Goal: Task Accomplishment & Management: Complete application form

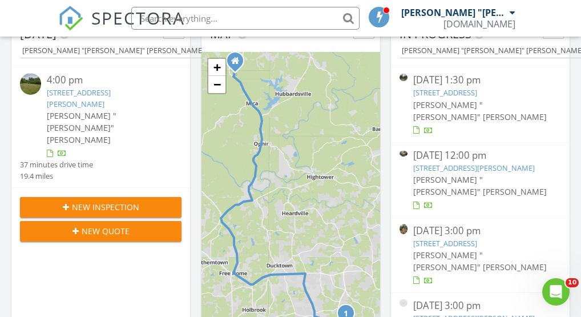
click at [257, 19] on input "text" at bounding box center [245, 18] width 228 height 23
click at [228, 20] on input "text" at bounding box center [245, 18] width 228 height 23
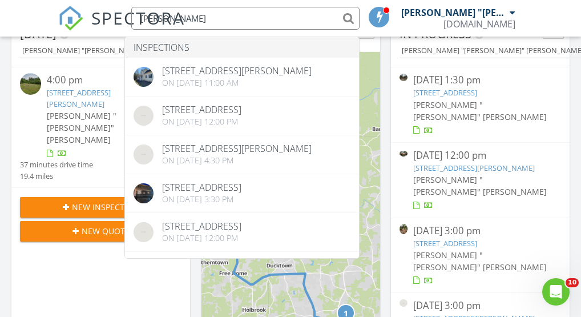
click at [203, 19] on input "victor" at bounding box center [245, 18] width 228 height 23
click at [205, 19] on input "victor" at bounding box center [245, 18] width 228 height 23
type input "v"
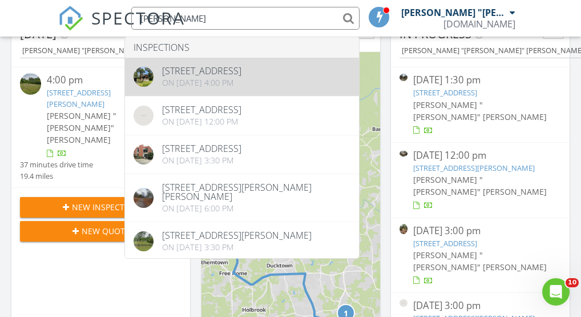
type input "katherine"
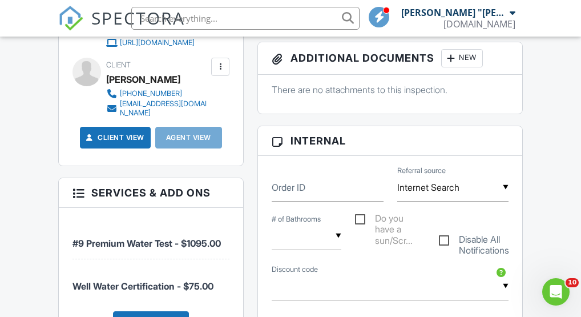
drag, startPoint x: 253, startPoint y: 14, endPoint x: 255, endPoint y: 5, distance: 9.3
click at [253, 14] on input "text" at bounding box center [245, 18] width 228 height 23
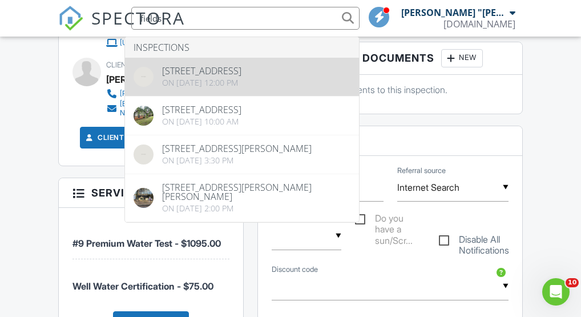
type input "fields"
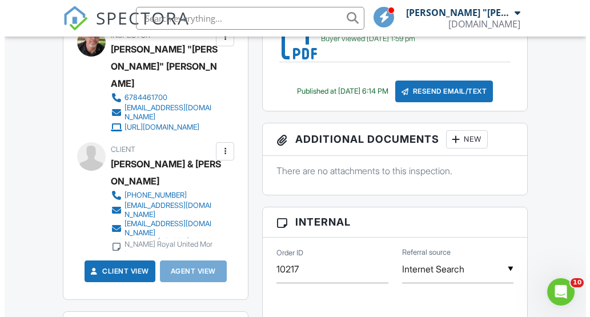
scroll to position [379, 0]
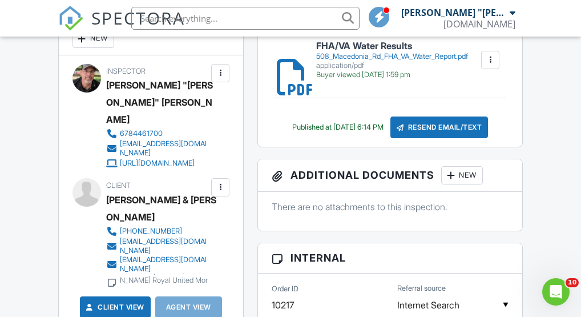
click at [217, 182] on div at bounding box center [220, 187] width 11 height 11
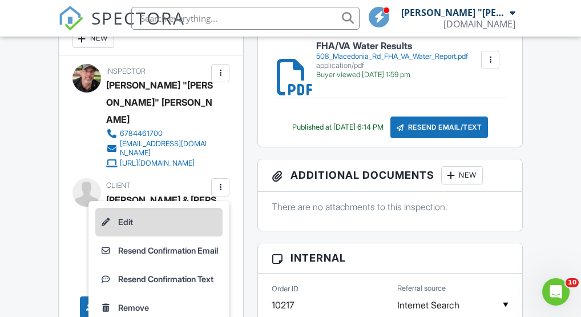
click at [147, 208] on li "Edit" at bounding box center [158, 222] width 127 height 29
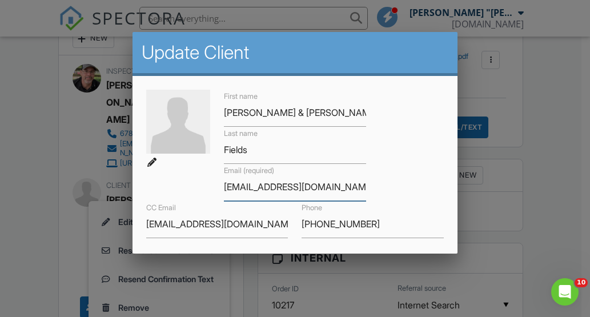
drag, startPoint x: 328, startPoint y: 191, endPoint x: 196, endPoint y: 190, distance: 131.3
click at [196, 190] on div "First name Katherine & Victor Last name Fields Email (required) kafields@bellso…" at bounding box center [294, 201] width 311 height 223
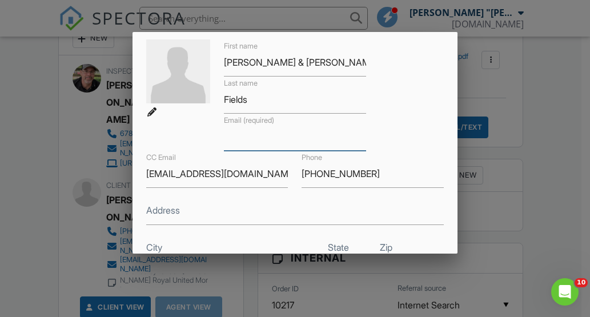
scroll to position [50, 0]
click at [567, 236] on div at bounding box center [295, 141] width 590 height 396
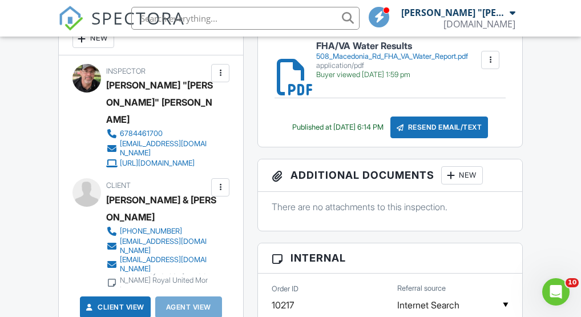
click at [217, 182] on div at bounding box center [220, 187] width 11 height 11
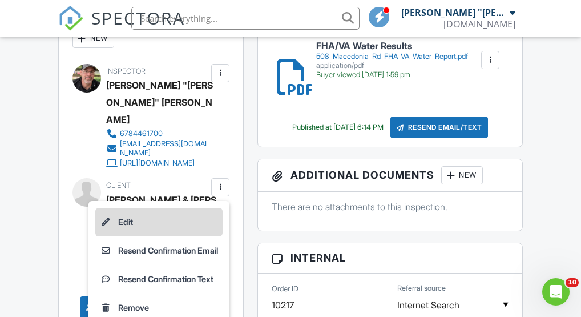
click at [179, 208] on li "Edit" at bounding box center [158, 222] width 127 height 29
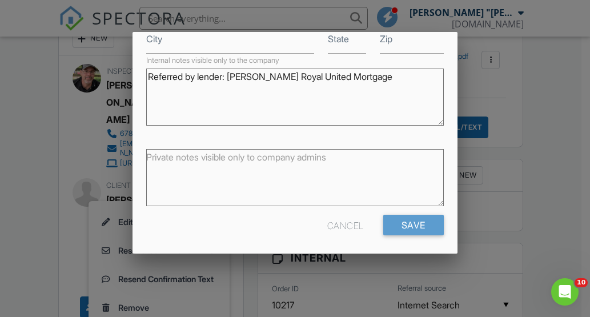
scroll to position [263, 0]
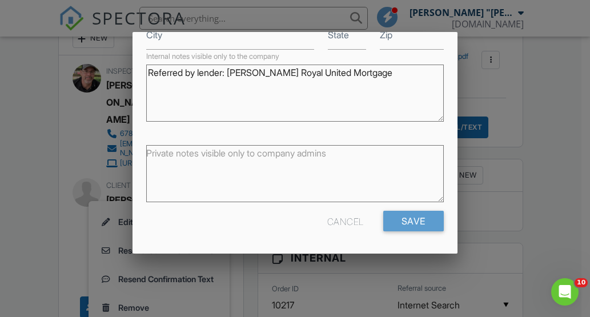
click at [343, 219] on div "Cancel" at bounding box center [345, 221] width 37 height 21
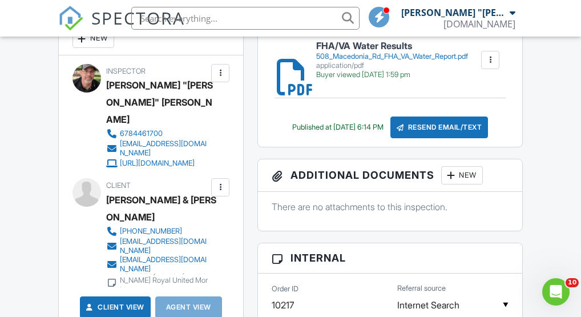
click at [222, 182] on div at bounding box center [220, 187] width 11 height 11
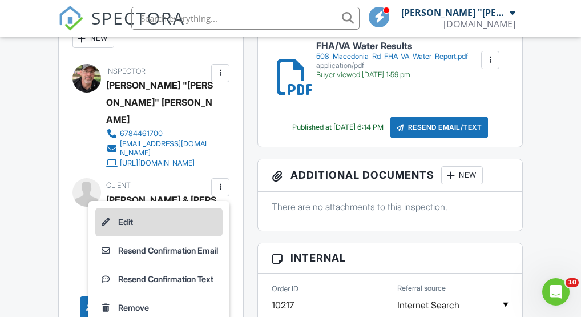
click at [173, 208] on li "Edit" at bounding box center [158, 222] width 127 height 29
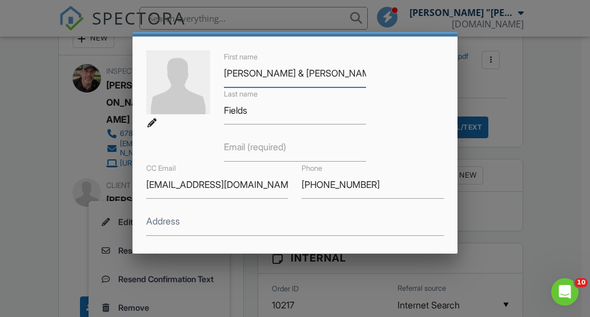
scroll to position [66, 0]
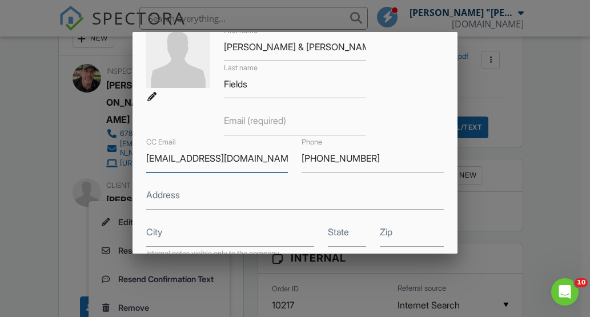
drag, startPoint x: 267, startPoint y: 158, endPoint x: 134, endPoint y: 152, distance: 132.6
click at [134, 152] on div "First name Katherine & Victor Last name Fields Email (required) CC Email cmurph…" at bounding box center [294, 230] width 324 height 441
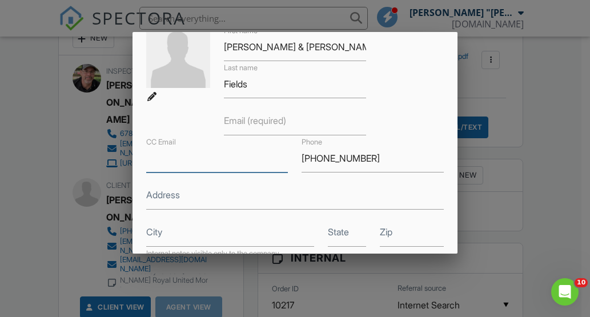
paste input "Carole.Murphy@royalunited.com"
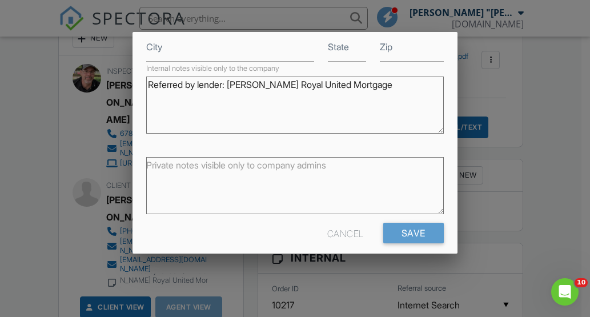
scroll to position [263, 0]
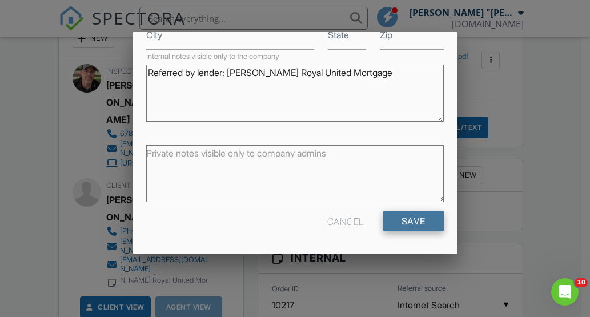
type input "Carole.Murphy@royalunited.com"
click at [403, 221] on input "Save" at bounding box center [413, 221] width 61 height 21
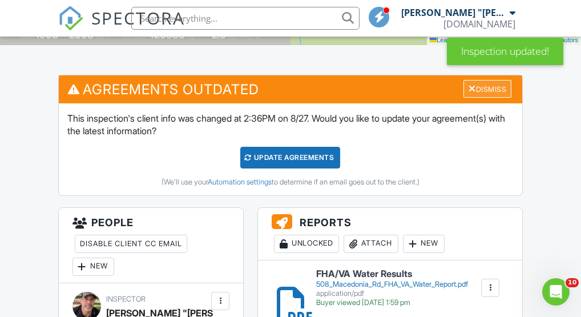
click at [492, 86] on div "Dismiss" at bounding box center [488, 89] width 48 height 18
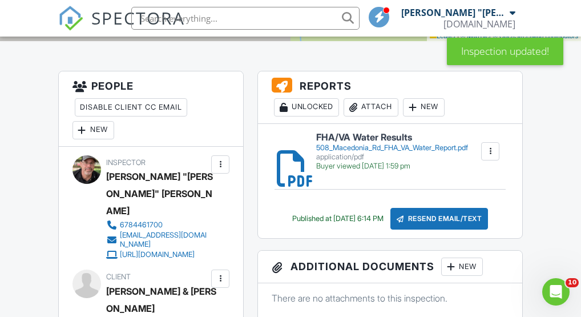
scroll to position [399, 0]
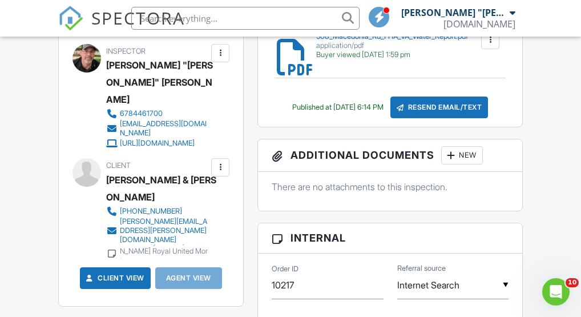
click at [220, 162] on div at bounding box center [220, 167] width 11 height 11
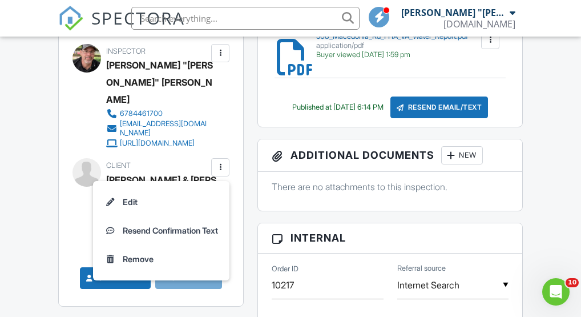
click at [245, 191] on div "Client Katherine & Victor Fields 770-601-2295 Carole.Murphy@royalunited.com Ref…" at bounding box center [184, 207] width 157 height 99
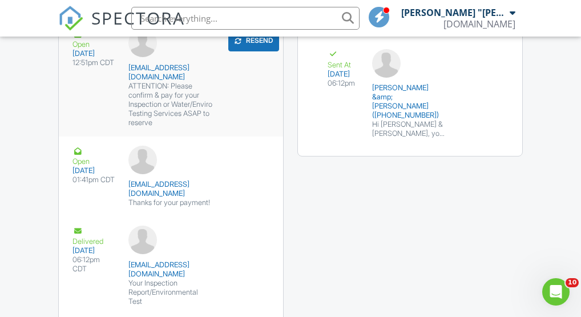
scroll to position [1408, 0]
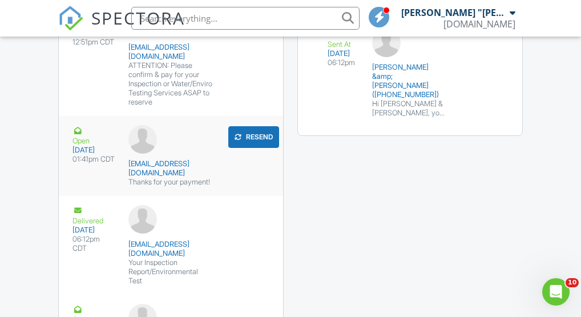
click at [170, 187] on div "Thanks for your payment!" at bounding box center [170, 182] width 85 height 9
click at [245, 148] on button "Resend" at bounding box center [253, 137] width 51 height 22
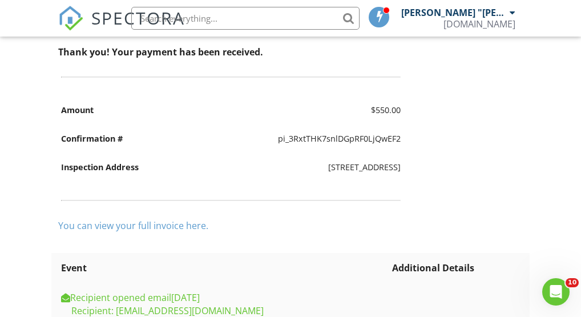
scroll to position [226, 0]
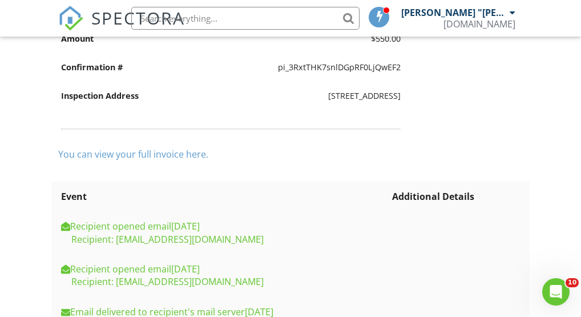
click at [143, 155] on link "You can view your full invoice here." at bounding box center [133, 154] width 150 height 13
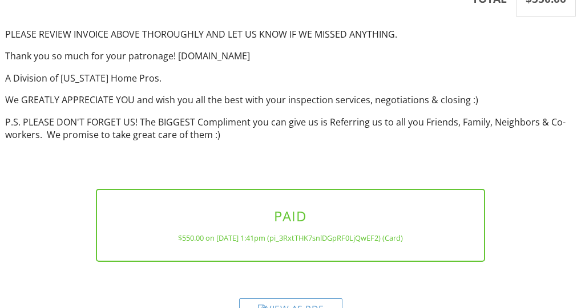
scroll to position [405, 0]
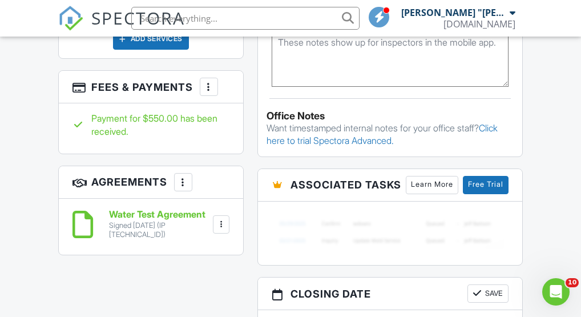
scroll to position [768, 0]
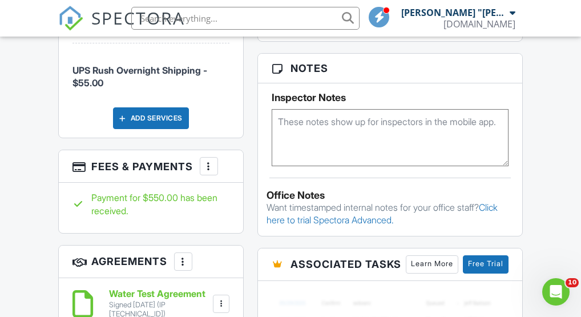
click at [208, 160] on div at bounding box center [208, 165] width 11 height 11
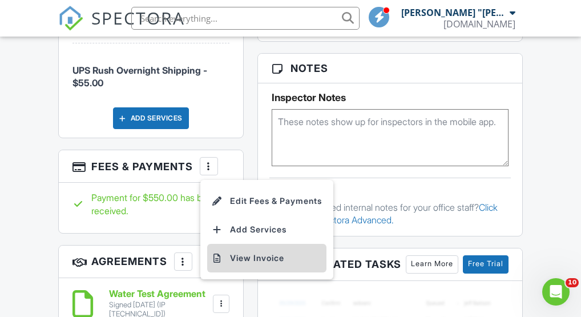
click at [238, 244] on li "View Invoice" at bounding box center [266, 258] width 119 height 29
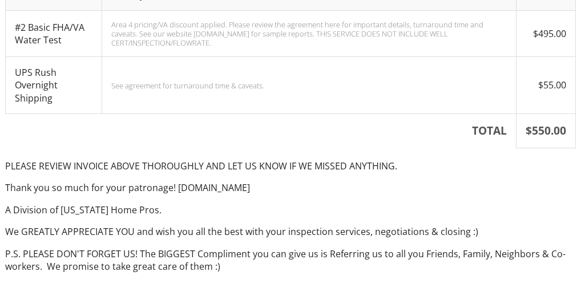
scroll to position [405, 0]
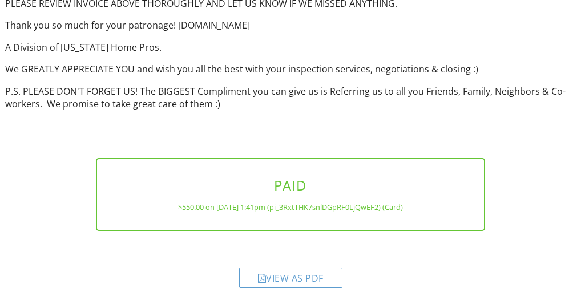
click at [312, 279] on div "View as PDF" at bounding box center [290, 278] width 103 height 21
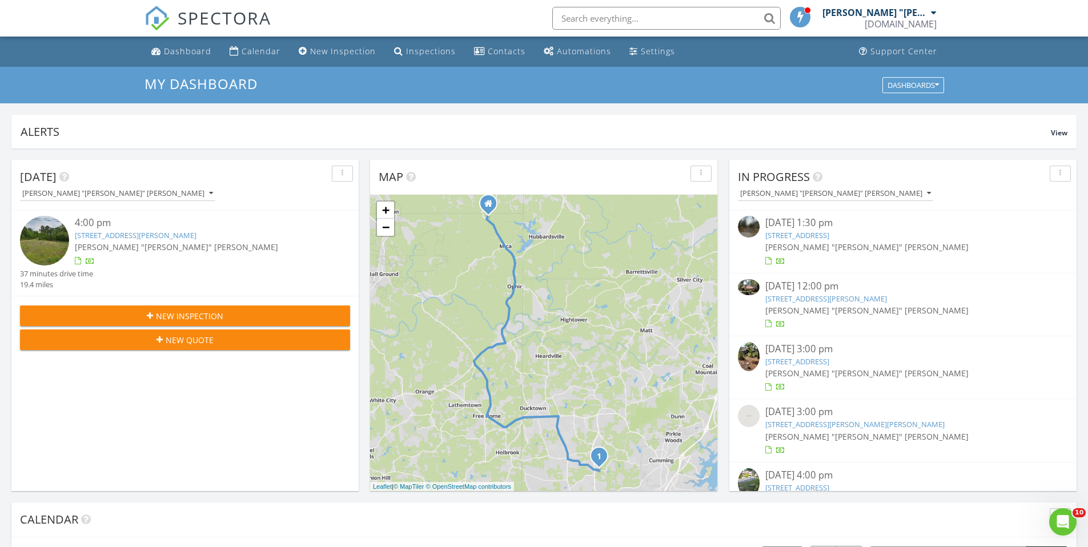
click at [626, 17] on input "text" at bounding box center [666, 18] width 228 height 23
type input "[PERSON_NAME]"
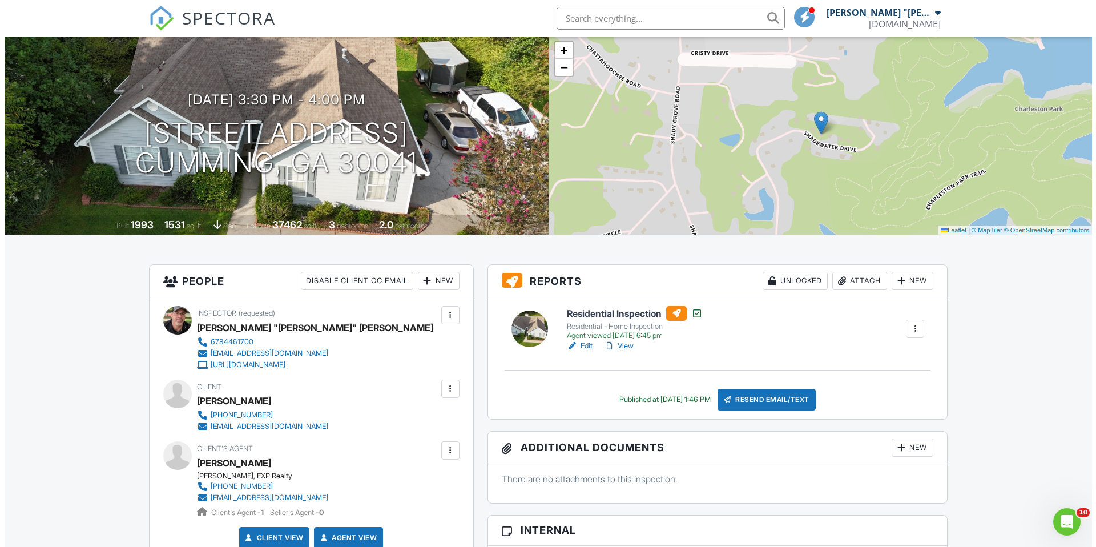
scroll to position [94, 0]
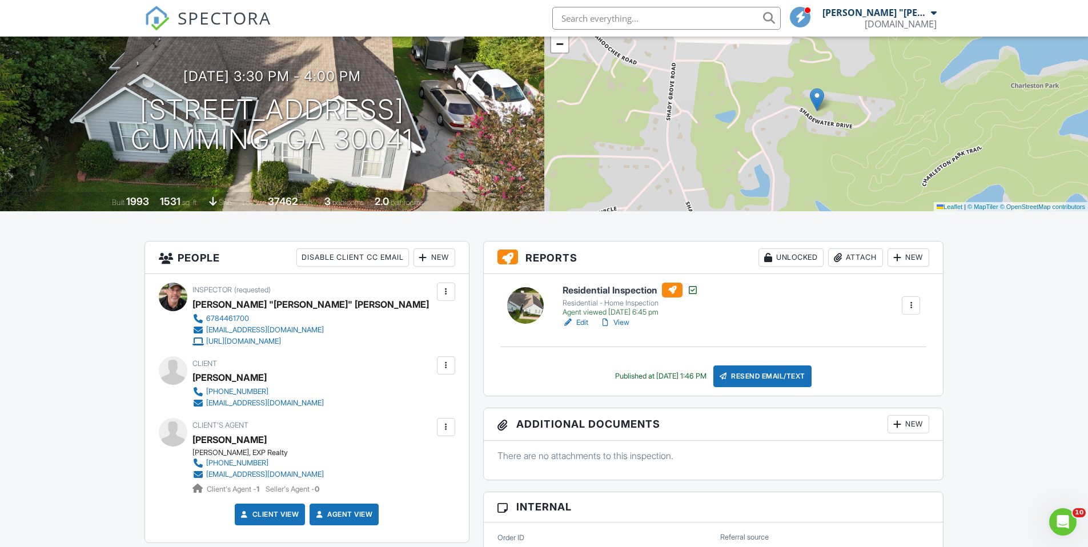
click at [855, 259] on div "Attach" at bounding box center [855, 257] width 55 height 18
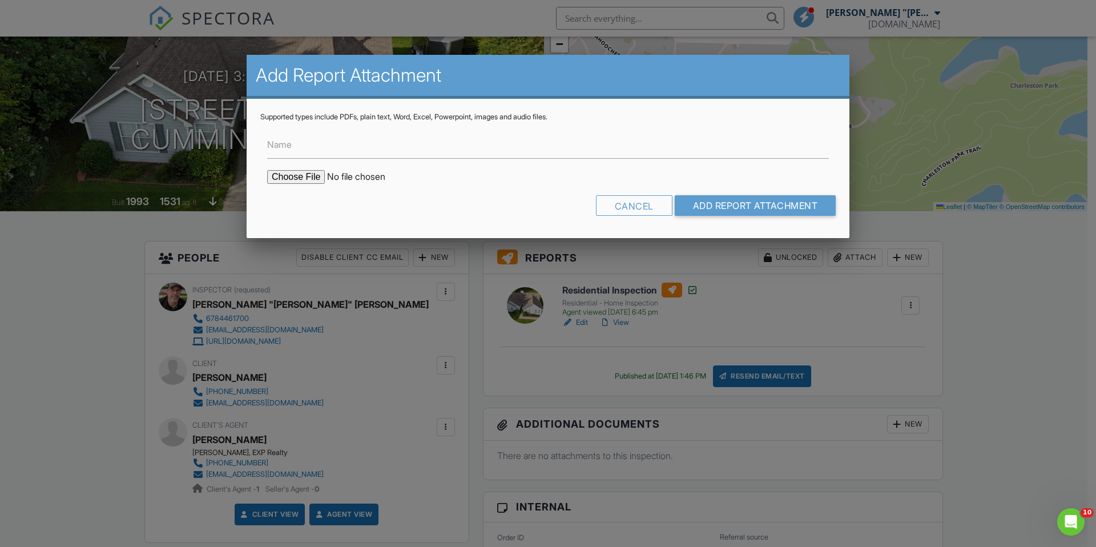
click at [291, 175] on input "file" at bounding box center [364, 177] width 194 height 14
type input "C:\fakepath\5905 Shadewater Radon Report.pdf"
click at [371, 152] on input "Name" at bounding box center [548, 145] width 562 height 28
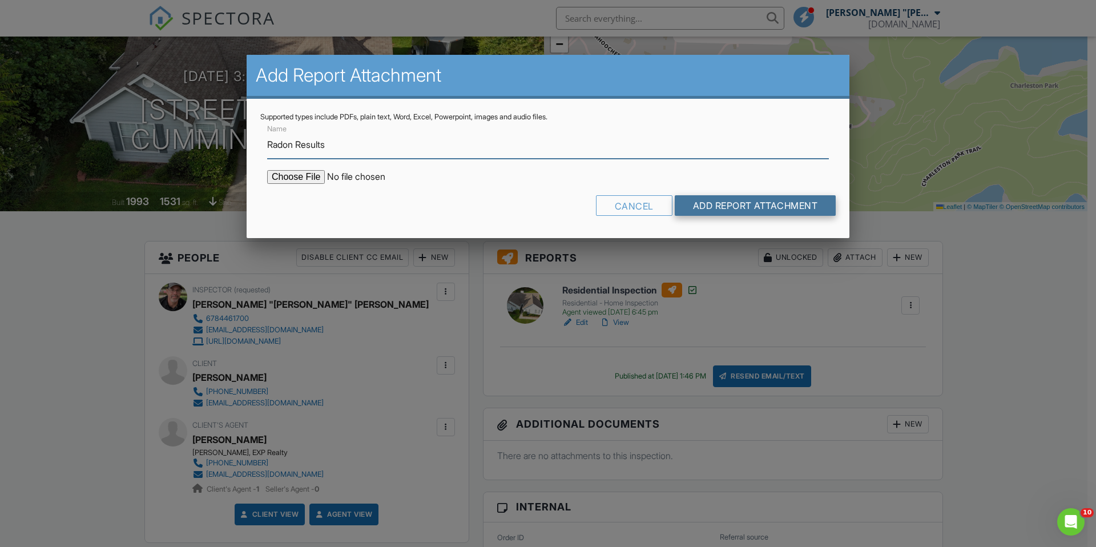
type input "Radon Results"
click at [714, 201] on input "Add Report Attachment" at bounding box center [756, 205] width 162 height 21
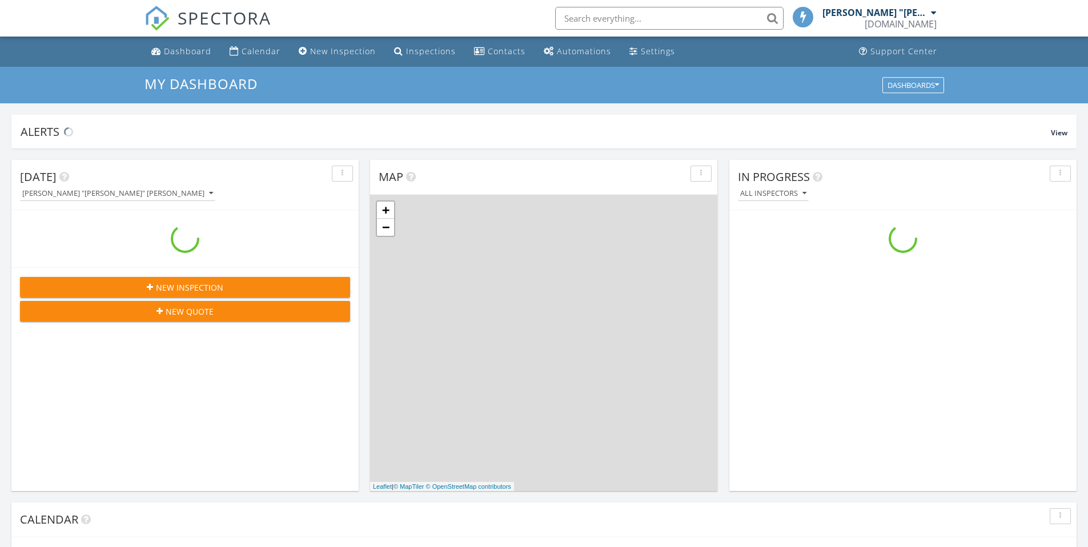
drag, startPoint x: 599, startPoint y: 20, endPoint x: 593, endPoint y: 15, distance: 8.1
click at [599, 19] on input "text" at bounding box center [669, 18] width 228 height 23
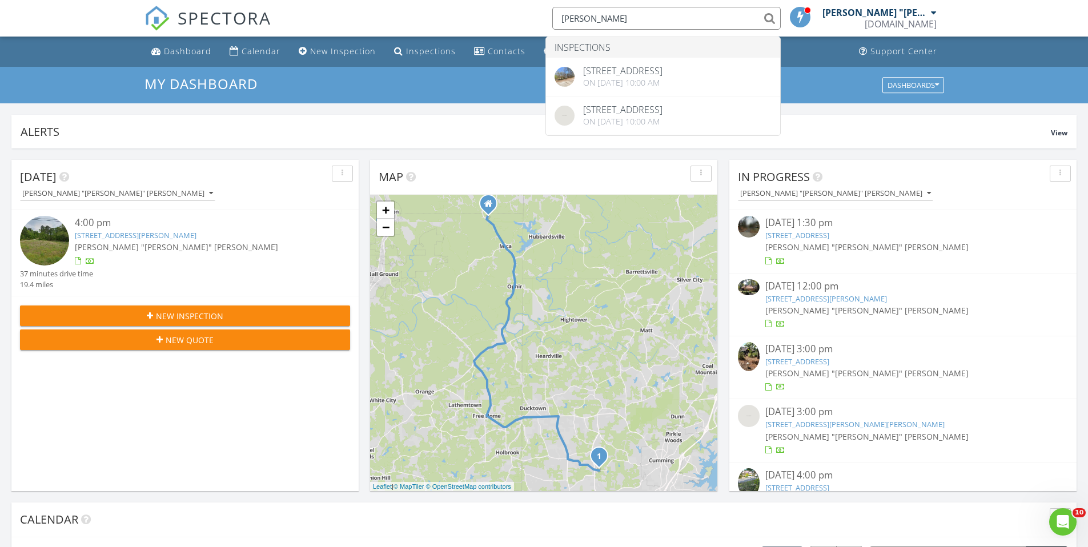
click at [598, 22] on input "gavin" at bounding box center [666, 18] width 228 height 23
type input "gavin"
click at [321, 53] on div "New Inspection" at bounding box center [343, 51] width 66 height 11
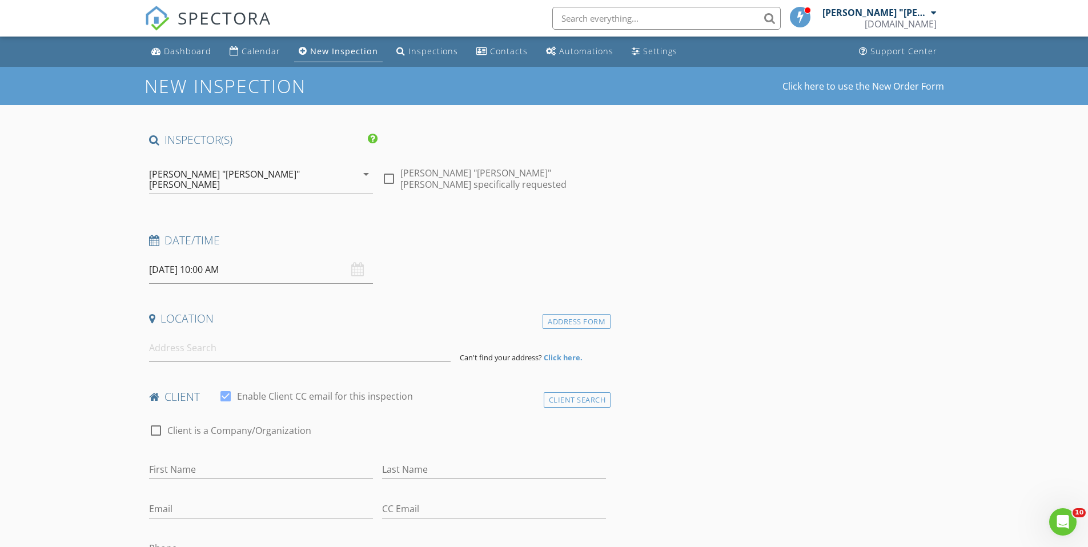
click at [337, 264] on input "[DATE] 10:00 AM" at bounding box center [261, 270] width 224 height 28
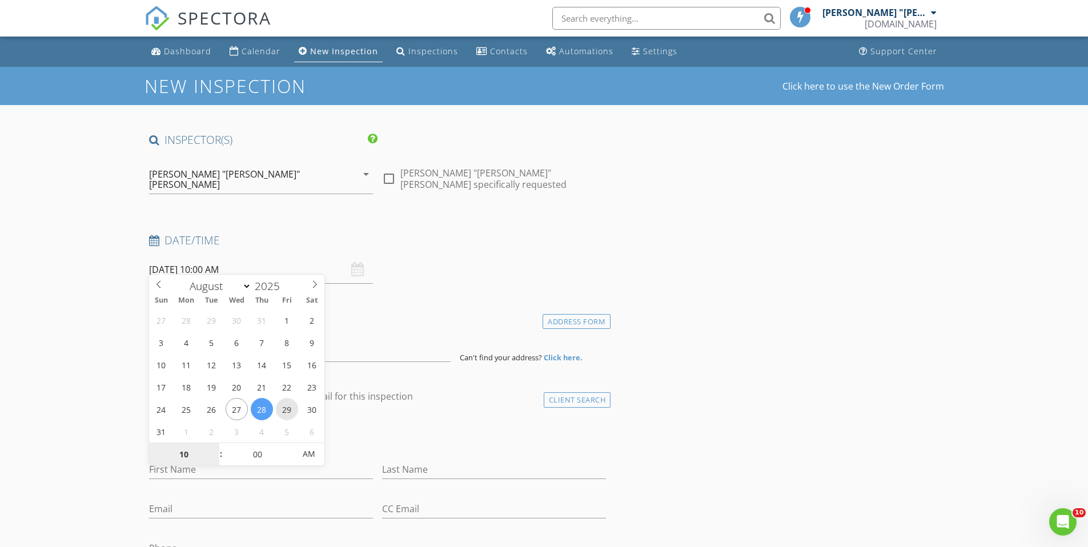
type input "[DATE] 10:00 AM"
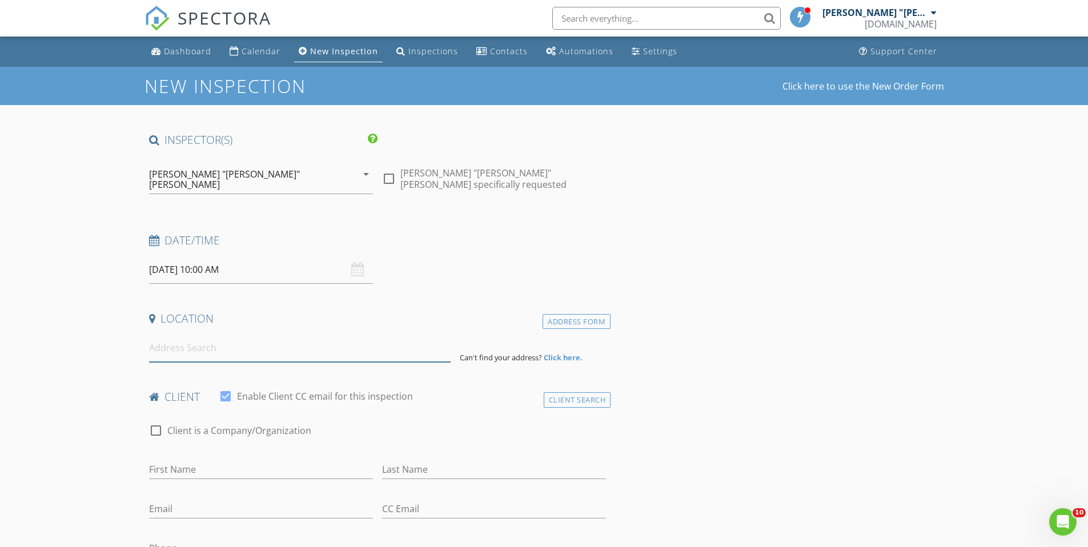
click at [380, 334] on input at bounding box center [299, 348] width 301 height 28
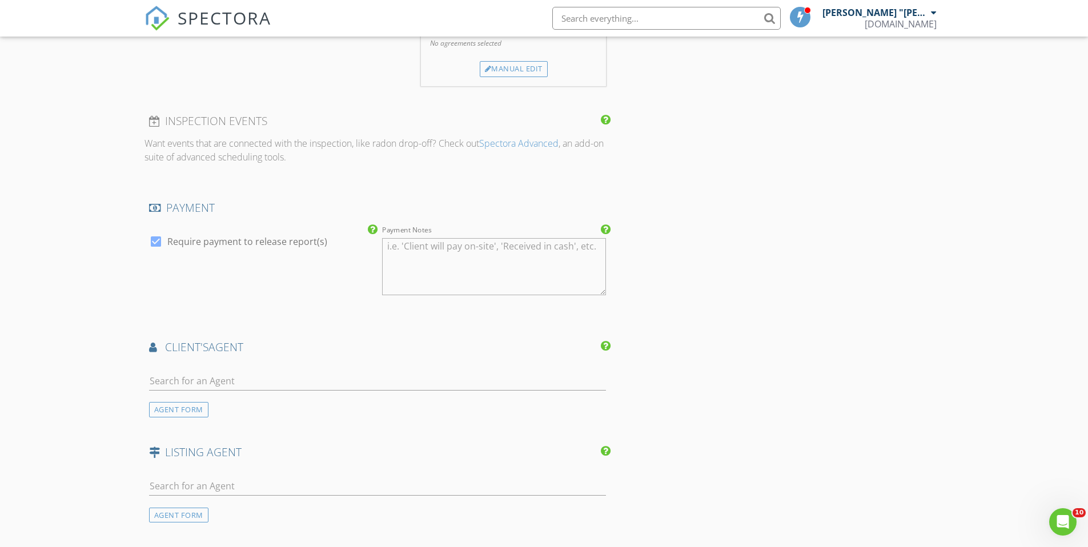
scroll to position [954, 0]
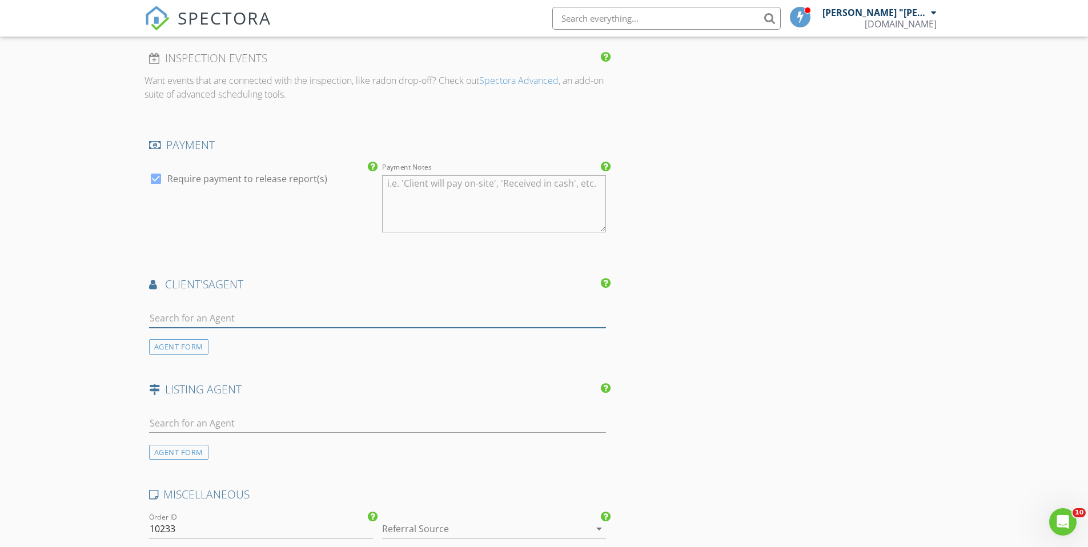
click at [190, 311] on input "text" at bounding box center [377, 318] width 457 height 19
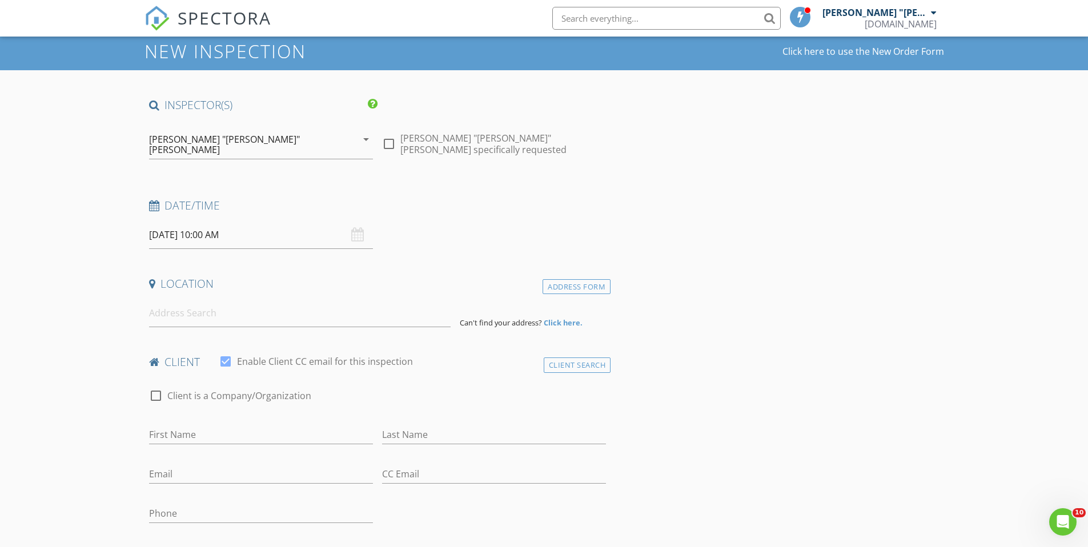
scroll to position [0, 0]
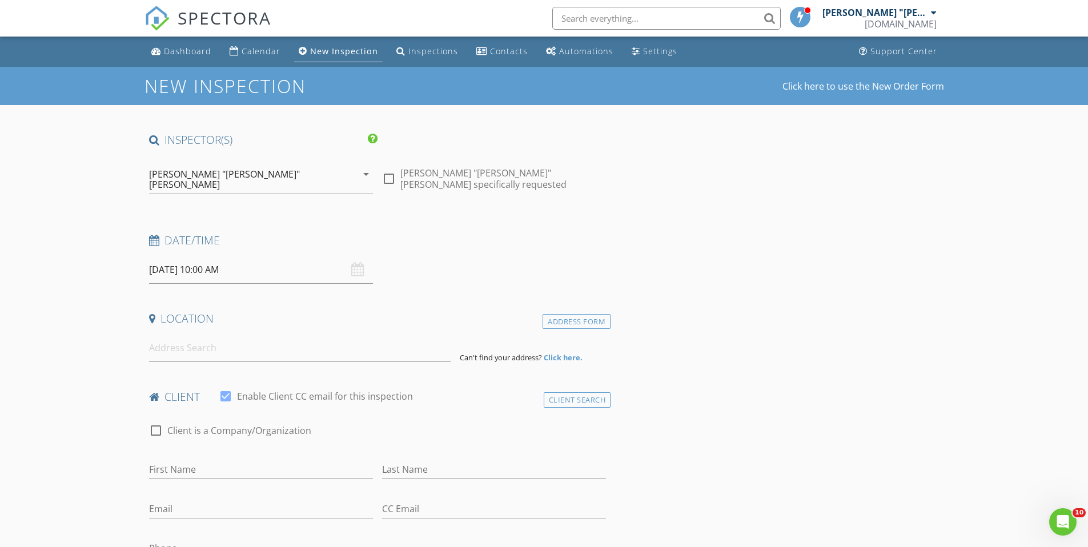
type input "nathan"
click at [645, 15] on input "text" at bounding box center [666, 18] width 228 height 23
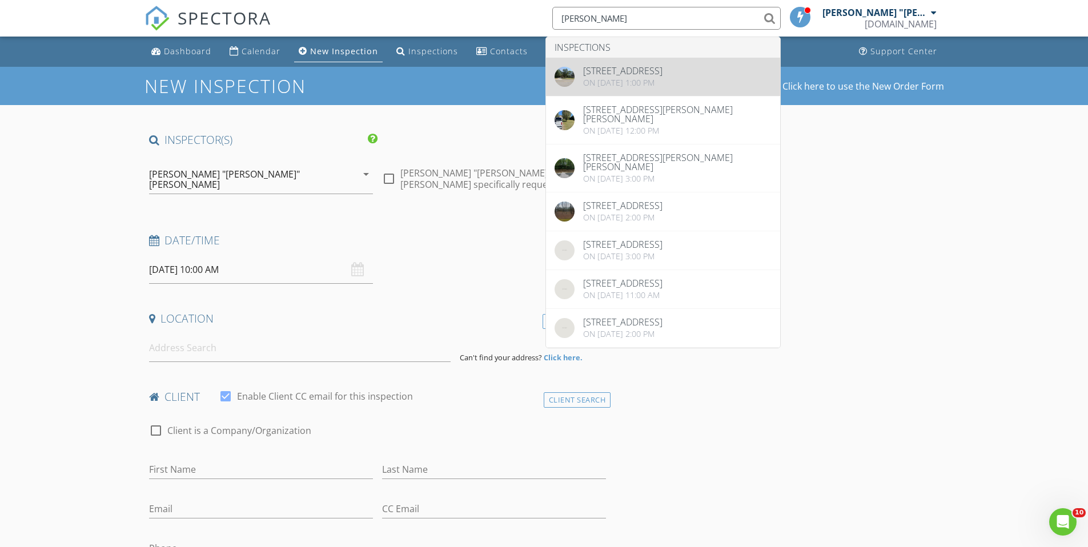
type input "nathan Weadock"
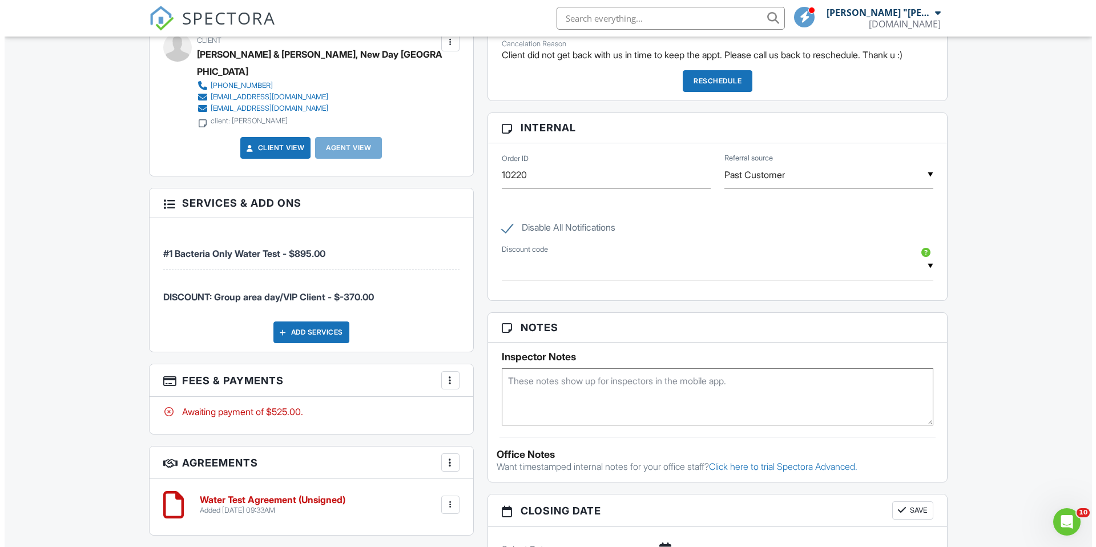
scroll to position [445, 0]
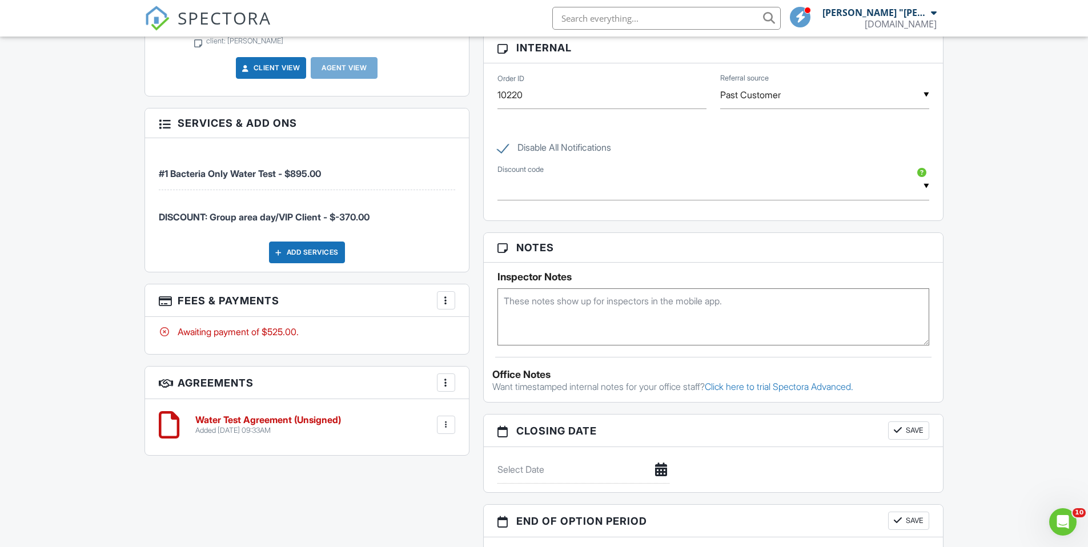
click at [447, 295] on div at bounding box center [445, 300] width 11 height 11
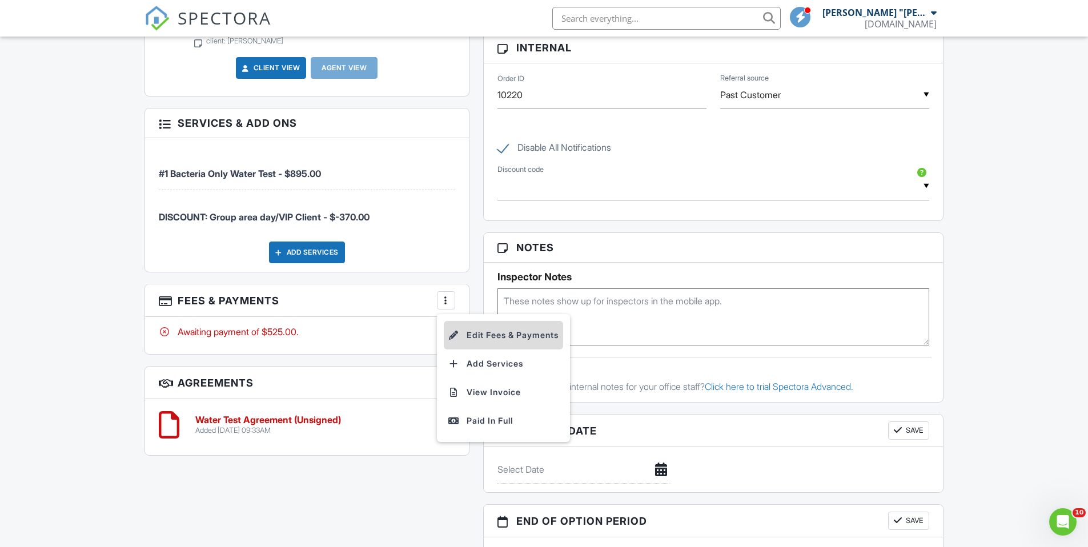
click at [492, 321] on li "Edit Fees & Payments" at bounding box center [503, 335] width 119 height 29
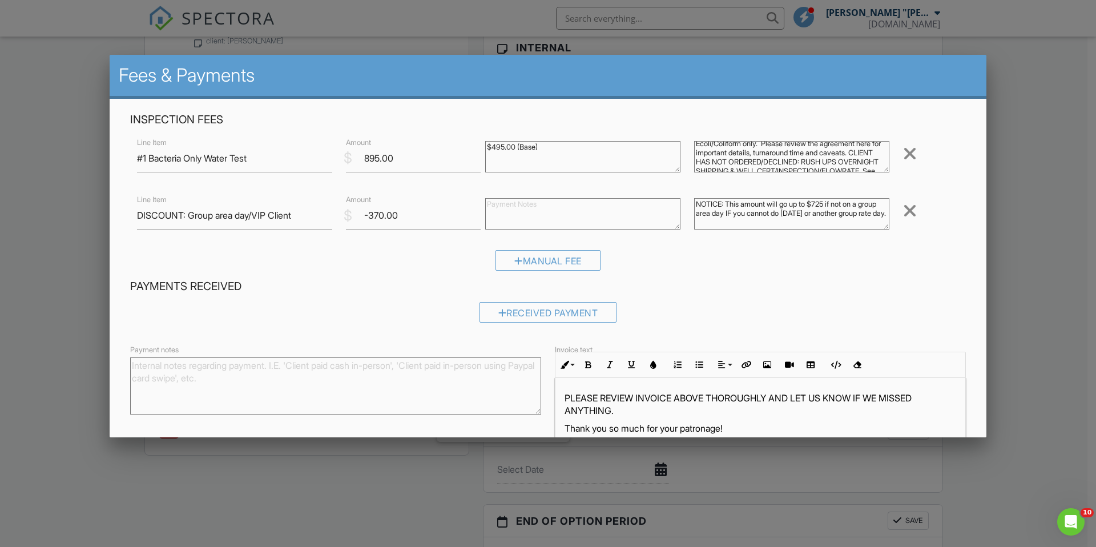
scroll to position [0, 0]
drag, startPoint x: 690, startPoint y: 146, endPoint x: 698, endPoint y: 154, distance: 10.9
click at [694, 146] on textarea "Ecoli/Coliform only. Please review the agreement here for important details, tu…" at bounding box center [791, 156] width 195 height 31
click at [694, 150] on textarea "Ecoli/Coliform only. Please review the agreement here for important details, tu…" at bounding box center [791, 156] width 195 height 31
click at [762, 147] on textarea "Ecoli/Coliform only. Please review the agreement here for important details, tu…" at bounding box center [791, 156] width 195 height 31
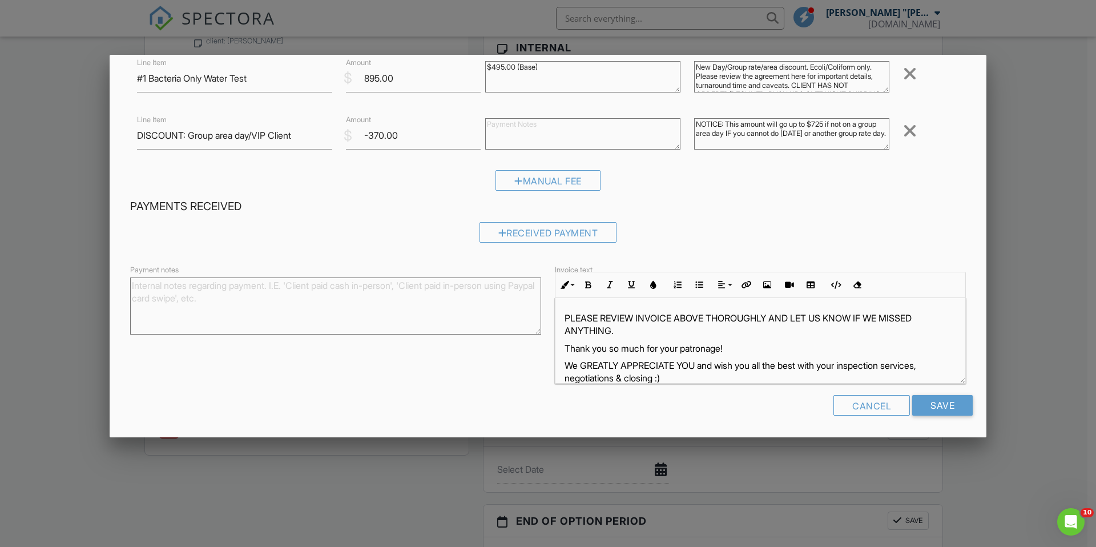
scroll to position [58, 0]
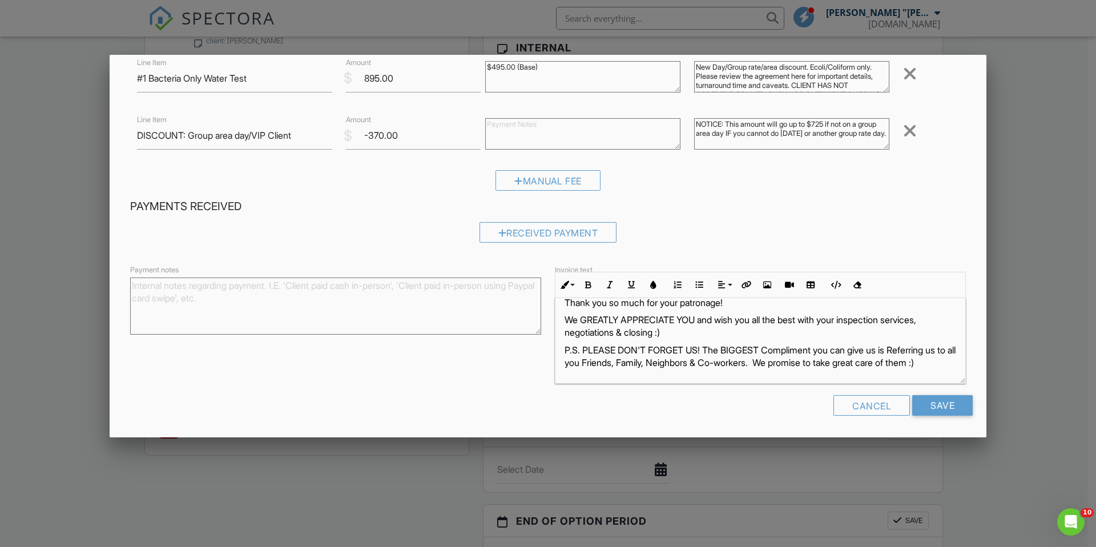
click at [811, 68] on textarea "Ecoli/Coliform only. Please review the agreement here for important details, tu…" at bounding box center [791, 76] width 195 height 31
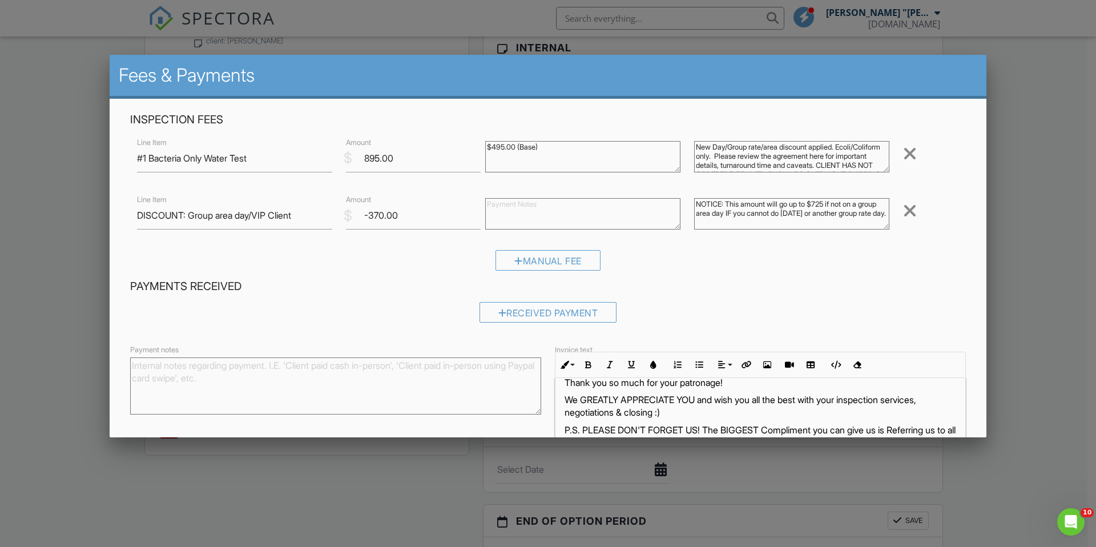
scroll to position [81, 0]
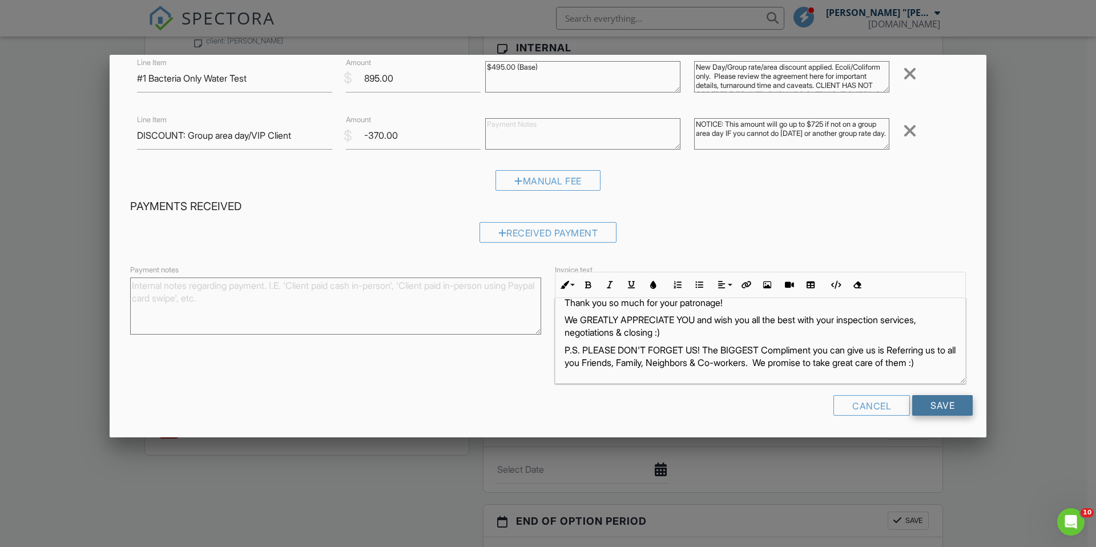
type textarea "New Day/Group rate/area discount applied. Ecoli/Coliform only. Please review th…"
click at [919, 405] on input "Save" at bounding box center [942, 405] width 61 height 21
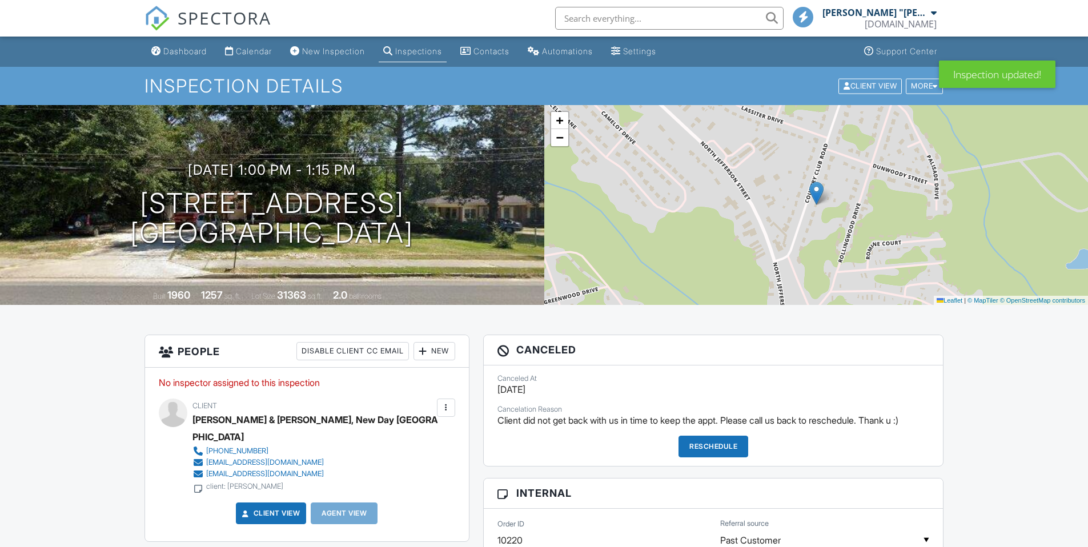
scroll to position [3, 0]
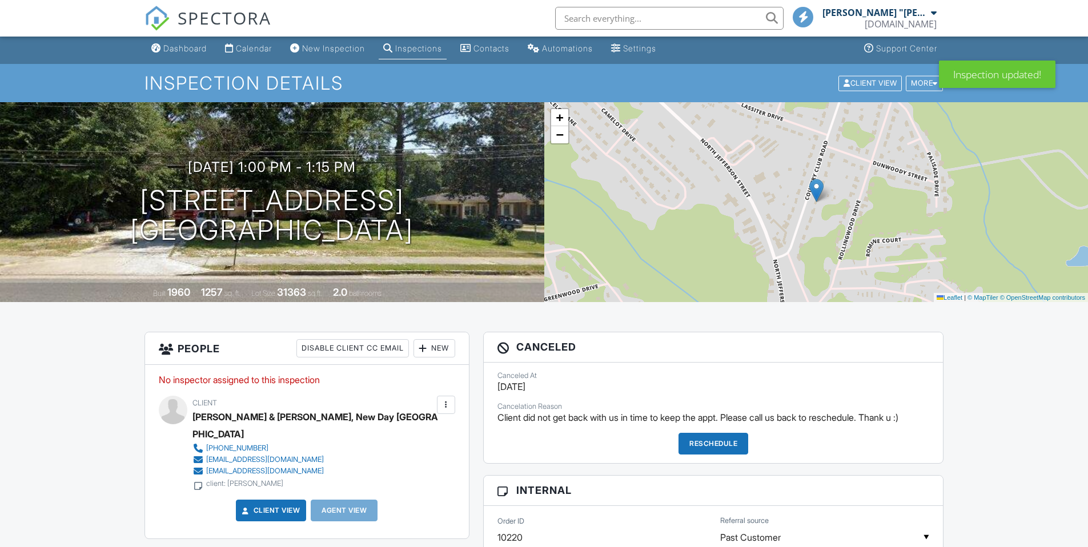
click at [440, 347] on div "New" at bounding box center [434, 348] width 42 height 18
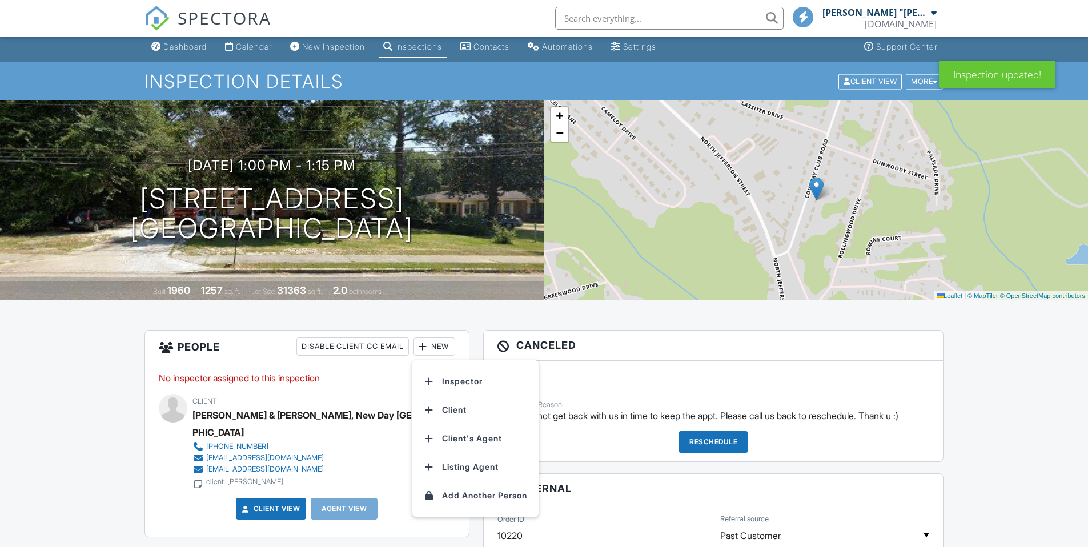
scroll to position [0, 0]
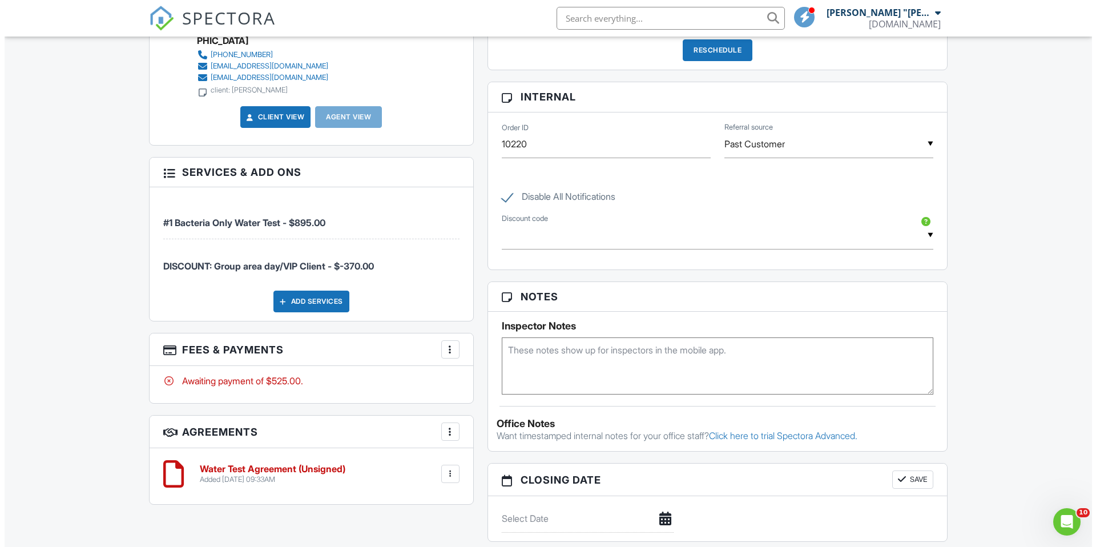
scroll to position [413, 0]
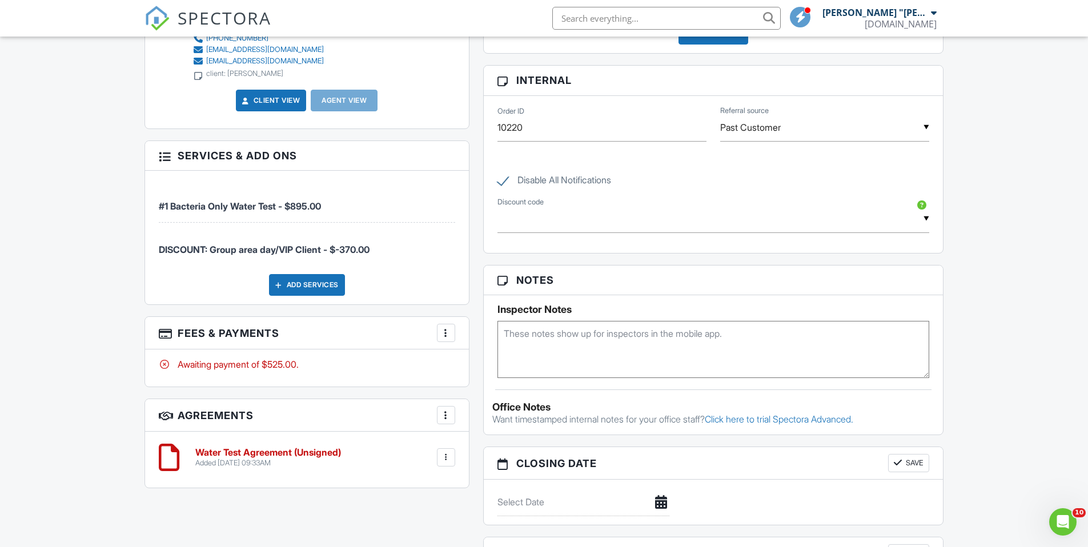
click at [440, 327] on div at bounding box center [445, 332] width 11 height 11
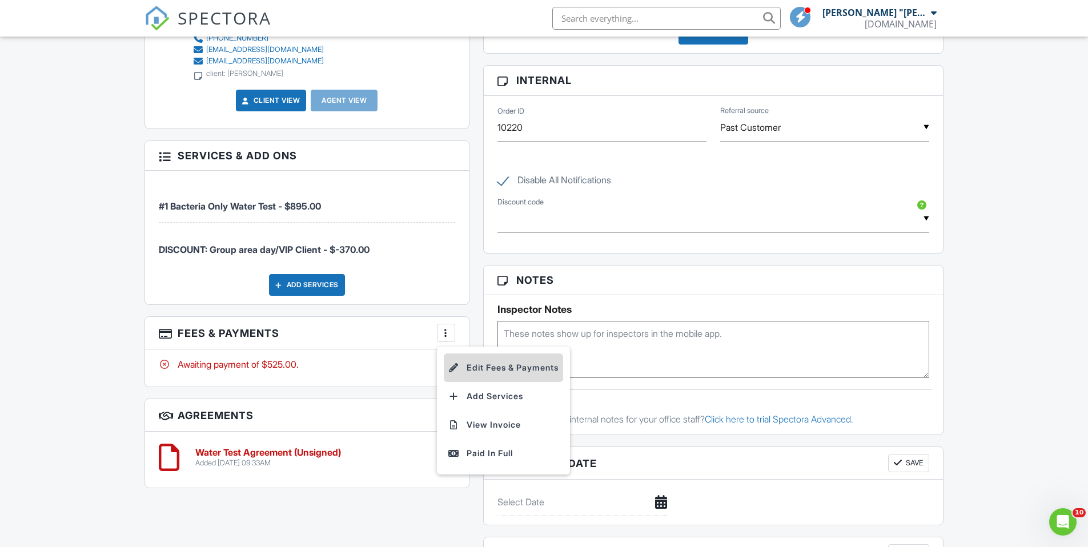
click at [485, 353] on li "Edit Fees & Payments" at bounding box center [503, 367] width 119 height 29
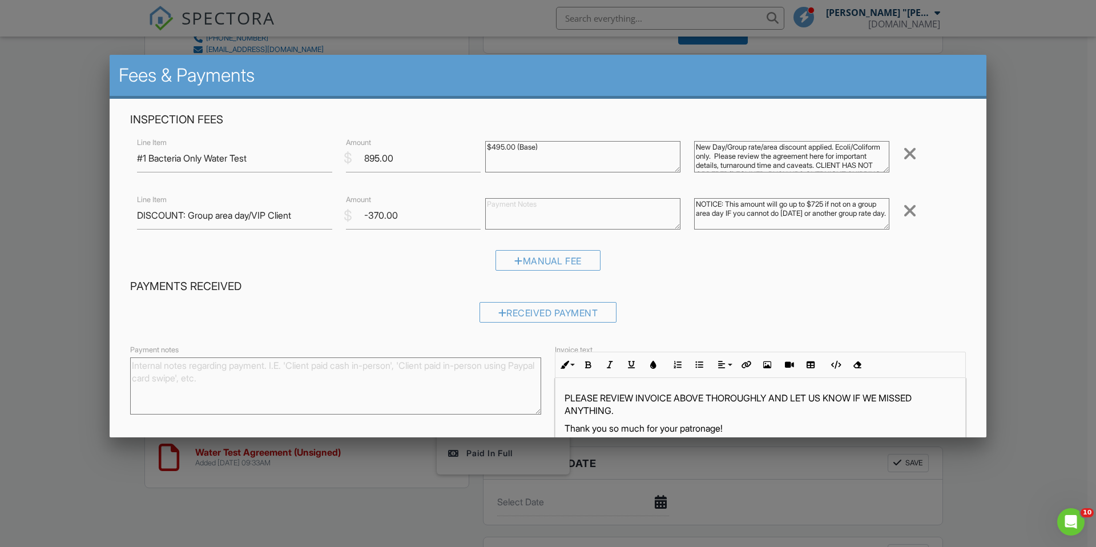
click at [694, 144] on textarea "New Day/Group rate/area discount applied. Ecoli/Coliform only. Please review th…" at bounding box center [791, 156] width 195 height 31
drag, startPoint x: 802, startPoint y: 148, endPoint x: 782, endPoint y: 149, distance: 20.0
click at [782, 149] on textarea "New Day/Group rate/area discount applied. Ecoli/Coliform only. Please review th…" at bounding box center [791, 156] width 195 height 31
click at [694, 146] on textarea "New Day/Group rate/area discount applied. Ecoli/Coliform only. Please review th…" at bounding box center [791, 156] width 195 height 31
click at [751, 147] on textarea "New Day/Group rate/area discount applied. Ecoli/Coliform only. Please review th…" at bounding box center [791, 156] width 195 height 31
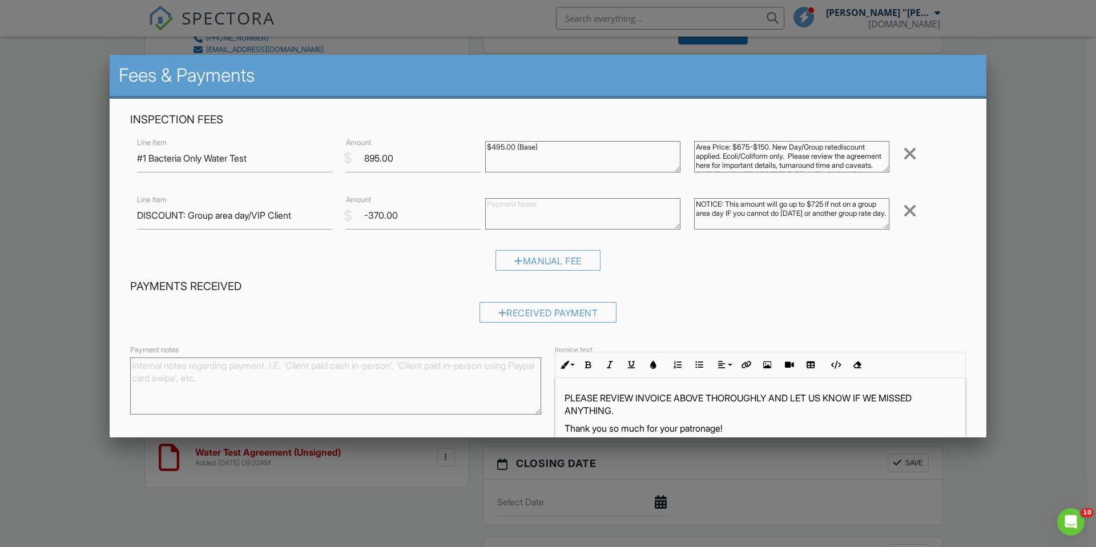
click at [707, 155] on textarea "New Day/Group rate/area discount applied. Ecoli/Coliform only. Please review th…" at bounding box center [791, 156] width 195 height 31
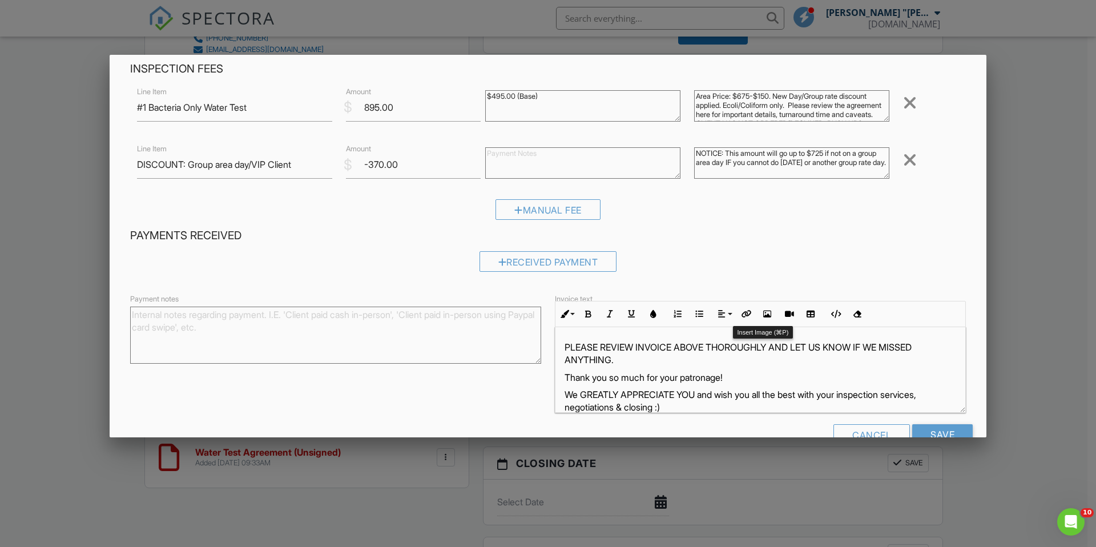
scroll to position [81, 0]
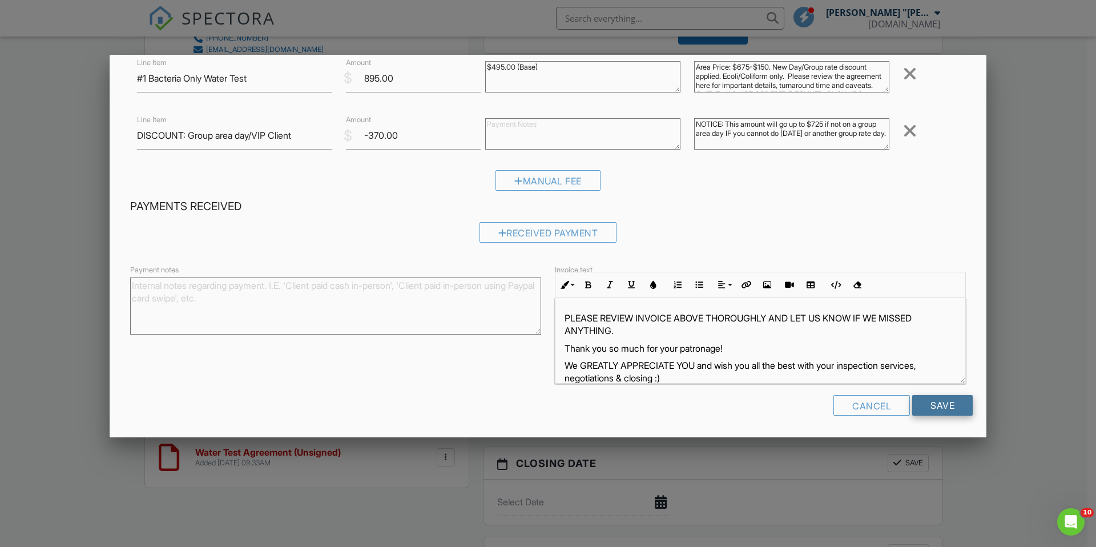
type textarea "Area Price: $675-$150. New Day/Group rate discount applied. Ecoli/Coliform only…"
click at [928, 406] on input "Save" at bounding box center [942, 405] width 61 height 21
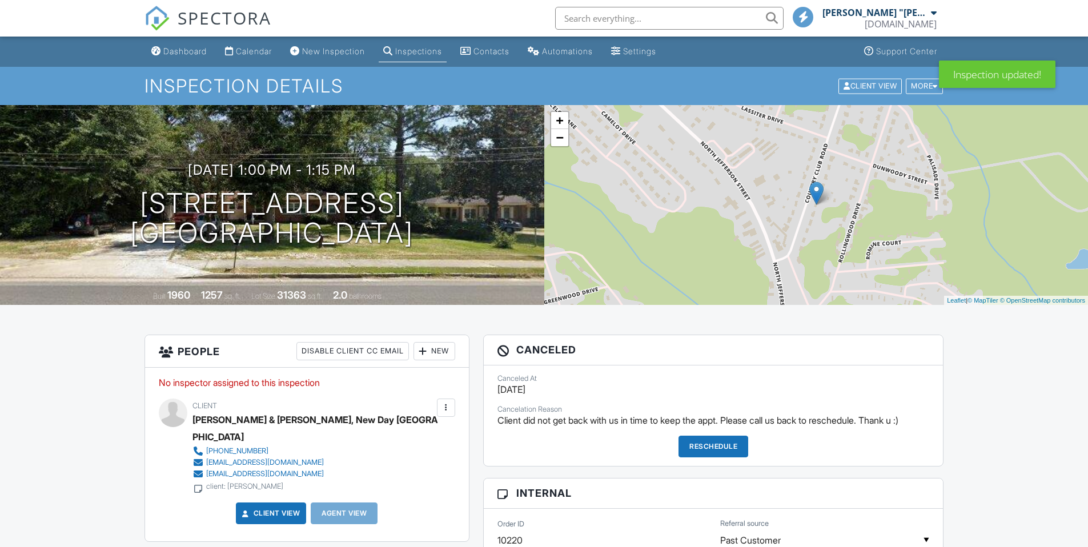
click at [436, 352] on div "New" at bounding box center [434, 351] width 42 height 18
click at [464, 391] on li "Inspector" at bounding box center [475, 386] width 112 height 29
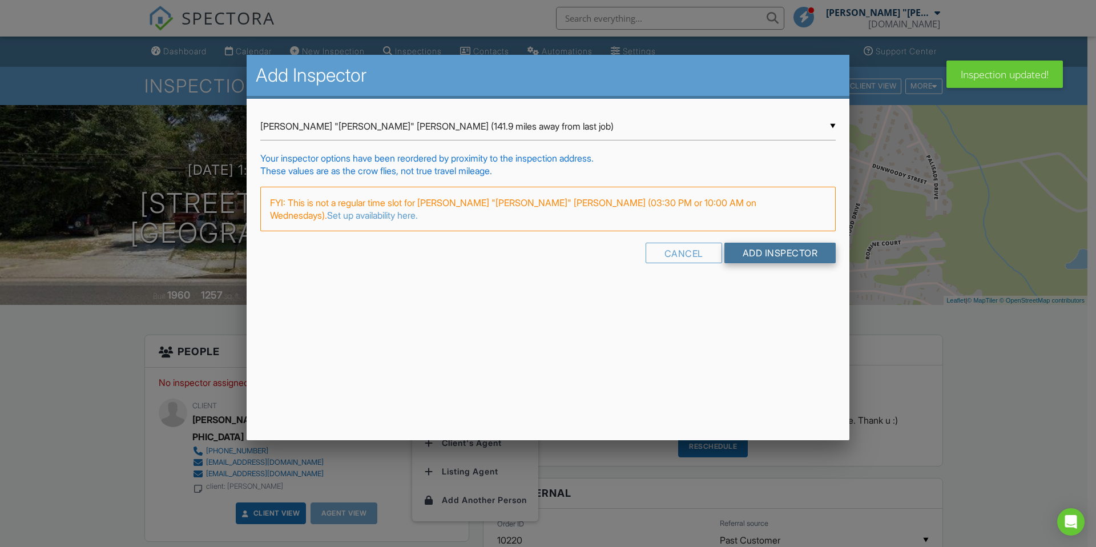
click at [776, 243] on input "Add Inspector" at bounding box center [781, 253] width 112 height 21
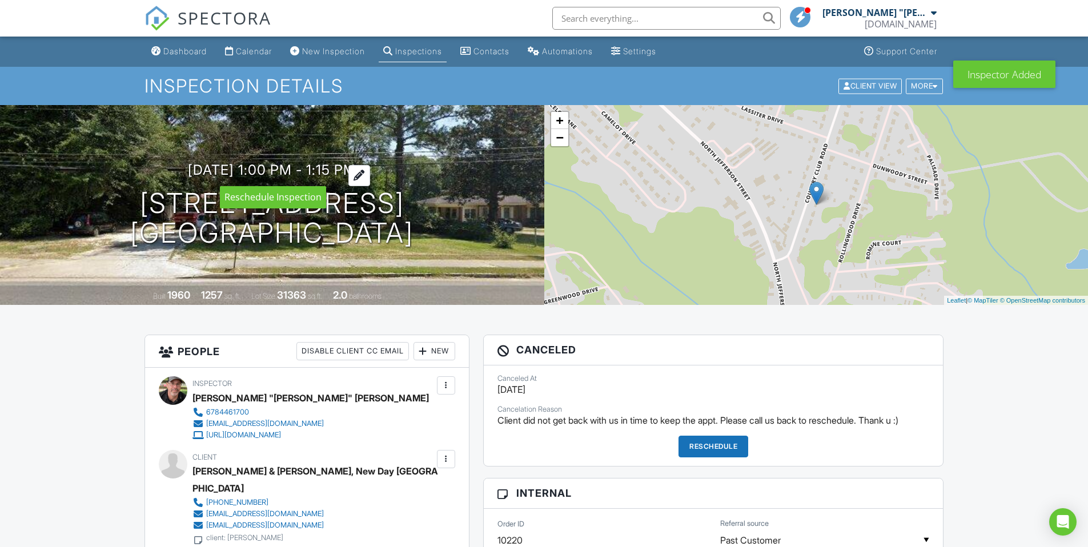
click at [332, 169] on h3 "[DATE] 1:00 pm - 1:15 pm" at bounding box center [272, 169] width 168 height 15
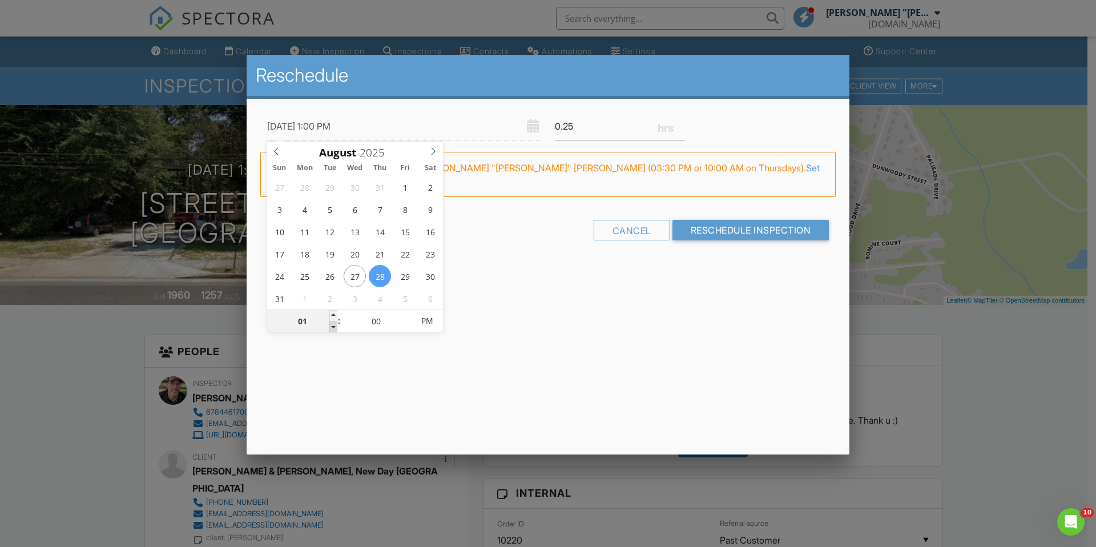
type input "08/28/2025 12:00 PM"
type input "12"
click at [333, 325] on span at bounding box center [333, 326] width 8 height 11
type input "08/28/2025 11:00 AM"
type input "11"
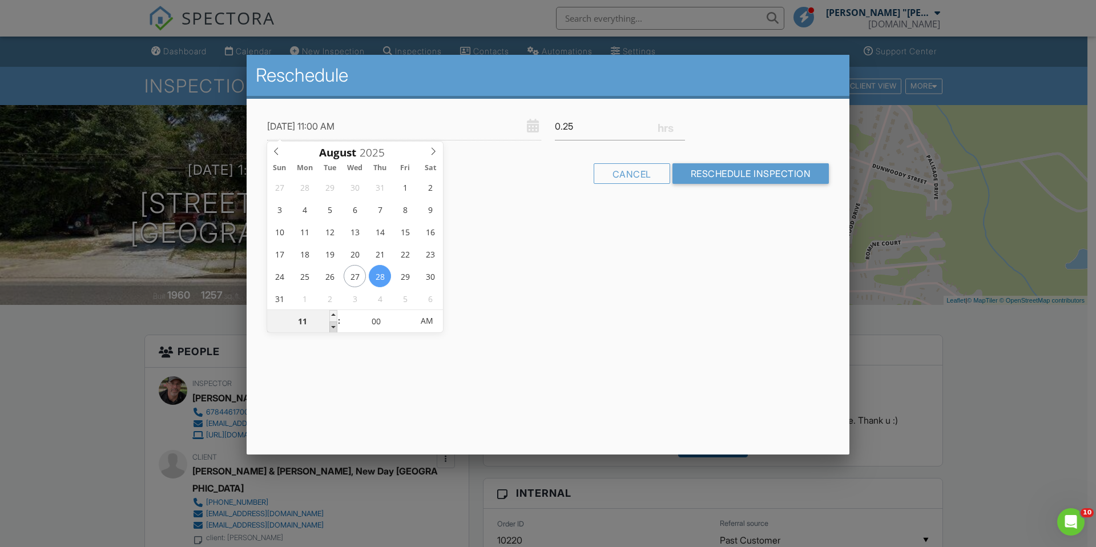
click at [333, 325] on span at bounding box center [333, 326] width 8 height 11
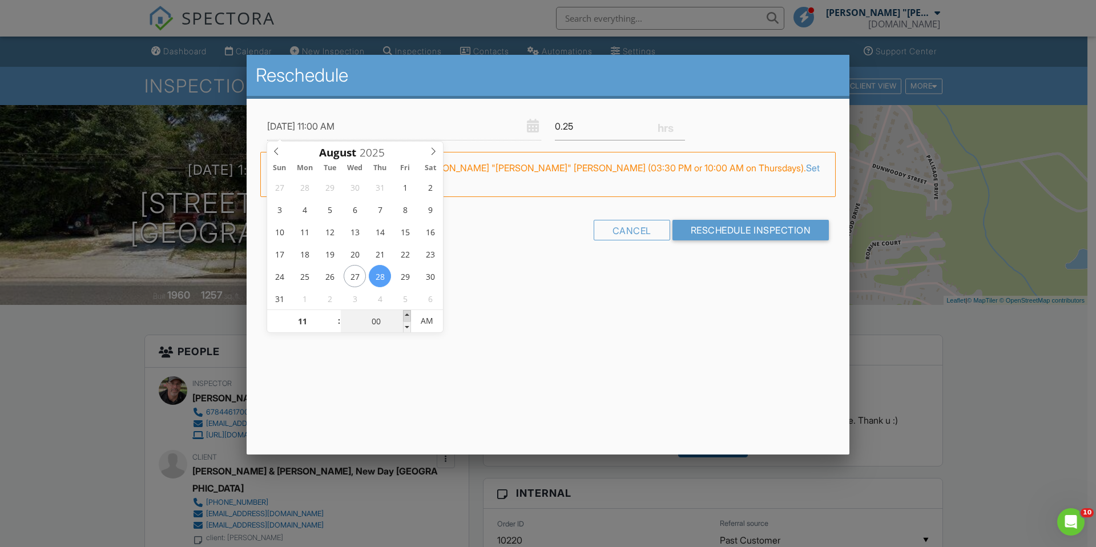
type input "08/28/2025 11:05 AM"
type input "05"
click at [404, 313] on span at bounding box center [407, 315] width 8 height 11
type input "08/28/2025 11:10 AM"
type input "10"
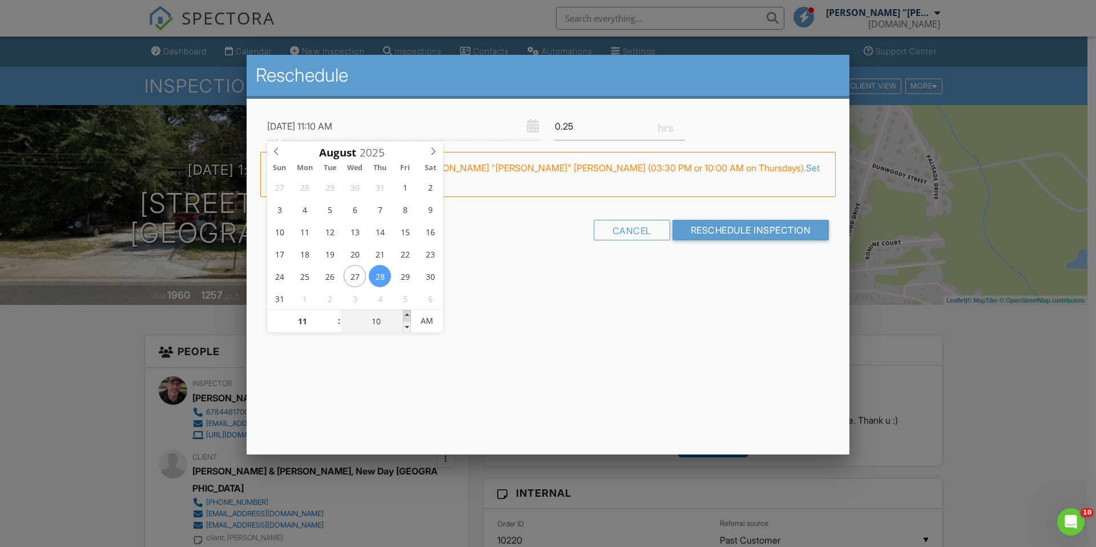
click at [404, 313] on span at bounding box center [407, 315] width 8 height 11
type input "08/28/2025 11:15 AM"
type input "15"
click at [404, 313] on span at bounding box center [407, 315] width 8 height 11
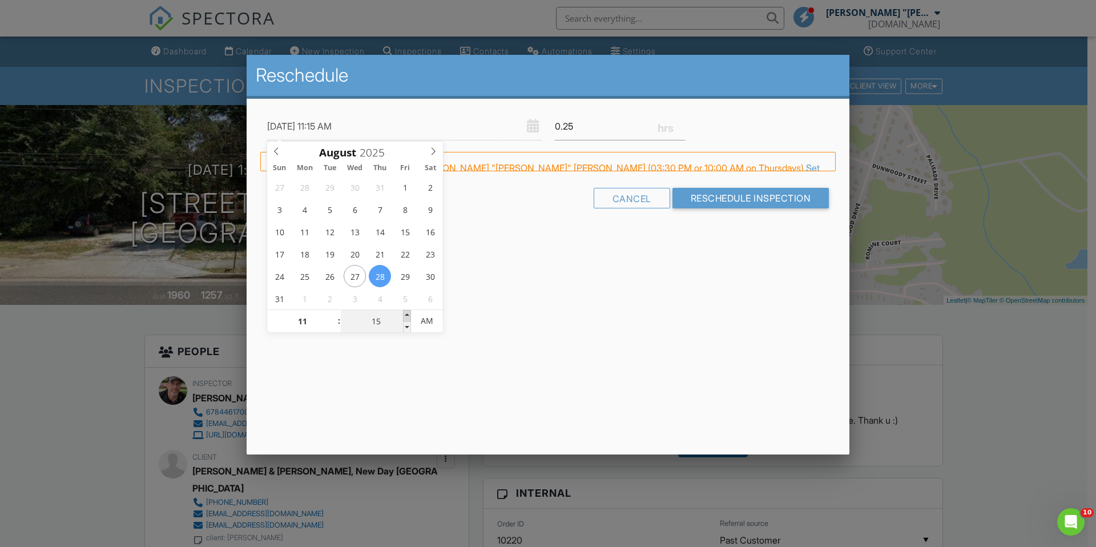
type input "08/28/2025 11:20 AM"
type input "20"
click at [404, 313] on span at bounding box center [407, 315] width 8 height 11
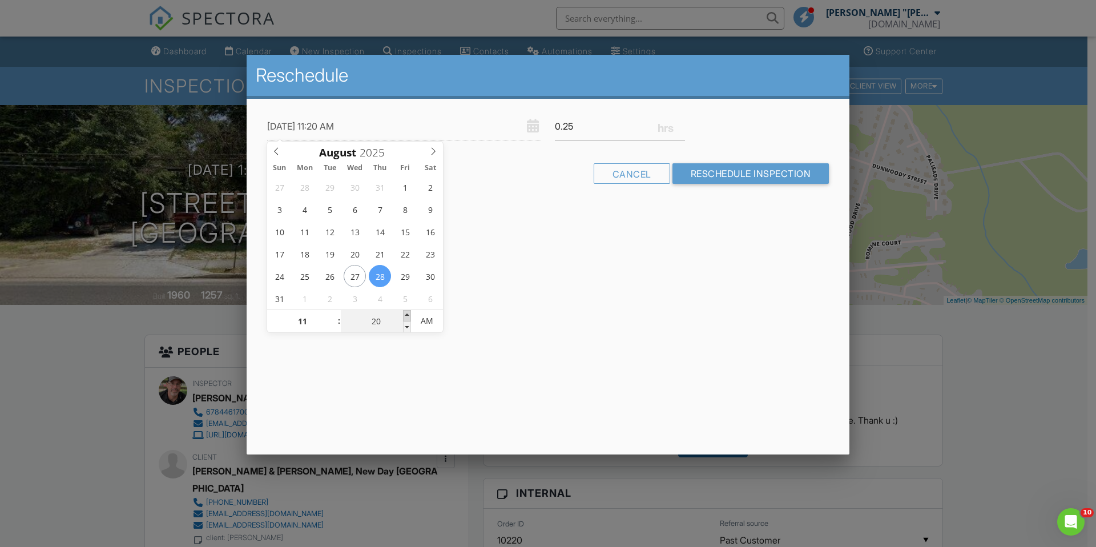
type input "08/28/2025 11:25 AM"
type input "25"
click at [404, 313] on span at bounding box center [407, 315] width 8 height 11
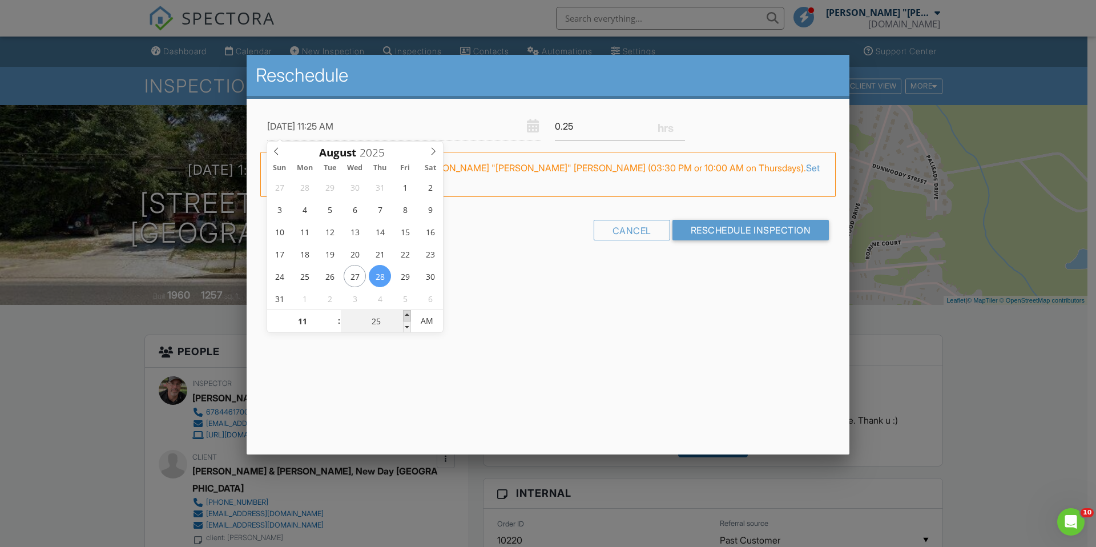
type input "[DATE] 11:30 AM"
type input "30"
click at [406, 313] on span at bounding box center [407, 315] width 8 height 11
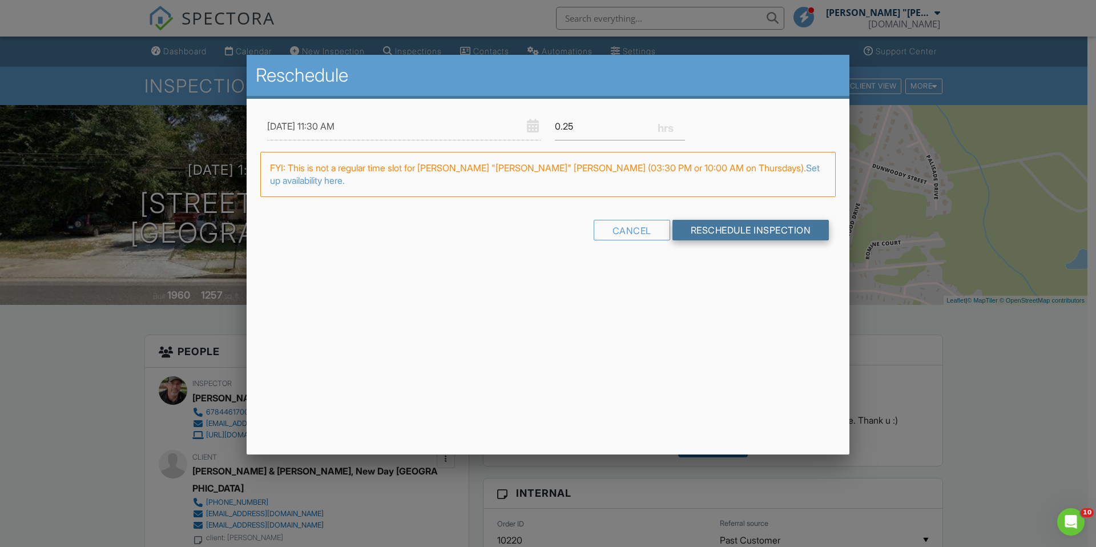
click at [726, 220] on input "Reschedule Inspection" at bounding box center [751, 230] width 157 height 21
type input "0.5"
click at [681, 123] on input "0.5" at bounding box center [620, 126] width 130 height 28
click at [716, 220] on input "Reschedule Inspection" at bounding box center [751, 230] width 157 height 21
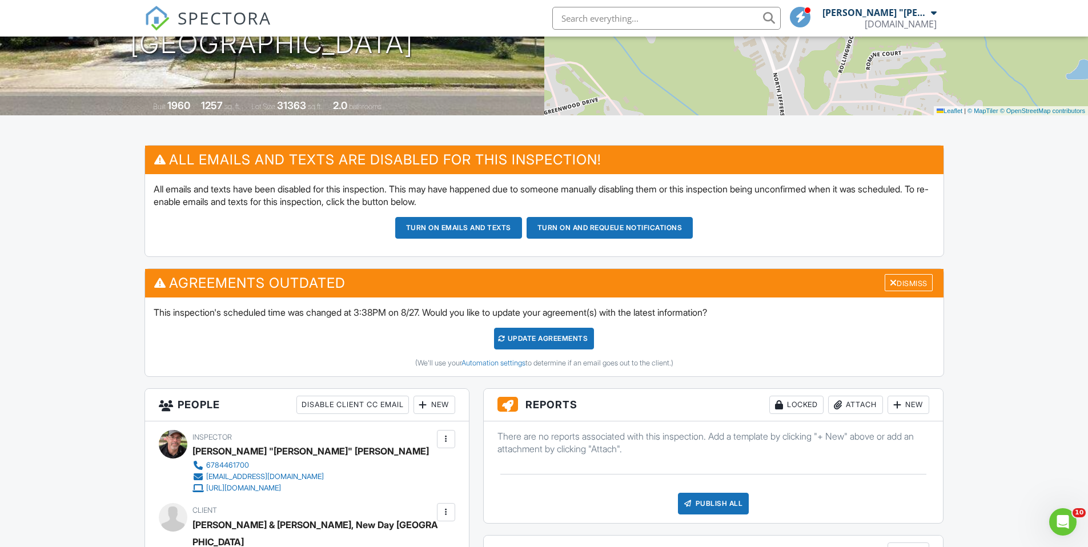
scroll to position [190, 0]
click at [544, 338] on div "Update Agreements" at bounding box center [544, 339] width 100 height 22
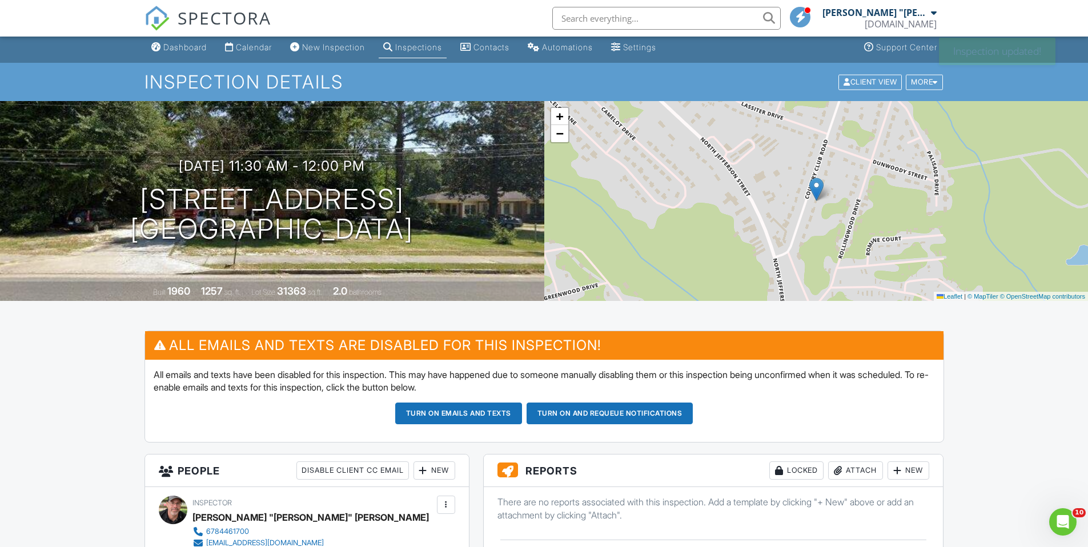
scroll to position [5, 0]
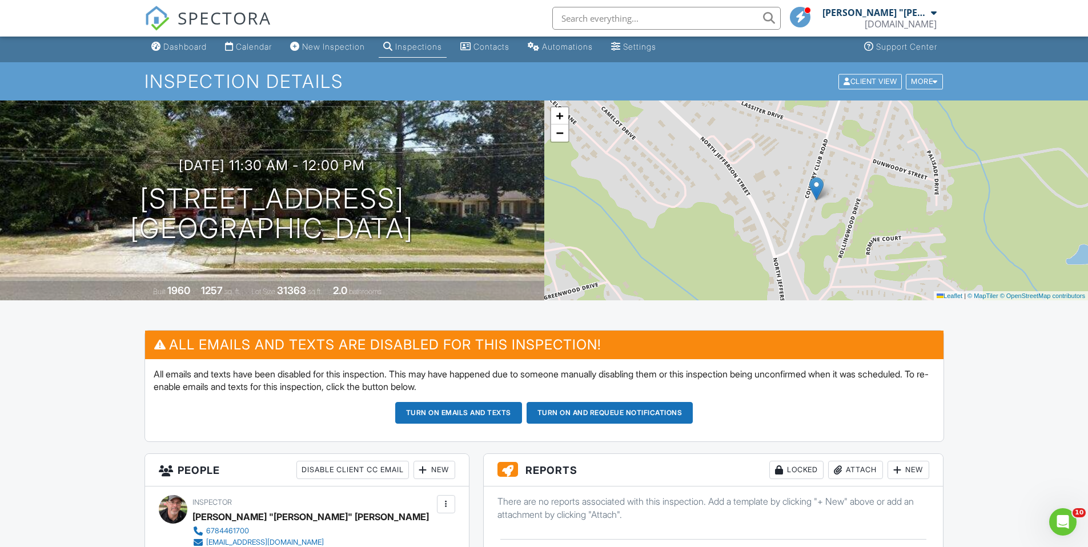
click at [619, 412] on button "Turn on and Requeue Notifications" at bounding box center [609, 413] width 167 height 22
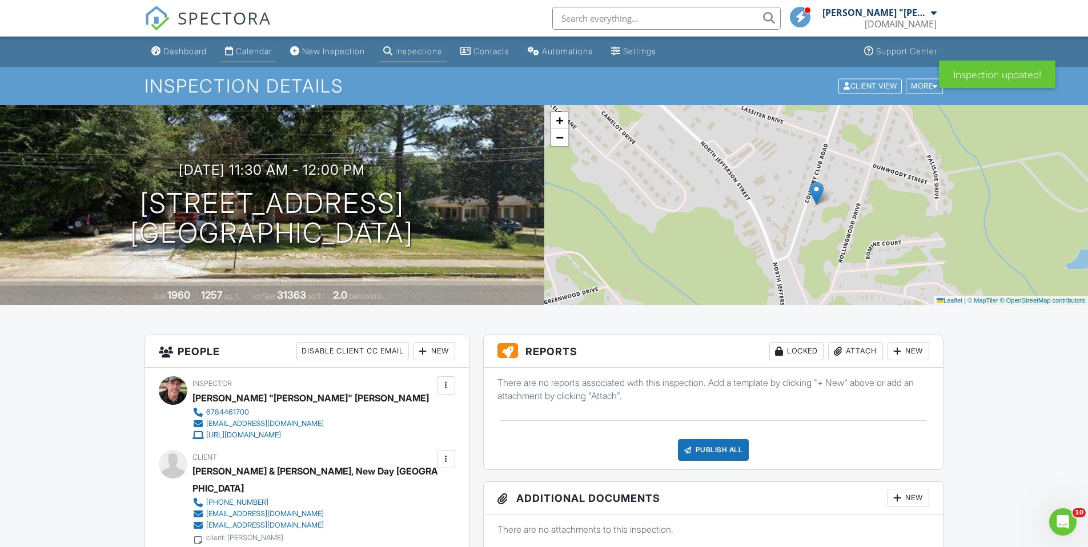
click at [265, 51] on div "Calendar" at bounding box center [254, 51] width 36 height 10
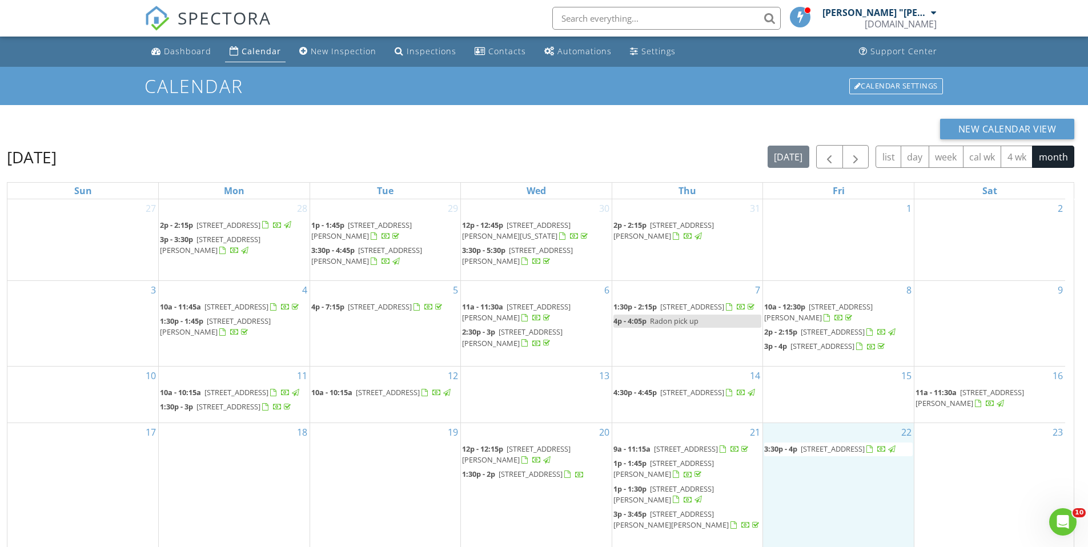
click at [831, 497] on div "22 3:30p - 4p [STREET_ADDRESS]" at bounding box center [838, 486] width 151 height 127
click at [840, 452] on link "Inspection" at bounding box center [838, 450] width 59 height 18
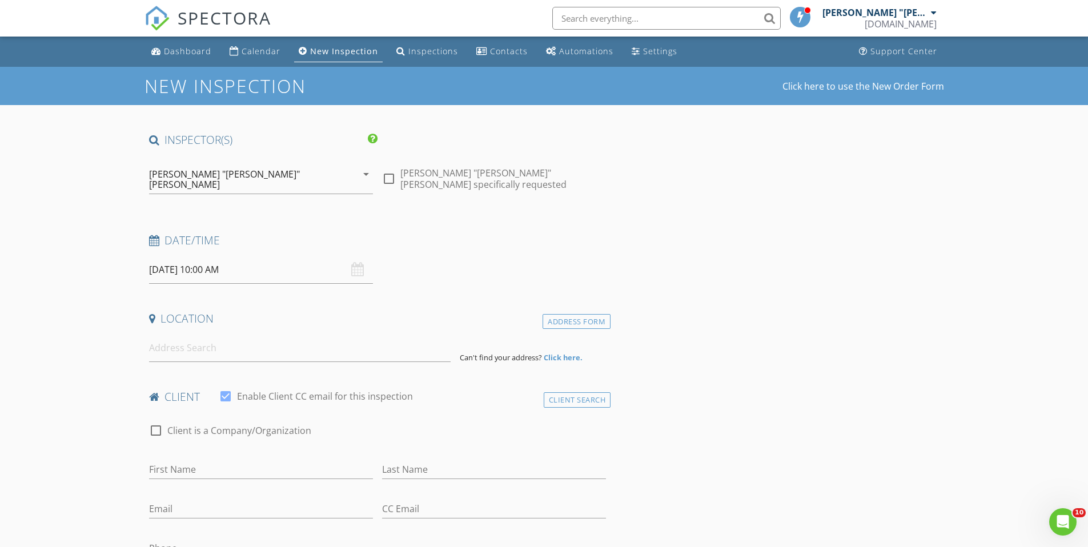
click at [320, 266] on input "08/22/2025 10:00 AM" at bounding box center [261, 270] width 224 height 28
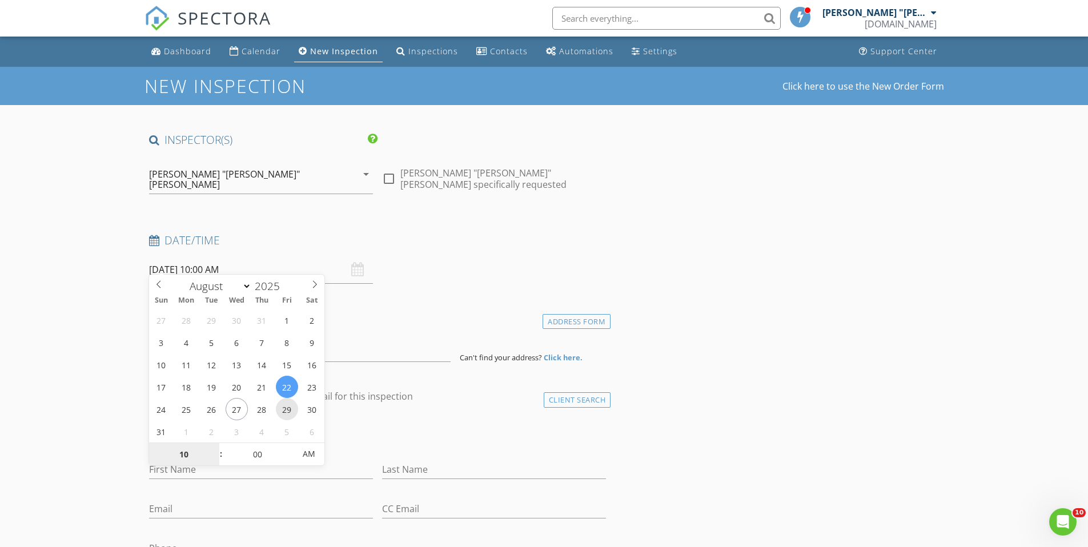
type input "[DATE] 10:00 AM"
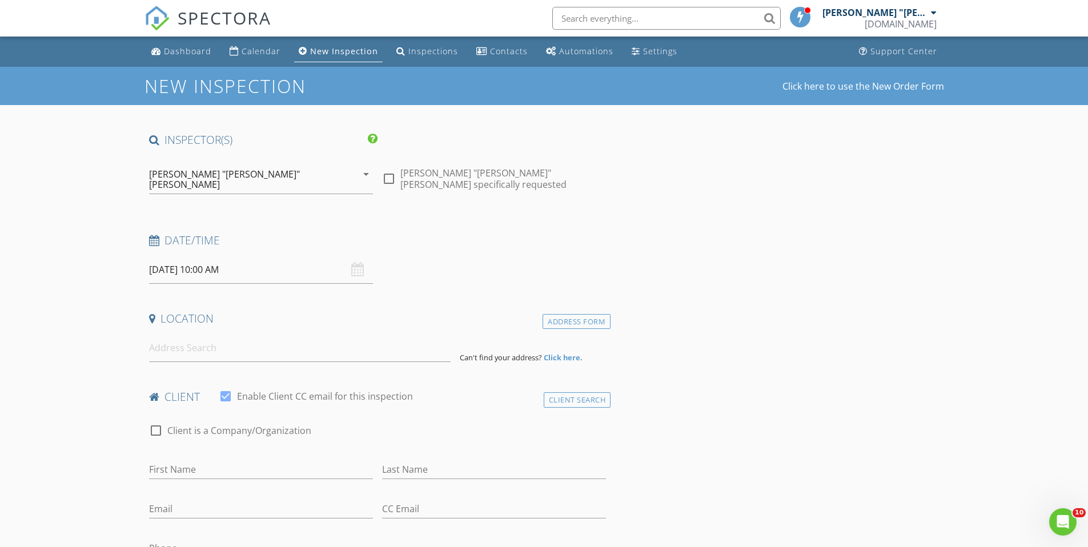
click at [221, 346] on input at bounding box center [299, 348] width 301 height 28
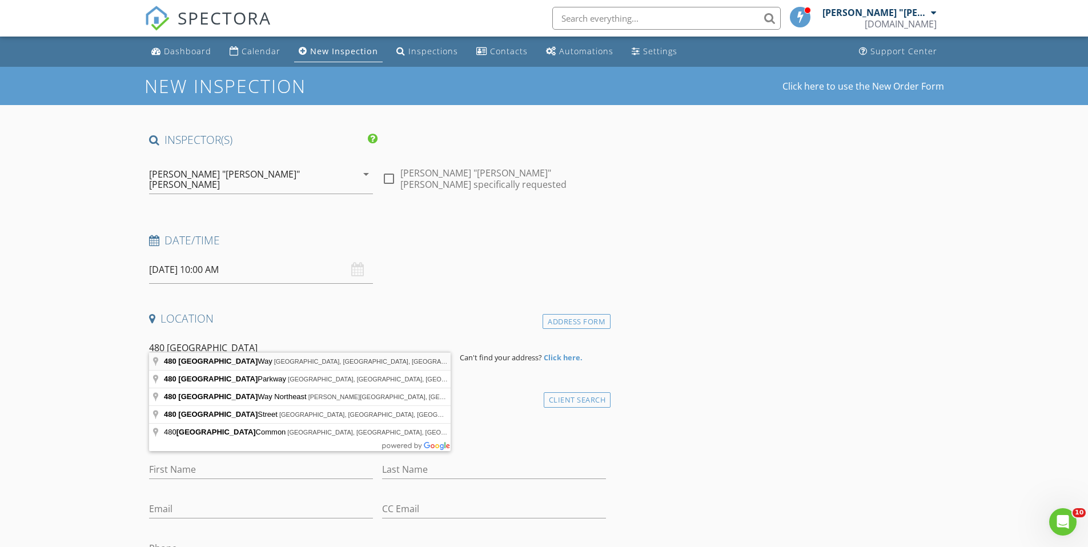
type input "480 Cambridge Way, Covington, GA, USA"
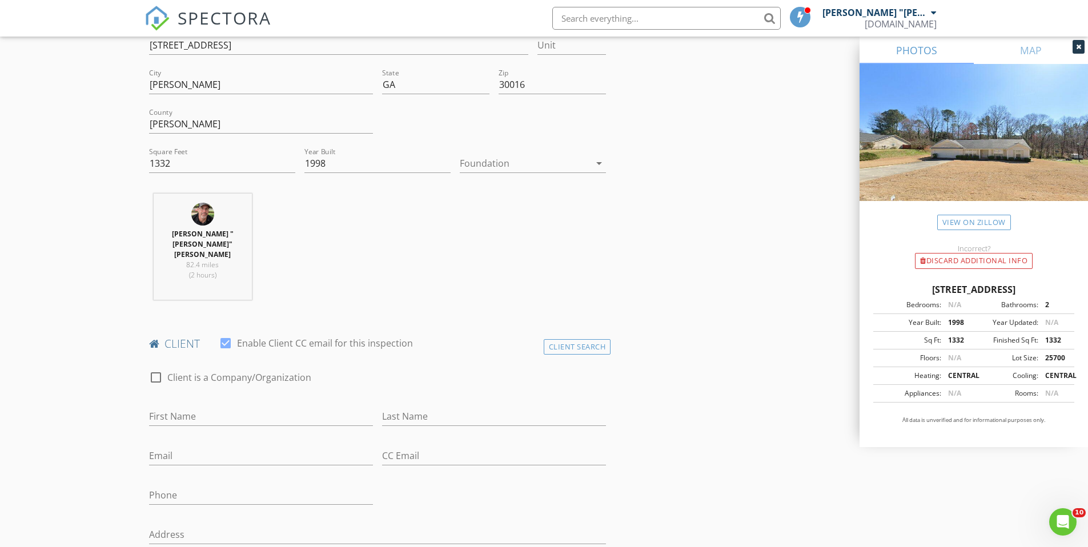
scroll to position [328, 0]
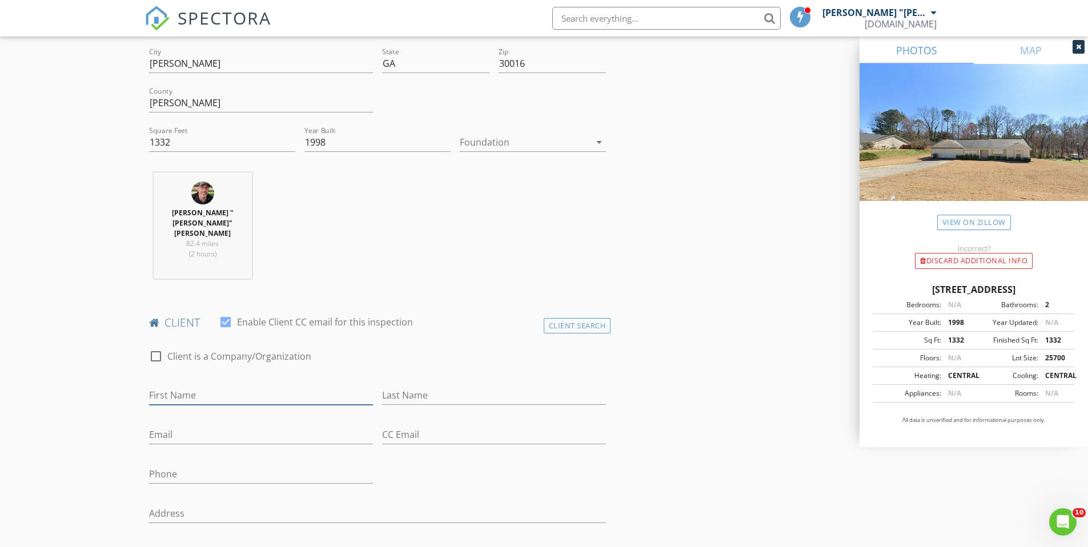
click at [245, 386] on input "First Name" at bounding box center [261, 395] width 224 height 19
type input "N"
type input "Gavin Rakitt &"
type input "Nathan Weadock"
type input "[EMAIL_ADDRESS][DOMAIN_NAME]"
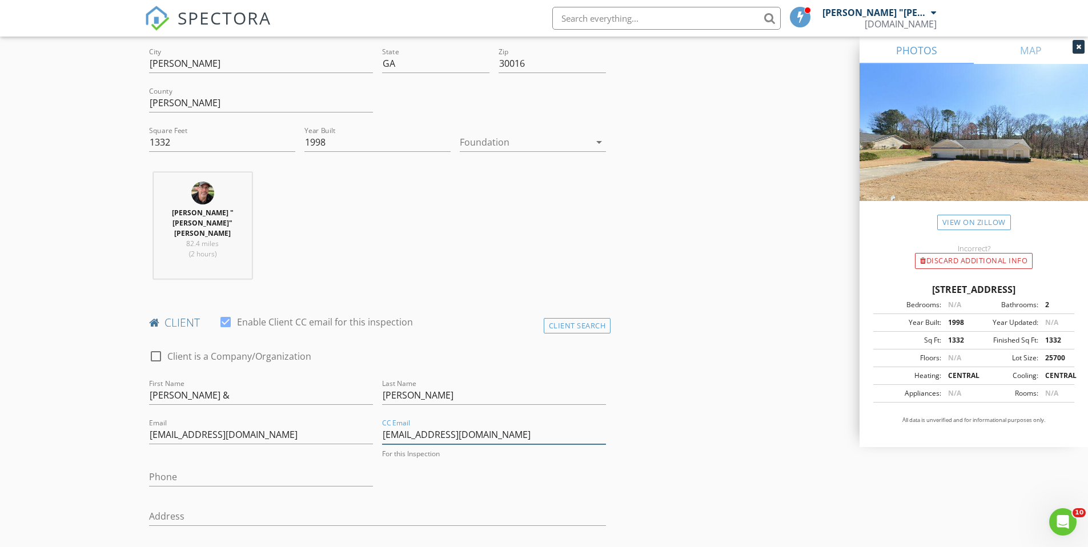
scroll to position [331, 0]
type input "[EMAIL_ADDRESS][DOMAIN_NAME]"
click at [302, 462] on input "Phone" at bounding box center [261, 471] width 224 height 19
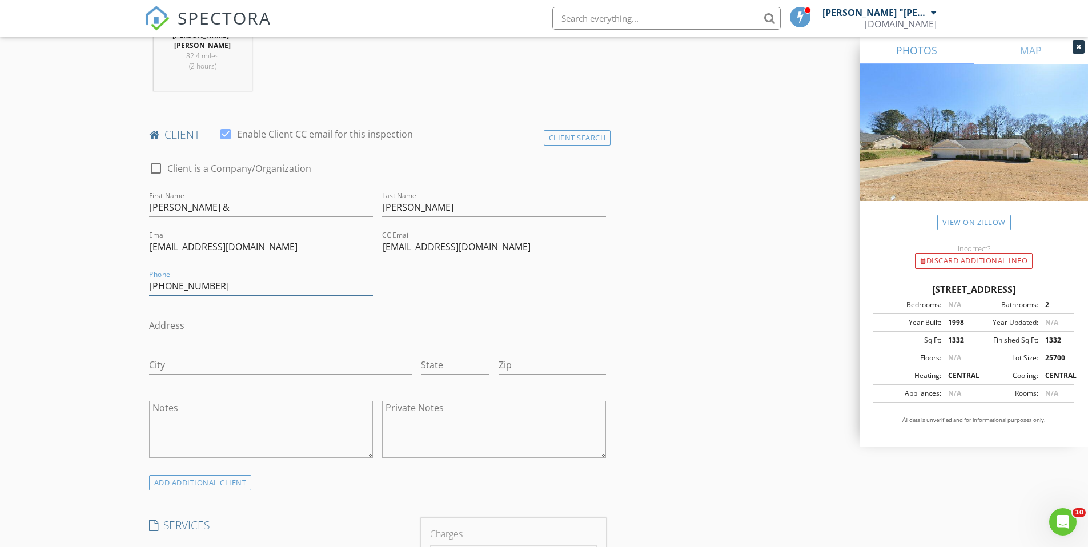
scroll to position [579, 0]
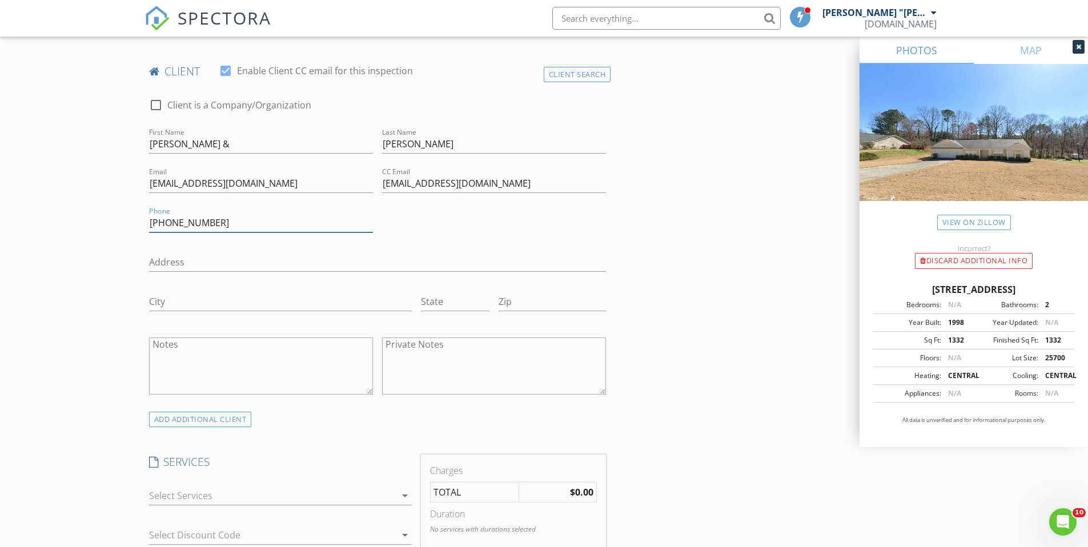
type input "[PHONE_NUMBER]"
click at [254, 337] on textarea "Notes" at bounding box center [261, 365] width 224 height 57
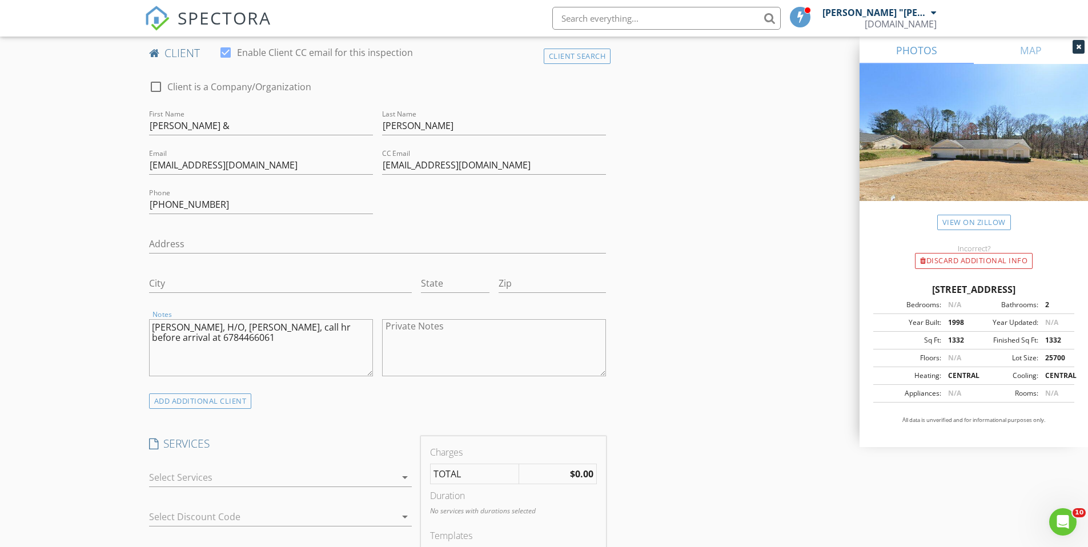
scroll to position [707, 0]
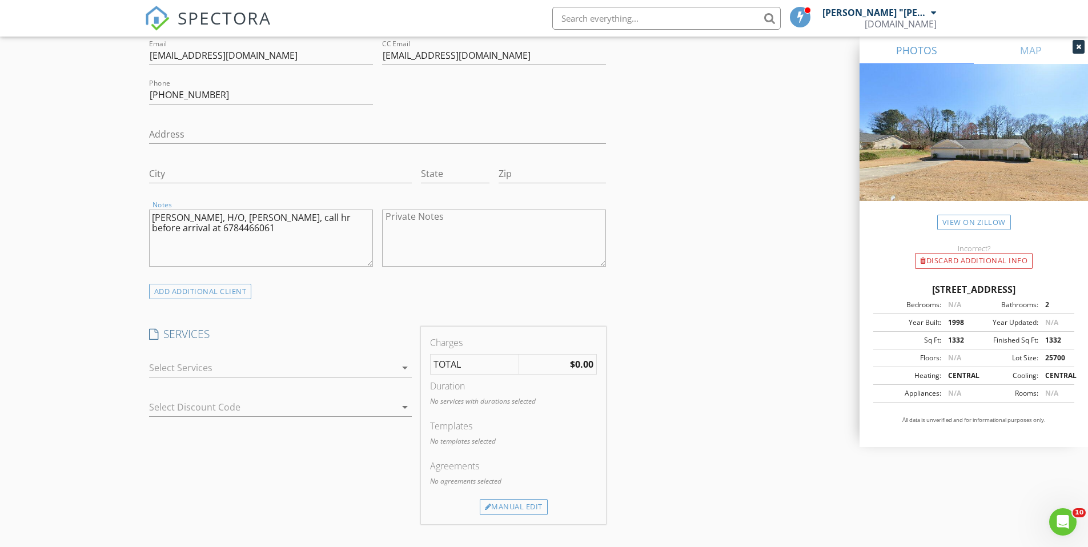
type textarea "[PERSON_NAME], H/O, [PERSON_NAME], call hr before arrival at 6784466061"
click at [275, 359] on div at bounding box center [272, 368] width 247 height 18
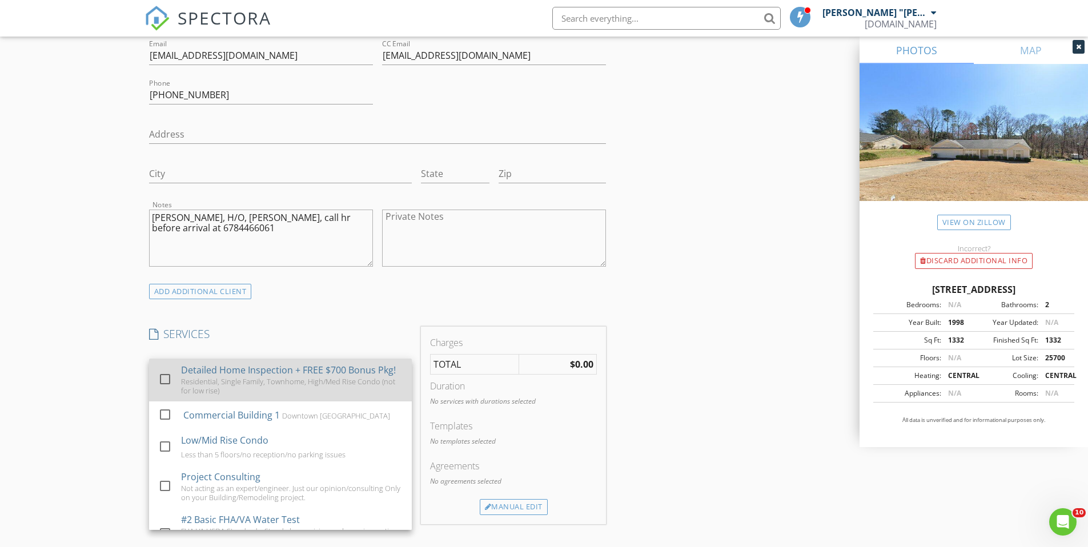
click at [292, 377] on div "Residential, Single Family, Townhome, High/Med Rise Condo (not for low rise)" at bounding box center [292, 386] width 222 height 18
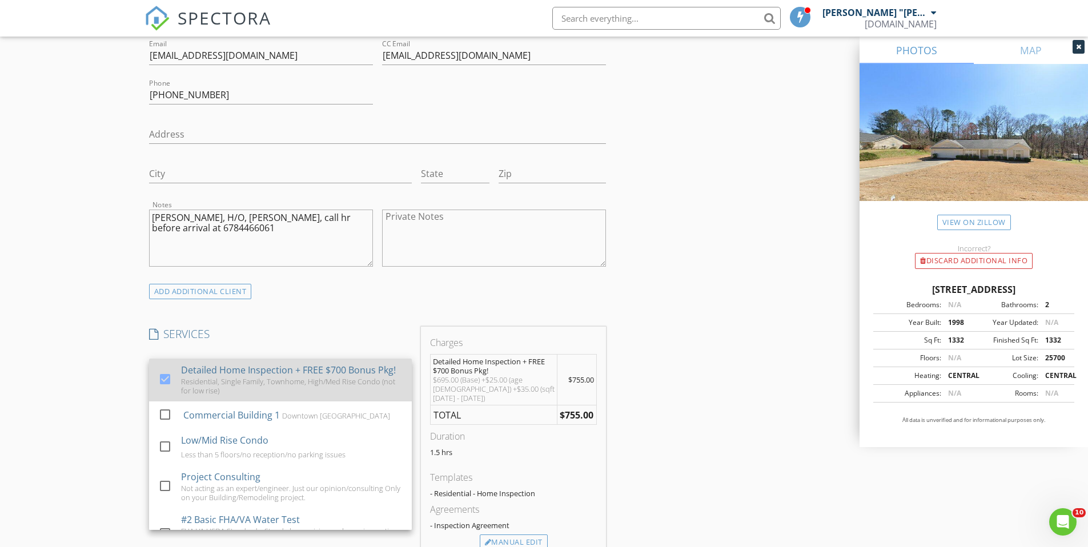
click at [291, 377] on div "Residential, Single Family, Townhome, High/Med Rise Condo (not for low rise)" at bounding box center [292, 386] width 222 height 18
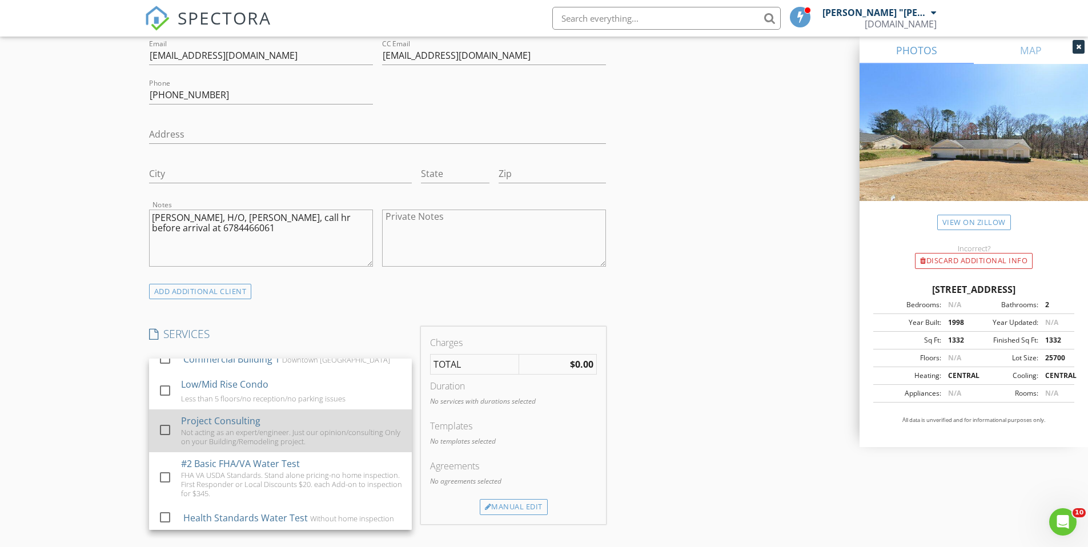
scroll to position [59, 0]
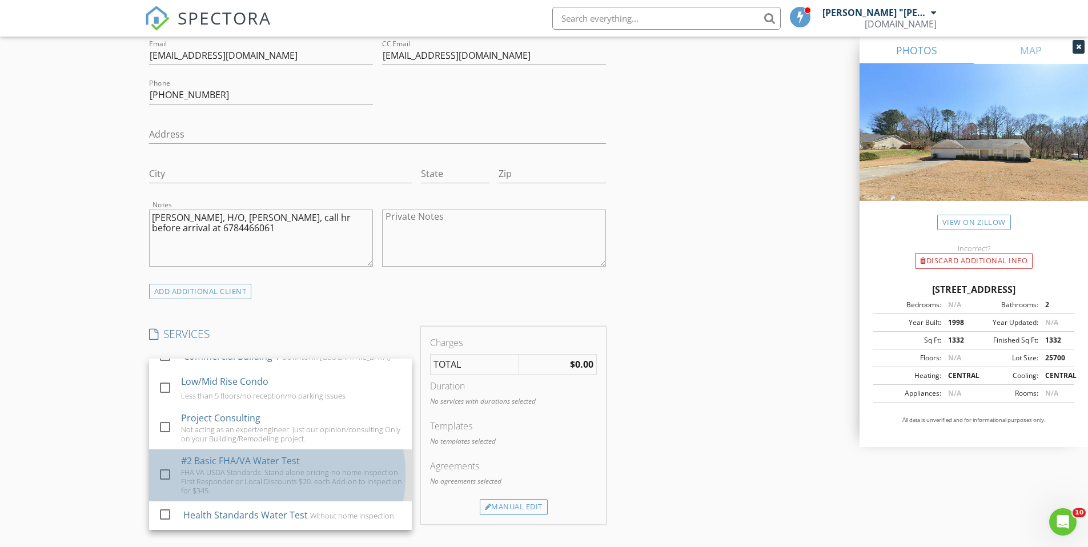
click at [296, 468] on div "FHA VA USDA Standards. Stand alone pricing-no home inspection. First Responder …" at bounding box center [292, 481] width 222 height 27
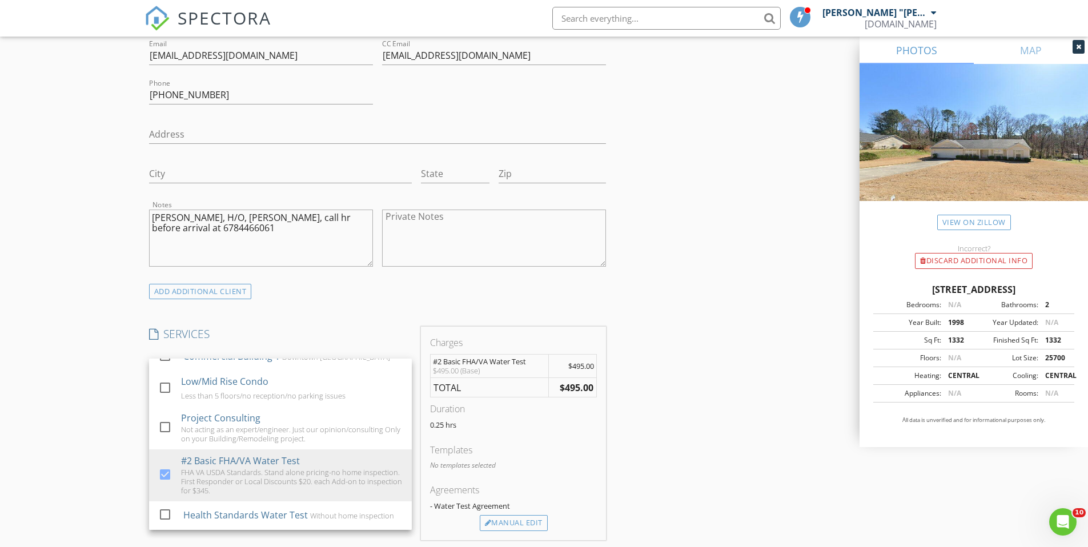
click at [317, 327] on h4 "SERVICES" at bounding box center [280, 334] width 263 height 15
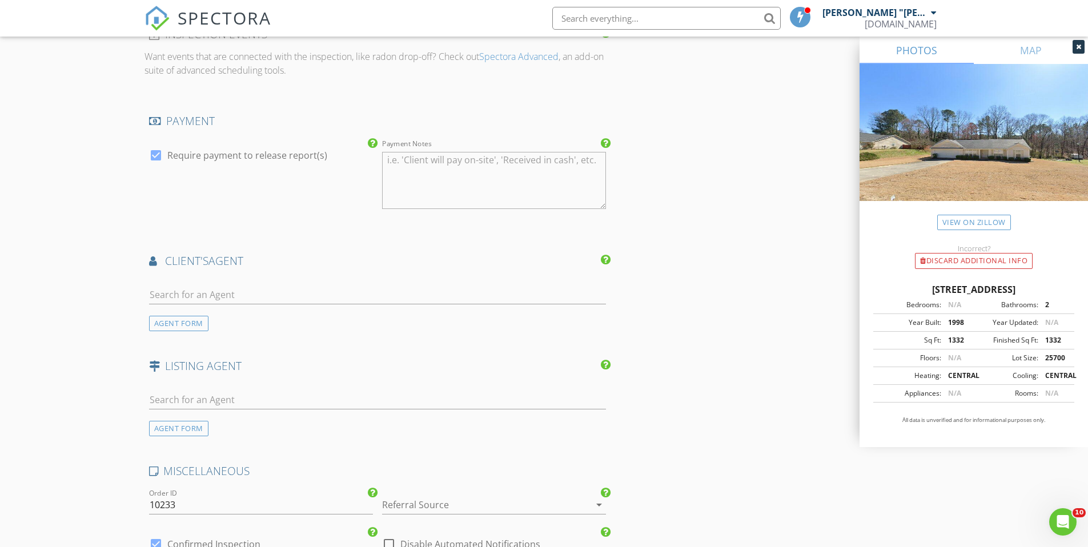
scroll to position [1322, 0]
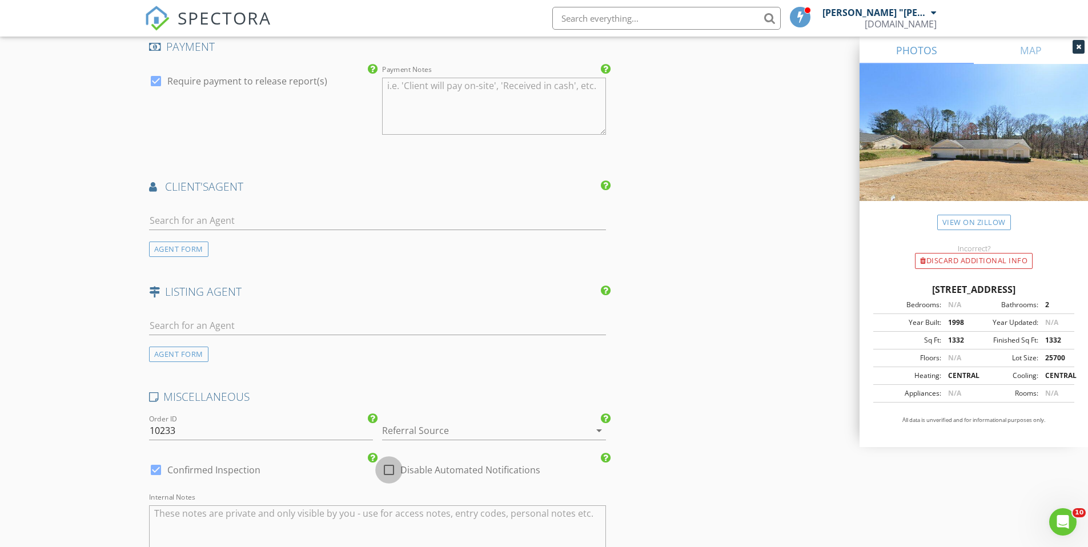
click at [393, 460] on div at bounding box center [388, 469] width 19 height 19
checkbox input "true"
click at [422, 421] on div at bounding box center [478, 430] width 192 height 18
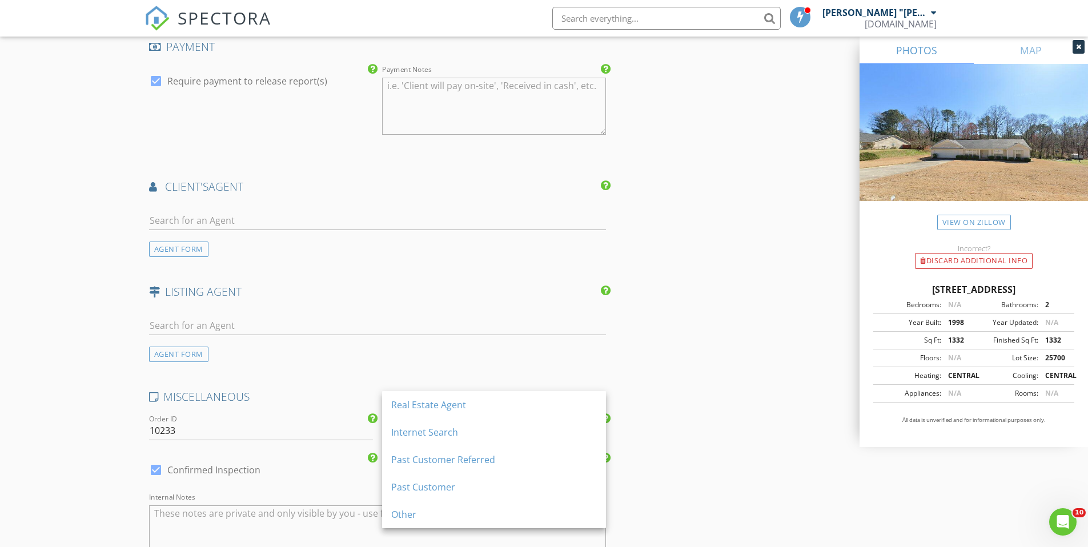
click at [430, 432] on div "Internet Search" at bounding box center [494, 432] width 206 height 14
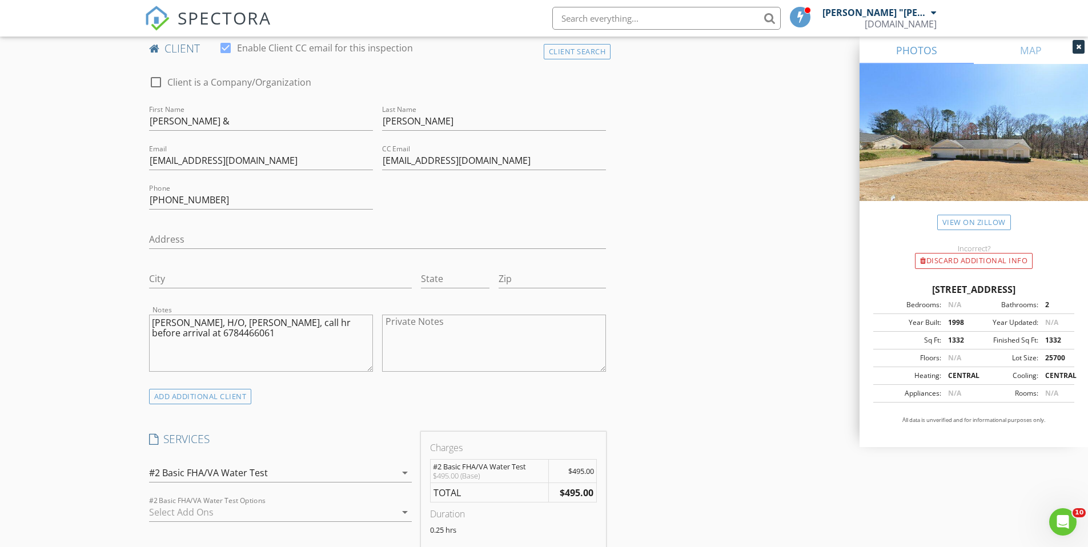
scroll to position [600, 0]
click at [150, 317] on textarea "Albert Scruggs, H/O, Refi, call hr before arrival at 6784466061" at bounding box center [261, 345] width 224 height 57
click at [238, 317] on textarea "Albert Scruggs, H/O, Refi, call hr before arrival at 6784466061" at bounding box center [261, 345] width 224 height 57
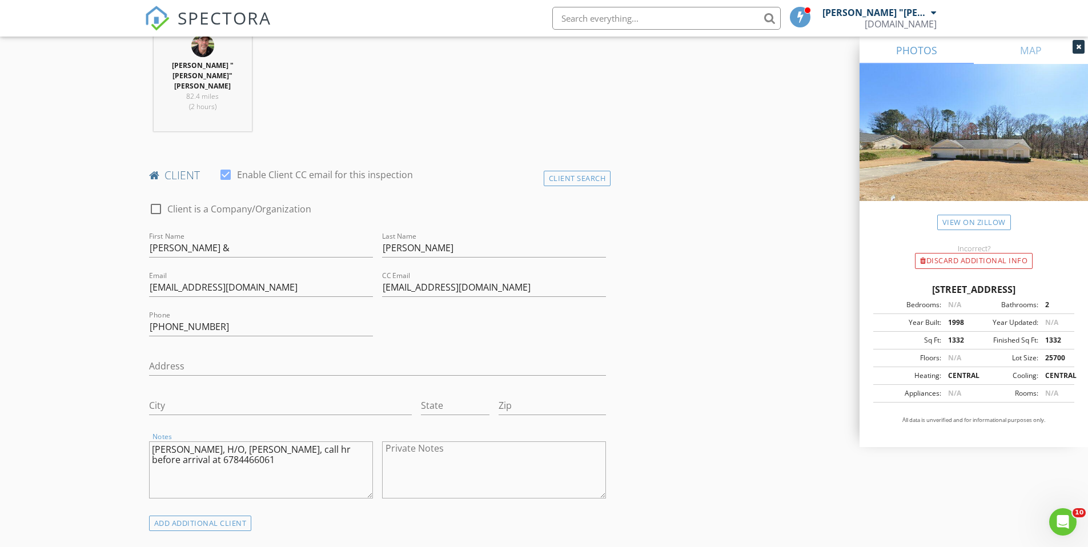
scroll to position [441, 0]
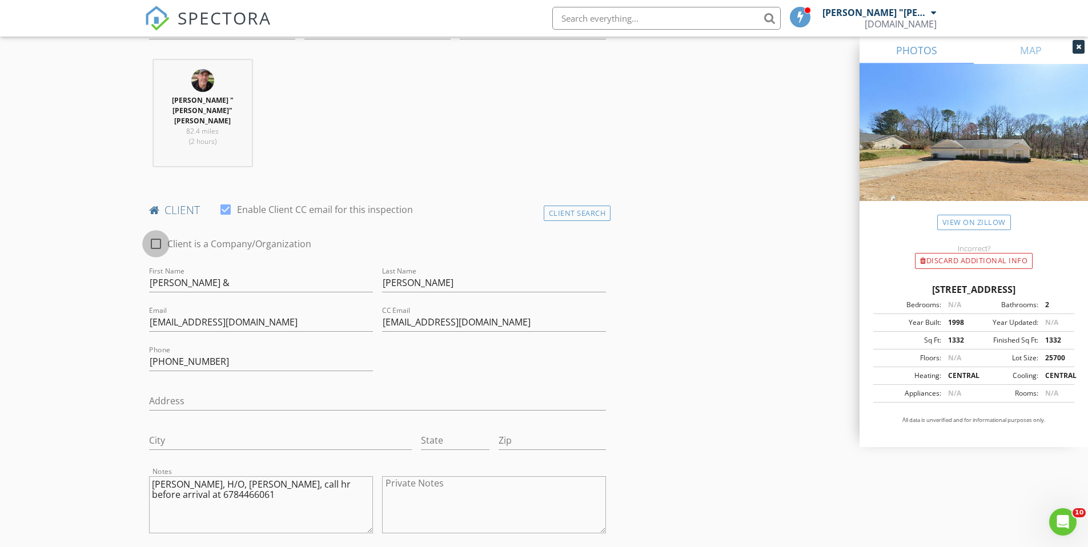
click at [155, 234] on div at bounding box center [155, 243] width 19 height 19
checkbox input "true"
click at [230, 273] on input "Gavin Rakitt &" at bounding box center [377, 282] width 457 height 19
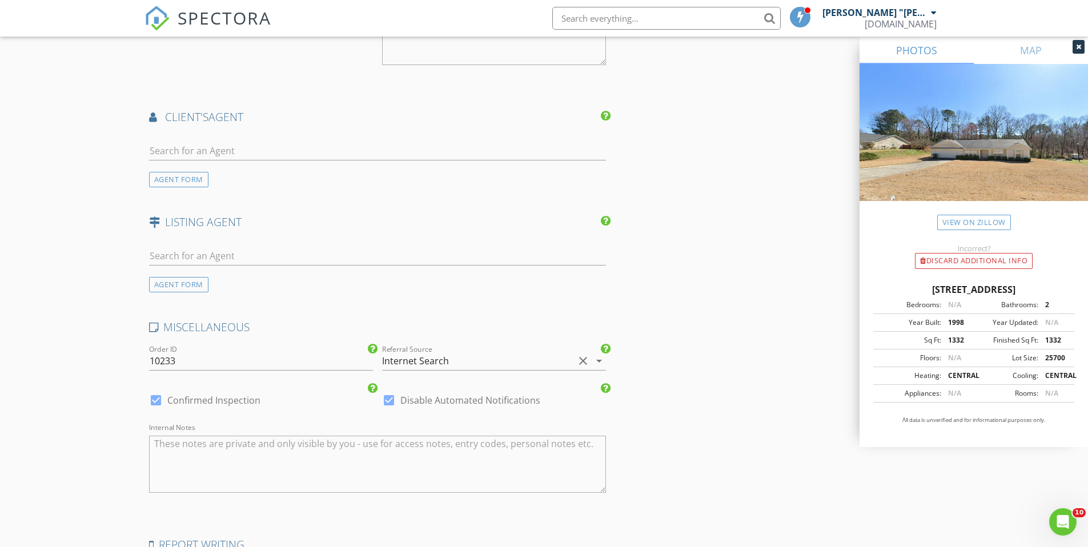
scroll to position [1530, 0]
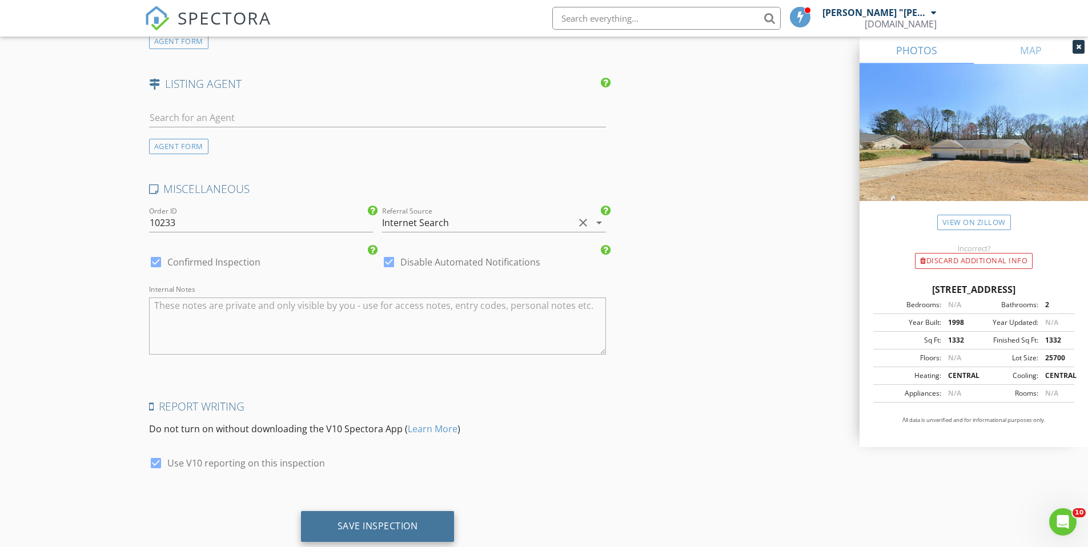
type input "Gavin Rakitt & Nathan Weadock, New Day USA"
click at [396, 520] on div "Save Inspection" at bounding box center [377, 525] width 81 height 11
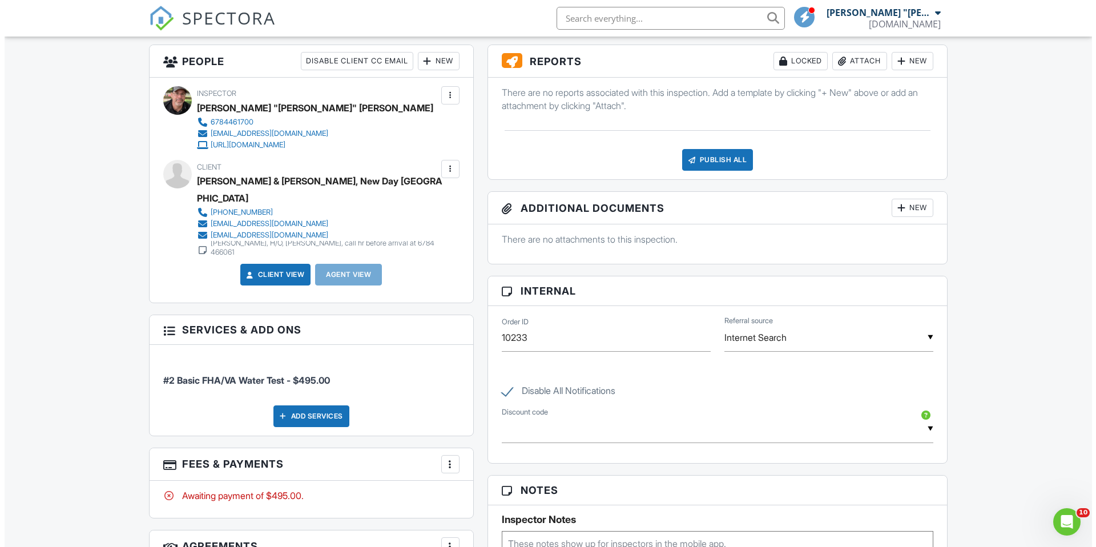
scroll to position [368, 0]
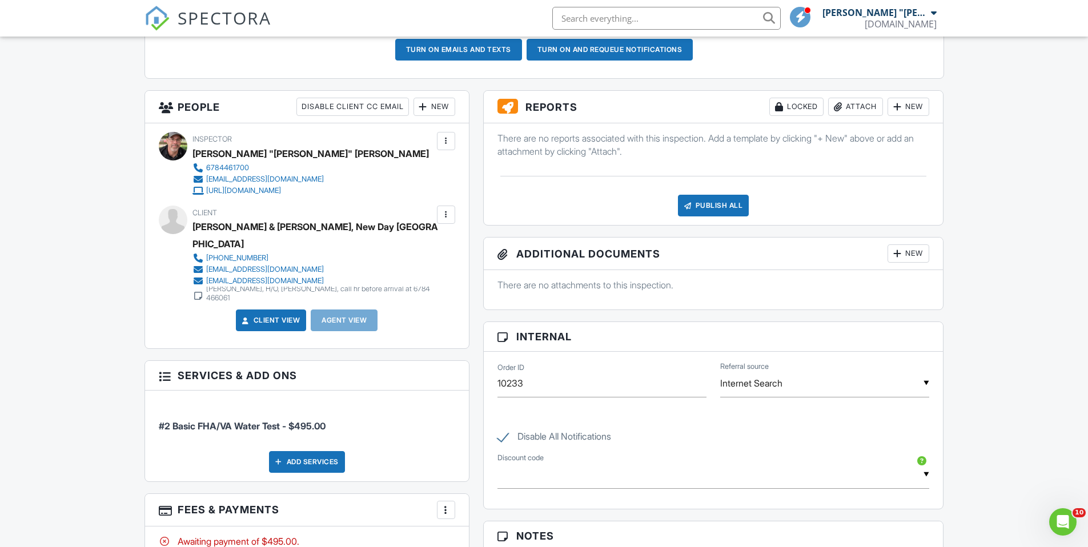
click at [444, 216] on div at bounding box center [445, 214] width 11 height 11
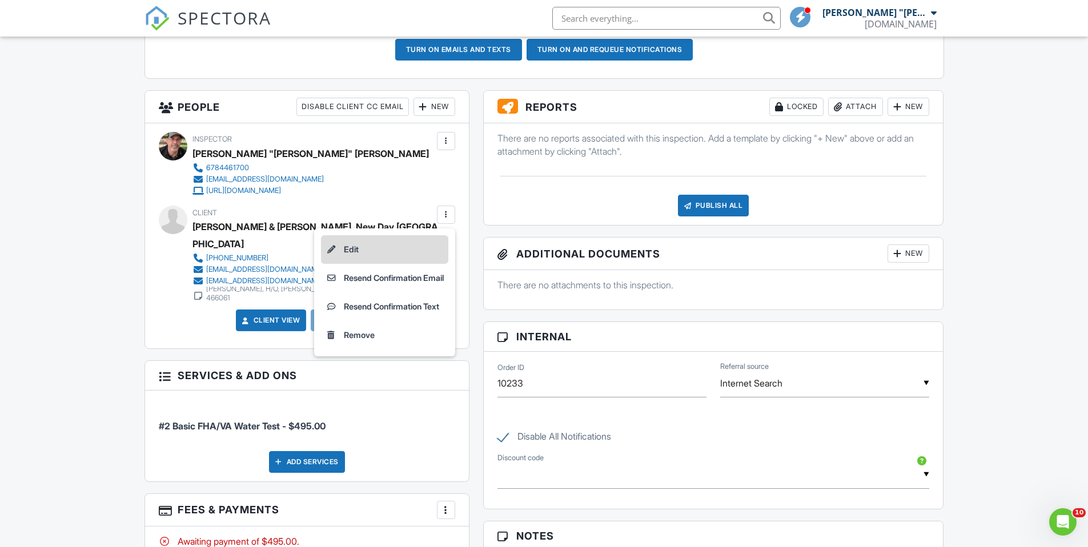
click at [392, 251] on li "Edit" at bounding box center [384, 249] width 127 height 29
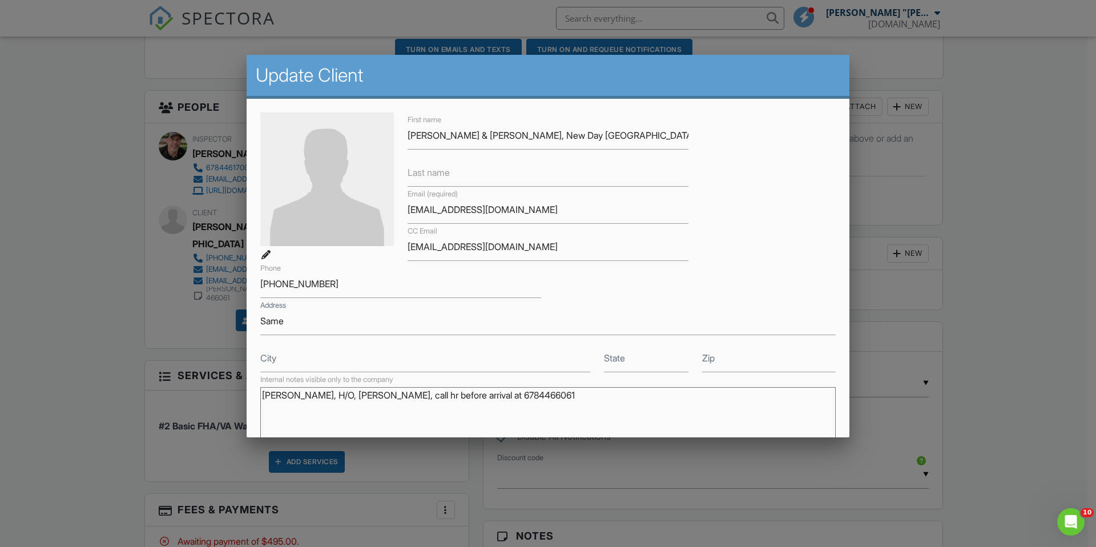
drag, startPoint x: 538, startPoint y: 395, endPoint x: 267, endPoint y: 388, distance: 271.3
click at [267, 388] on textarea "[PERSON_NAME], H/O, [PERSON_NAME], call hr before arrival at 6784466061" at bounding box center [547, 415] width 575 height 57
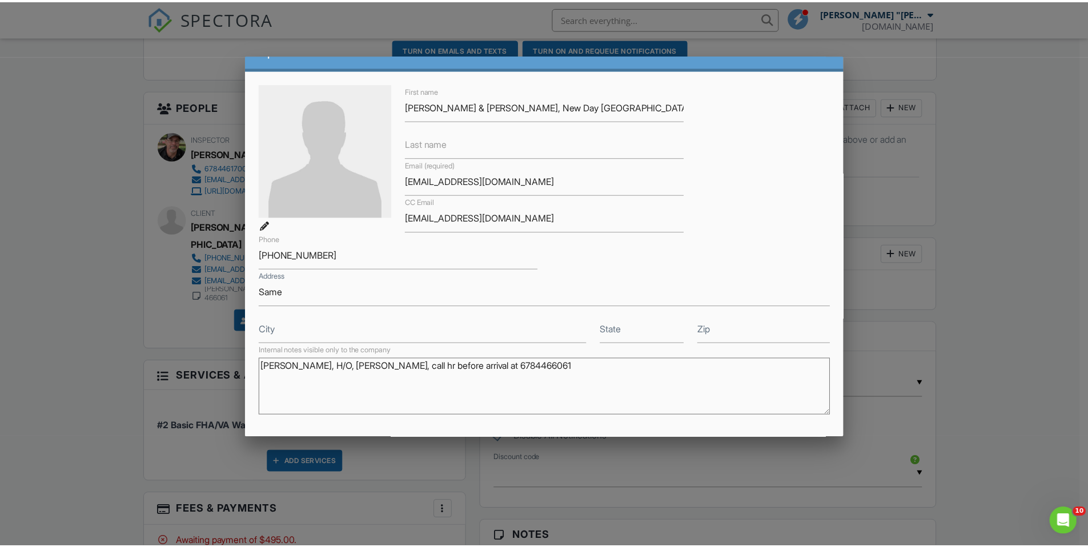
scroll to position [139, 0]
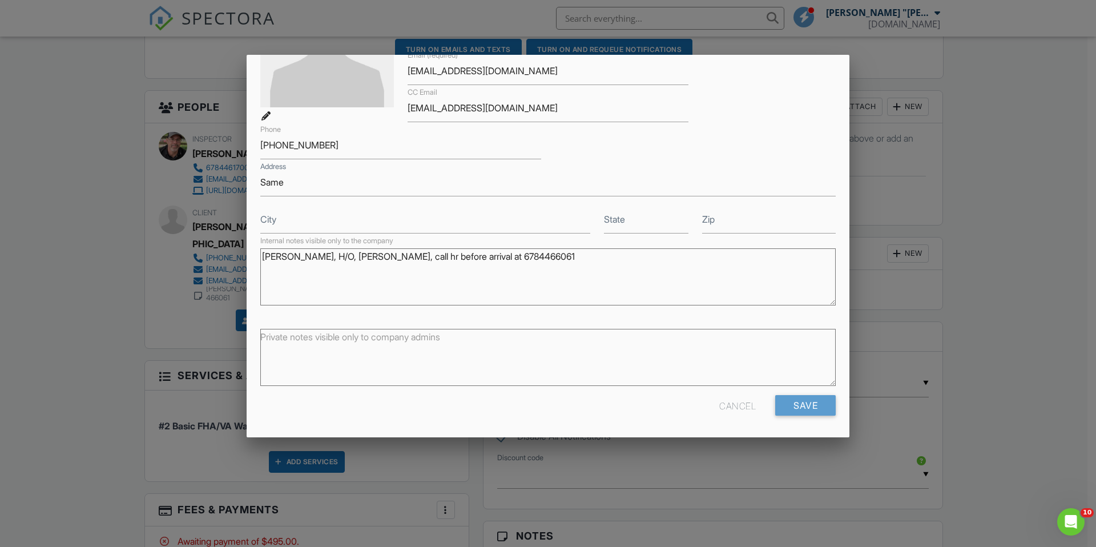
click at [729, 406] on div "Cancel" at bounding box center [737, 405] width 37 height 21
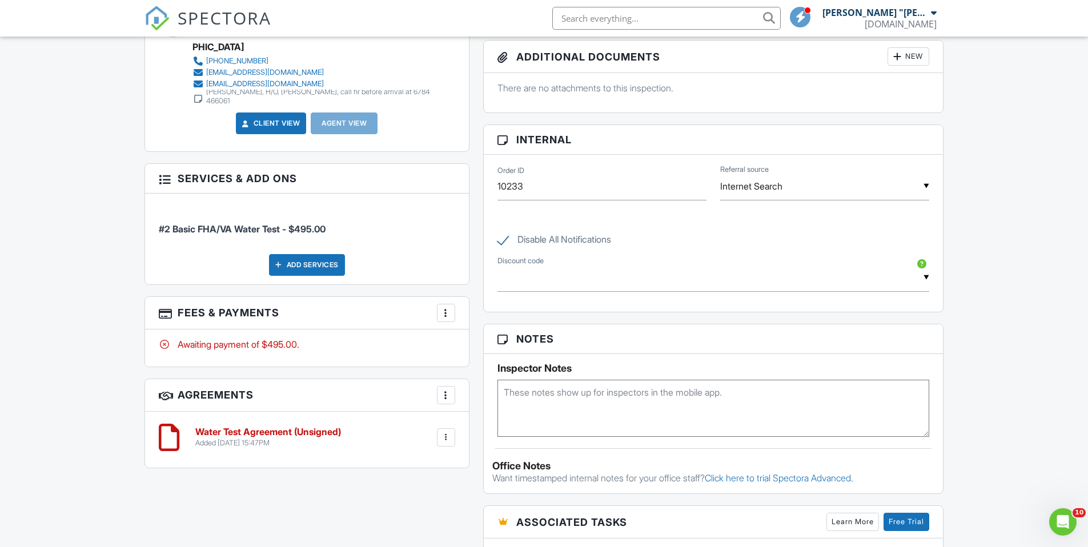
scroll to position [565, 0]
click at [553, 406] on textarea at bounding box center [713, 407] width 432 height 57
paste textarea "[PERSON_NAME], H/O, [PERSON_NAME], call hr before arrival at 6784466061"
type textarea "[PERSON_NAME], H/O, [PERSON_NAME], call hr before arrival at 6784466061"
click at [997, 355] on div "Dashboard Calendar New Inspection Inspections Contacts Automations Settings Sup…" at bounding box center [544, 236] width 1088 height 1530
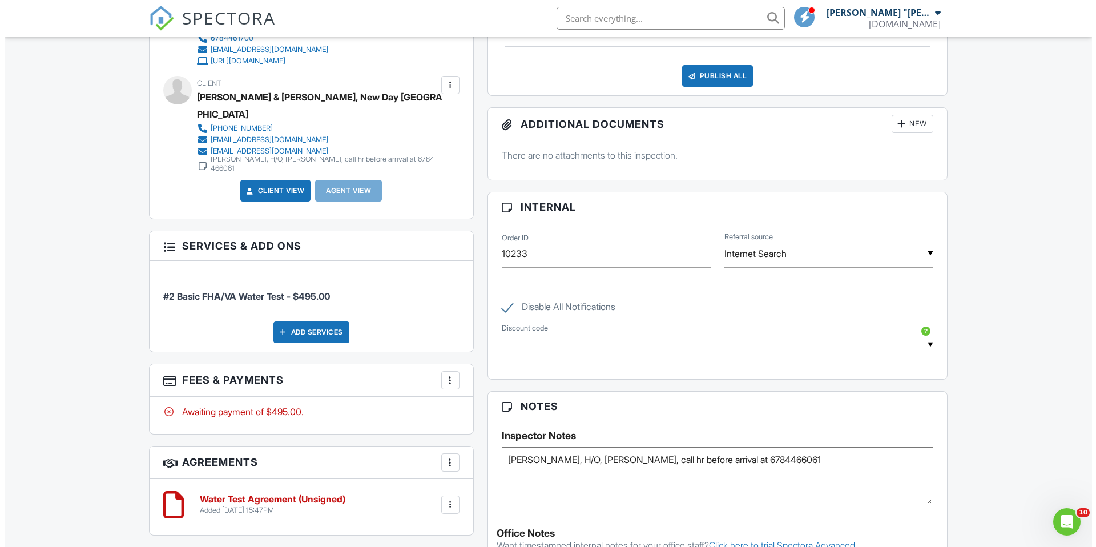
scroll to position [497, 0]
click at [444, 375] on div at bounding box center [445, 380] width 11 height 11
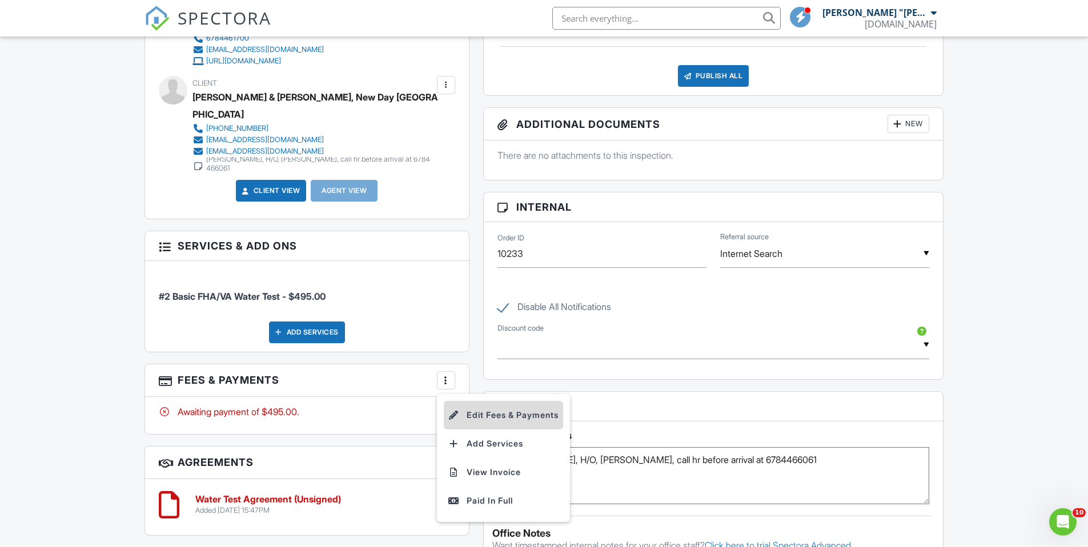
click at [466, 401] on li "Edit Fees & Payments" at bounding box center [503, 415] width 119 height 29
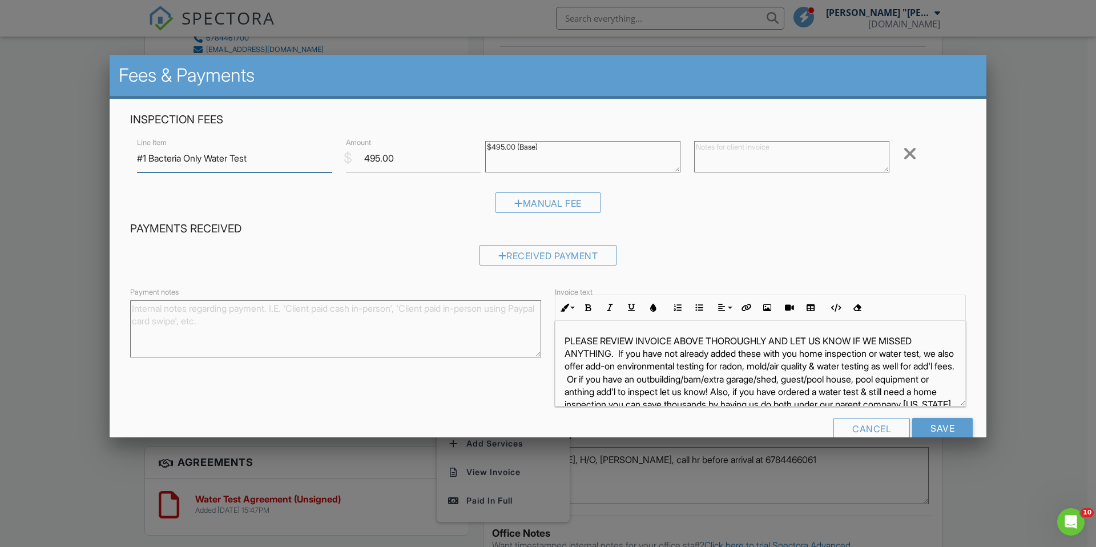
type input "#1 Bacteria Only Water Test"
click at [748, 159] on textarea at bounding box center [791, 156] width 195 height 31
type textarea "E-Coli/Coliform Only test."
click at [369, 160] on input "495.00" at bounding box center [413, 158] width 135 height 28
type input "895.00"
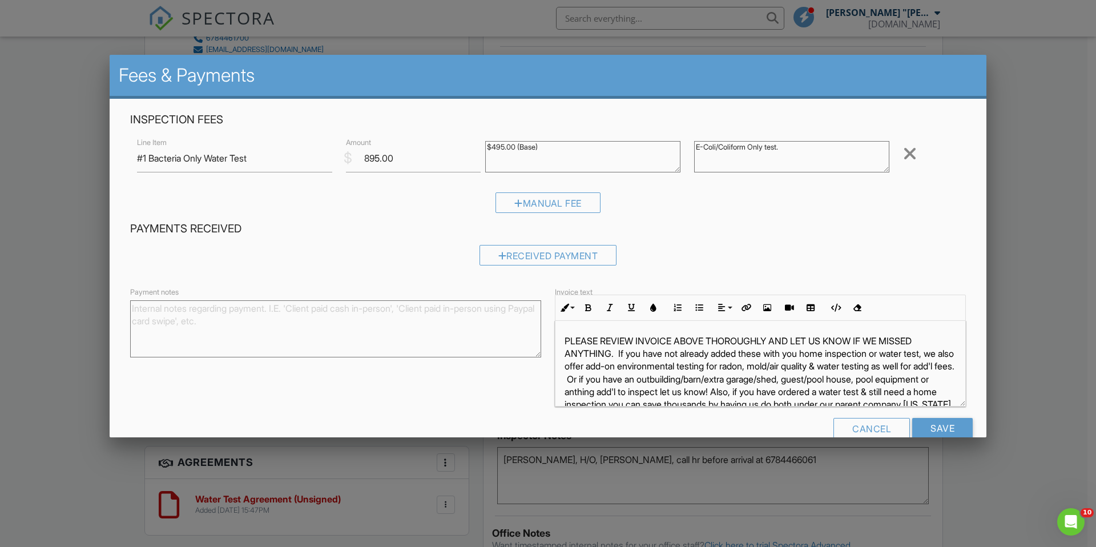
click at [799, 147] on textarea "E-Coli/Coliform Only test." at bounding box center [791, 156] width 195 height 31
click at [812, 148] on textarea "E-Coli/Coliform Only test. Reg. $595-" at bounding box center [791, 156] width 195 height 31
click at [827, 148] on textarea "E-Coli/Coliform Only test. Reg. $565-" at bounding box center [791, 156] width 195 height 31
click at [694, 157] on textarea "E-Coli/Coliform Only test. Reg. $565 w/area discount-NewDay+Group Discount" at bounding box center [791, 156] width 195 height 31
click at [830, 155] on textarea "E-Coli/Coliform Only test. Reg. $565 w/area discount-$70 NewDay+Group Discount" at bounding box center [791, 156] width 195 height 31
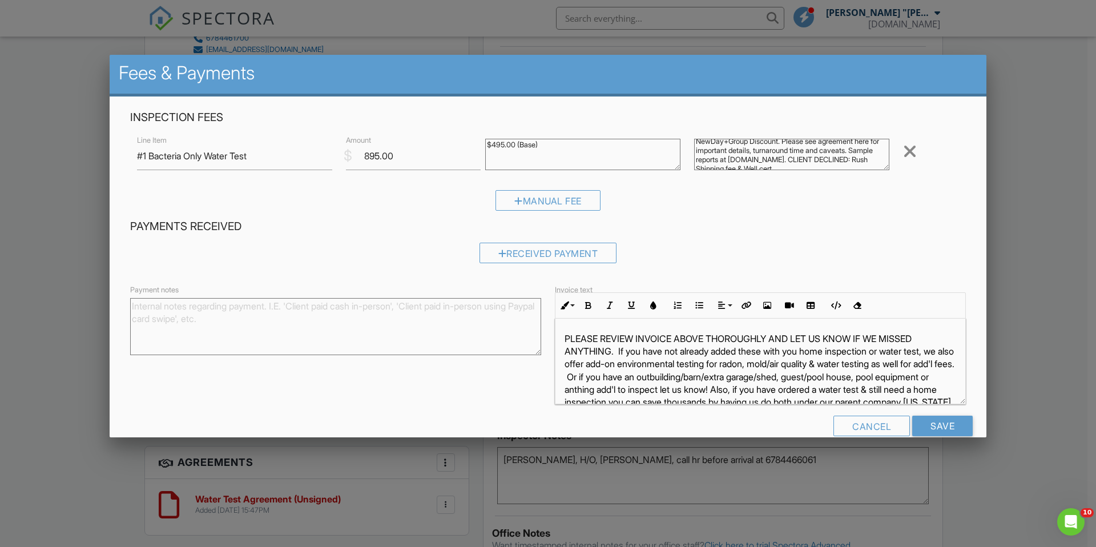
scroll to position [0, 0]
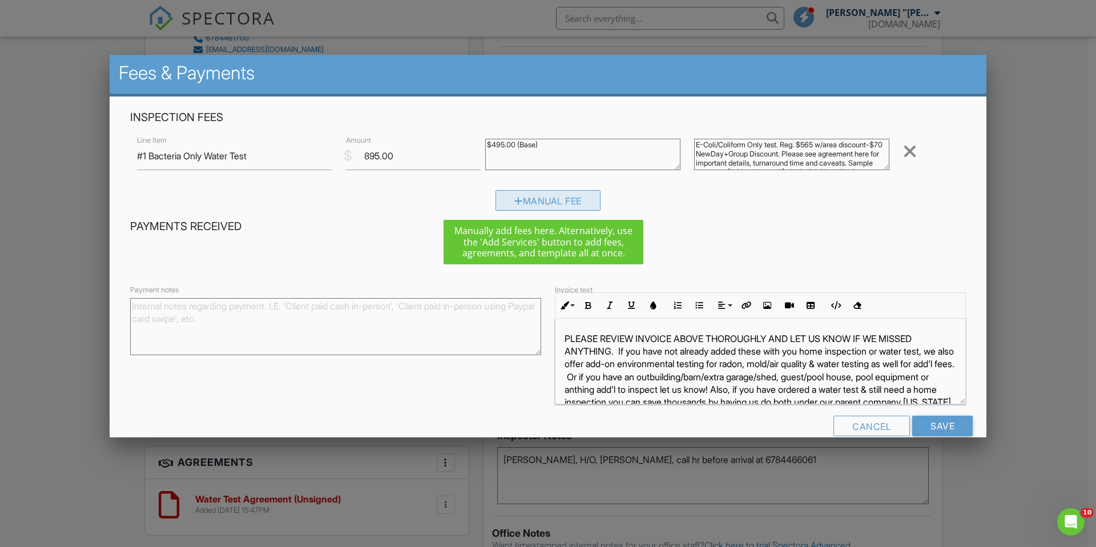
type textarea "E-Coli/Coliform Only test. Reg. $565 w/area discount-$70 NewDay+Group Discount.…"
click at [565, 207] on div "Manual Fee" at bounding box center [548, 200] width 105 height 21
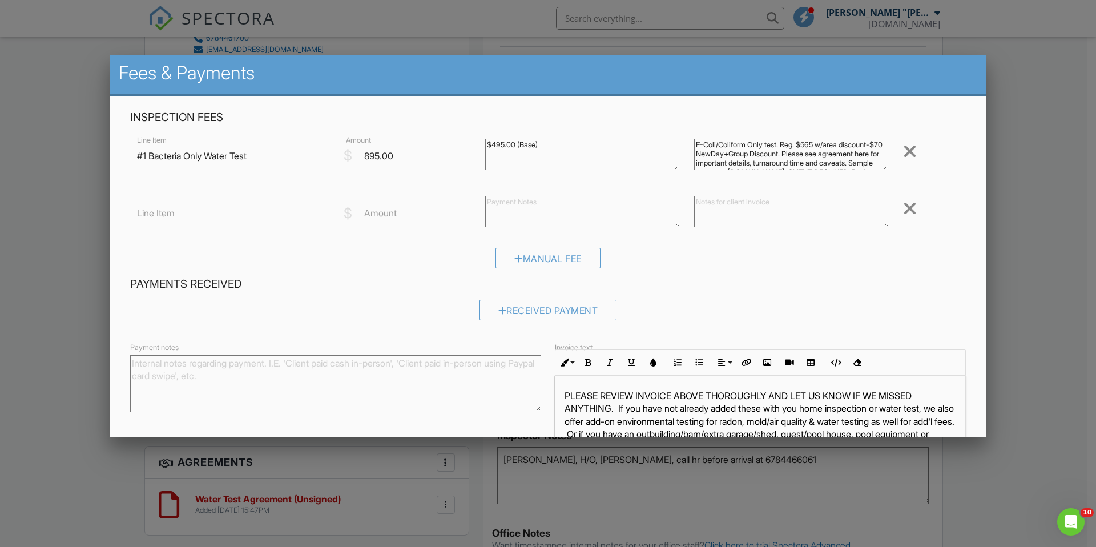
click at [390, 218] on label "Amount" at bounding box center [380, 213] width 33 height 13
click at [390, 218] on input "Amount" at bounding box center [413, 213] width 135 height 28
type input "-400"
drag, startPoint x: 778, startPoint y: 147, endPoint x: 827, endPoint y: 152, distance: 49.4
click at [827, 152] on textarea "E-Coli/Coliform Only test. Reg. $565 w/area discount-$70 NewDay+Group Discount.…" at bounding box center [791, 154] width 195 height 31
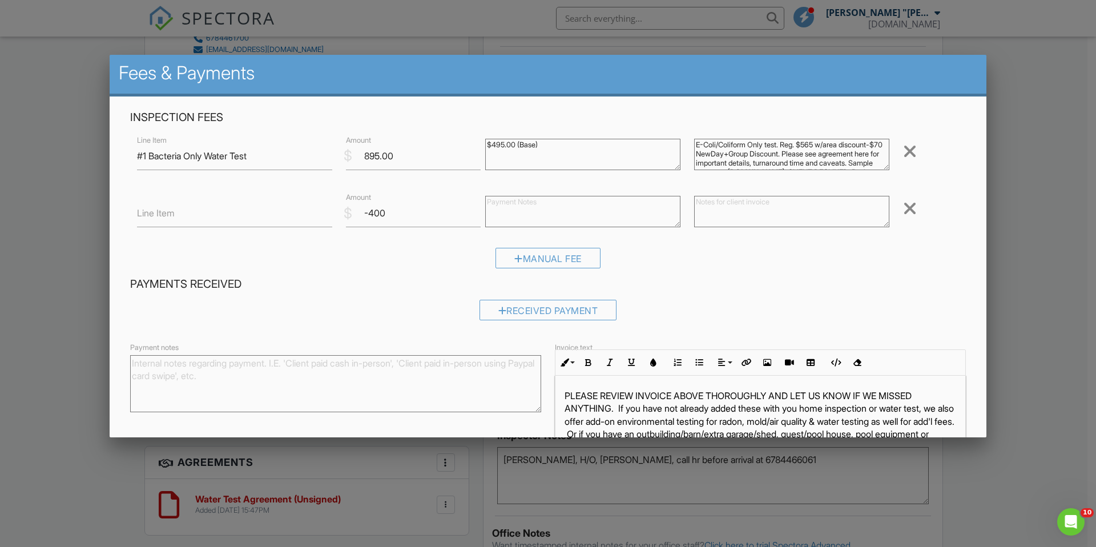
click at [730, 208] on textarea at bounding box center [791, 211] width 195 height 31
paste textarea "Reg. $565 w/area discount-$70 NewDay+Group Discount."
click at [694, 202] on textarea "Reg. $565 w/area discount-$70 NewDay+Group Discount." at bounding box center [791, 211] width 195 height 31
type textarea "Reg. $565 w/area discount-$70 NewDay+Group Discount."
click at [182, 220] on input "Line Item" at bounding box center [234, 213] width 195 height 28
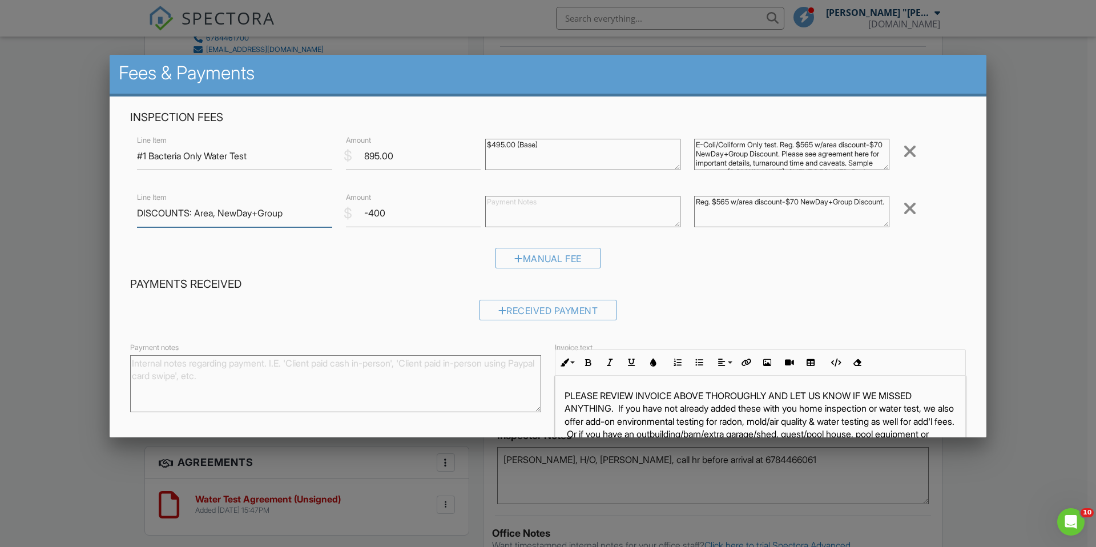
click at [219, 212] on input "DISCOUNTS: Area, NewDay+Group" at bounding box center [234, 213] width 195 height 28
type input "DISCOUNTS: Area+NewDay+Group"
click at [720, 212] on textarea "Reg. $565 w/area discount-$70 NewDay+Group Discount." at bounding box center [791, 211] width 195 height 31
click at [774, 214] on textarea "Reg. $565 w/area discount-$70 NewDay+Group Discounts applied." at bounding box center [791, 211] width 195 height 31
type textarea "Reg. $565 w/area discount-$70 NewDay+Group Discounts applied."
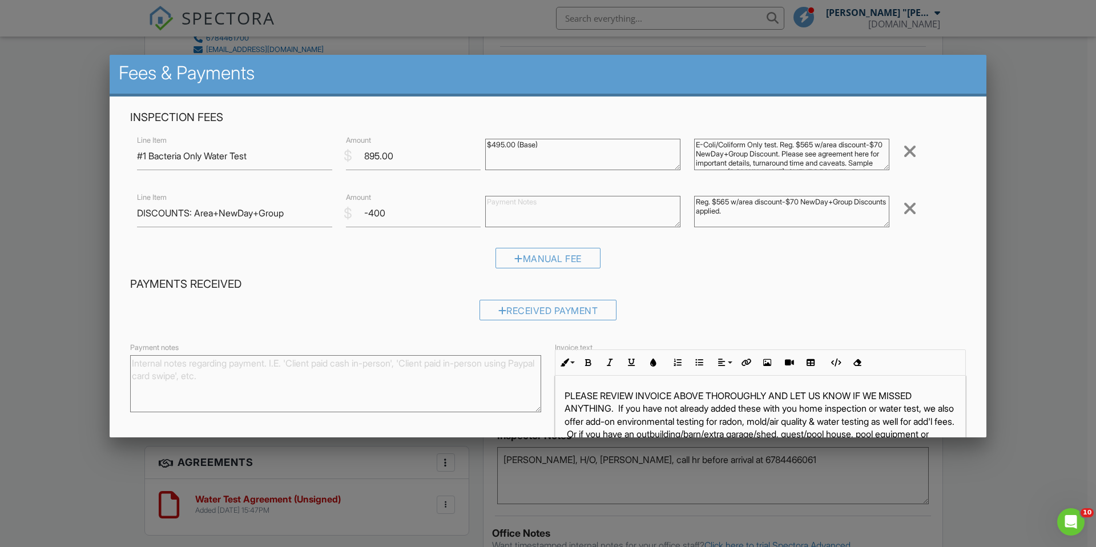
drag, startPoint x: 782, startPoint y: 144, endPoint x: 828, endPoint y: 154, distance: 47.8
click at [828, 154] on textarea "E-Coli/Coliform Only test. Reg. $565 w/area discount-$70 NewDay+Group Discount.…" at bounding box center [791, 154] width 195 height 31
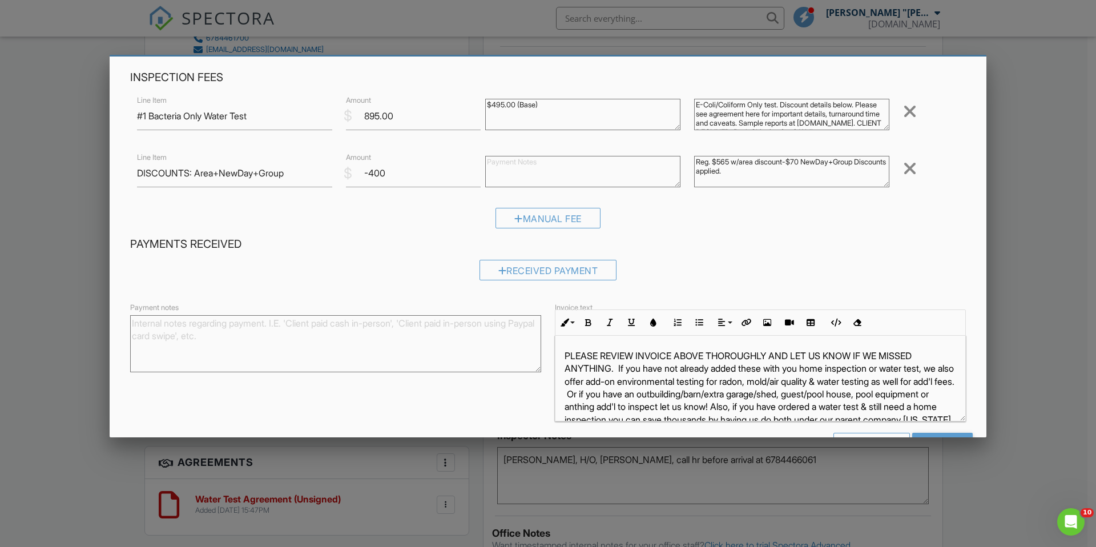
scroll to position [81, 0]
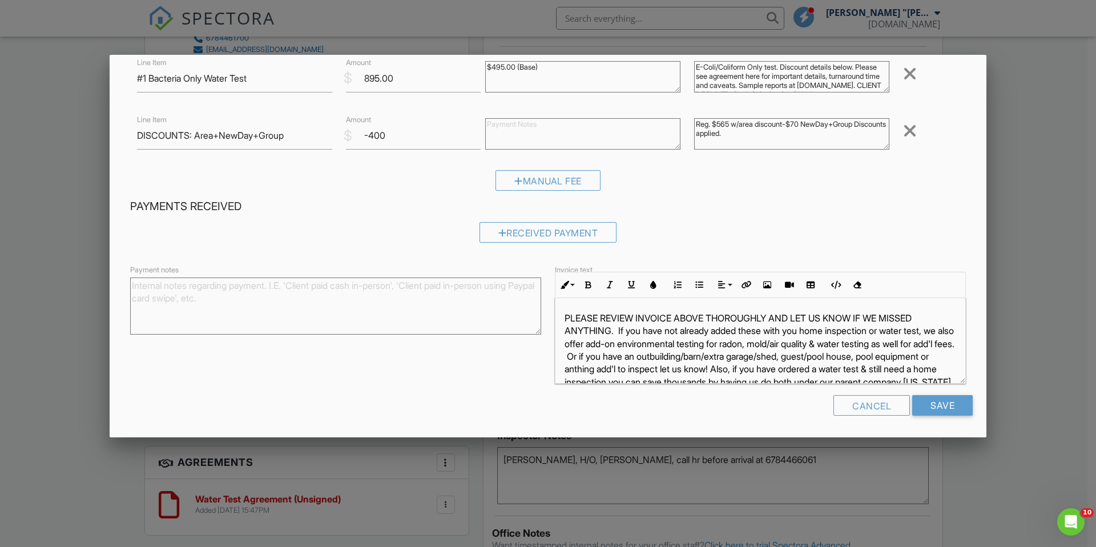
type textarea "E-Coli/Coliform Only test. Discount details below. Please see agreement here fo…"
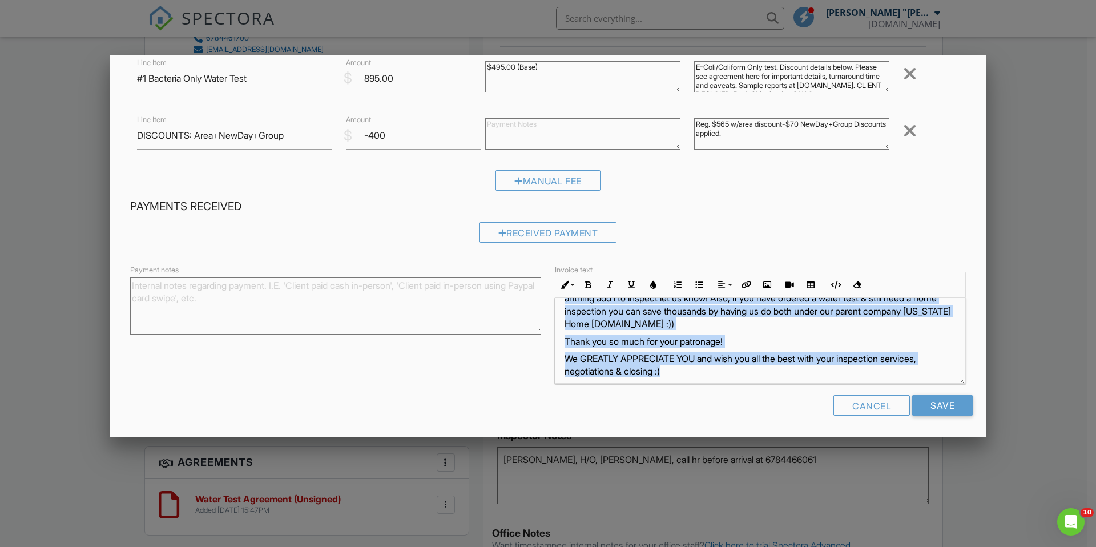
scroll to position [72, 0]
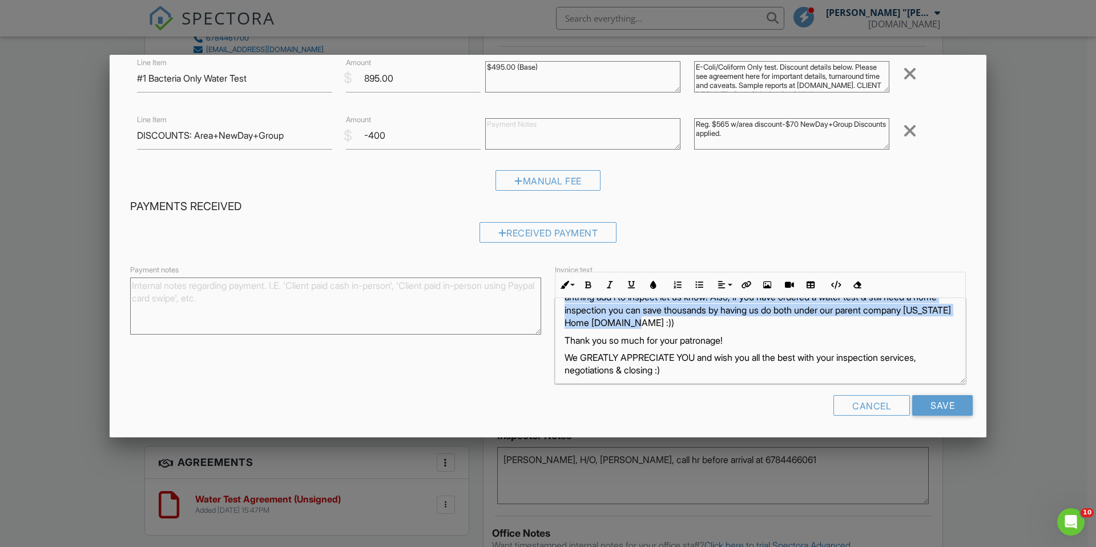
drag, startPoint x: 615, startPoint y: 331, endPoint x: 896, endPoint y: 328, distance: 280.9
click at [896, 328] on p "PLEASE REVIEW INVOICE ABOVE THOROUGHLY AND LET US KNOW IF WE MISSED ANYTHING. I…" at bounding box center [761, 285] width 392 height 90
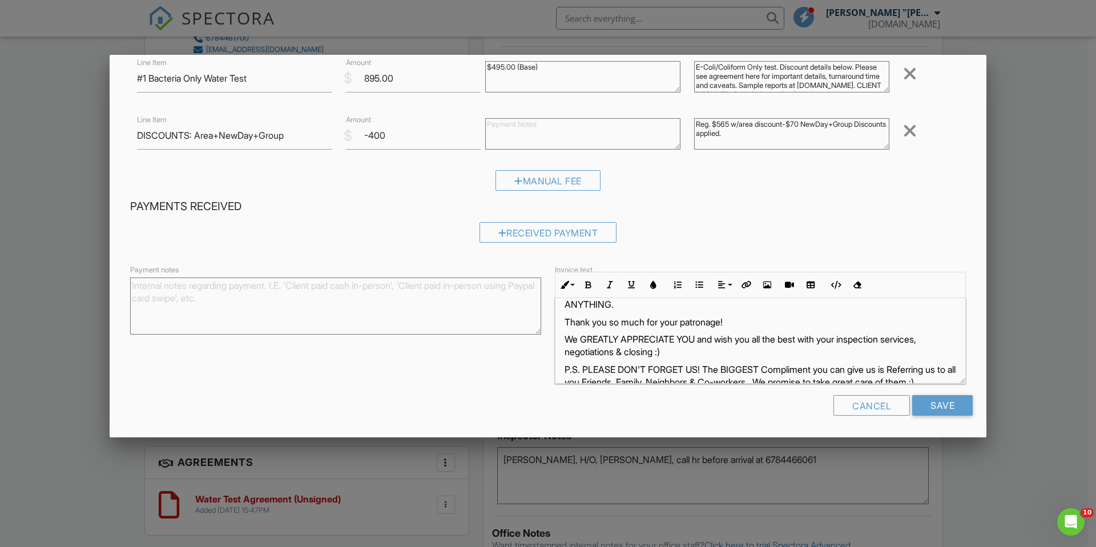
scroll to position [0, 0]
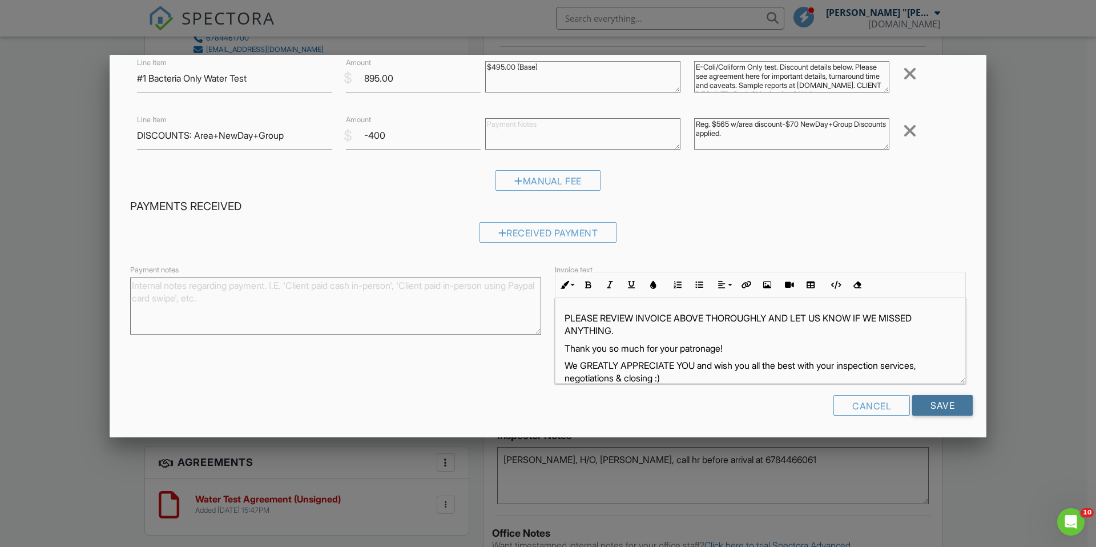
click at [930, 411] on input "Save" at bounding box center [942, 405] width 61 height 21
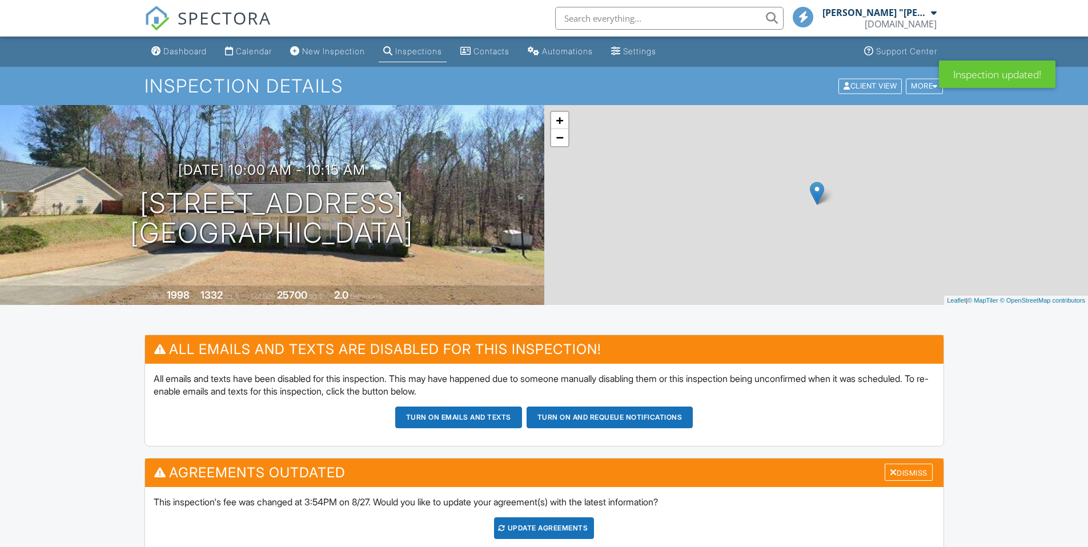
click at [515, 517] on div "Update Agreements" at bounding box center [544, 528] width 100 height 22
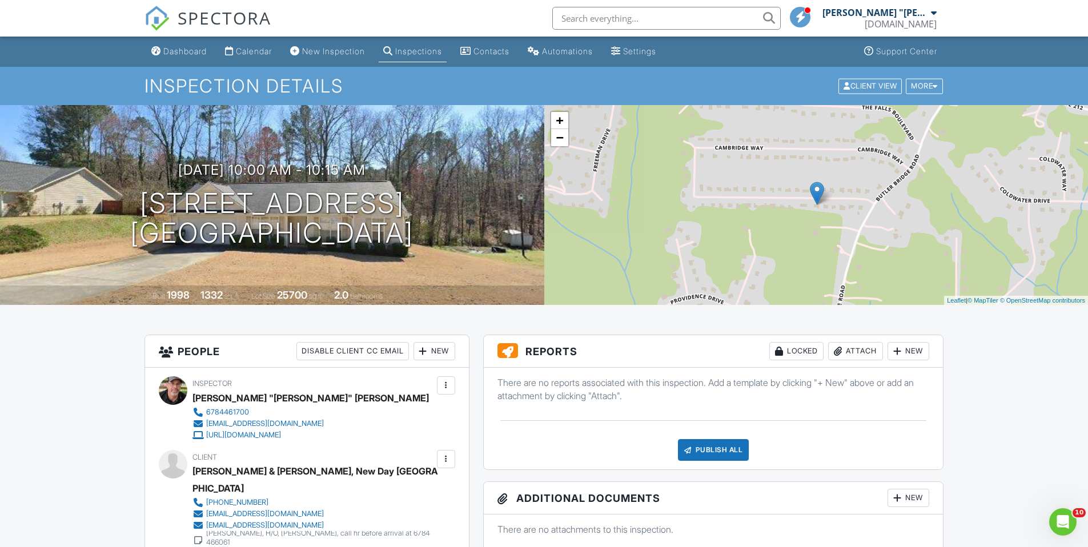
click at [264, 51] on div "Calendar" at bounding box center [254, 51] width 36 height 10
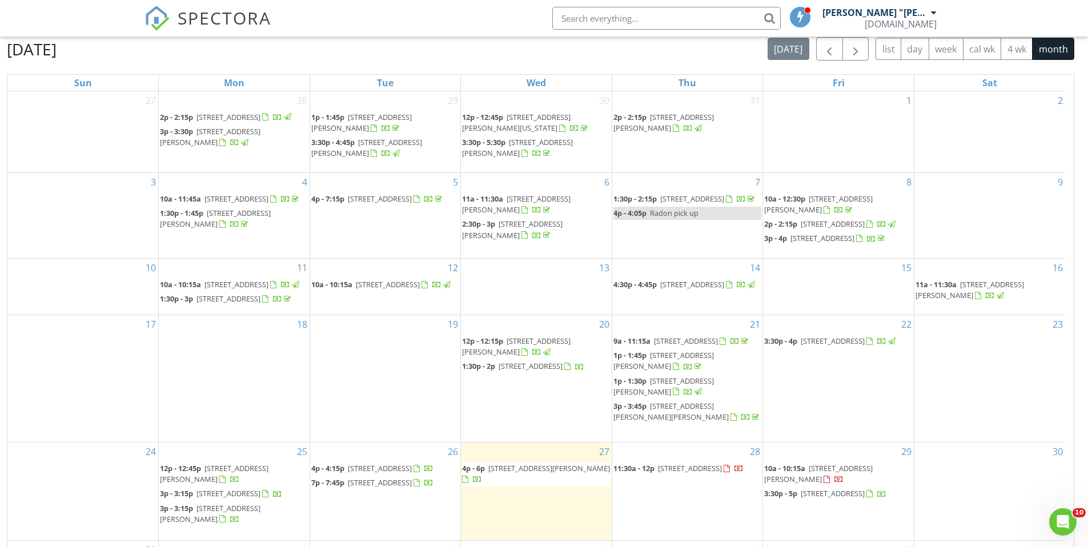
scroll to position [152, 0]
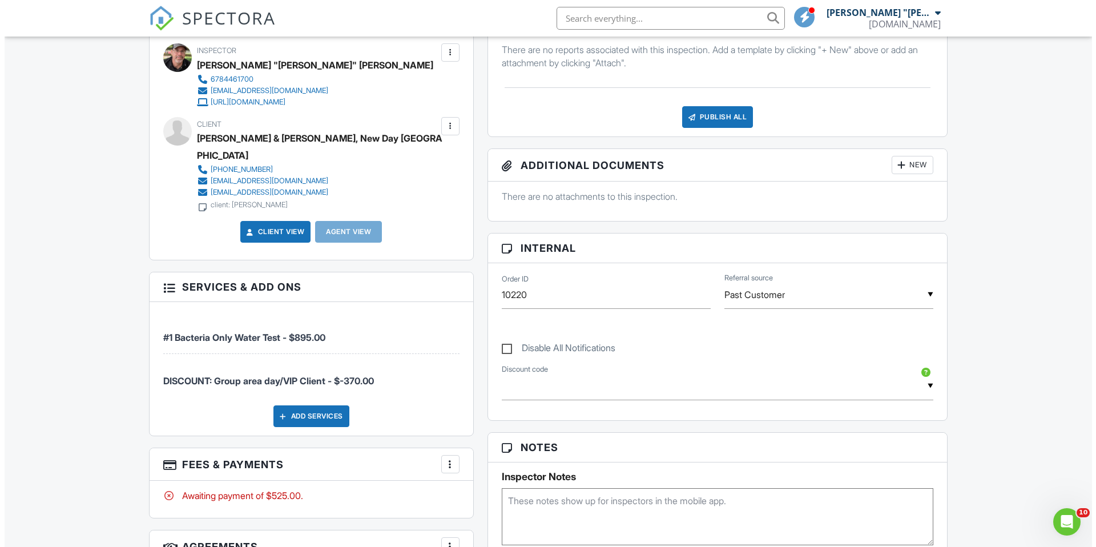
scroll to position [413, 0]
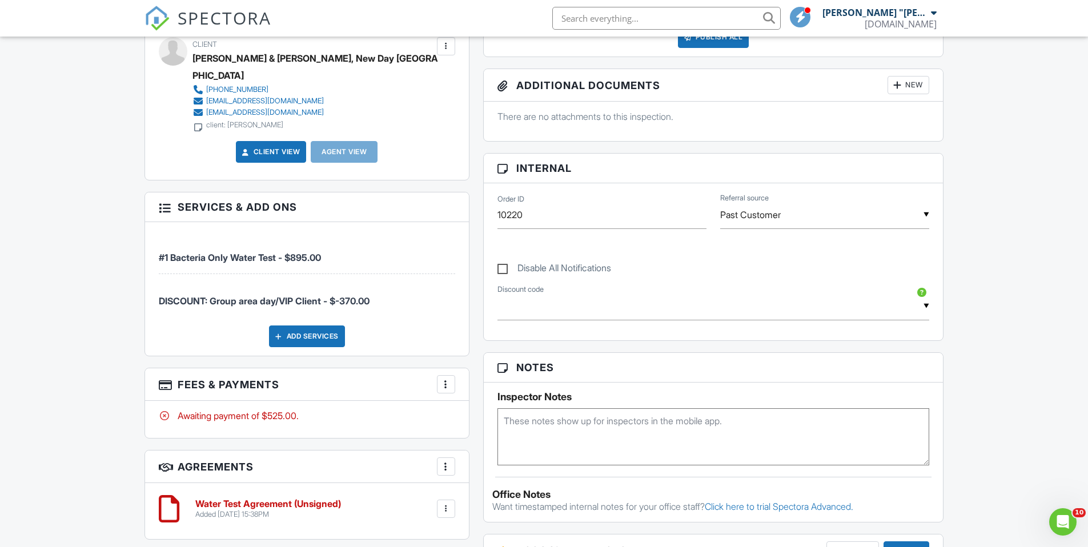
click at [453, 375] on div "More" at bounding box center [446, 384] width 18 height 18
click at [495, 405] on li "Edit Fees & Payments" at bounding box center [503, 419] width 119 height 29
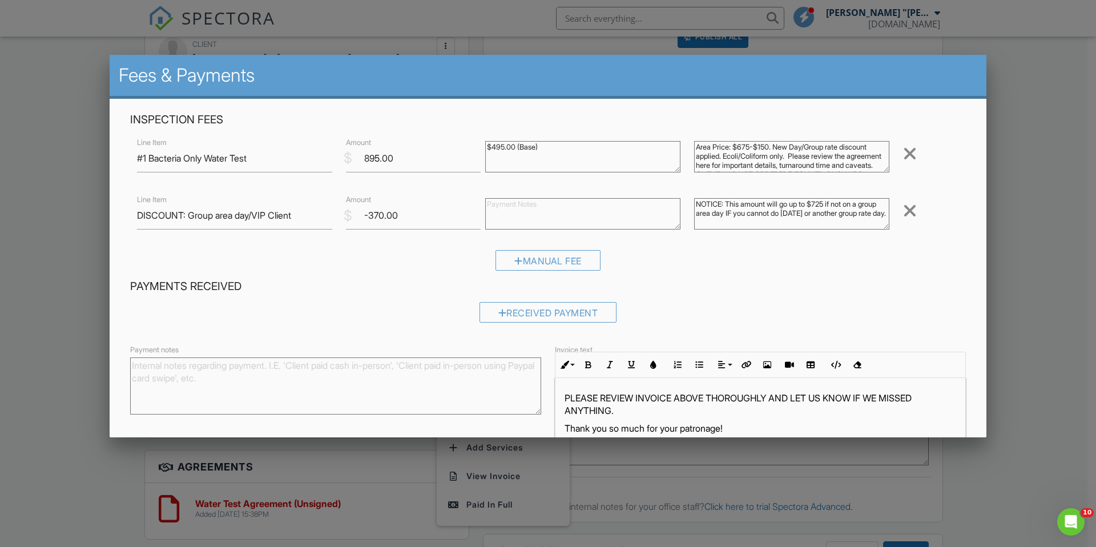
click at [731, 145] on textarea "Area Price: $675-$150. New Day/Group rate discount applied. Ecoli/Coliform only…" at bounding box center [791, 156] width 195 height 31
drag, startPoint x: 691, startPoint y: 206, endPoint x: 744, endPoint y: 224, distance: 56.2
click at [744, 224] on textarea "NOTICE: This amount will go up to $725 if not on a group area day IF you cannot…" at bounding box center [791, 213] width 195 height 31
drag, startPoint x: 691, startPoint y: 146, endPoint x: 749, endPoint y: 158, distance: 58.9
click at [749, 158] on textarea "Area Price: $675-$150. New Day/Group rate discount applied. Ecoli/Coliform only…" at bounding box center [791, 156] width 195 height 31
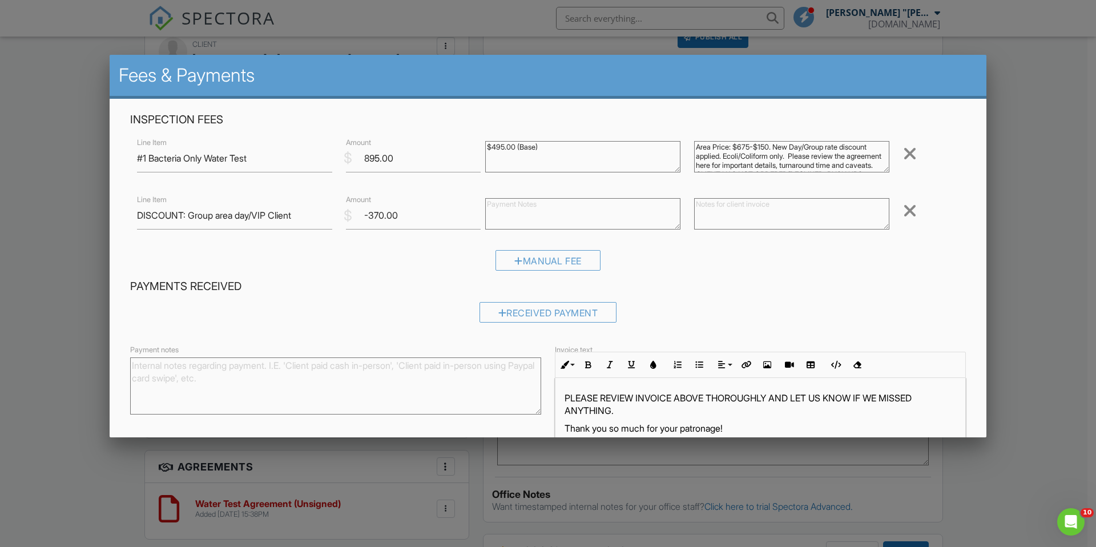
click at [707, 208] on textarea "NOTICE: This amount will go up to $725 if not on a group area day IF you cannot…" at bounding box center [791, 213] width 195 height 31
paste textarea "Area Price: $675-$150. New Day/Group rate discount applied."
type textarea "Area Price: $675-$150. New Day/Group rate discount applied."
drag, startPoint x: 747, startPoint y: 156, endPoint x: 679, endPoint y: 140, distance: 69.7
click at [679, 140] on div "Line Item #1 Bacteria Only Water Test $ Amount 895.00 $495.00 (Base) Area Price…" at bounding box center [548, 158] width 836 height 46
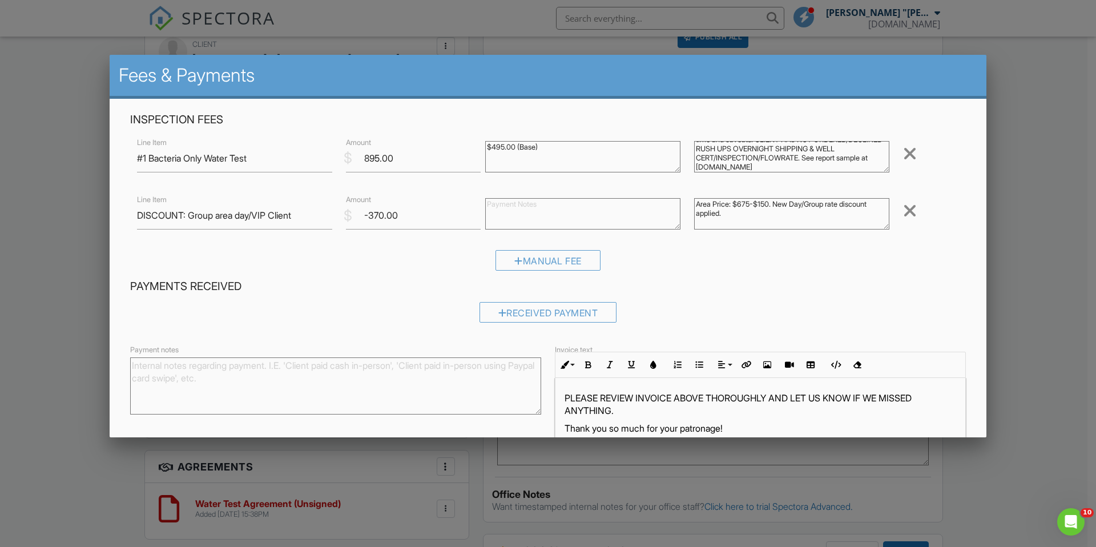
scroll to position [27, 0]
click at [752, 165] on textarea "Area Price: $675-$150. New Day/Group rate discount applied. Ecoli/Coliform only…" at bounding box center [791, 156] width 195 height 31
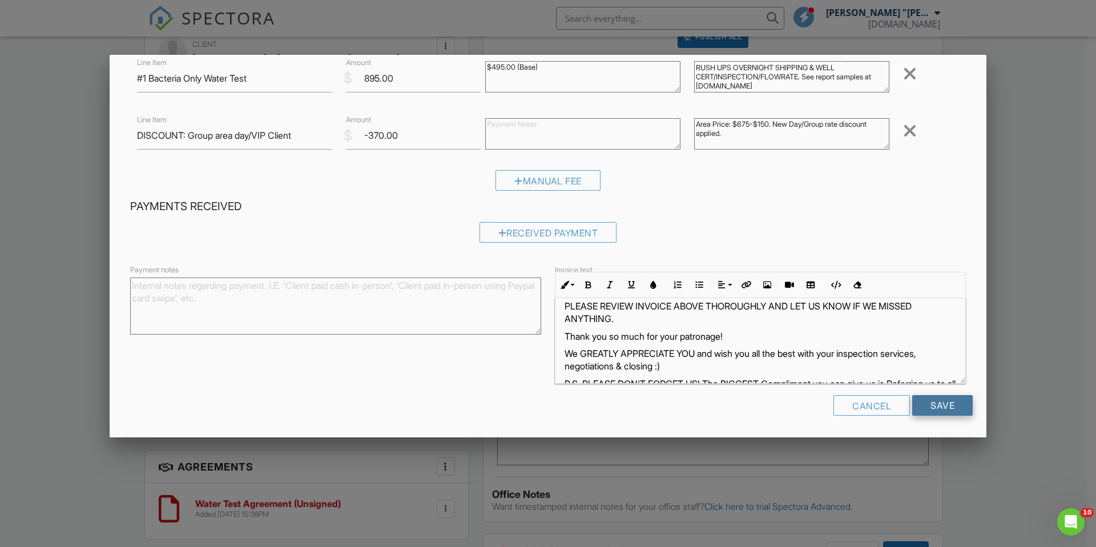
scroll to position [13, 0]
type textarea "See Discount details below. Ecoli/Coliform only. Please review the agreement he…"
click at [916, 400] on input "Save" at bounding box center [942, 405] width 61 height 21
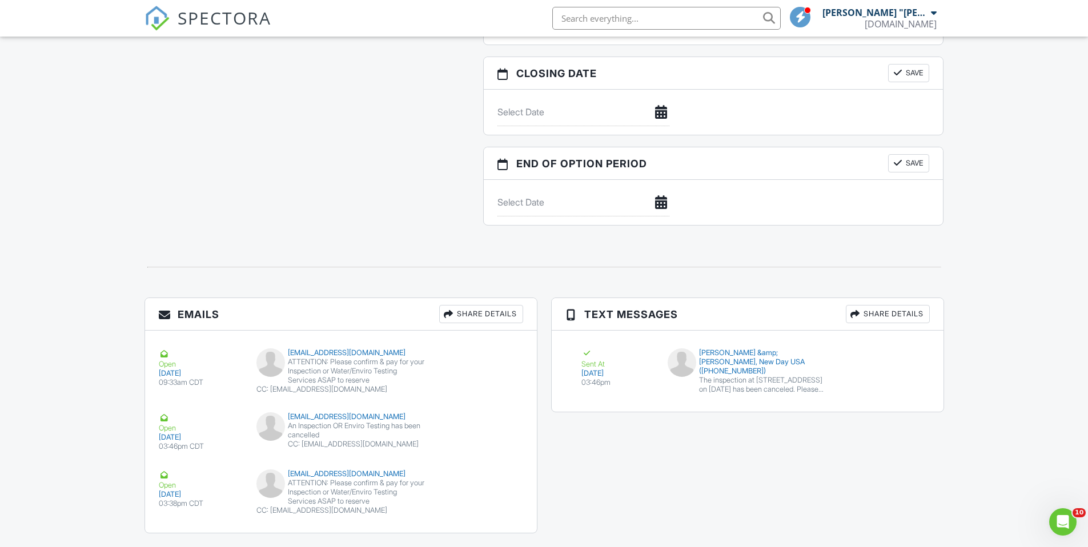
scroll to position [1062, 0]
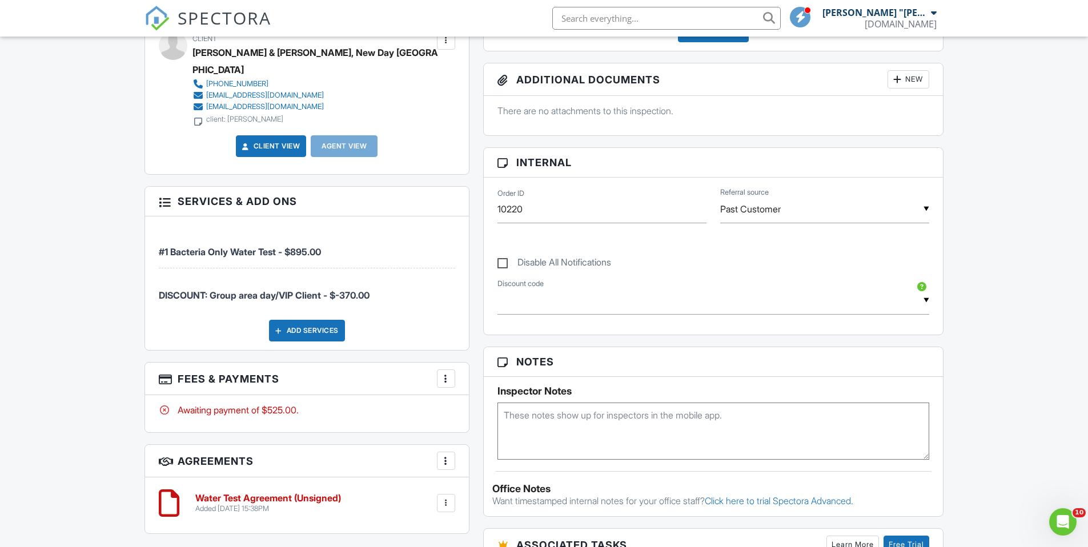
scroll to position [447, 0]
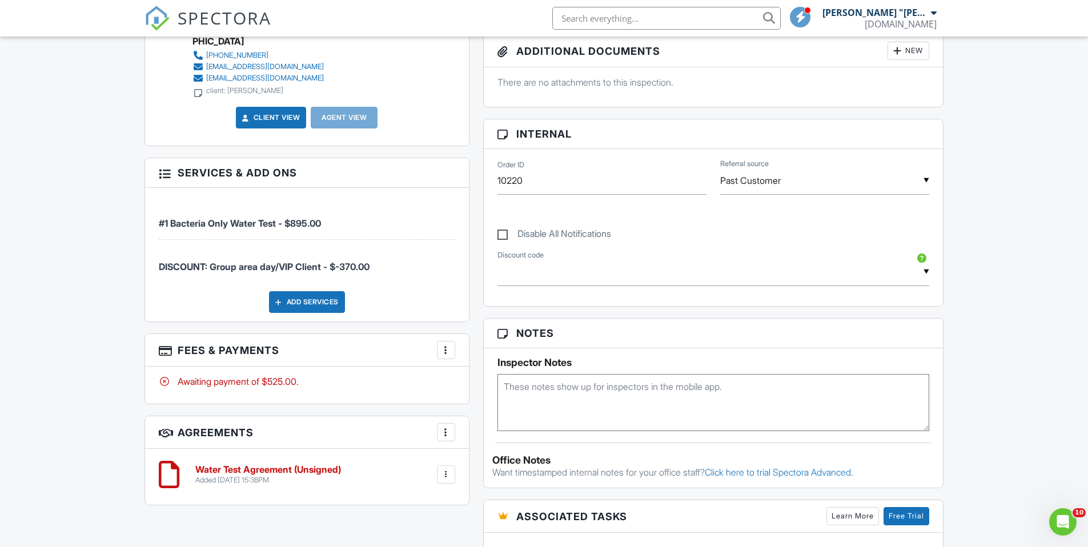
click at [446, 344] on div at bounding box center [445, 349] width 11 height 11
click at [478, 371] on li "Edit Fees & Payments" at bounding box center [503, 385] width 119 height 29
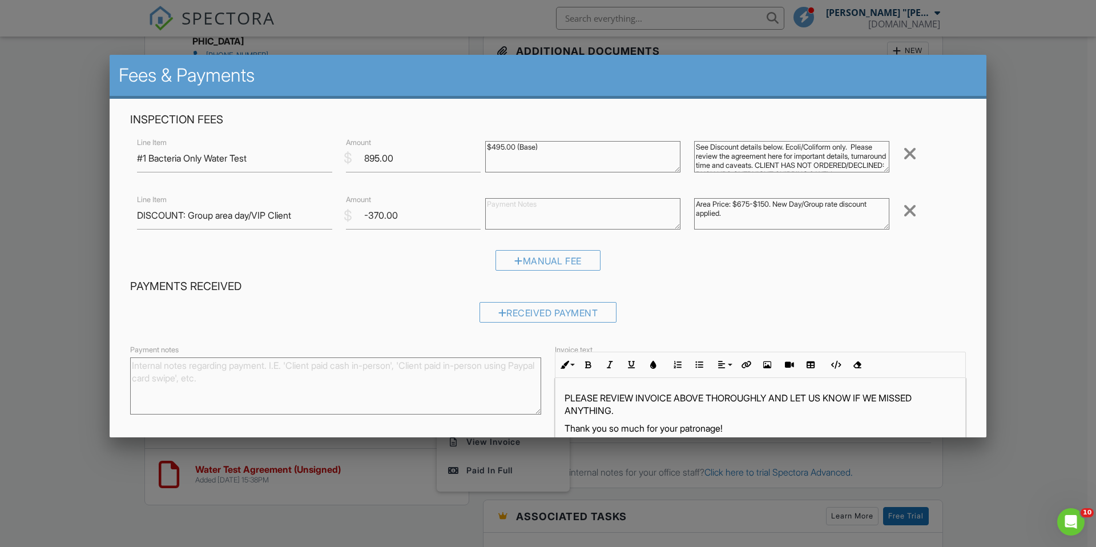
click at [91, 235] on div at bounding box center [548, 285] width 1096 height 684
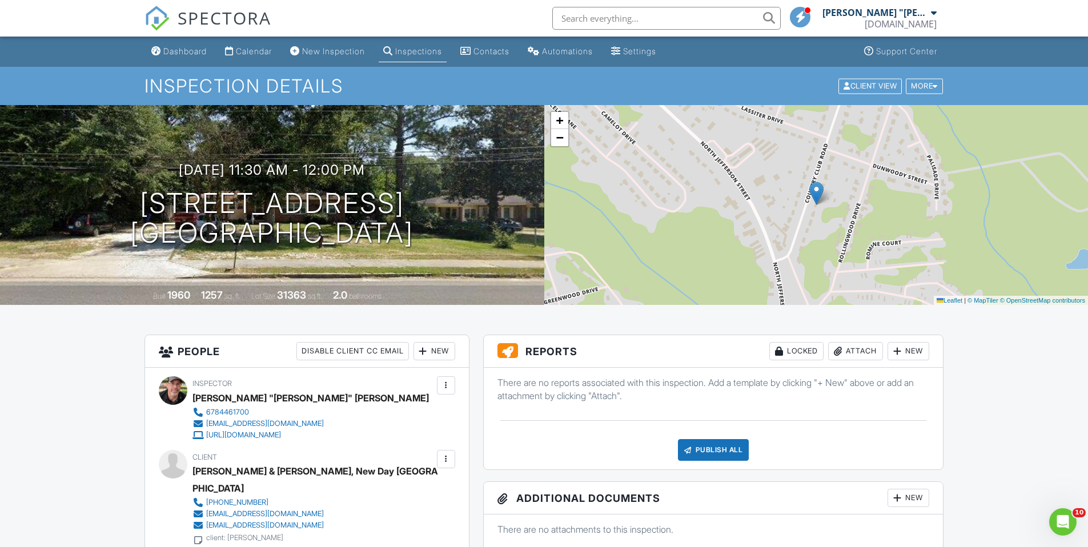
scroll to position [0, 0]
click at [256, 45] on link "Calendar" at bounding box center [248, 51] width 56 height 21
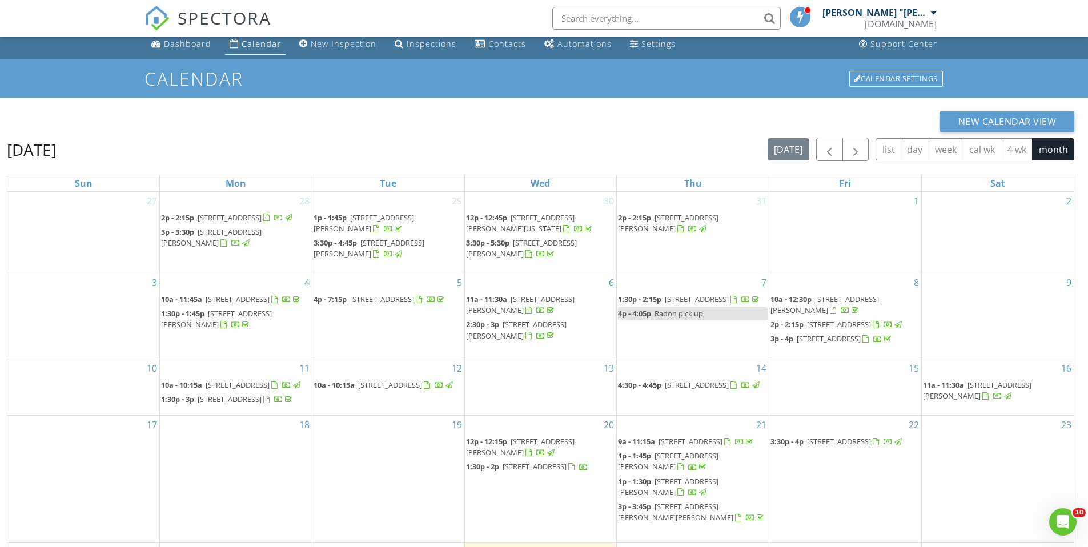
scroll to position [152, 0]
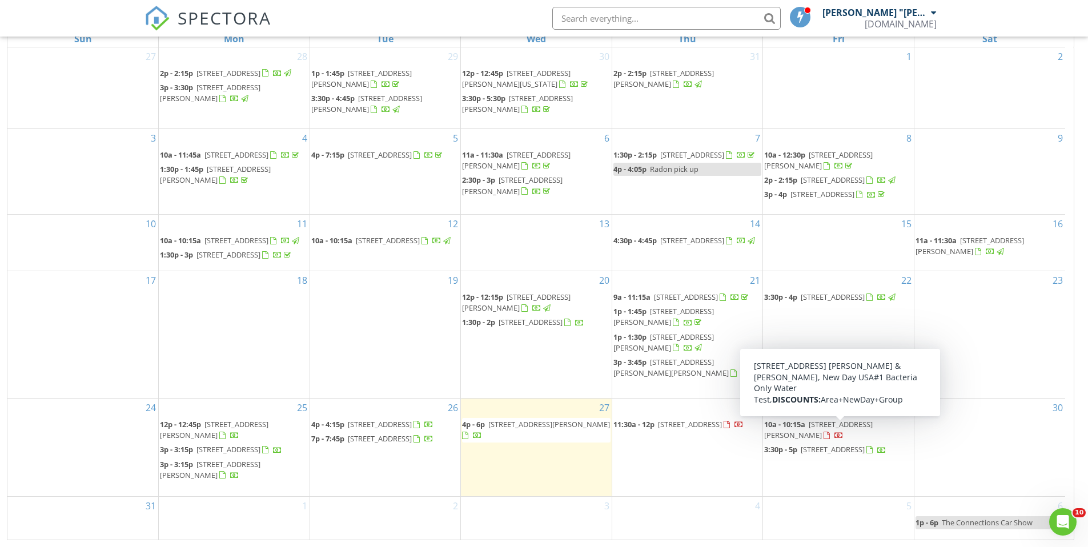
click at [805, 429] on span "10a - 10:15a" at bounding box center [784, 424] width 41 height 10
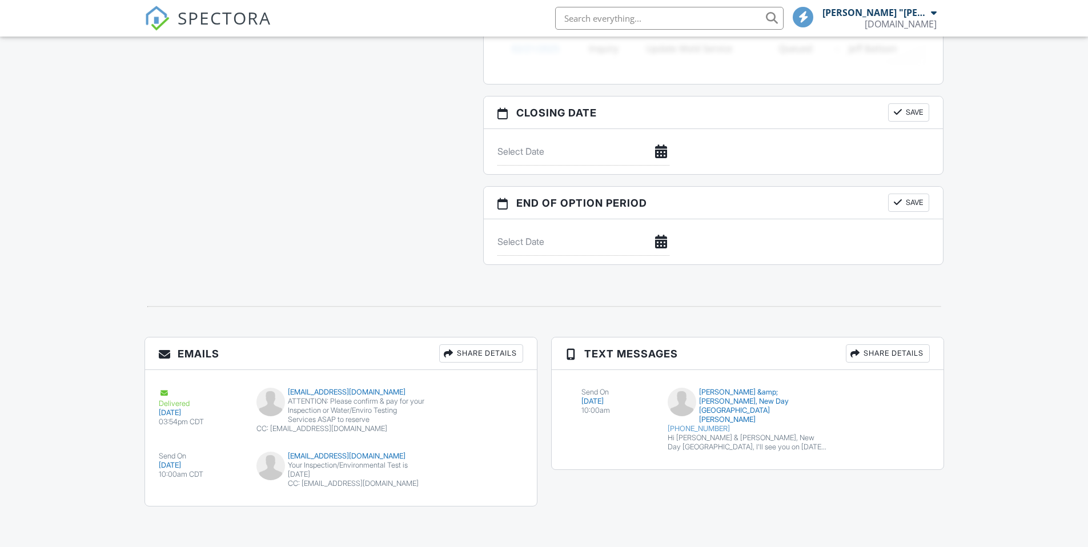
click at [326, 412] on div "ATTENTION: Please confirm & pay for your Inspection or Water/Enviro Testing Ser…" at bounding box center [340, 410] width 168 height 27
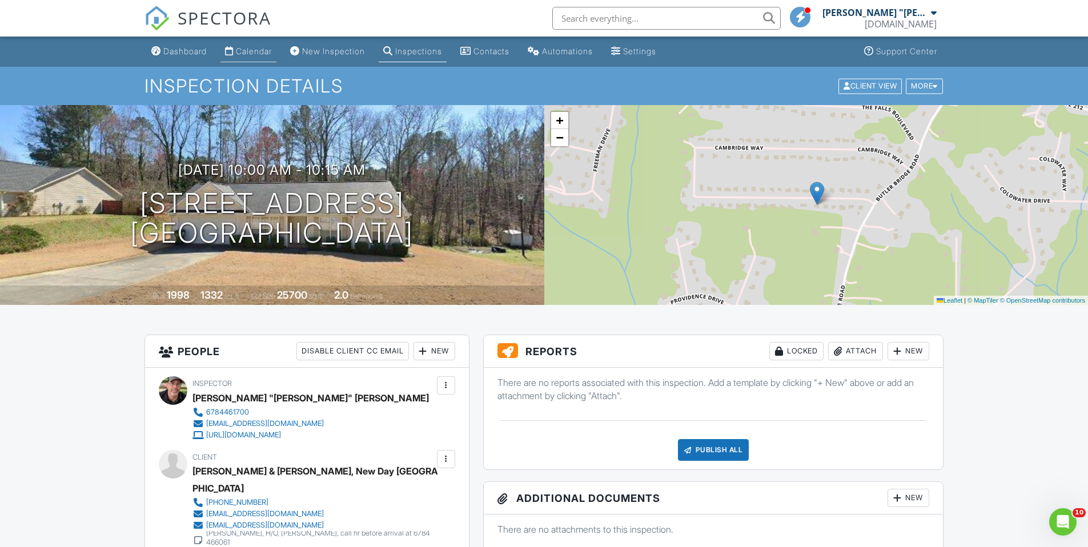
click at [262, 51] on div "Calendar" at bounding box center [254, 51] width 36 height 10
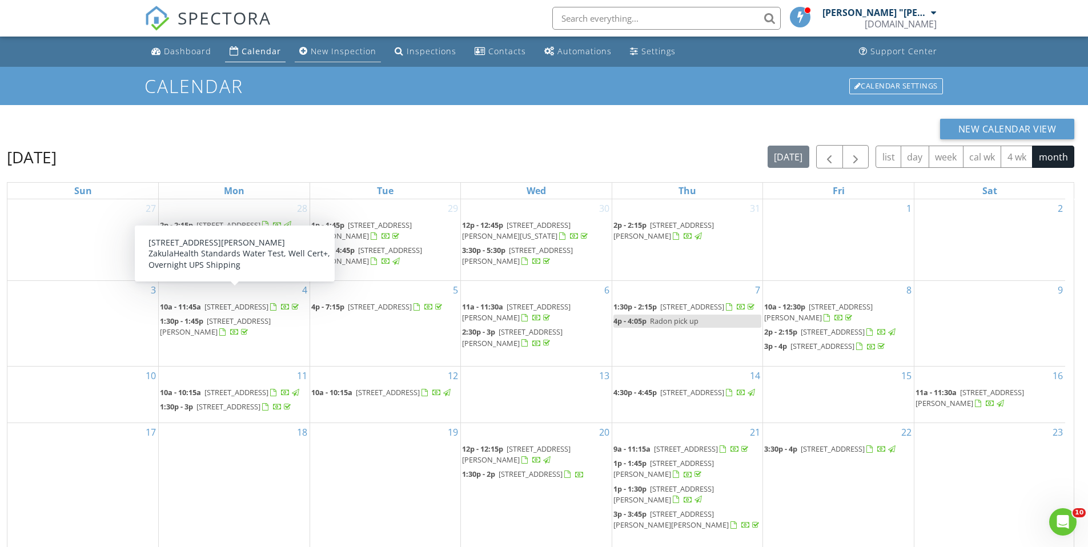
click at [330, 51] on div "New Inspection" at bounding box center [344, 51] width 66 height 11
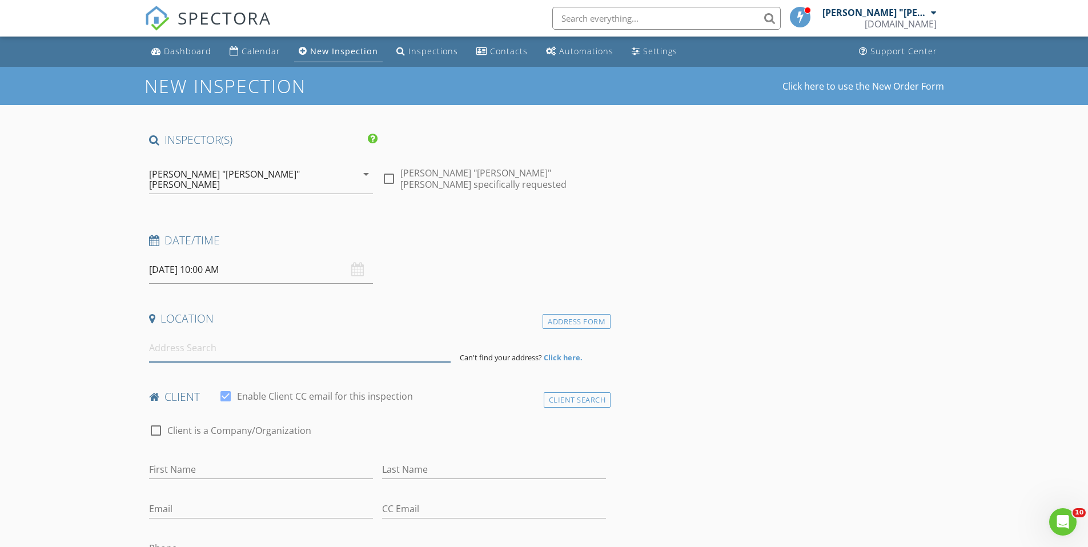
click at [275, 339] on input at bounding box center [299, 348] width 301 height 28
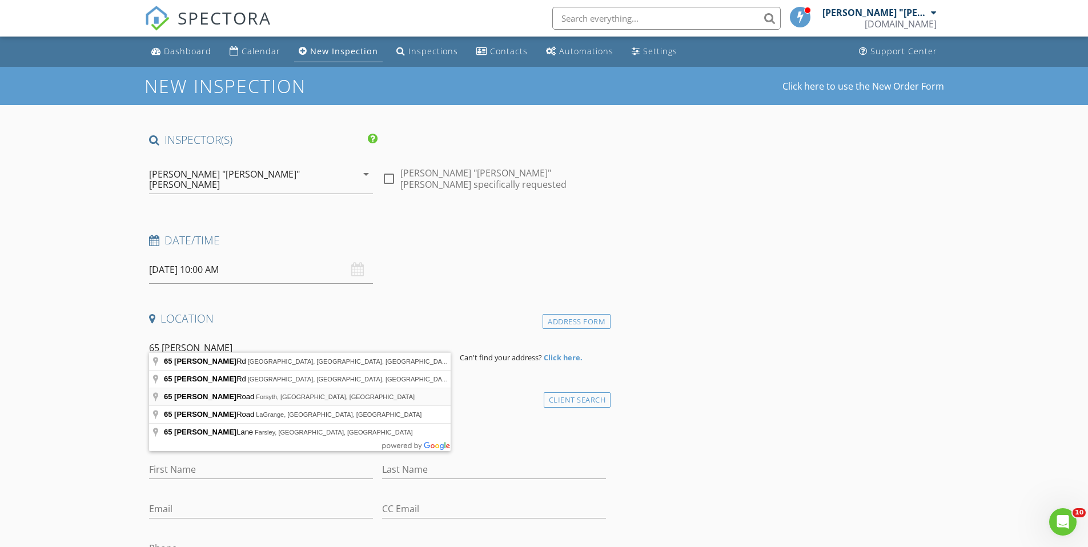
type input "[STREET_ADDRESS][PERSON_NAME][PERSON_NAME]"
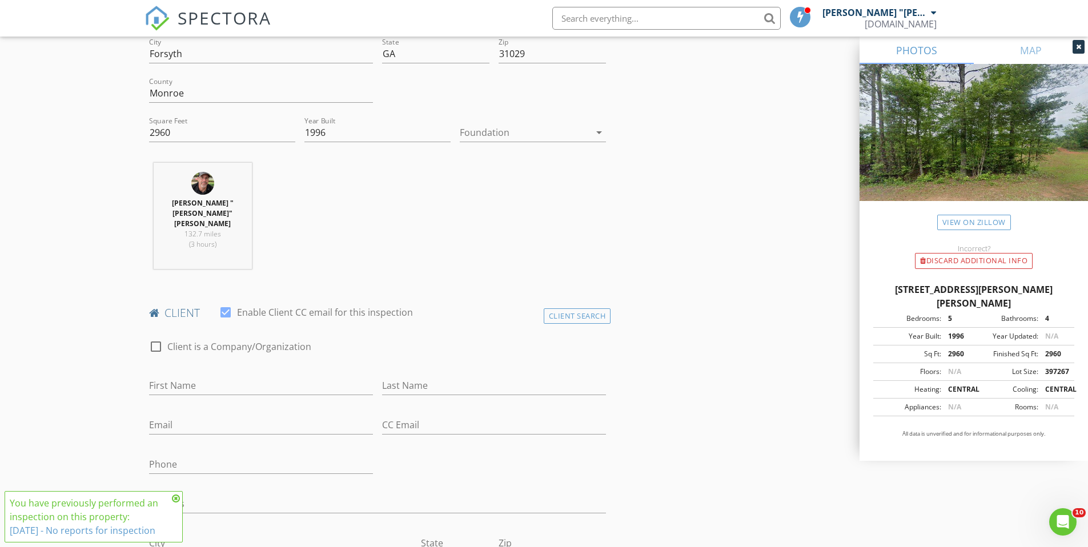
scroll to position [397, 0]
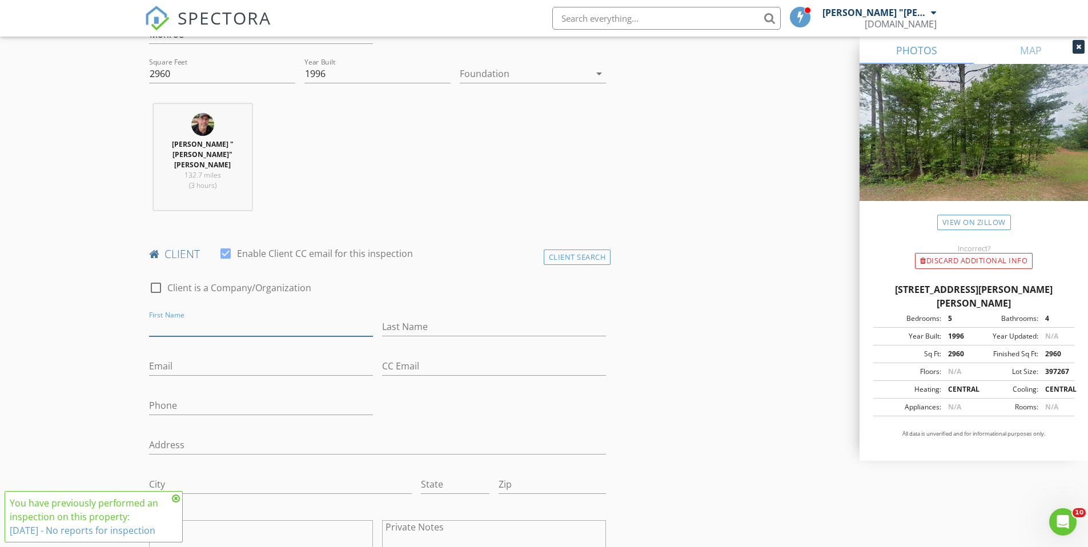
click at [196, 317] on input "First Name" at bounding box center [261, 326] width 224 height 19
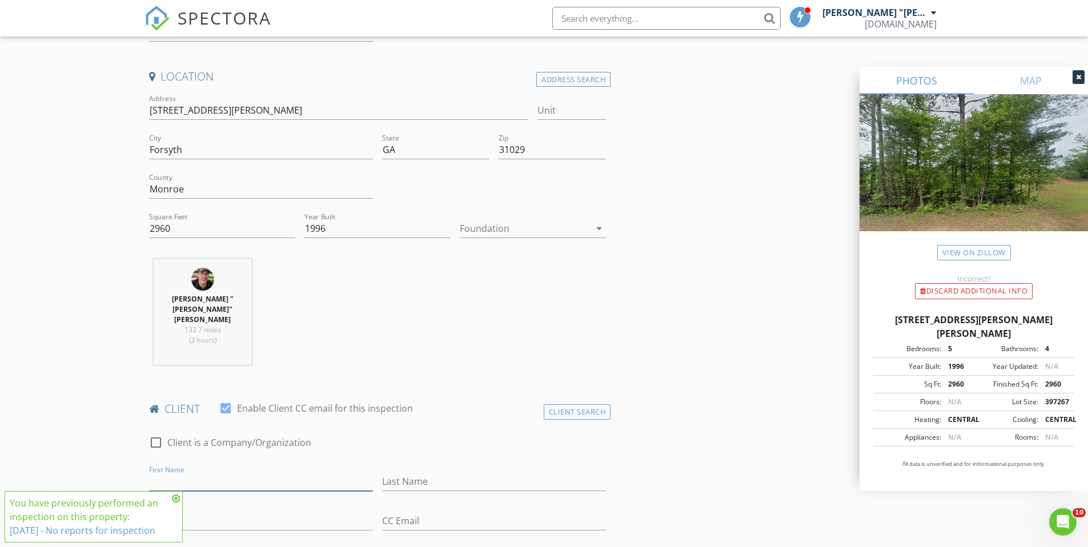
scroll to position [0, 0]
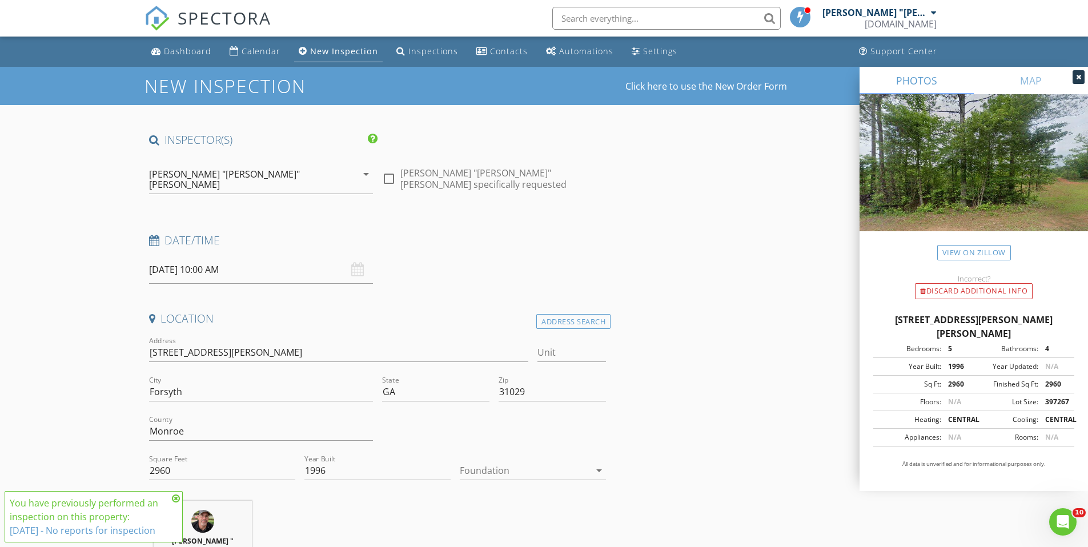
click at [582, 18] on input "text" at bounding box center [666, 18] width 228 height 23
click at [587, 16] on input "bagkley" at bounding box center [666, 18] width 228 height 23
click at [769, 17] on input "bagley" at bounding box center [666, 18] width 228 height 23
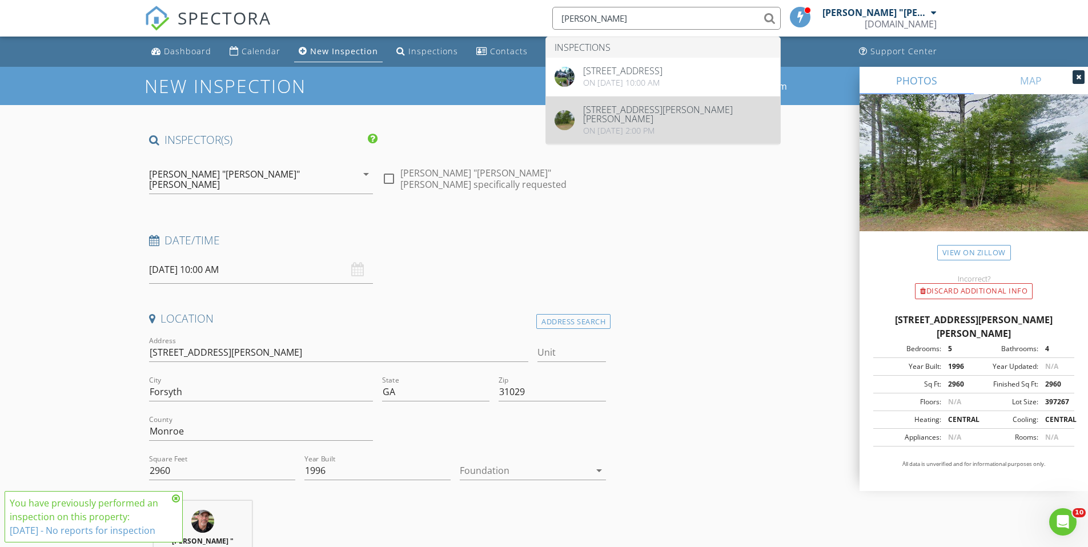
type input "bagley"
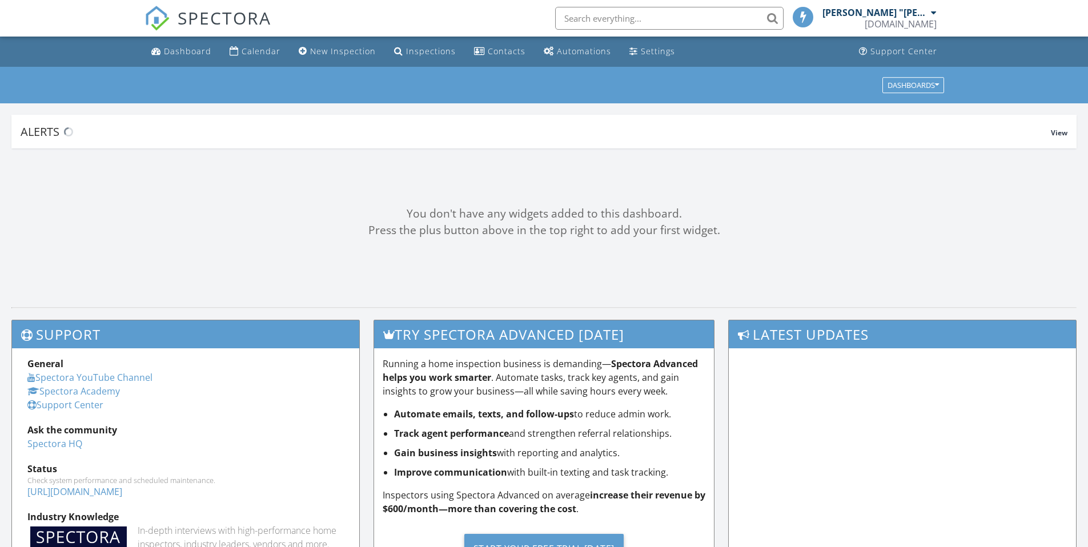
click at [594, 15] on input "text" at bounding box center [669, 18] width 228 height 23
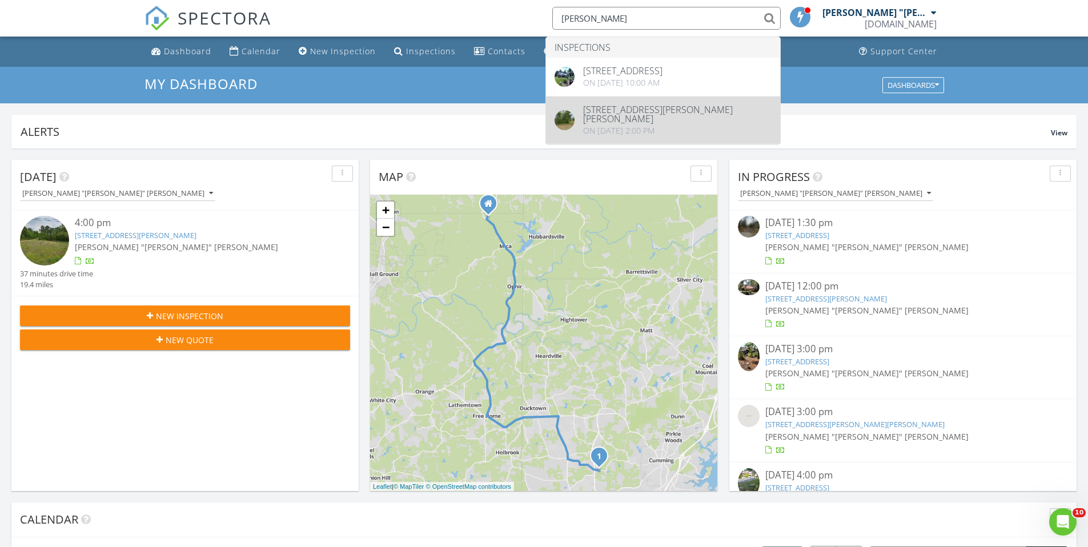
type input "bagley"
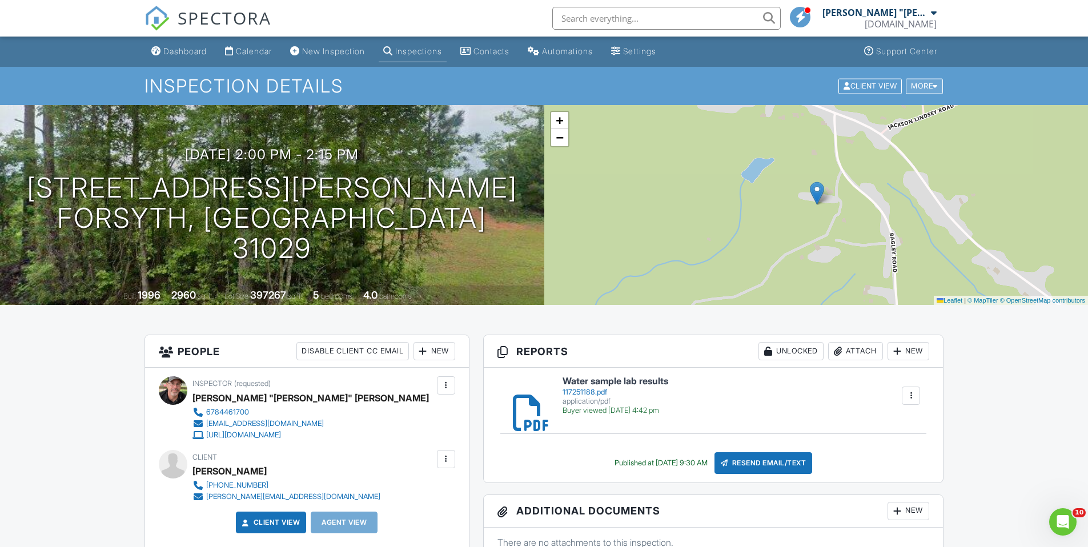
click at [933, 86] on div at bounding box center [934, 85] width 5 height 7
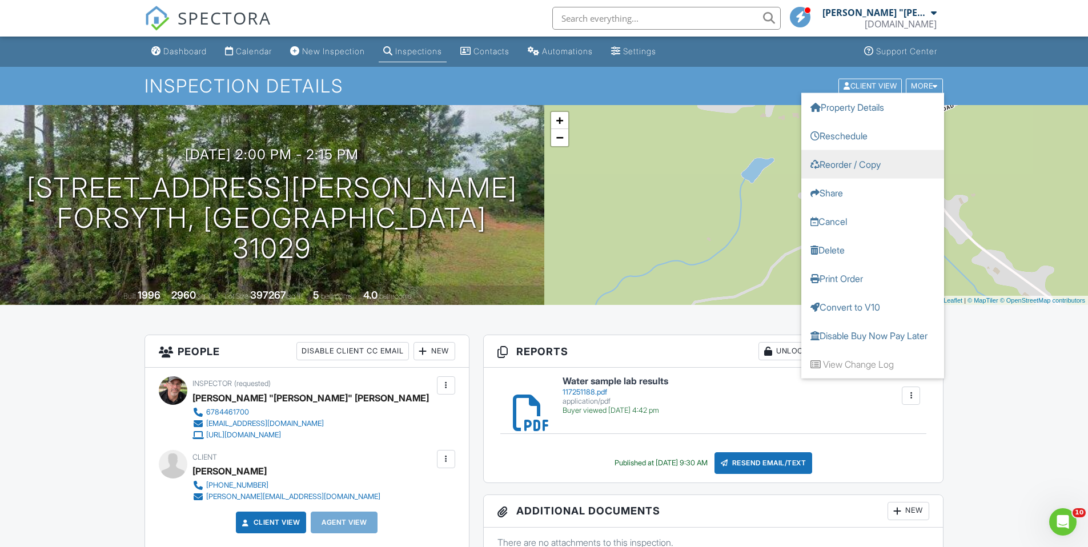
click at [835, 162] on link "Reorder / Copy" at bounding box center [872, 164] width 143 height 29
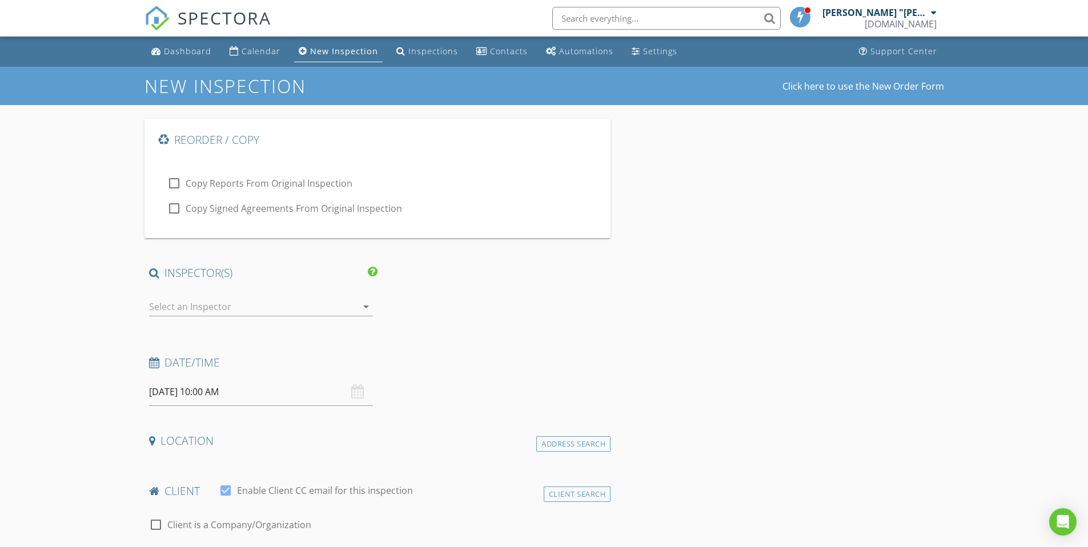
type input "[PERSON_NAME]"
type input "[PERSON_NAME][EMAIL_ADDRESS][DOMAIN_NAME]"
type input "[PHONE_NUMBER]"
checkbox input "false"
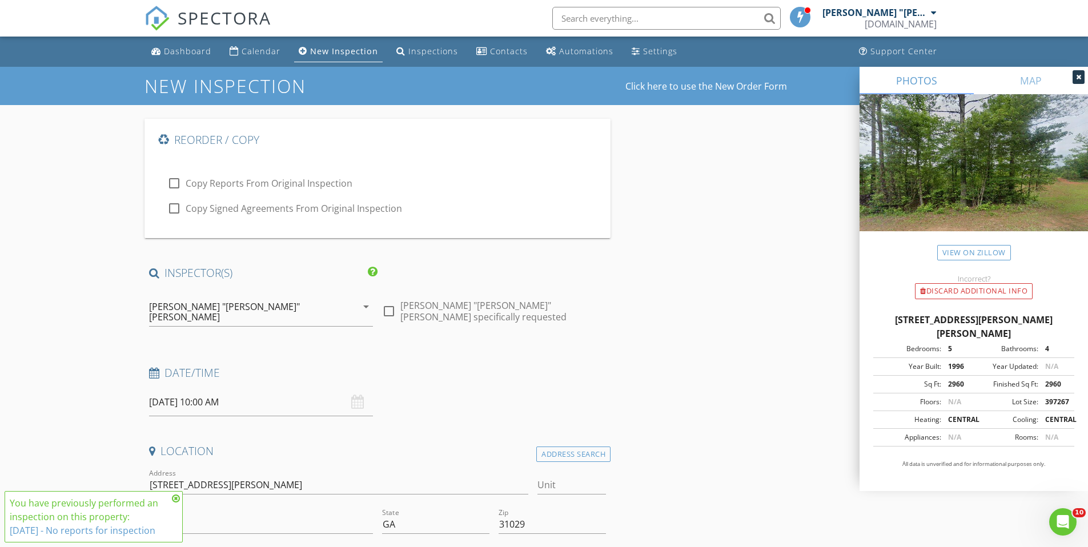
click at [389, 309] on div at bounding box center [388, 310] width 19 height 19
click at [389, 306] on div at bounding box center [388, 310] width 19 height 19
checkbox input "false"
click at [175, 496] on icon at bounding box center [176, 498] width 8 height 9
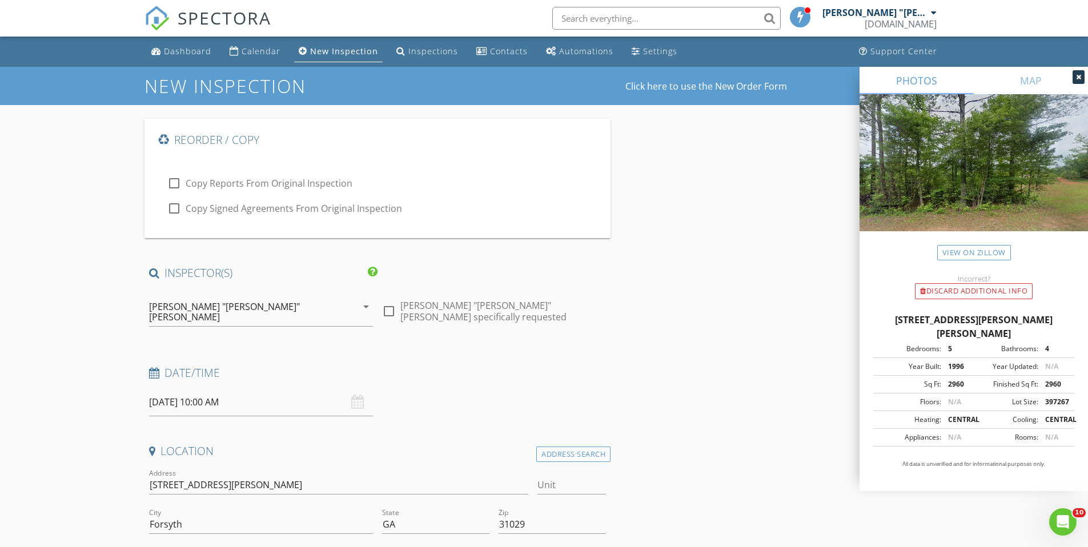
click at [265, 393] on input "08/28/2025 10:00 AM" at bounding box center [261, 402] width 224 height 28
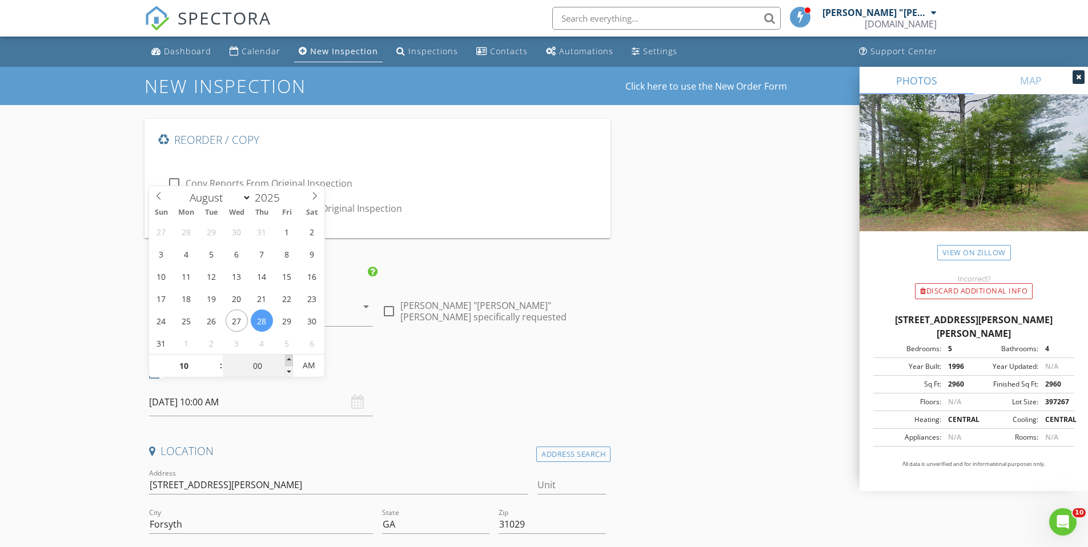
type input "05"
type input "08/28/2025 10:05 AM"
click at [288, 358] on span at bounding box center [289, 360] width 8 height 11
type input "10"
type input "08/28/2025 10:10 AM"
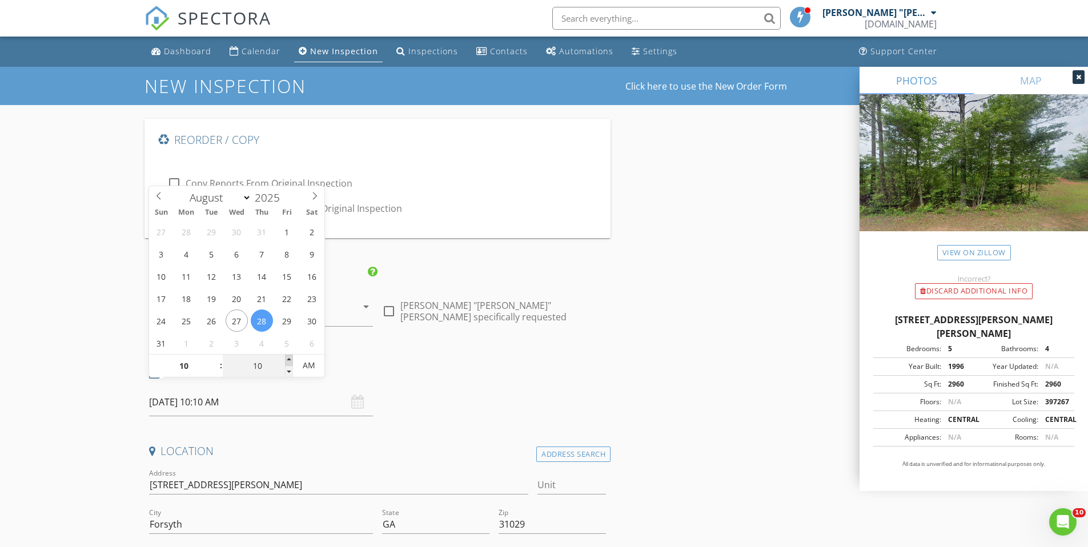
click at [288, 358] on span at bounding box center [289, 360] width 8 height 11
type input "15"
type input "08/28/2025 10:15 AM"
click at [288, 358] on span at bounding box center [289, 360] width 8 height 11
type input "20"
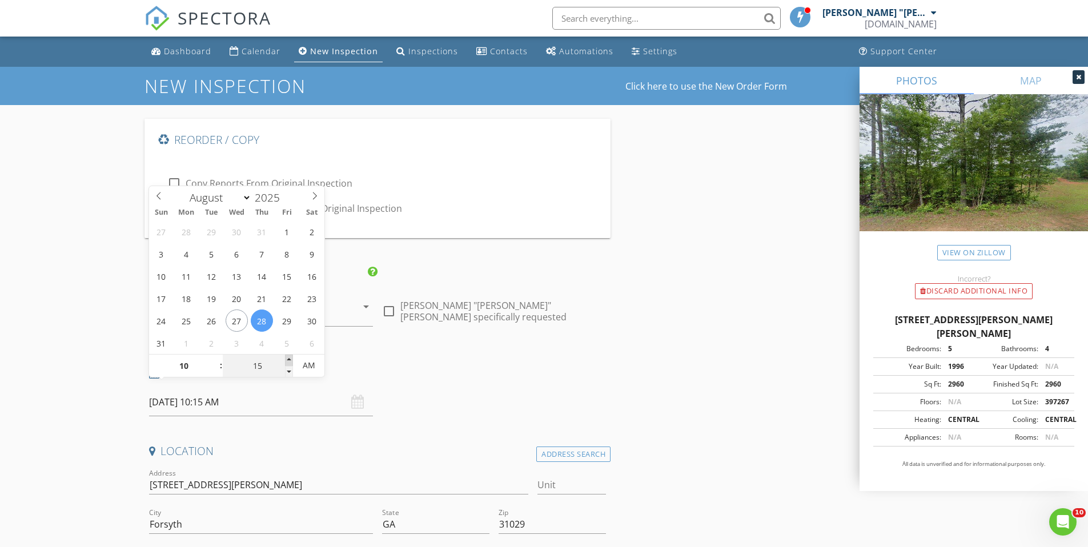
type input "08/28/2025 10:20 AM"
click at [288, 359] on span at bounding box center [289, 360] width 8 height 11
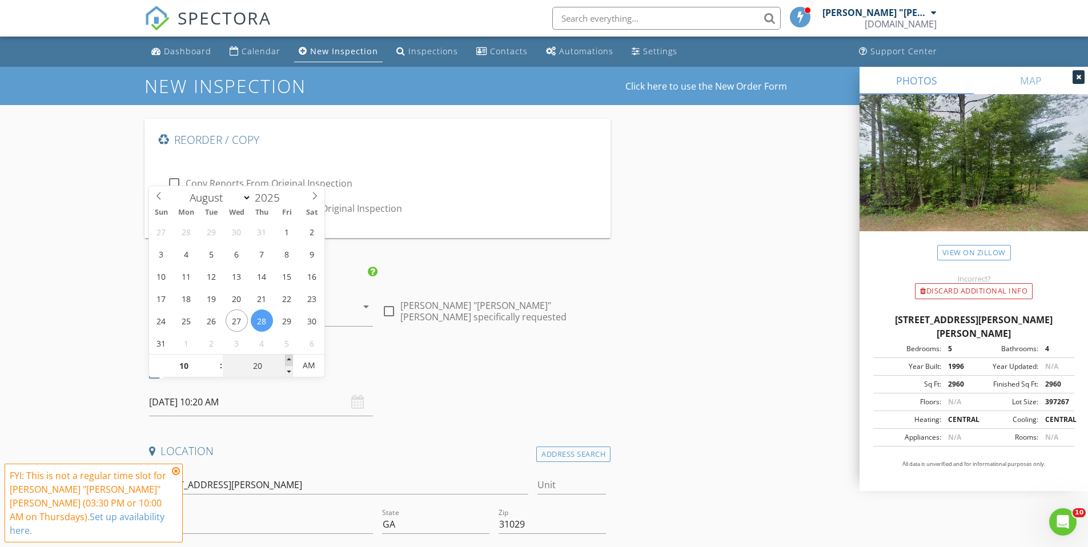
type input "25"
type input "08/28/2025 10:25 AM"
click at [288, 359] on span at bounding box center [289, 360] width 8 height 11
type input "30"
type input "08/28/2025 10:30 AM"
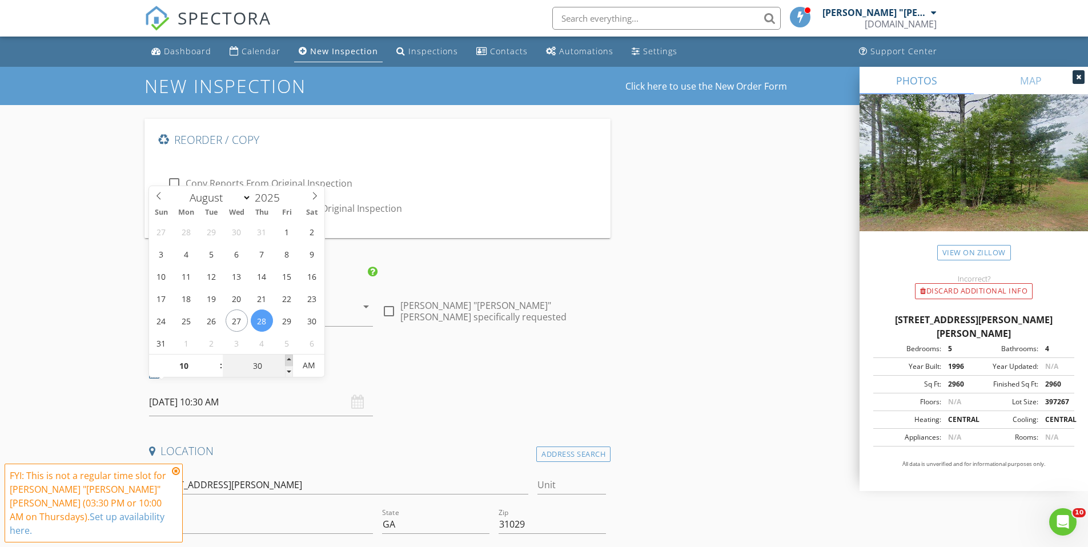
click at [288, 359] on span at bounding box center [289, 360] width 8 height 11
click at [444, 266] on div "INSPECTOR(S)" at bounding box center [377, 276] width 466 height 23
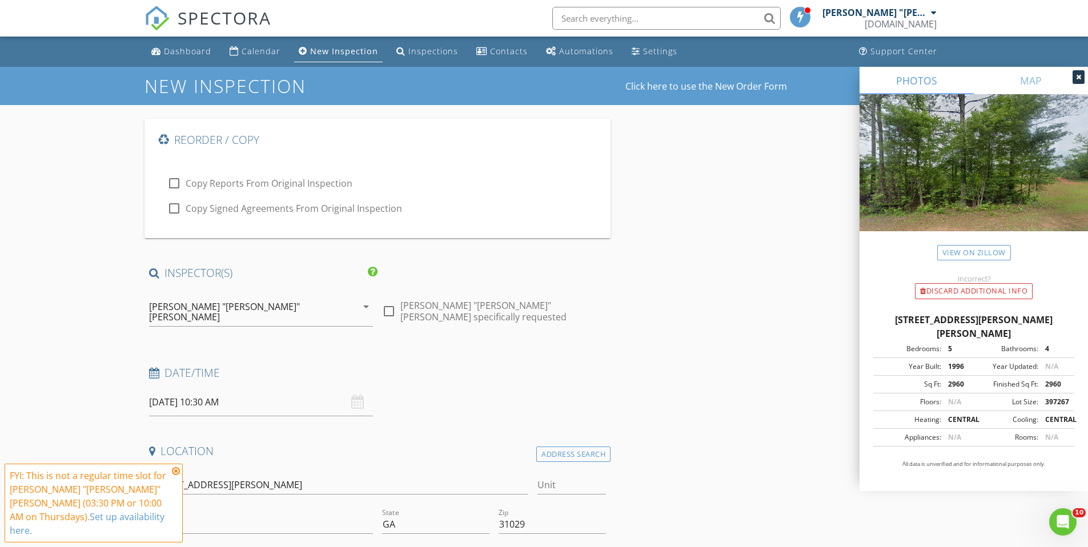
click at [177, 476] on icon at bounding box center [176, 470] width 8 height 9
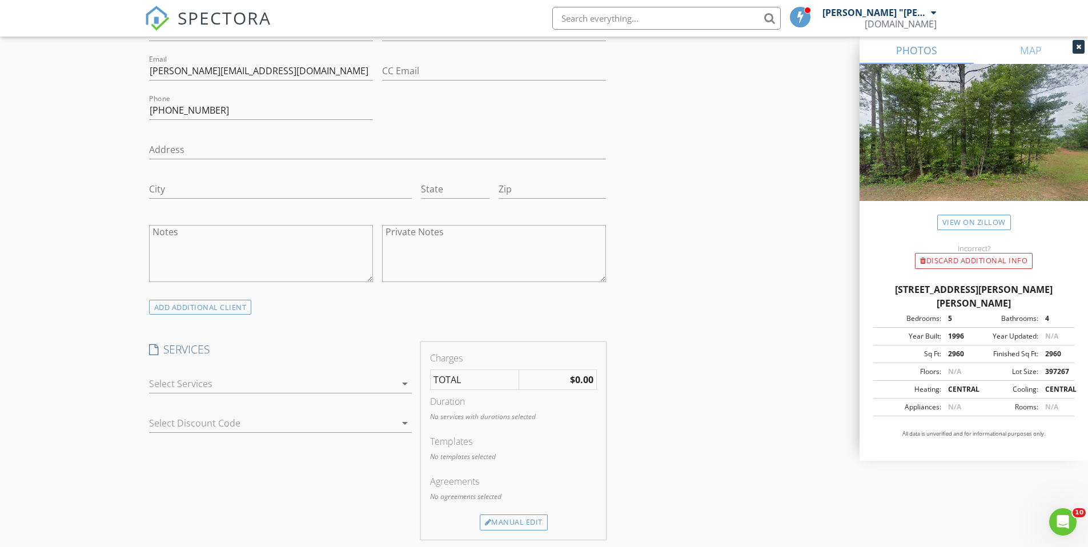
scroll to position [824, 0]
click at [330, 375] on div at bounding box center [272, 384] width 247 height 18
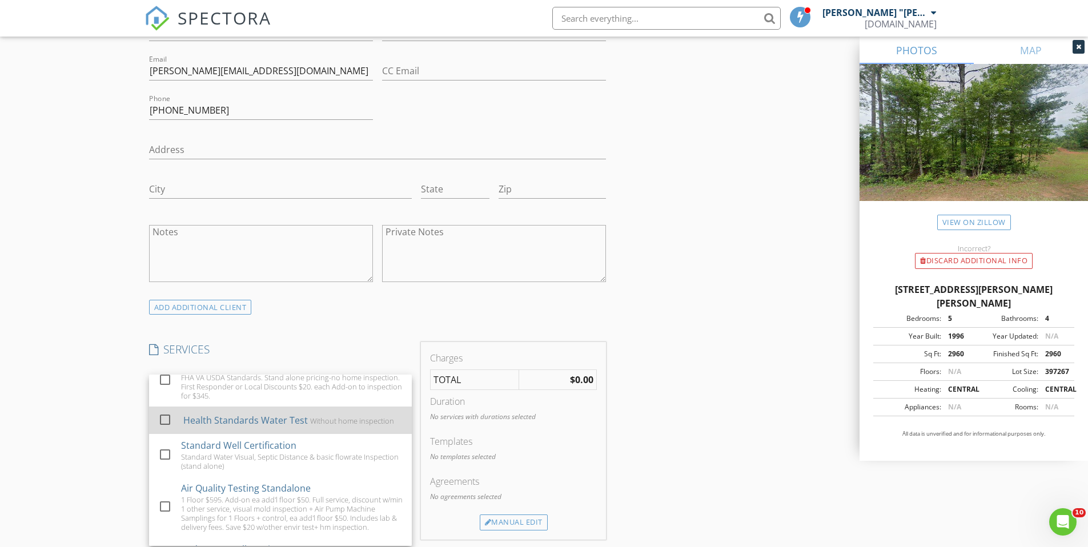
scroll to position [170, 0]
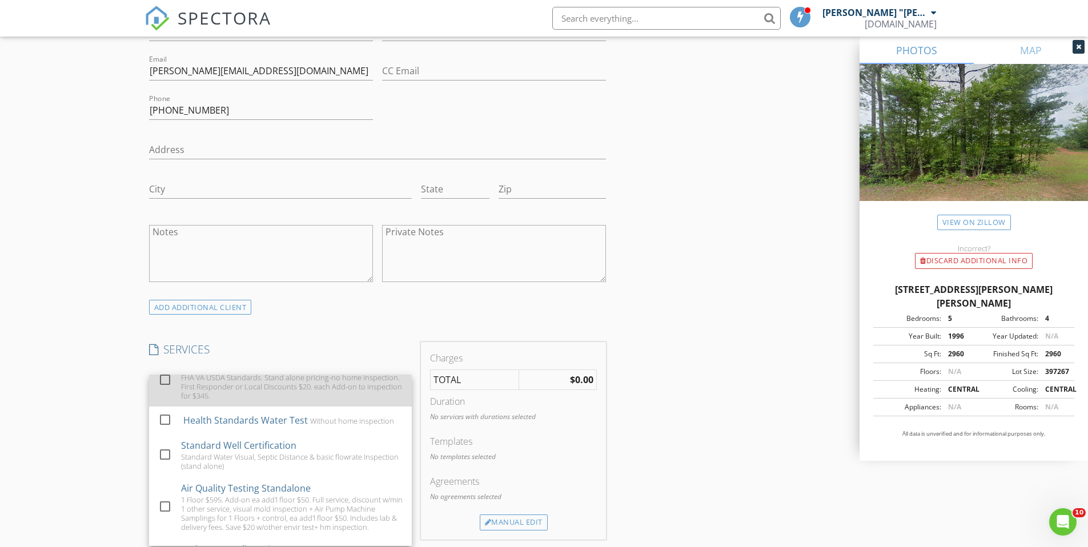
click at [291, 373] on div "FHA VA USDA Standards. Stand alone pricing-no home inspection. First Responder …" at bounding box center [292, 386] width 222 height 27
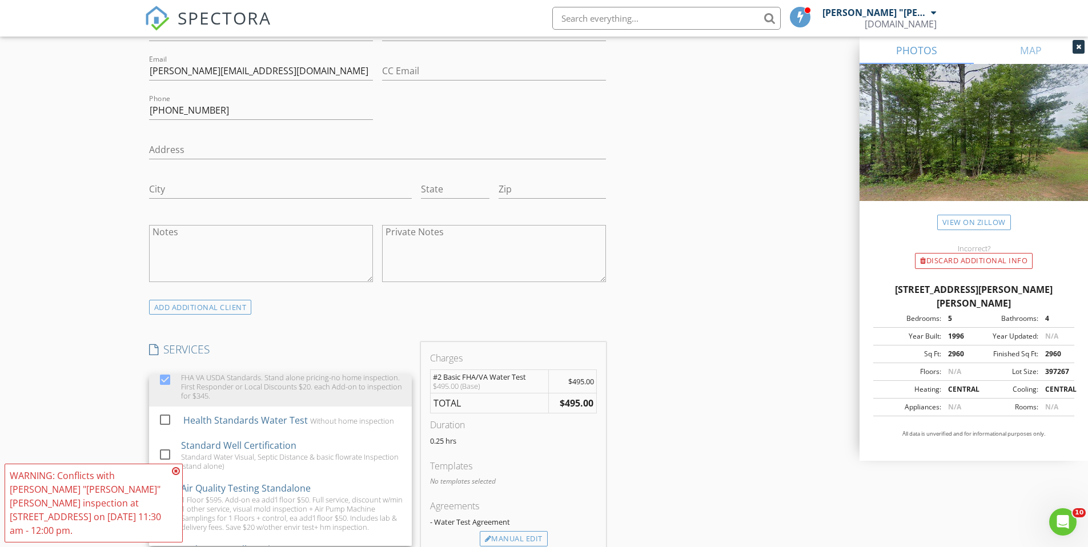
click at [319, 305] on div "INSPECTOR(S) check_box Michael "Scott" Webb PRIMARY Michael "Scott" Webb arrow_…" at bounding box center [377, 381] width 466 height 1881
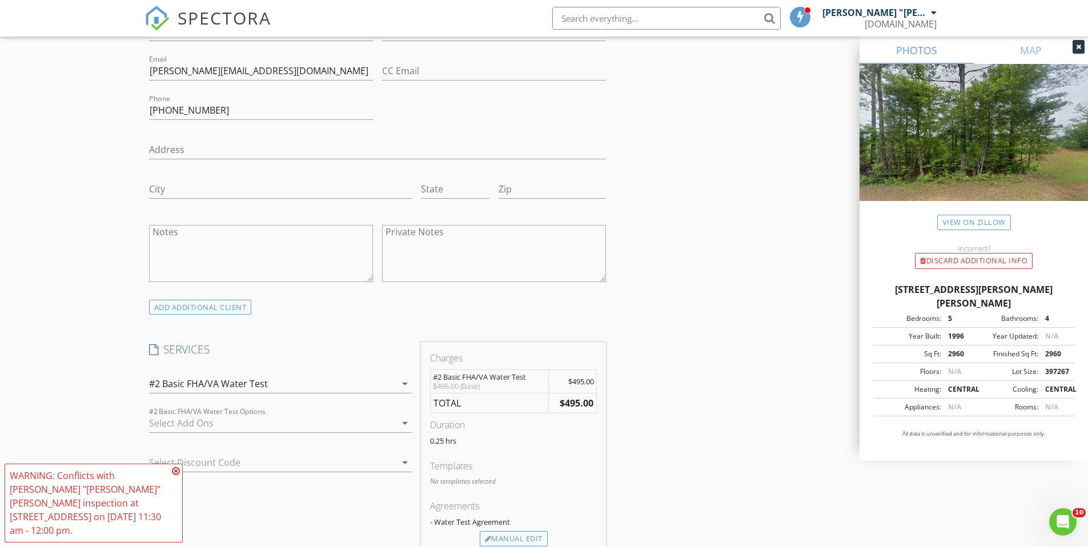
click at [177, 476] on icon at bounding box center [176, 470] width 8 height 9
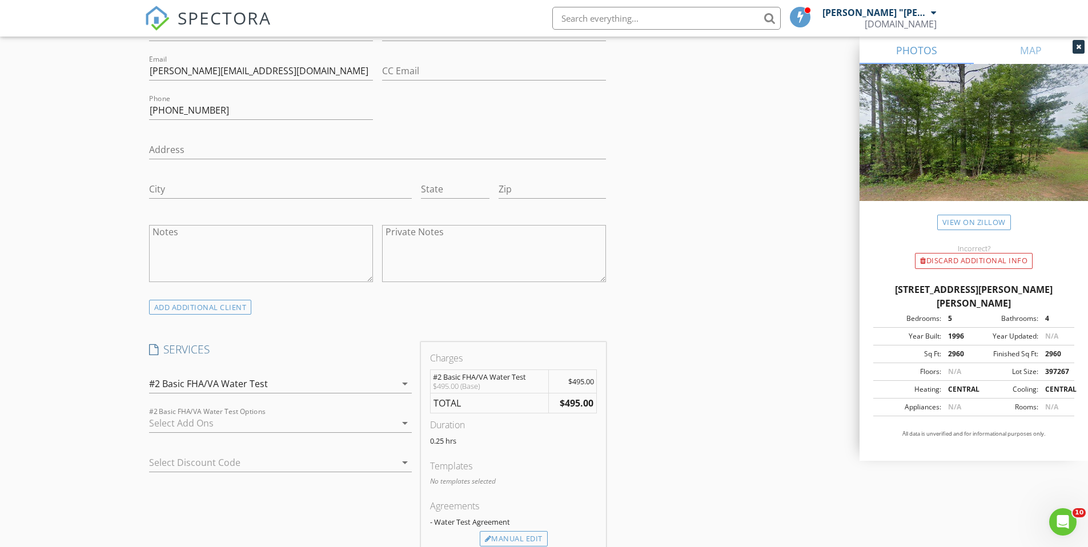
click at [239, 414] on div at bounding box center [272, 423] width 247 height 18
click at [114, 435] on div "New Inspection Click here to use the New Order Form Reorder / Copy check_box_ou…" at bounding box center [544, 329] width 1088 height 2174
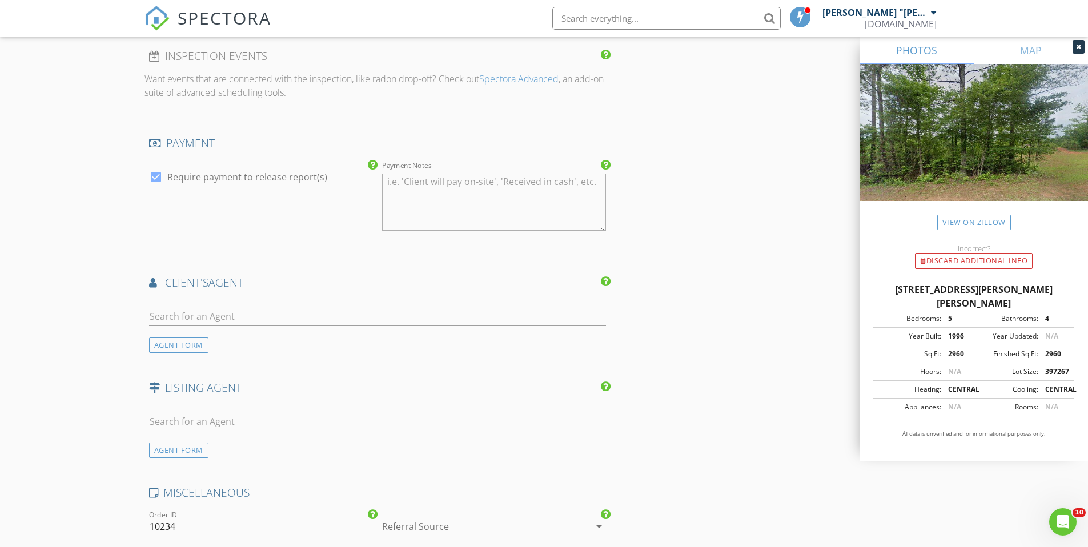
scroll to position [1436, 0]
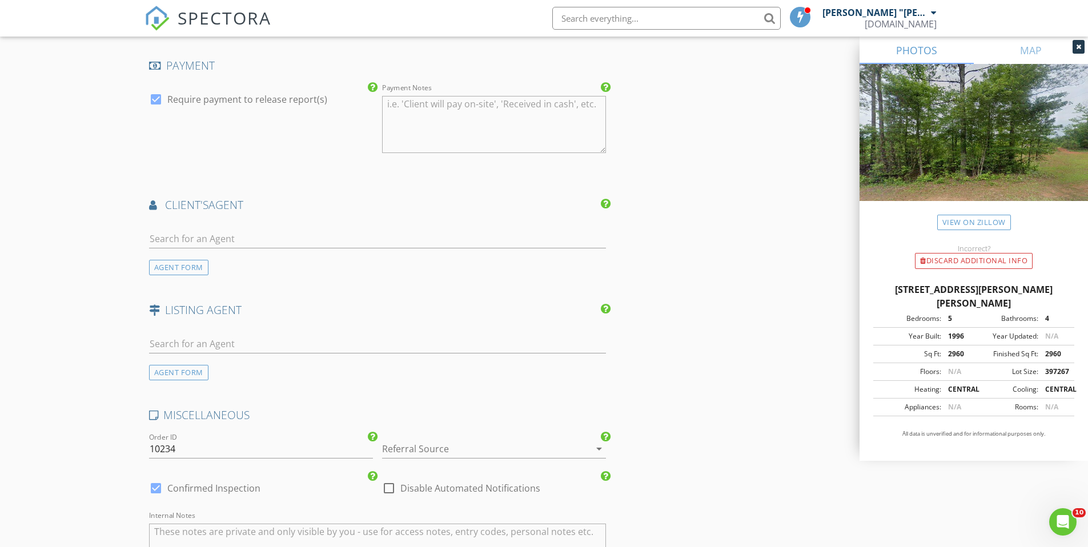
click at [409, 440] on div at bounding box center [478, 449] width 192 height 18
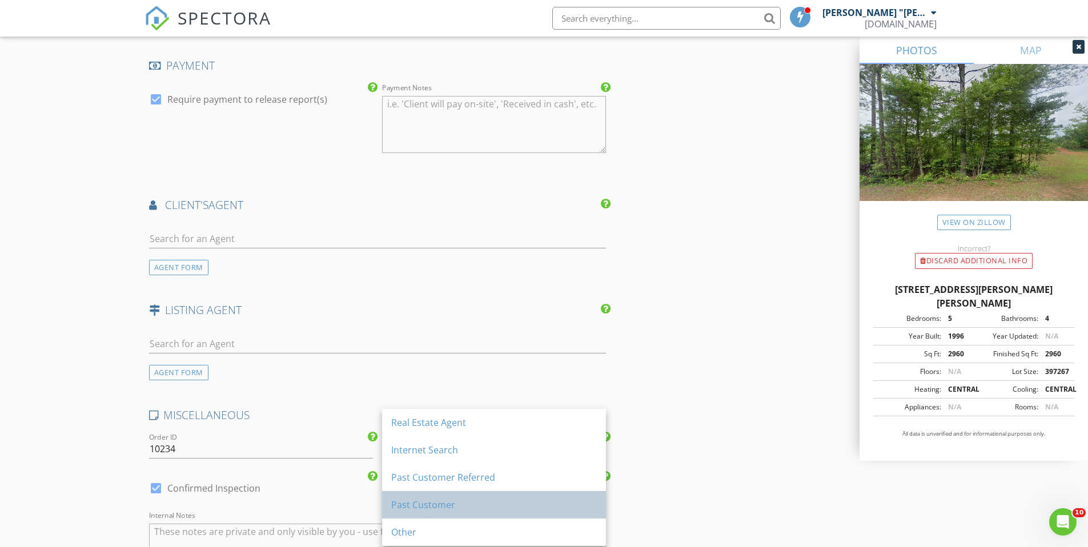
click at [442, 504] on div "Past Customer" at bounding box center [494, 505] width 206 height 14
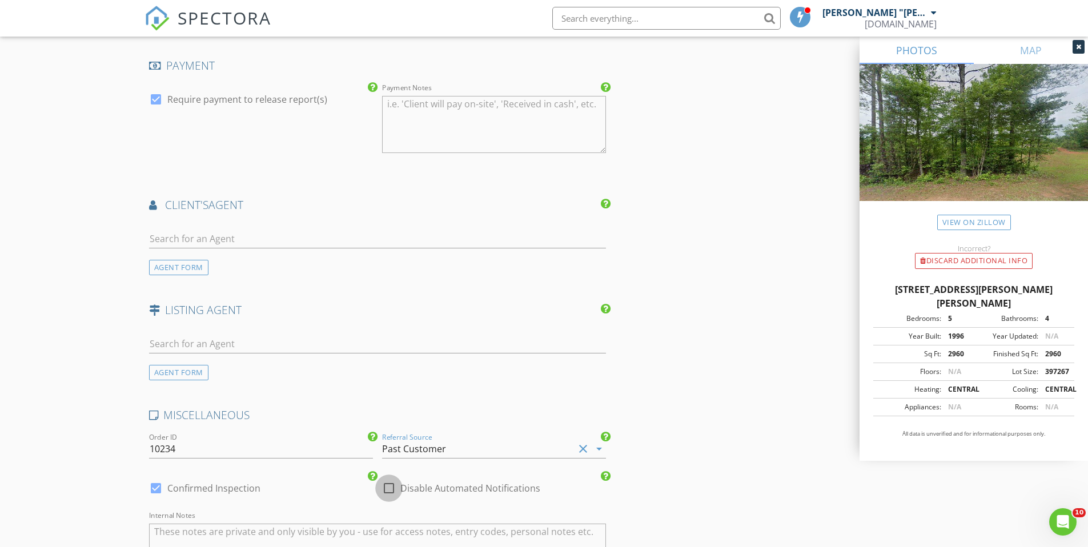
click at [388, 478] on div at bounding box center [388, 487] width 19 height 19
checkbox input "true"
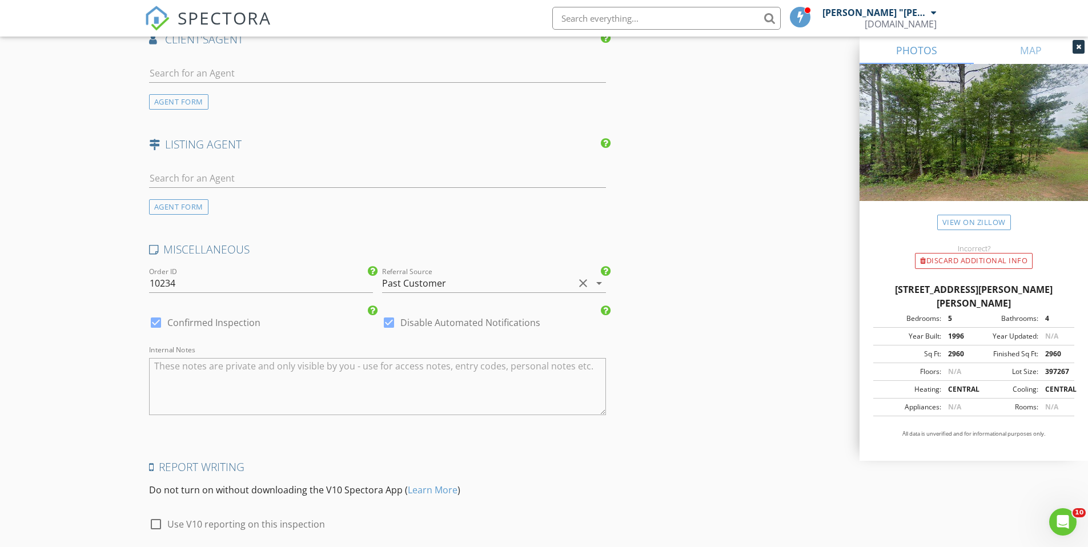
scroll to position [1663, 0]
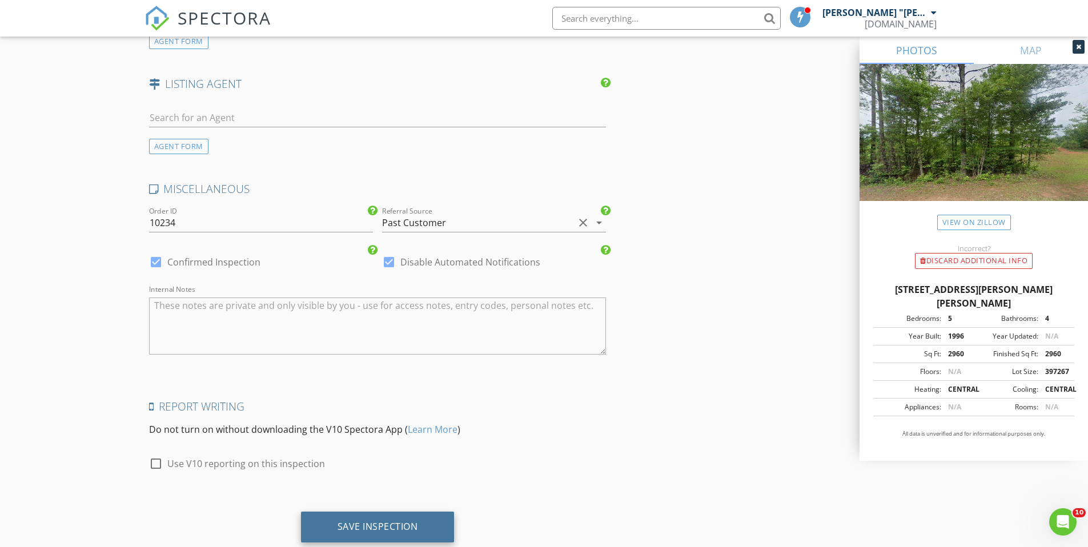
click at [387, 521] on div "Save Inspection" at bounding box center [377, 526] width 81 height 11
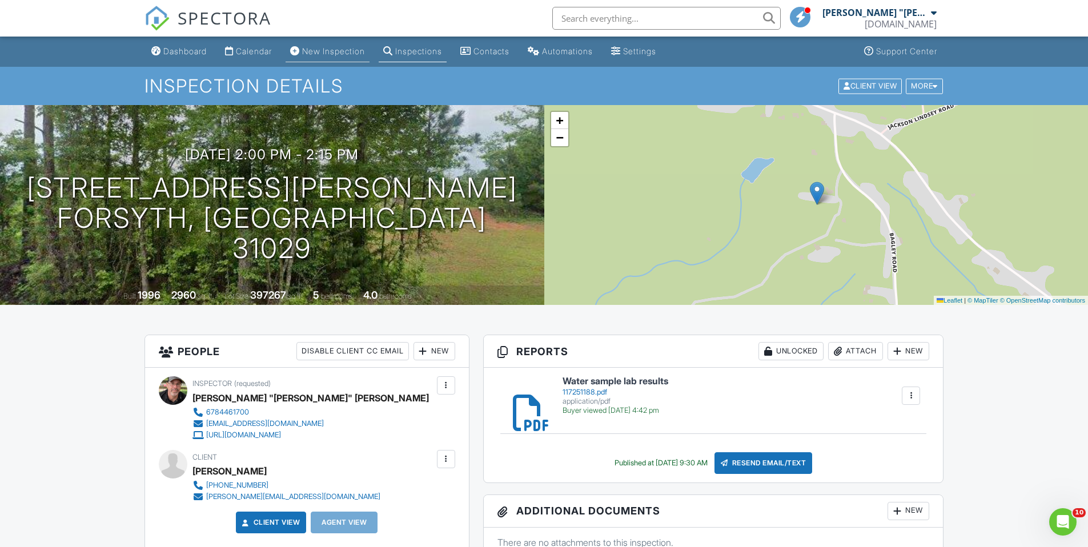
click at [337, 54] on div "New Inspection" at bounding box center [333, 51] width 63 height 10
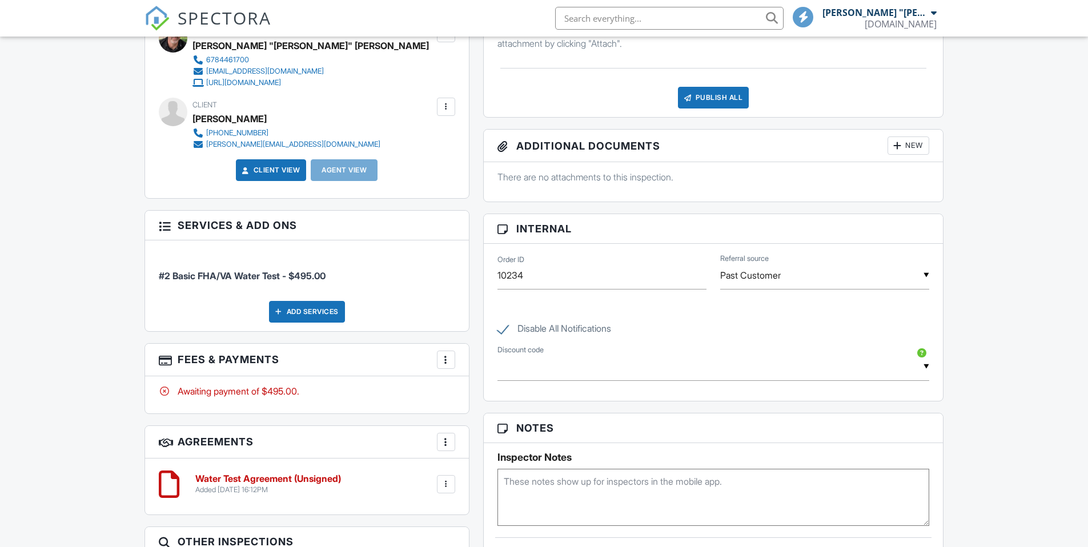
click at [444, 356] on div at bounding box center [445, 359] width 11 height 11
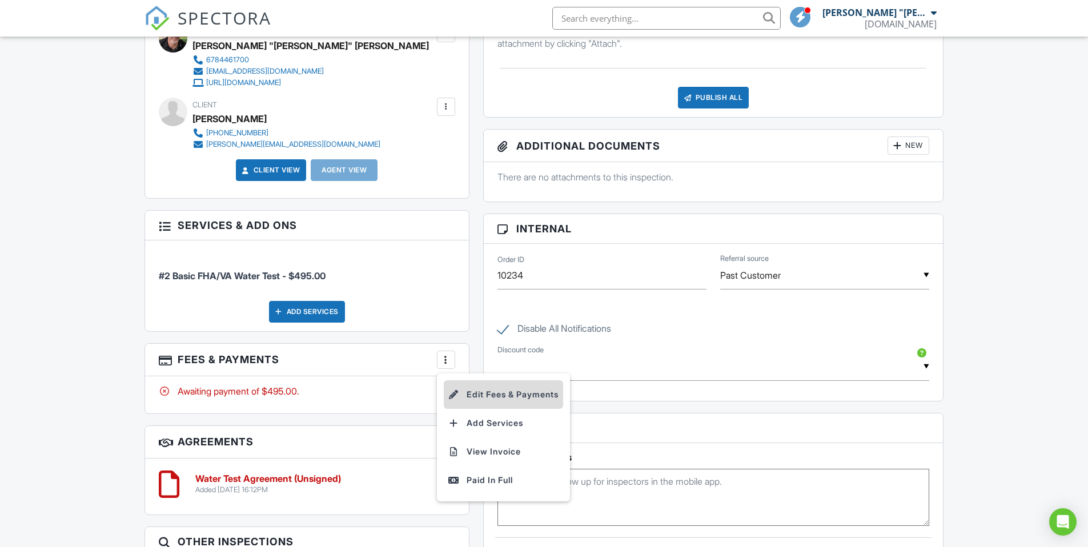
click at [477, 389] on li "Edit Fees & Payments" at bounding box center [503, 394] width 119 height 29
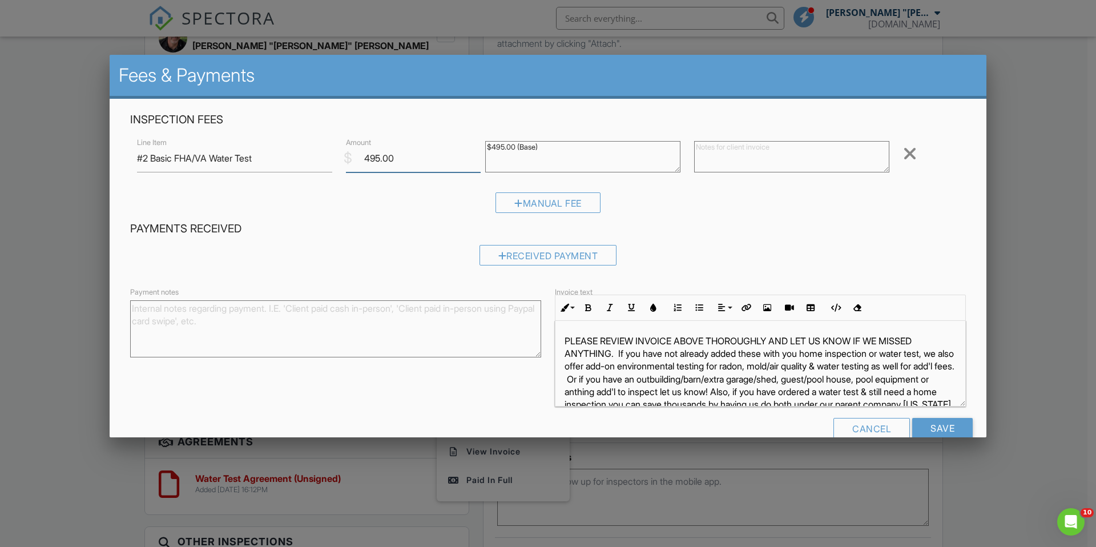
click at [403, 148] on input "495.00" at bounding box center [413, 158] width 135 height 28
drag, startPoint x: 401, startPoint y: 157, endPoint x: 340, endPoint y: 152, distance: 61.3
click at [340, 152] on div "$ Amount 495.00" at bounding box center [408, 158] width 139 height 28
type input "895"
drag, startPoint x: 540, startPoint y: 149, endPoint x: 467, endPoint y: 140, distance: 73.6
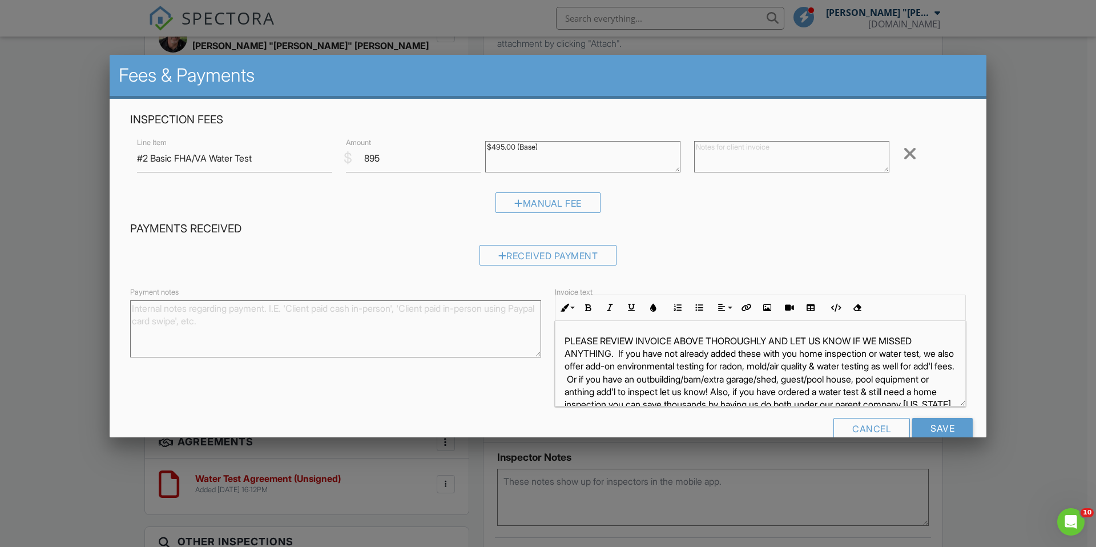
click at [467, 140] on div "Line Item #2 Basic FHA/VA Water Test $ Amount 895 $495.00 (Base) Remove" at bounding box center [548, 158] width 836 height 46
drag, startPoint x: 401, startPoint y: 160, endPoint x: 330, endPoint y: 157, distance: 71.4
click at [330, 157] on div "Line Item #2 Basic FHA/VA Water Test $ Amount 895 $495.00 (Base) Remove" at bounding box center [548, 158] width 836 height 46
type input "695"
click at [520, 212] on div "Manual Fee" at bounding box center [548, 202] width 105 height 21
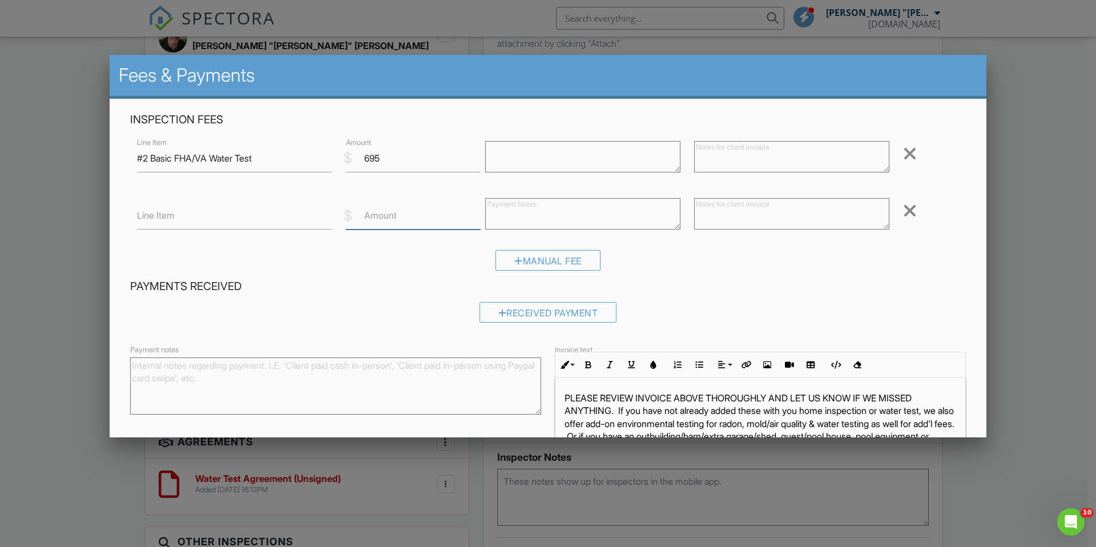
click at [395, 222] on input "Amount" at bounding box center [413, 216] width 135 height 28
click at [208, 222] on input "Line Item" at bounding box center [234, 216] width 195 height 28
type input "DISCOUNTS: Veteran/Group"
click at [390, 217] on label "Amount" at bounding box center [380, 215] width 33 height 13
click at [390, 217] on input "Amount" at bounding box center [413, 216] width 135 height 28
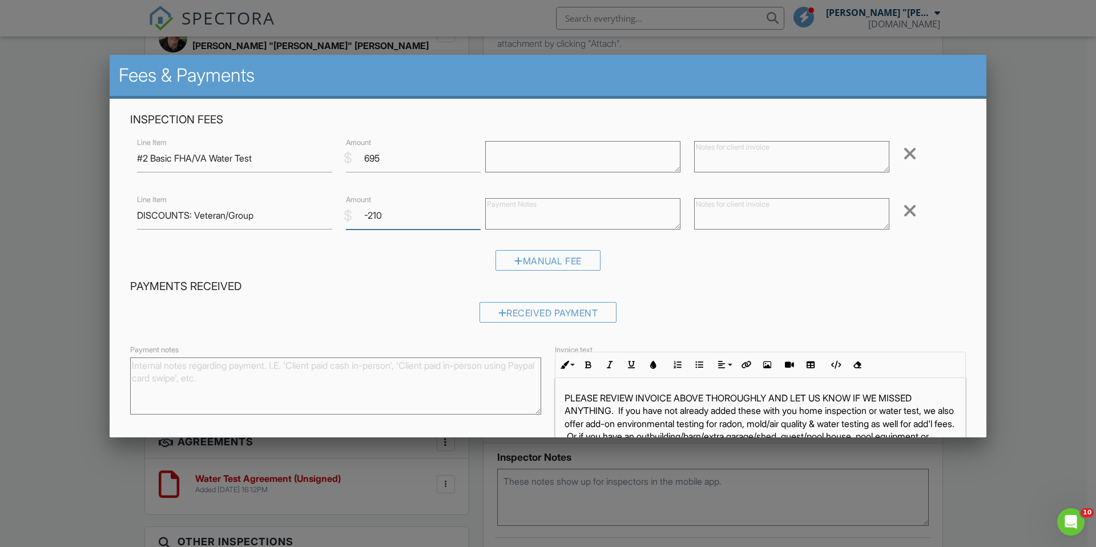
type input "-210"
click at [719, 158] on textarea at bounding box center [791, 156] width 195 height 31
type textarea "Area pricing. Please see agreement here for important details, turnaround time …"
click at [744, 213] on textarea at bounding box center [791, 213] width 195 height 31
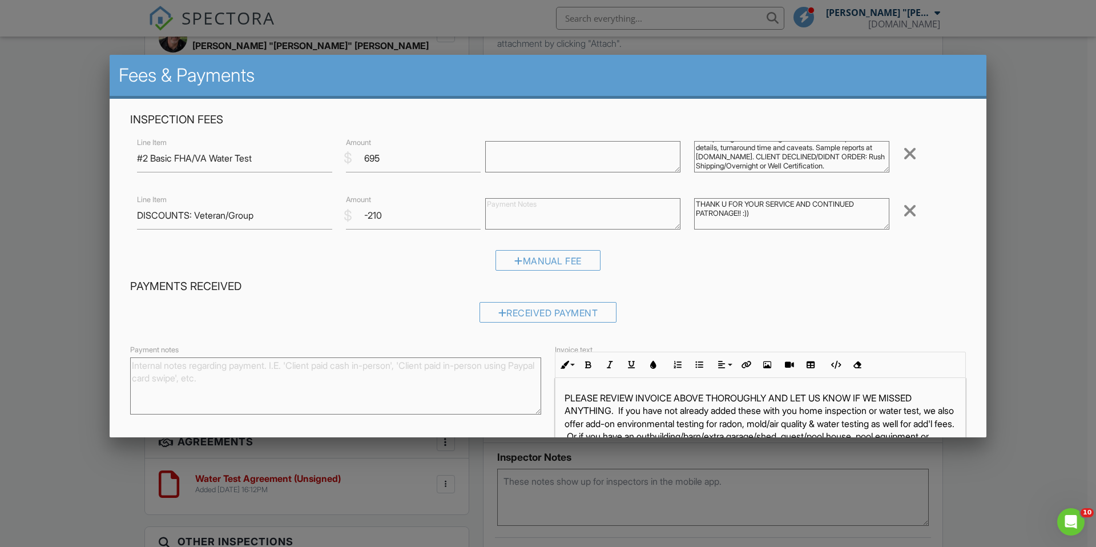
type textarea "THANK U FOR YOUR SERVICE AND CONTINUED PATRONAGE!! :))"
click at [197, 218] on input "DISCOUNTS: Veteran/Group" at bounding box center [234, 216] width 195 height 28
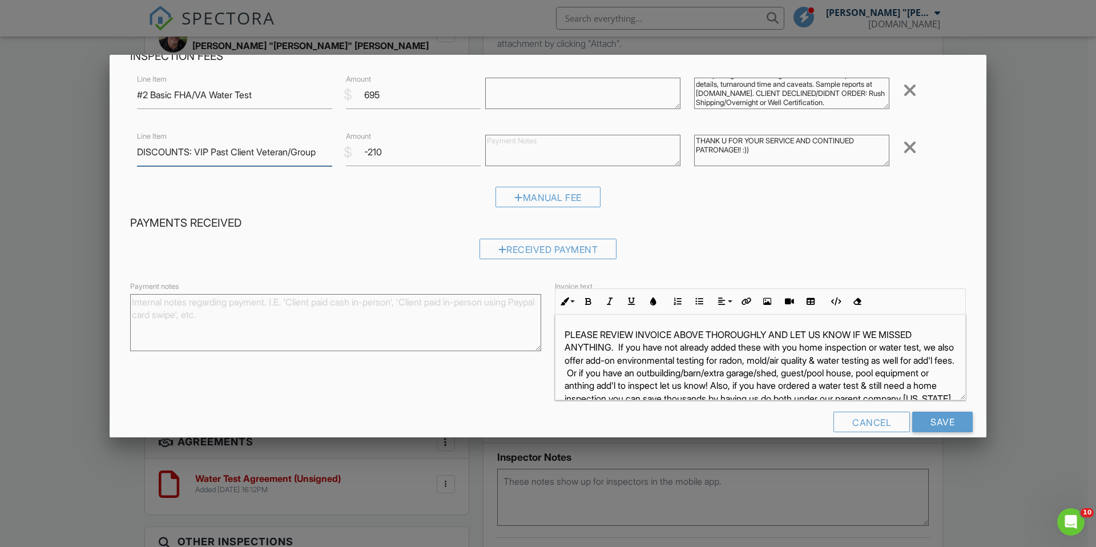
scroll to position [81, 0]
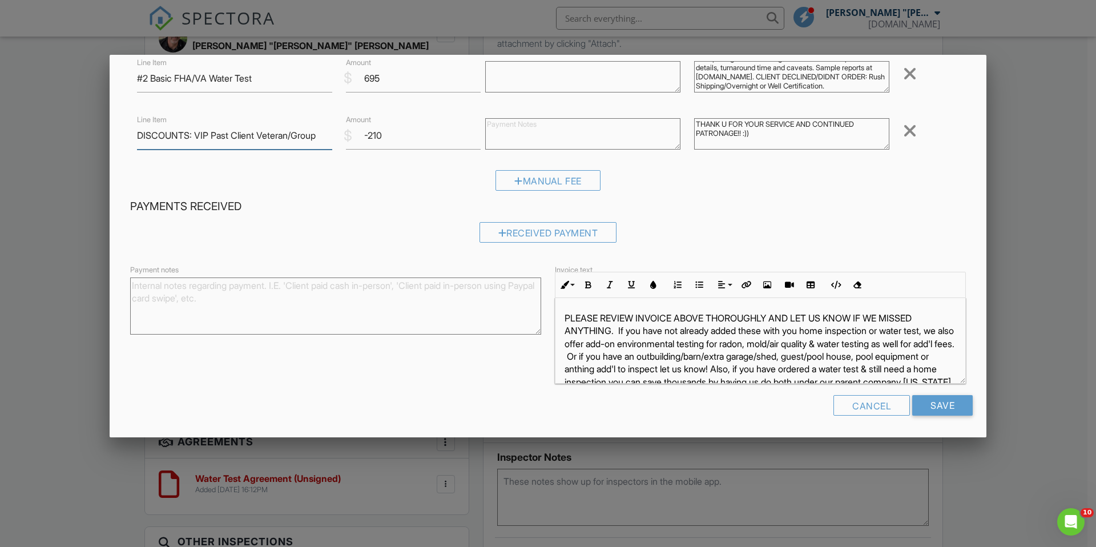
type input "DISCOUNTS: VIP Past Client Veteran/Group"
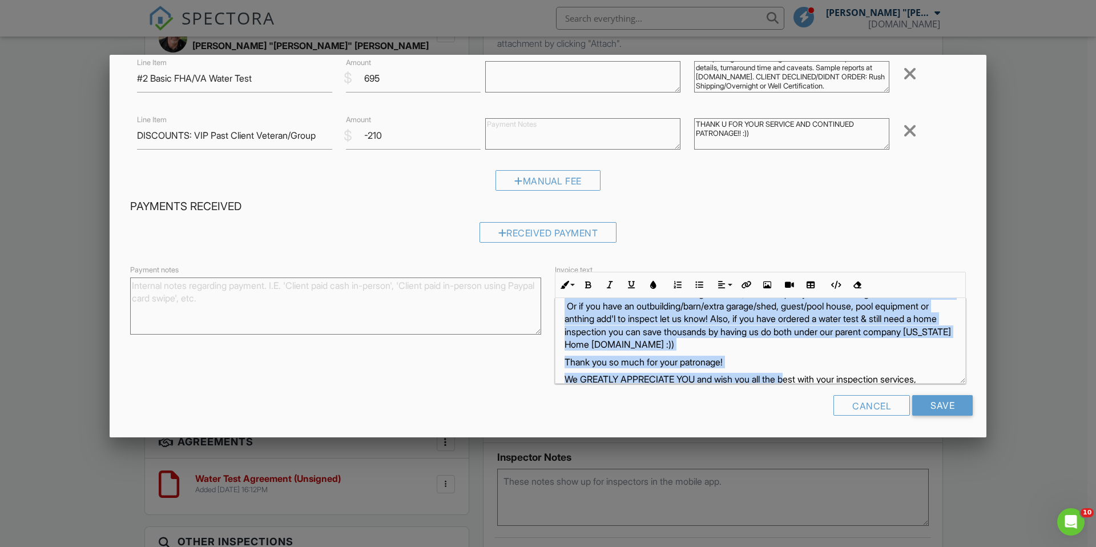
scroll to position [53, 0]
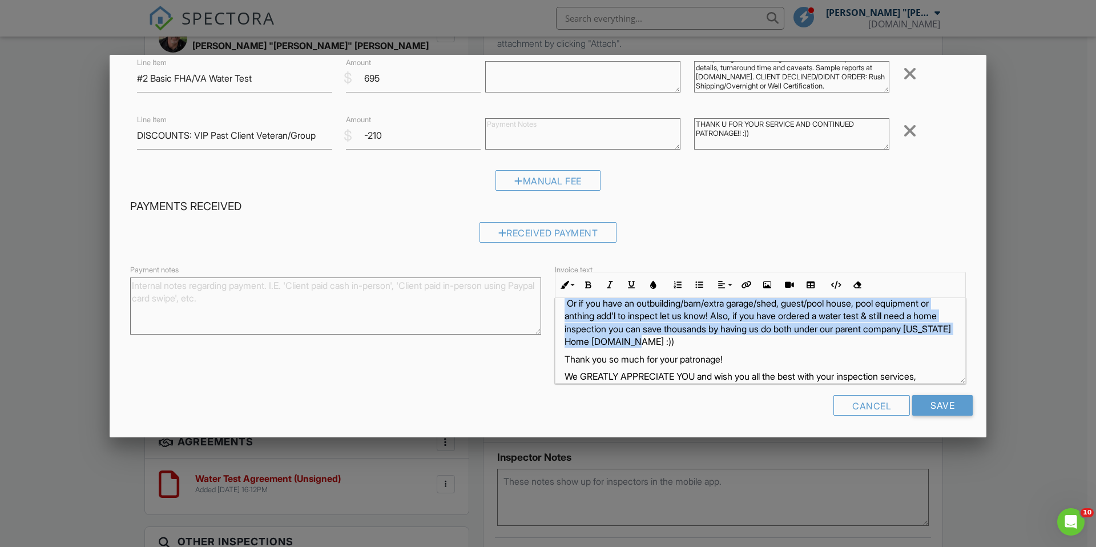
drag, startPoint x: 615, startPoint y: 331, endPoint x: 876, endPoint y: 348, distance: 261.5
click at [876, 348] on div "PLEASE REVIEW INVOICE ABOVE THOROUGHLY AND LET US KNOW IF WE MISSED ANYTHING. I…" at bounding box center [761, 342] width 410 height 195
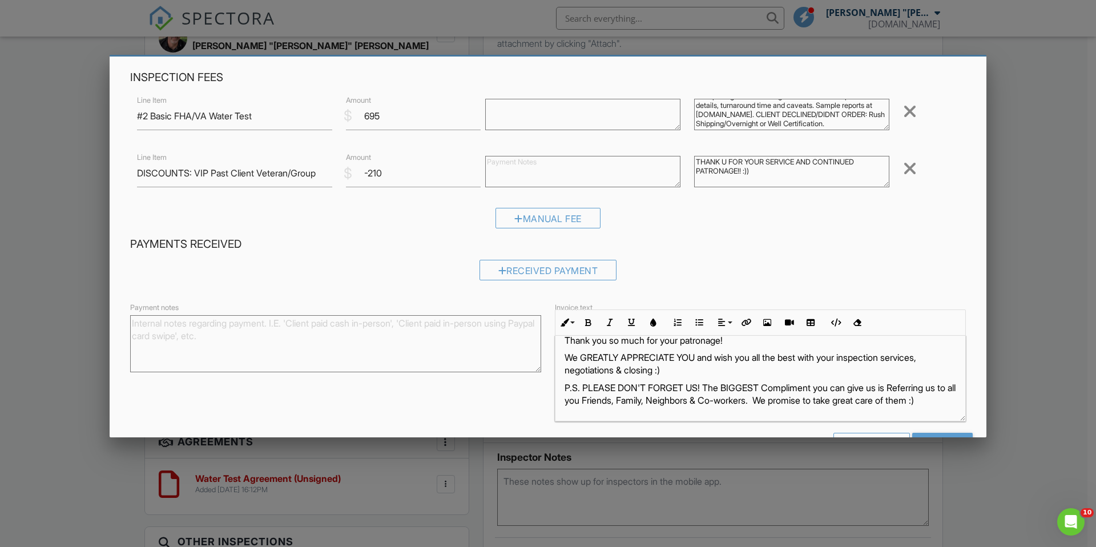
scroll to position [81, 0]
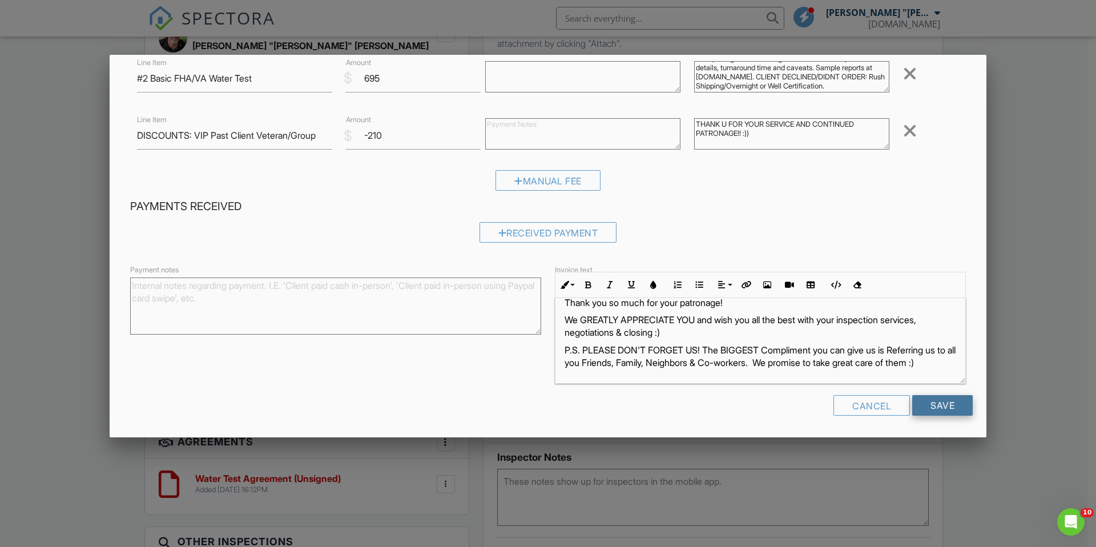
click at [920, 405] on input "Save" at bounding box center [942, 405] width 61 height 21
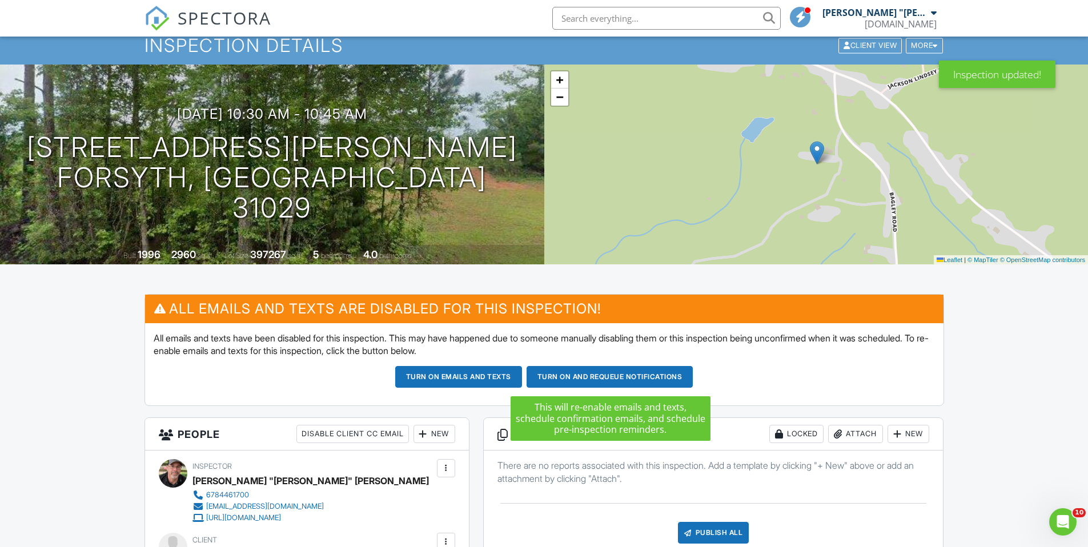
click at [611, 373] on button "Turn on and Requeue Notifications" at bounding box center [609, 377] width 167 height 22
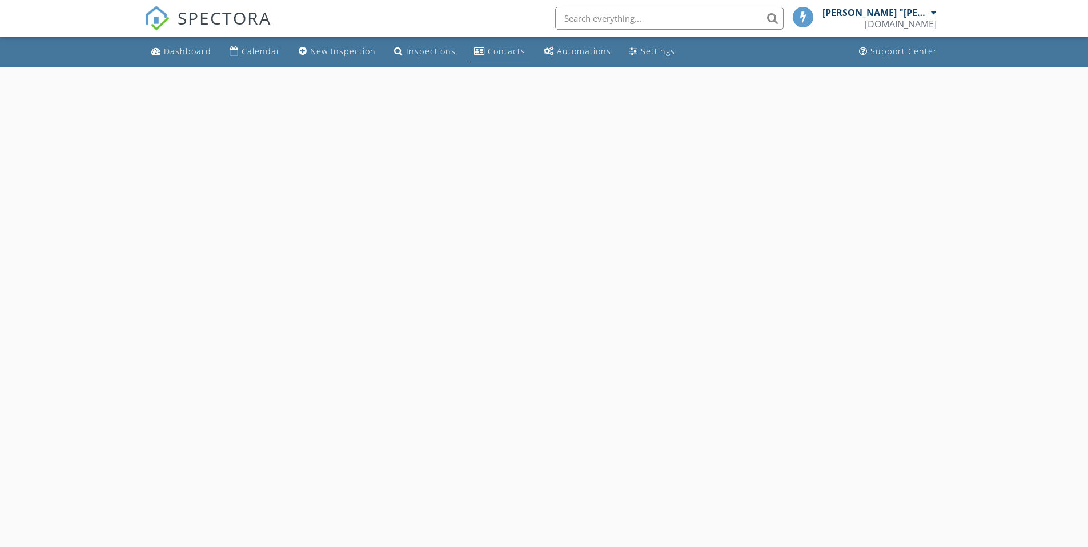
select select "7"
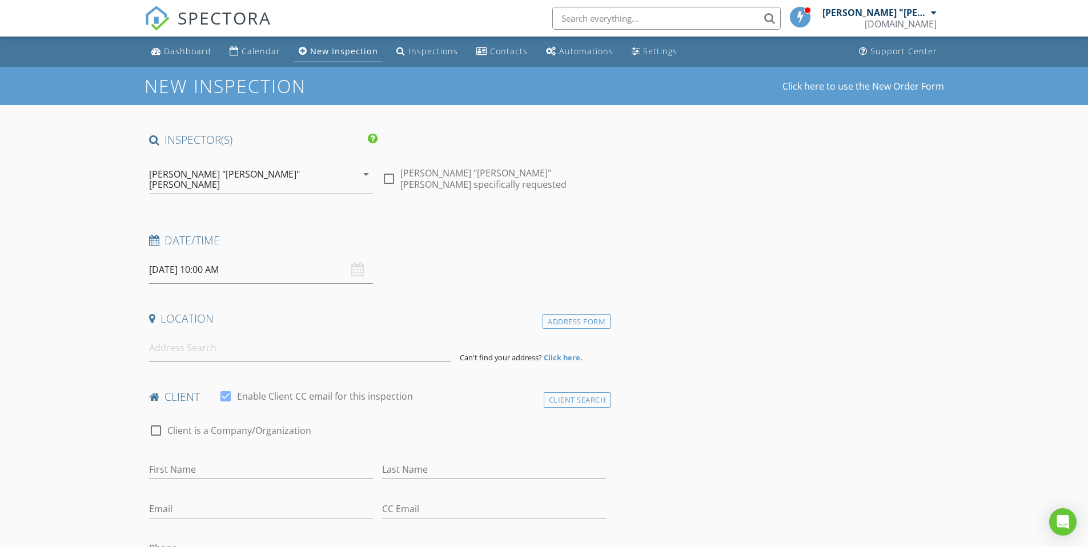
click at [265, 264] on input "[DATE] 10:00 AM" at bounding box center [261, 270] width 224 height 28
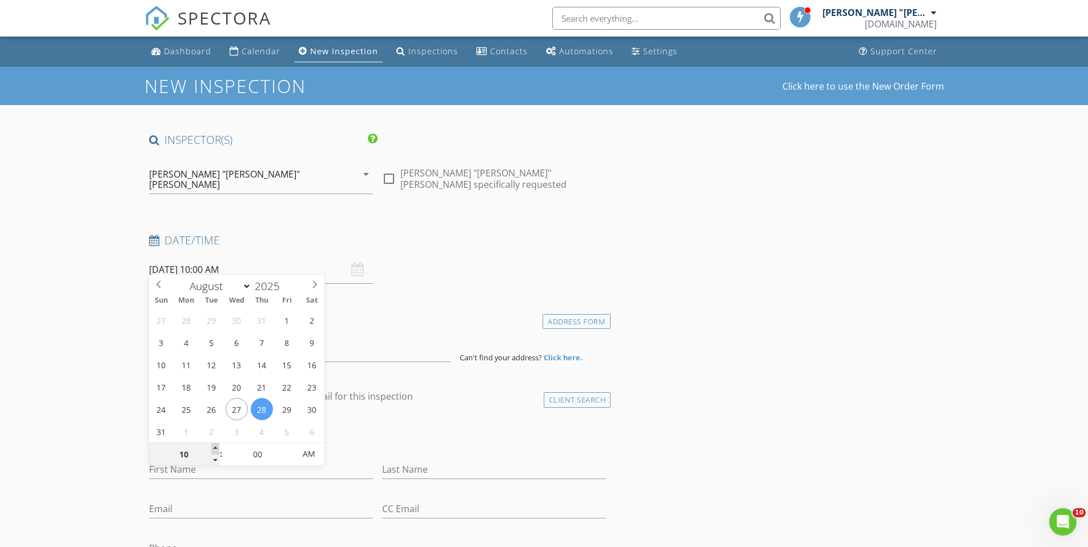
type input "11"
type input "[DATE] 11:00 AM"
click at [213, 448] on span at bounding box center [215, 448] width 8 height 11
type input "12"
type input "[DATE] 12:00 PM"
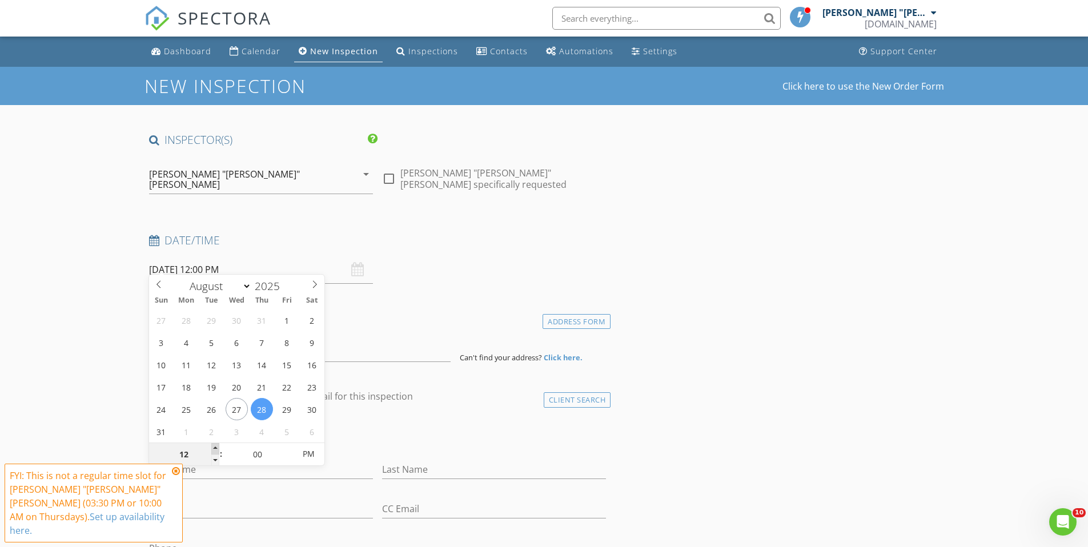
click at [214, 448] on span at bounding box center [215, 448] width 8 height 11
type input "01"
type input "[DATE] 1:00 PM"
click at [214, 448] on span at bounding box center [215, 448] width 8 height 11
type input "02"
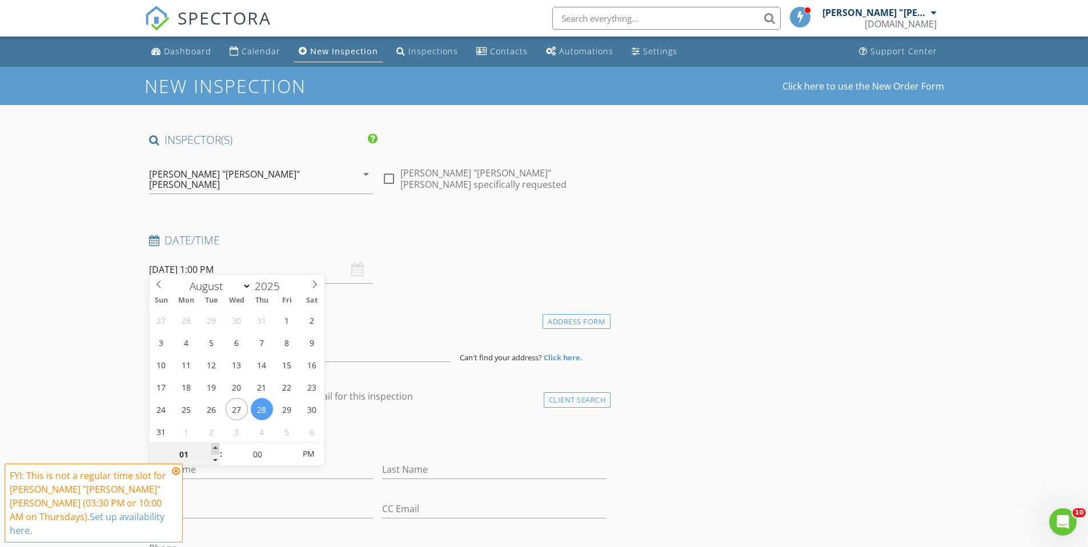
type input "[DATE] 2:00 PM"
click at [214, 448] on span at bounding box center [215, 448] width 8 height 11
type input "03"
type input "[DATE] 3:00 PM"
click at [214, 448] on span at bounding box center [215, 448] width 8 height 11
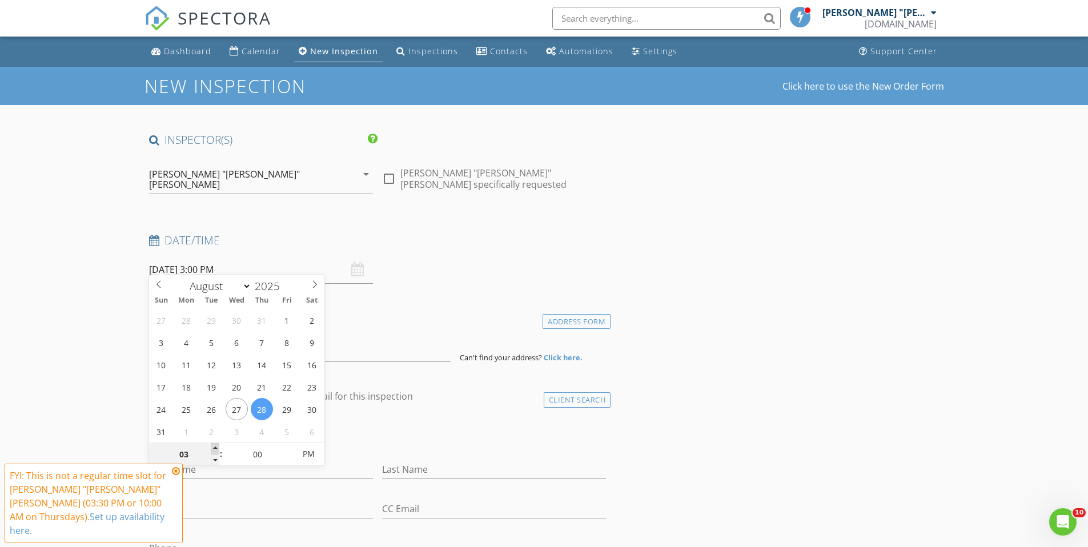
type input "04"
type input "[DATE] 4:00 PM"
click at [215, 447] on span at bounding box center [215, 448] width 8 height 11
click at [425, 313] on h4 "Location" at bounding box center [377, 318] width 457 height 15
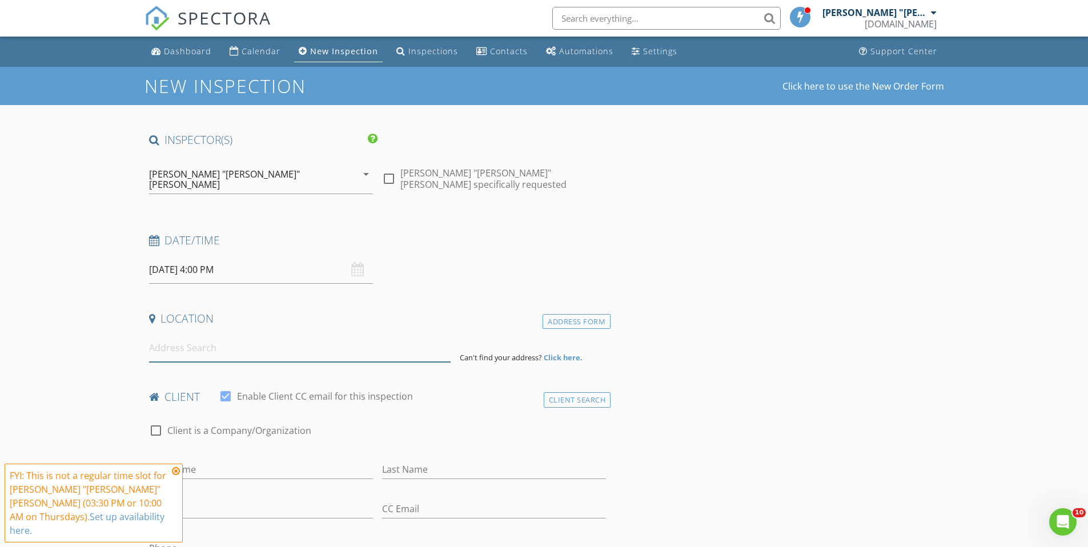
click at [235, 345] on input at bounding box center [299, 348] width 301 height 28
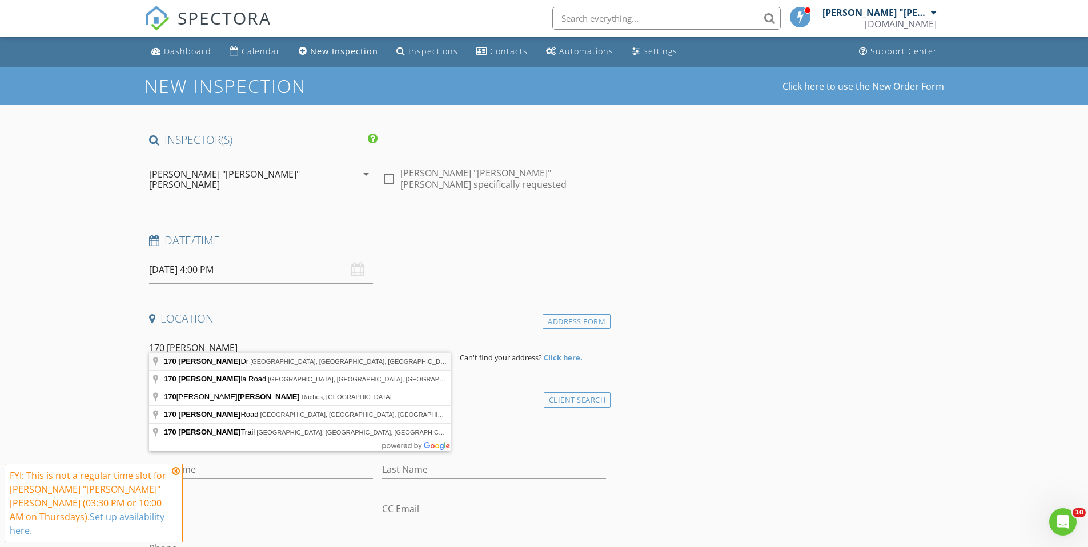
type input "[STREET_ADDRESS][PERSON_NAME]"
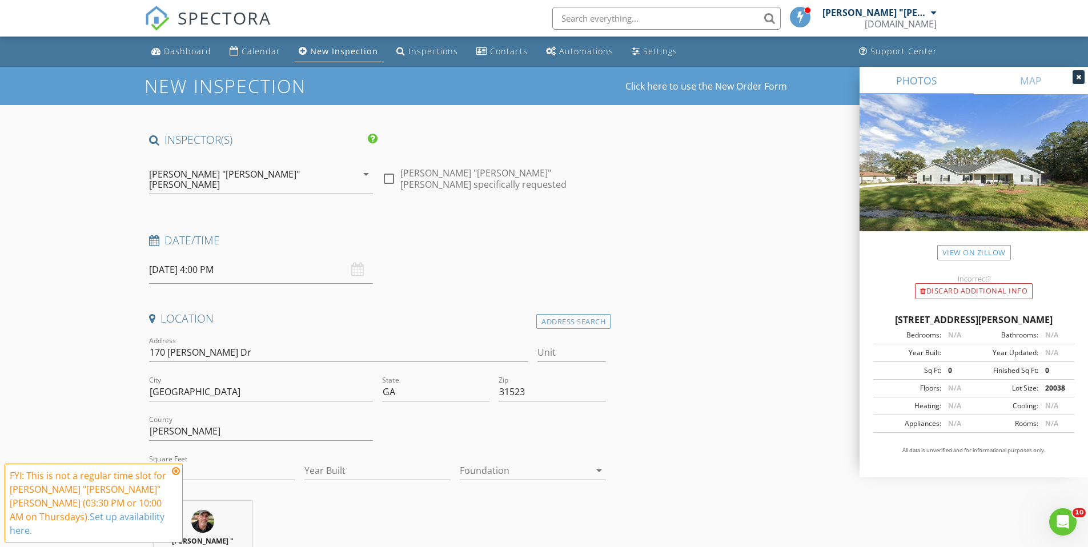
click at [176, 476] on icon at bounding box center [176, 470] width 8 height 9
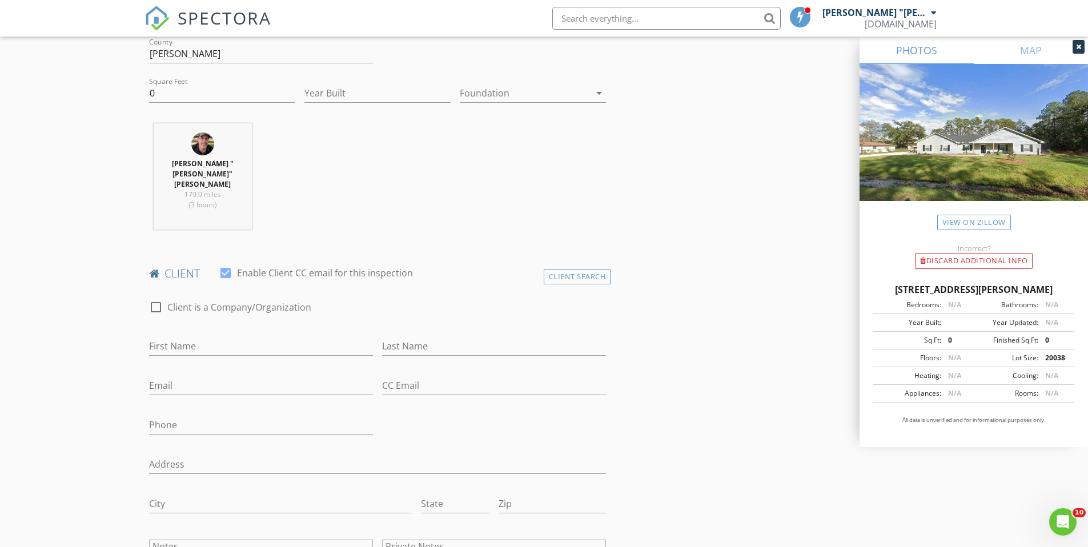
scroll to position [380, 0]
click at [223, 334] on input "First Name" at bounding box center [261, 343] width 224 height 19
drag, startPoint x: 207, startPoint y: 314, endPoint x: 174, endPoint y: 314, distance: 33.1
click at [174, 334] on input "[PERSON_NAME]" at bounding box center [261, 343] width 224 height 19
type input "Mark"
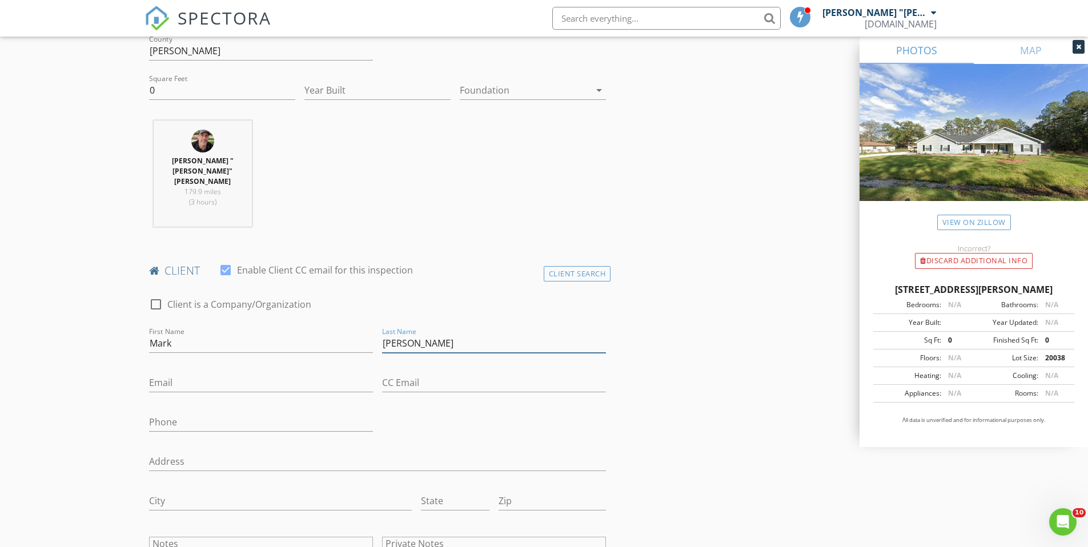
type input "[PERSON_NAME]"
click at [190, 416] on input "Phone" at bounding box center [261, 425] width 224 height 19
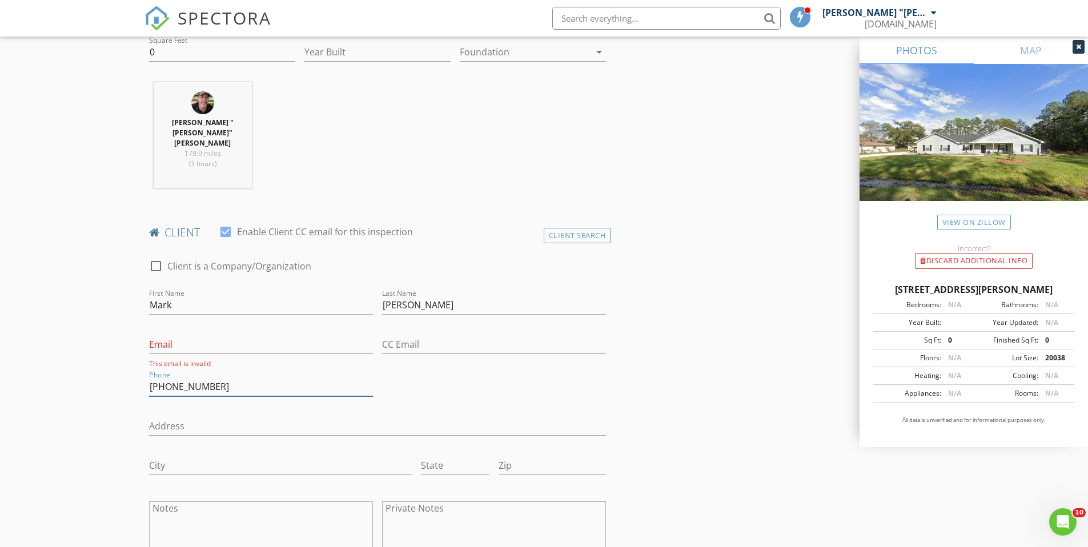
scroll to position [480, 0]
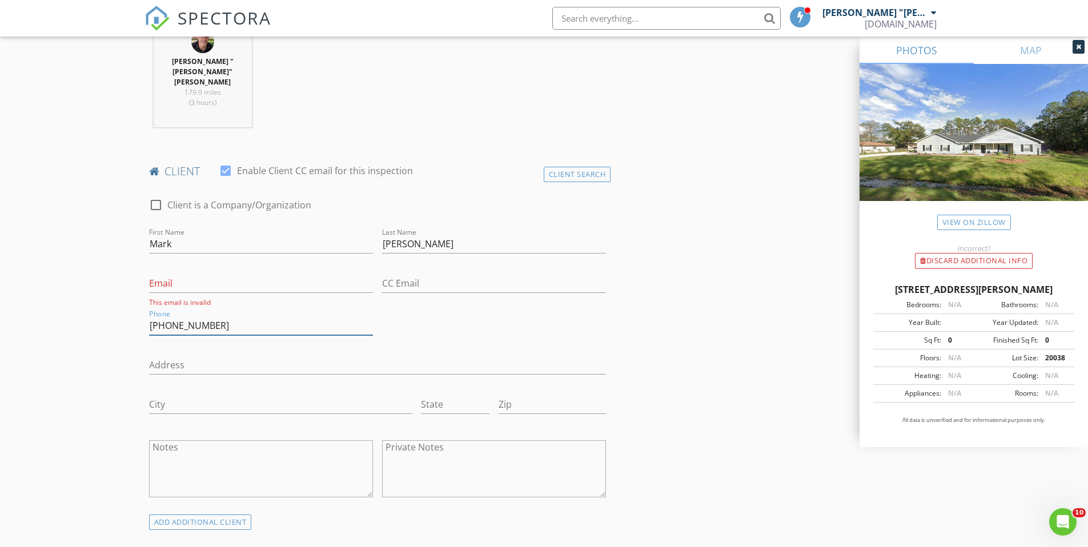
type input "[PHONE_NUMBER]"
click at [182, 274] on input "Email" at bounding box center [261, 283] width 224 height 19
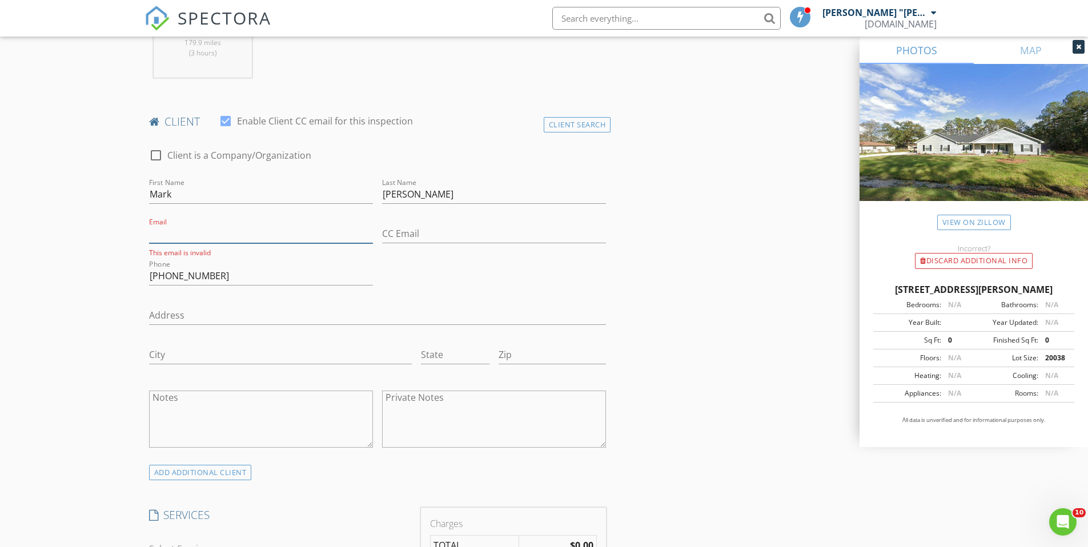
scroll to position [549, 0]
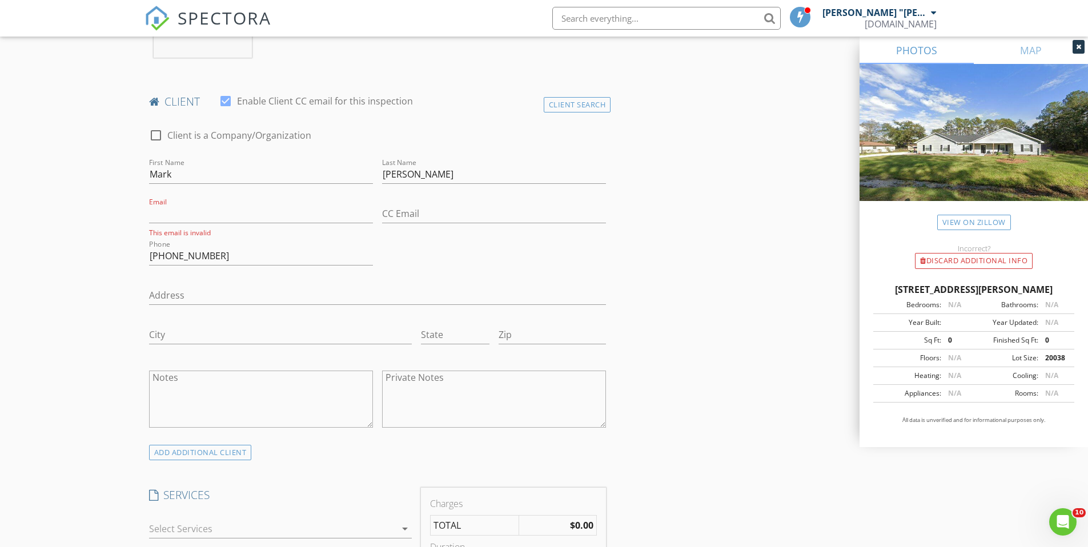
click at [210, 520] on div at bounding box center [272, 529] width 247 height 18
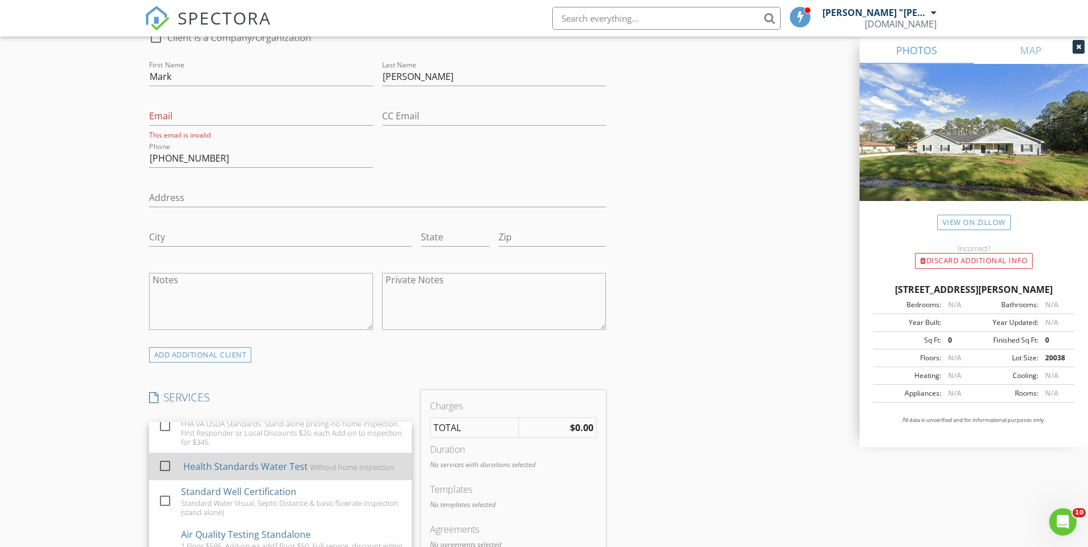
scroll to position [129, 0]
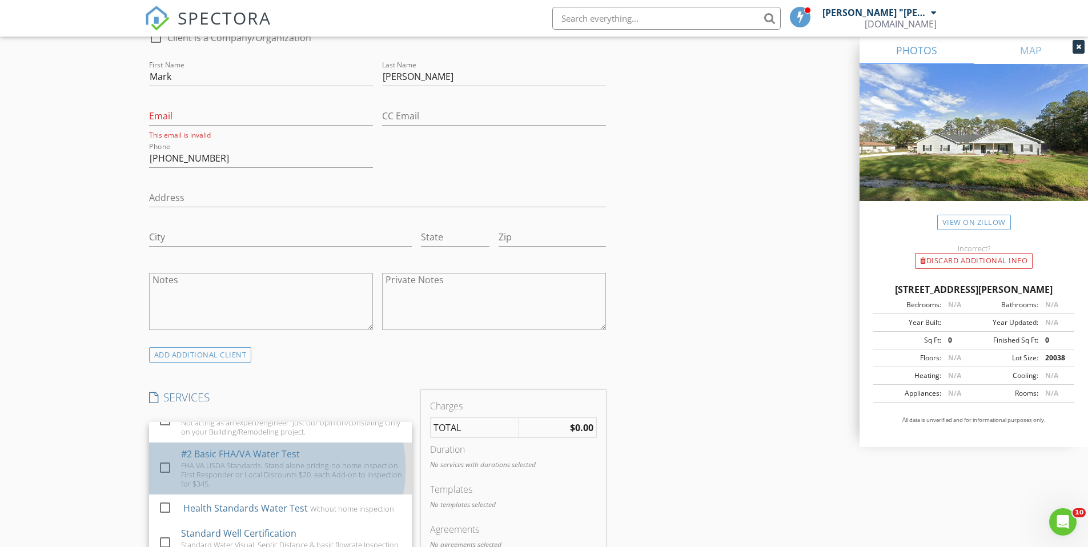
click at [192, 461] on div "FHA VA USDA Standards. Stand alone pricing-no home inspection. First Responder …" at bounding box center [292, 474] width 222 height 27
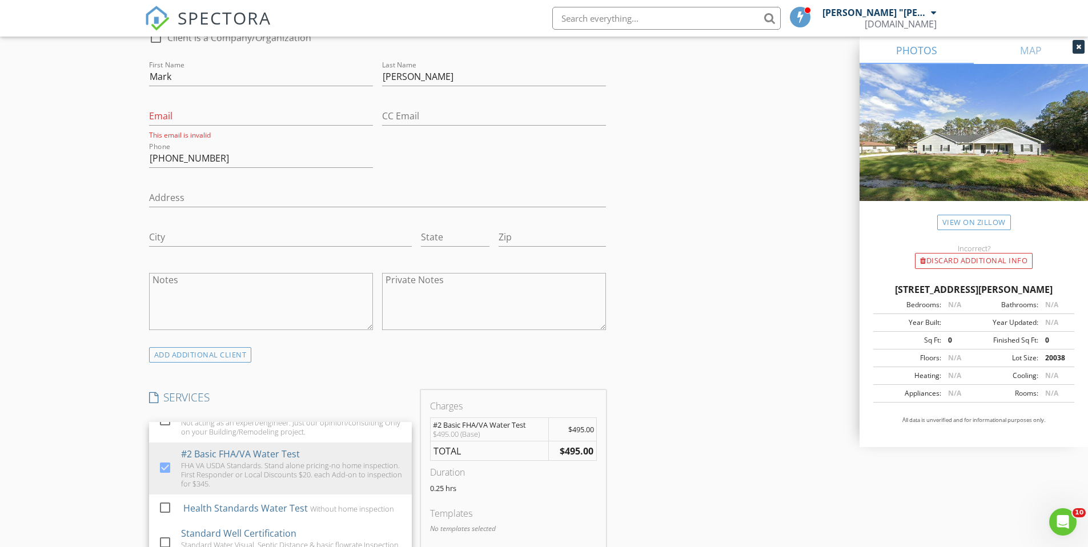
click at [73, 436] on div "New Inspection Click here to use the New Order Form INSPECTOR(S) check_box Mich…" at bounding box center [544, 442] width 1088 height 2044
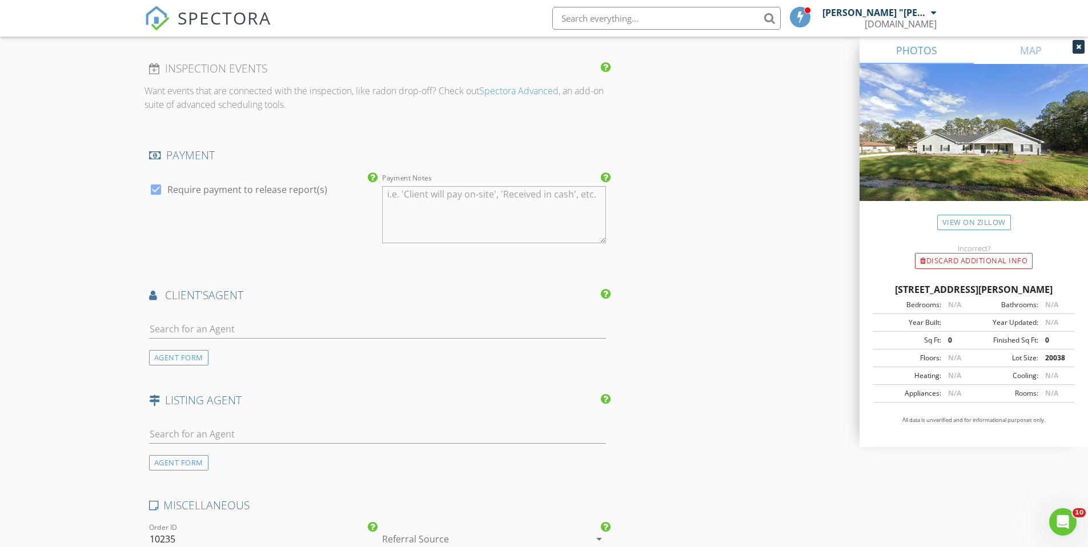
scroll to position [1214, 0]
click at [405, 532] on div at bounding box center [478, 541] width 192 height 18
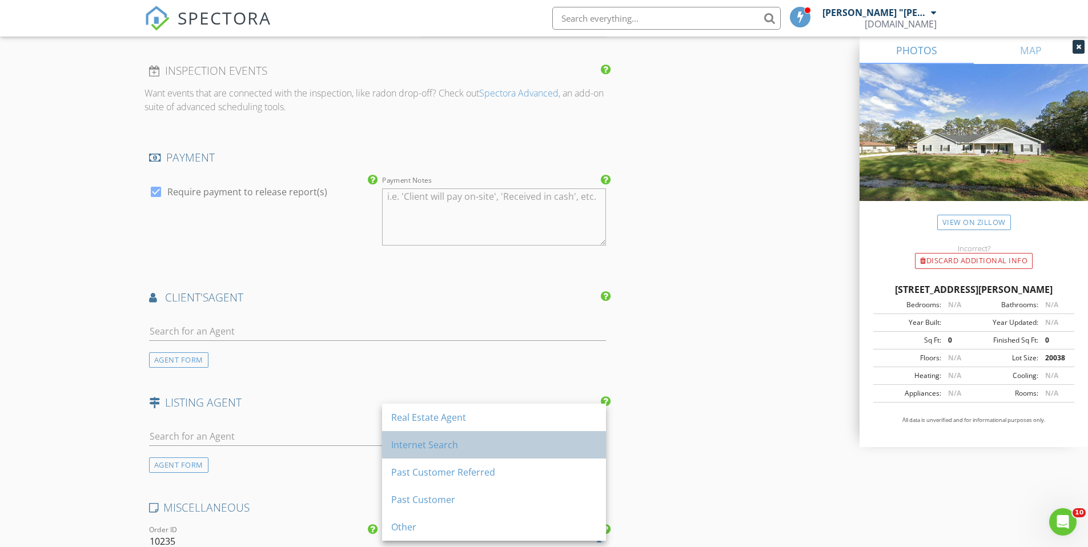
click at [396, 433] on div "Internet Search" at bounding box center [494, 444] width 206 height 27
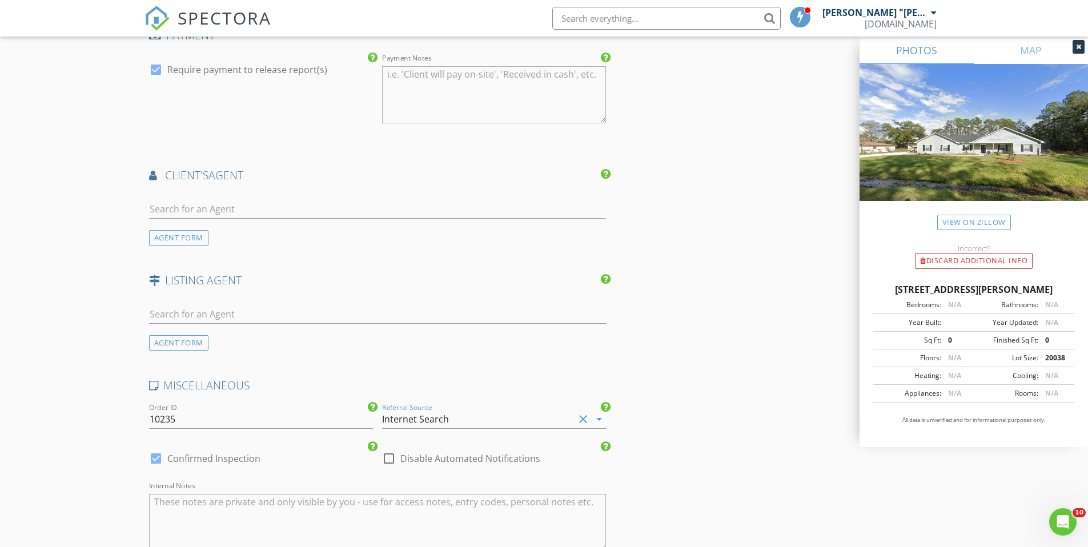
scroll to position [1406, 0]
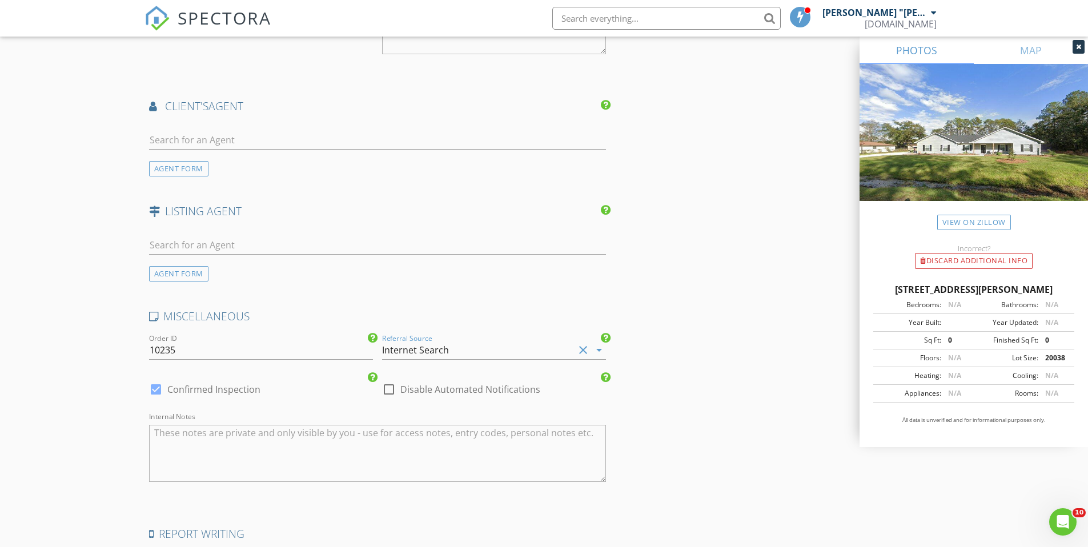
click at [389, 380] on div at bounding box center [388, 389] width 19 height 19
checkbox input "true"
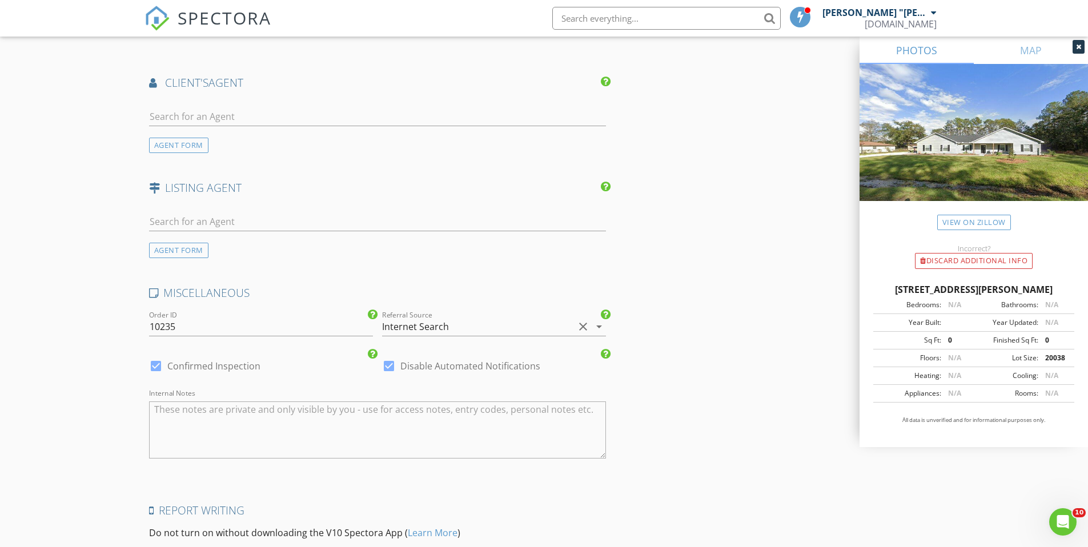
scroll to position [1532, 0]
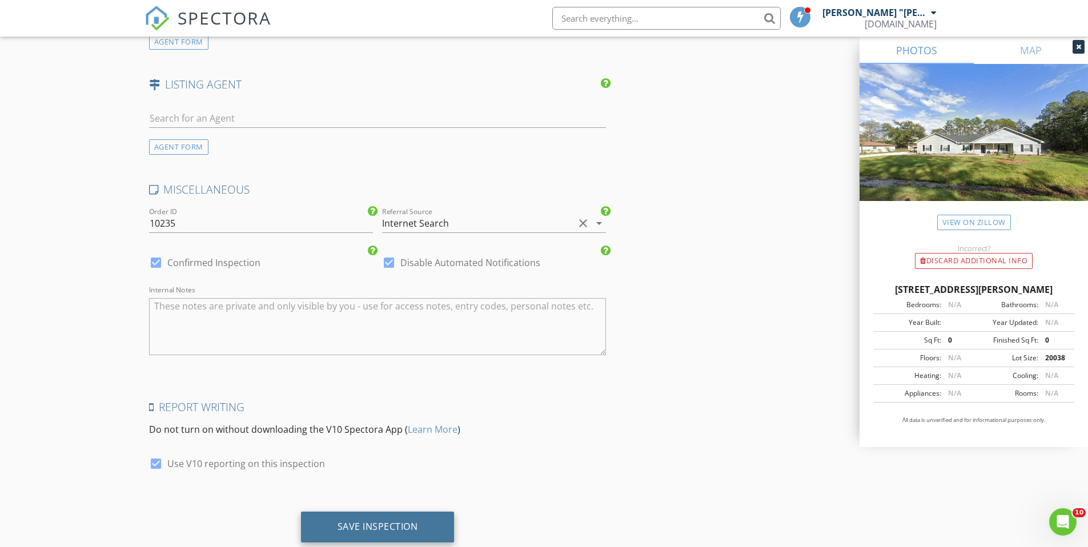
click at [367, 521] on div "Save Inspection" at bounding box center [377, 526] width 81 height 11
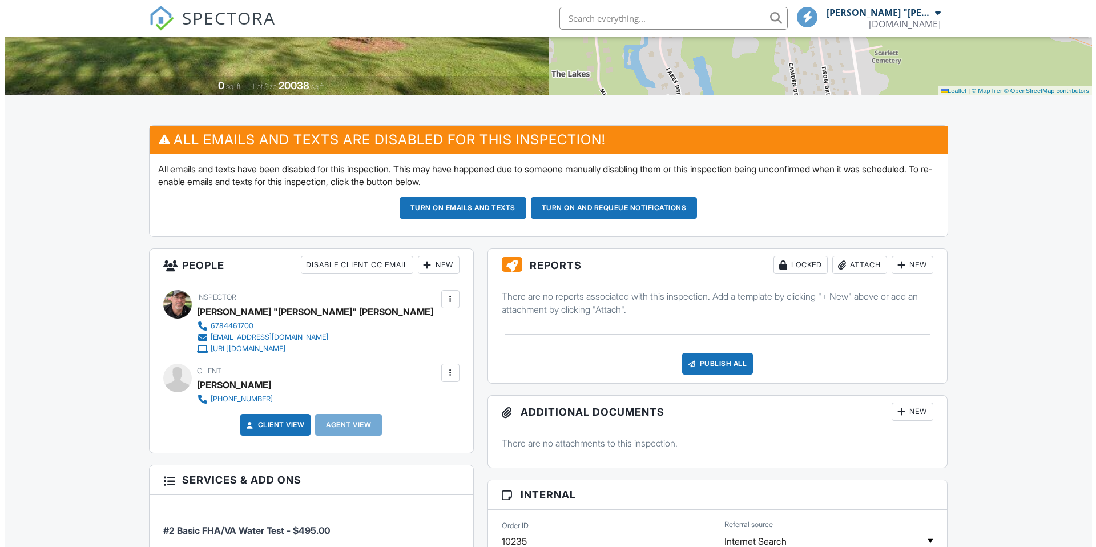
scroll to position [3, 0]
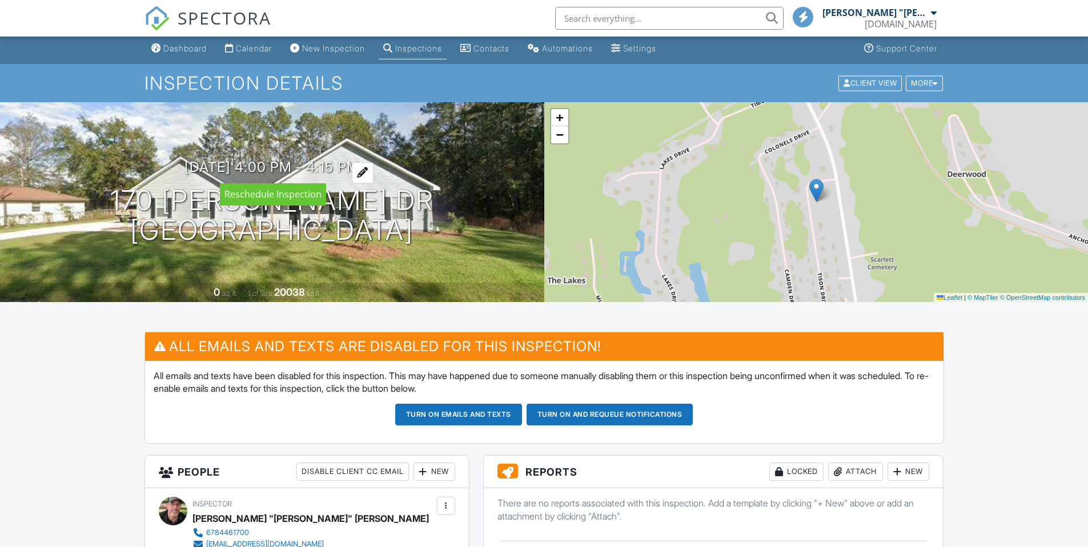
click at [359, 171] on h3 "[DATE] 4:00 pm - 4:15 pm" at bounding box center [271, 166] width 175 height 15
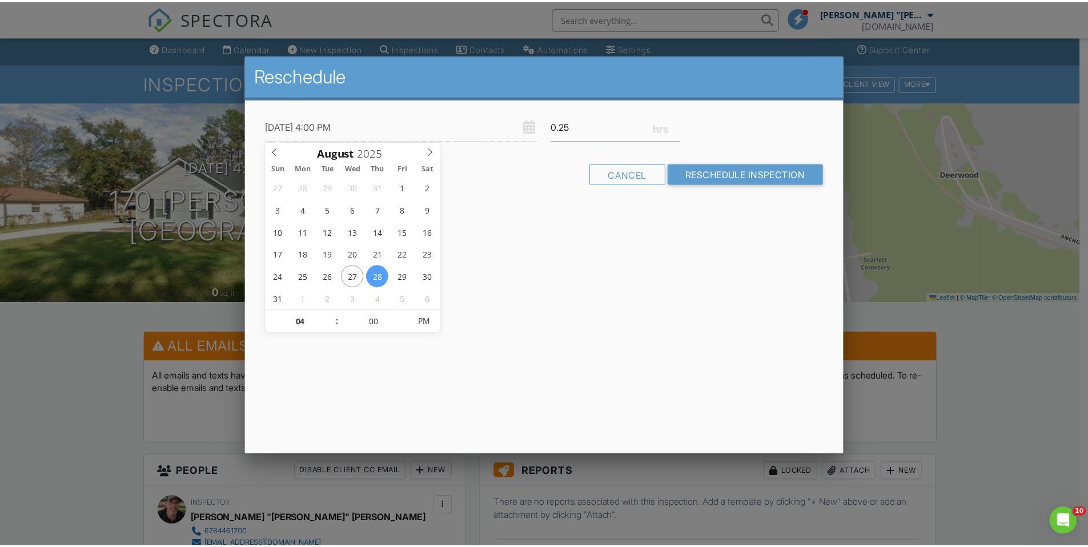
scroll to position [0, 0]
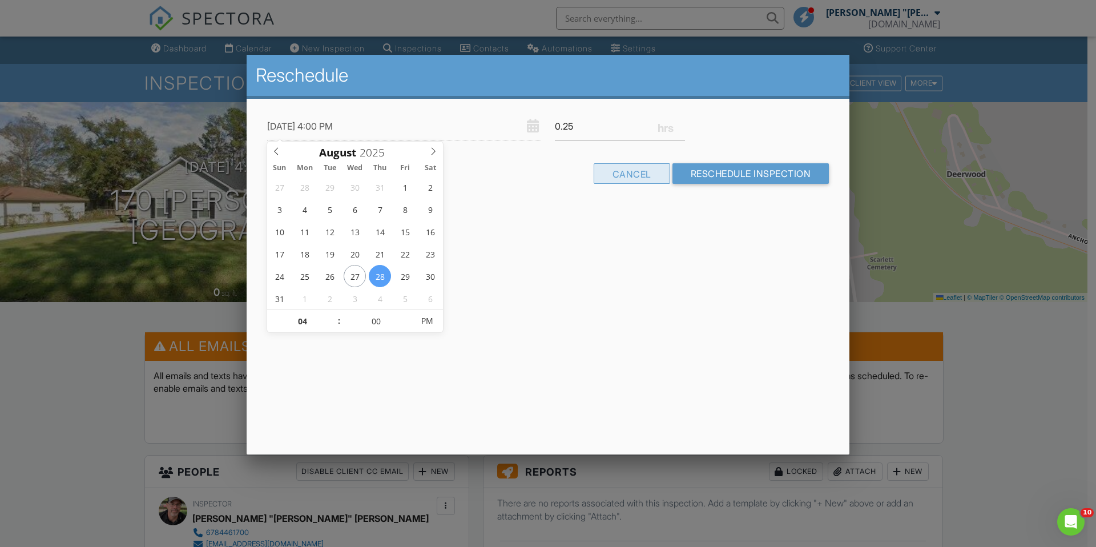
click at [607, 174] on div "Cancel" at bounding box center [632, 173] width 77 height 21
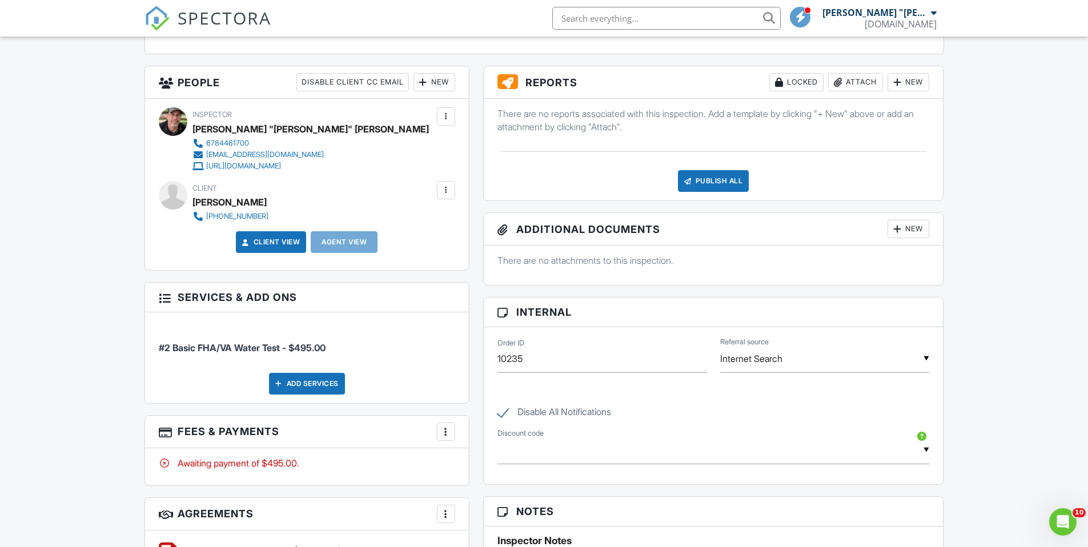
scroll to position [410, 0]
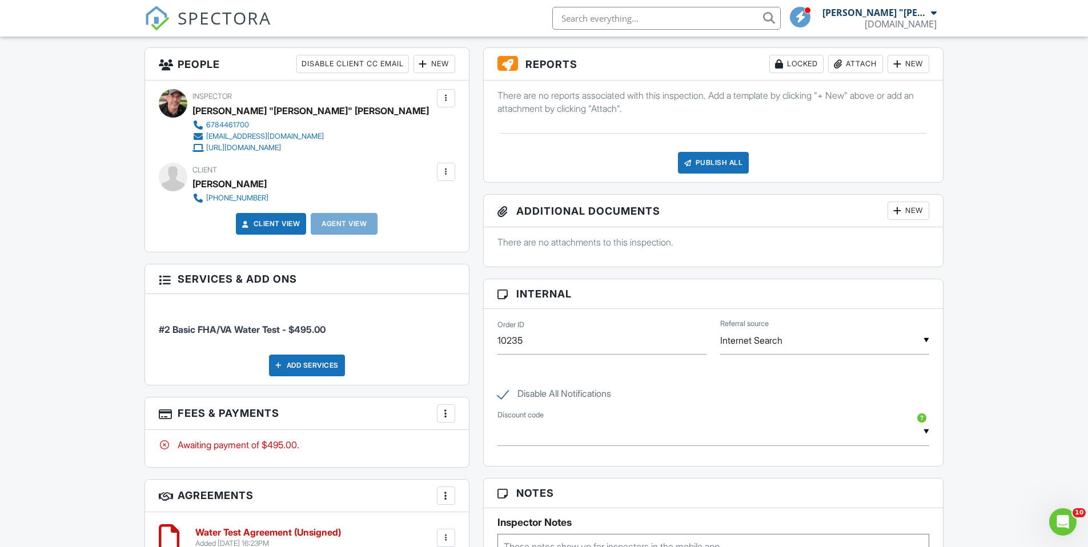
click at [451, 413] on div at bounding box center [445, 413] width 11 height 11
click at [488, 450] on li "Edit Fees & Payments" at bounding box center [503, 447] width 119 height 29
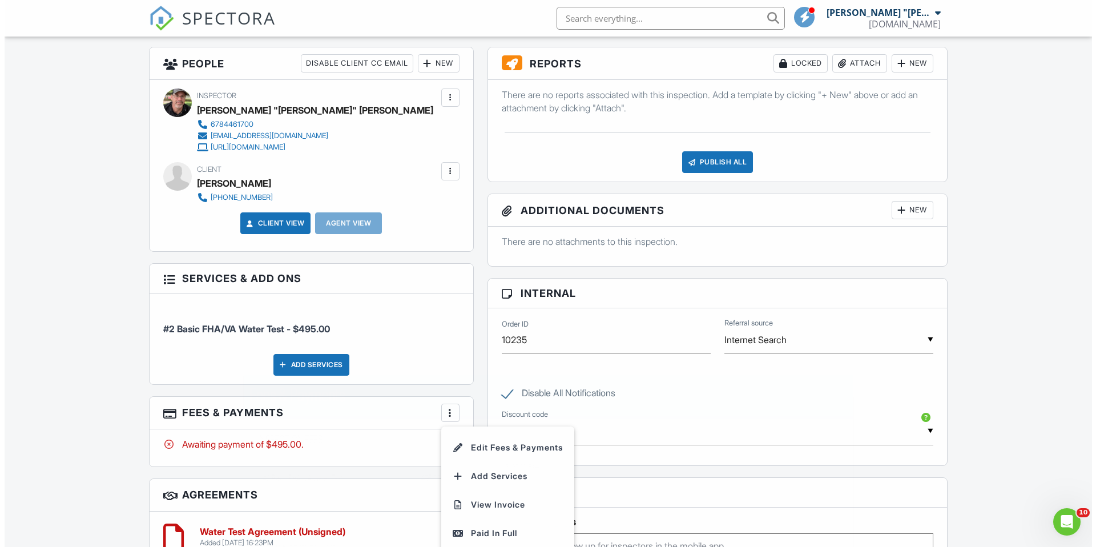
scroll to position [413, 0]
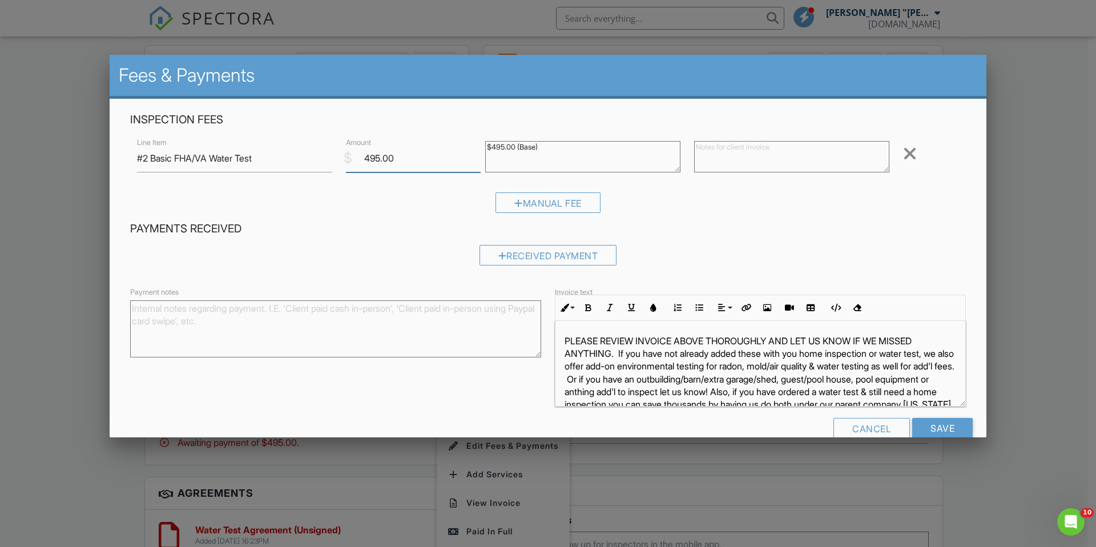
drag, startPoint x: 400, startPoint y: 159, endPoint x: 336, endPoint y: 159, distance: 63.9
click at [336, 159] on div "Line Item #2 Basic FHA/VA Water Test $ Amount 495.00 $495.00 (Base) Remove" at bounding box center [548, 158] width 836 height 46
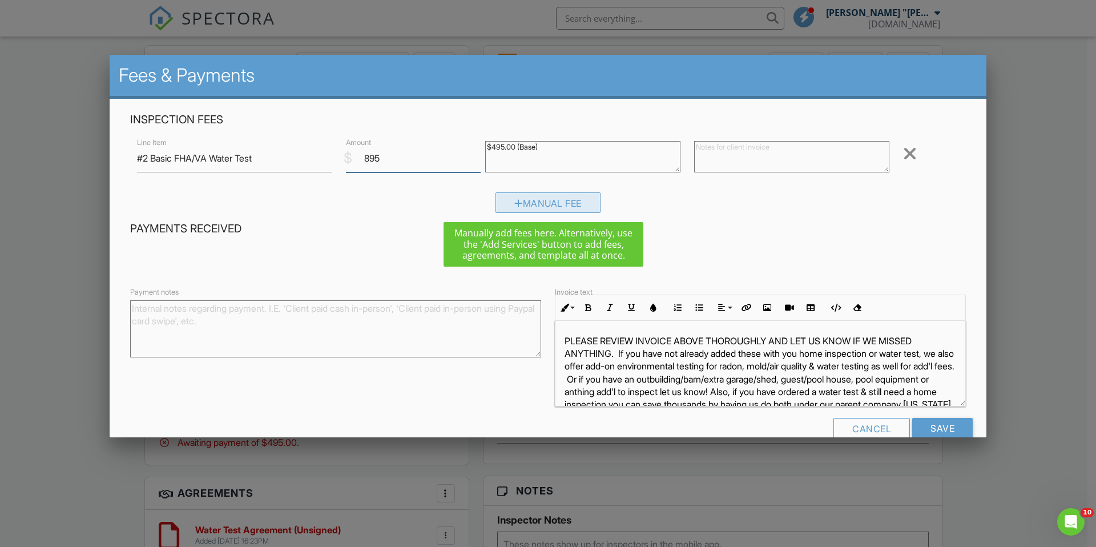
type input "895"
click at [530, 202] on div "Manual Fee" at bounding box center [548, 202] width 105 height 21
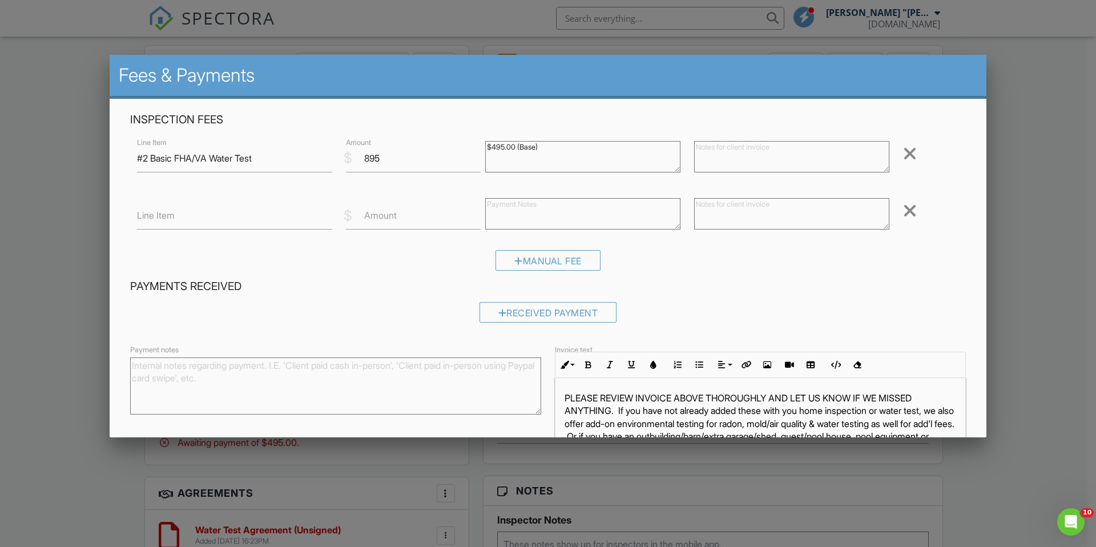
click at [381, 221] on label "Amount" at bounding box center [380, 215] width 33 height 13
click at [381, 221] on input "Amount" at bounding box center [413, 216] width 135 height 28
type input "-200"
click at [253, 223] on input "Line Item" at bounding box center [234, 216] width 195 height 28
type input "DISCOUNTS: Area/Group/Veteran"
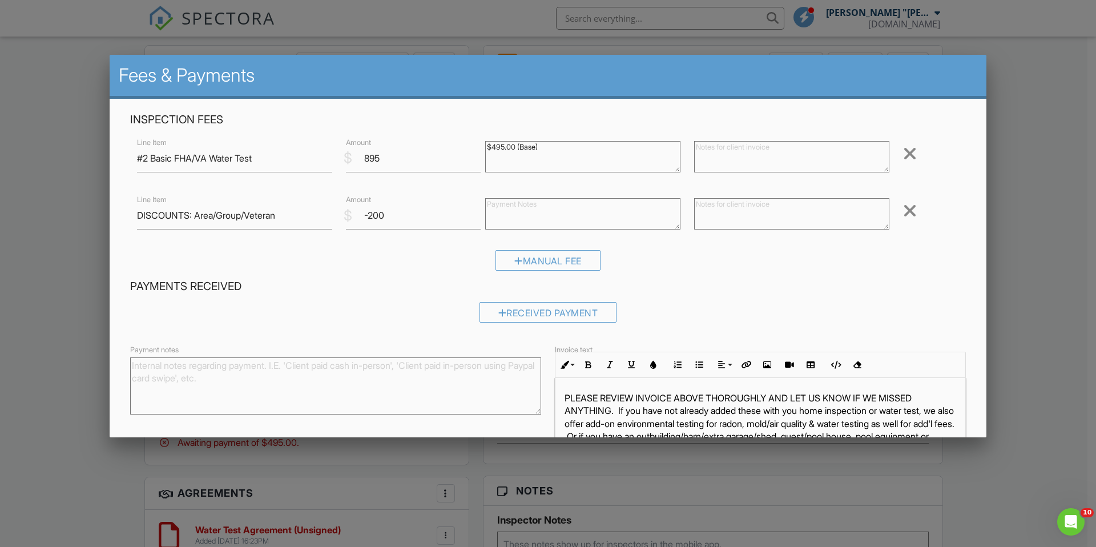
click at [705, 148] on textarea at bounding box center [791, 156] width 195 height 31
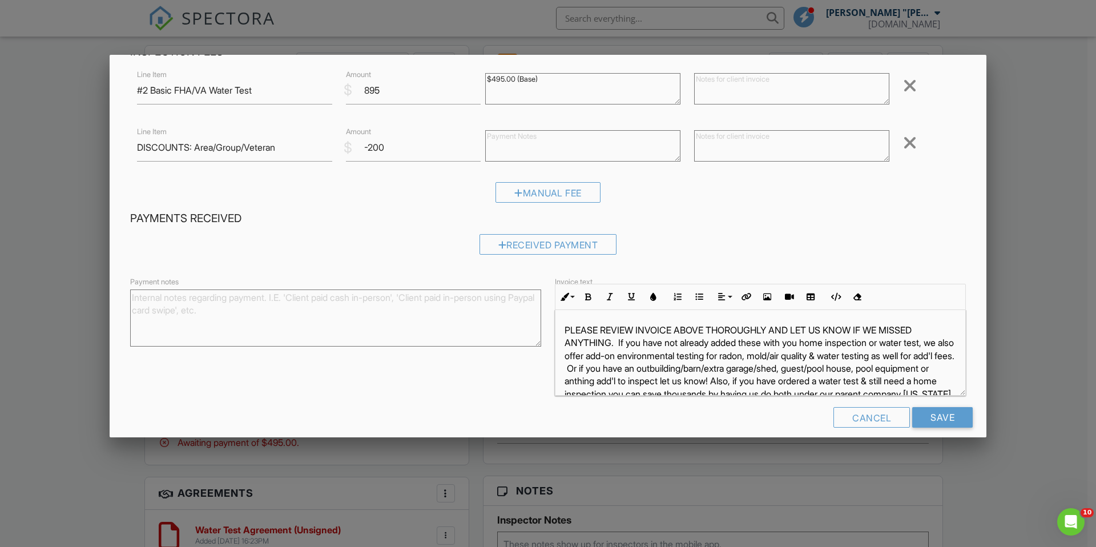
scroll to position [81, 0]
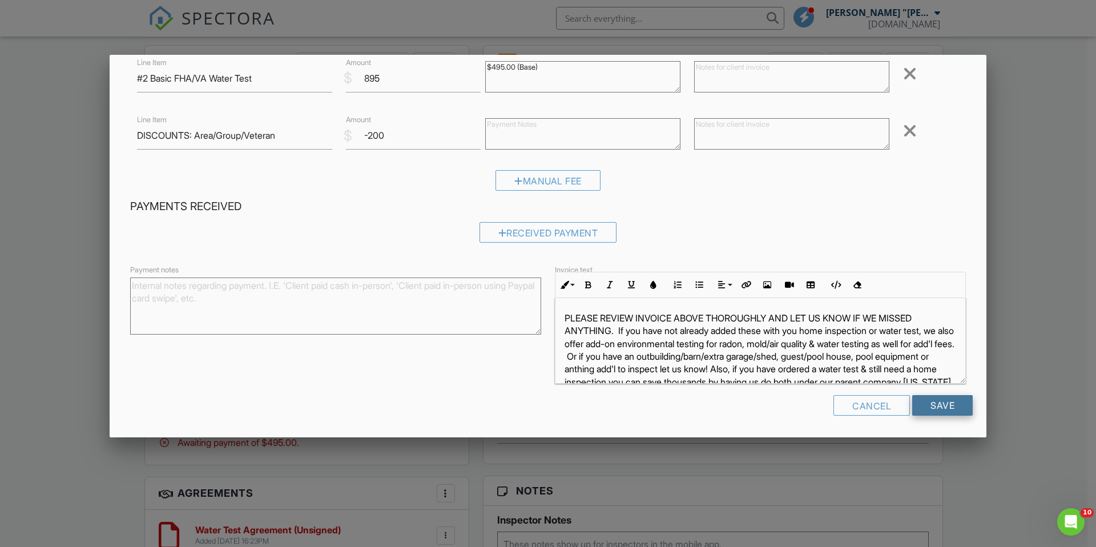
click at [919, 406] on input "Save" at bounding box center [942, 405] width 61 height 21
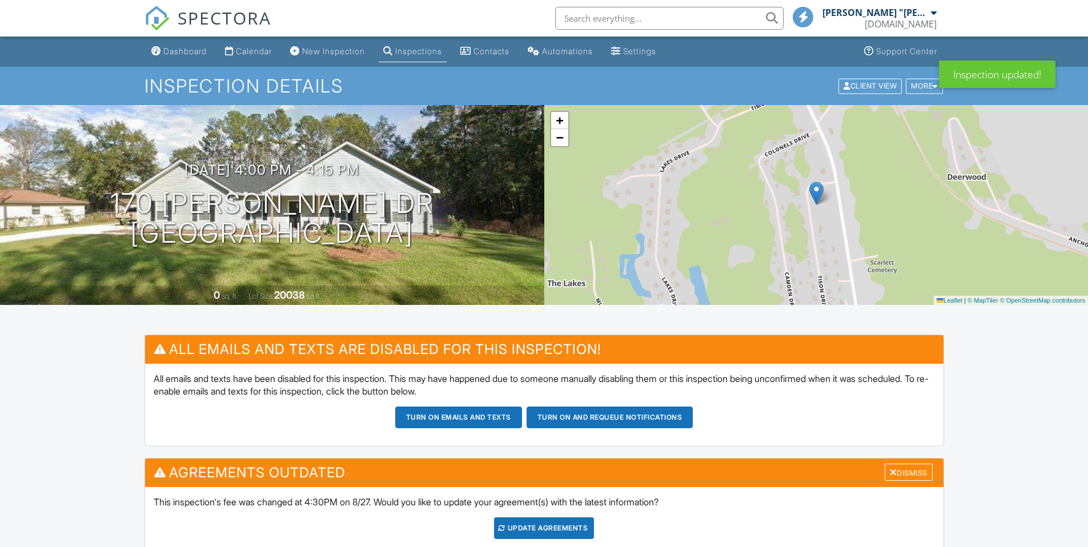
click at [347, 53] on div "New Inspection" at bounding box center [333, 51] width 63 height 10
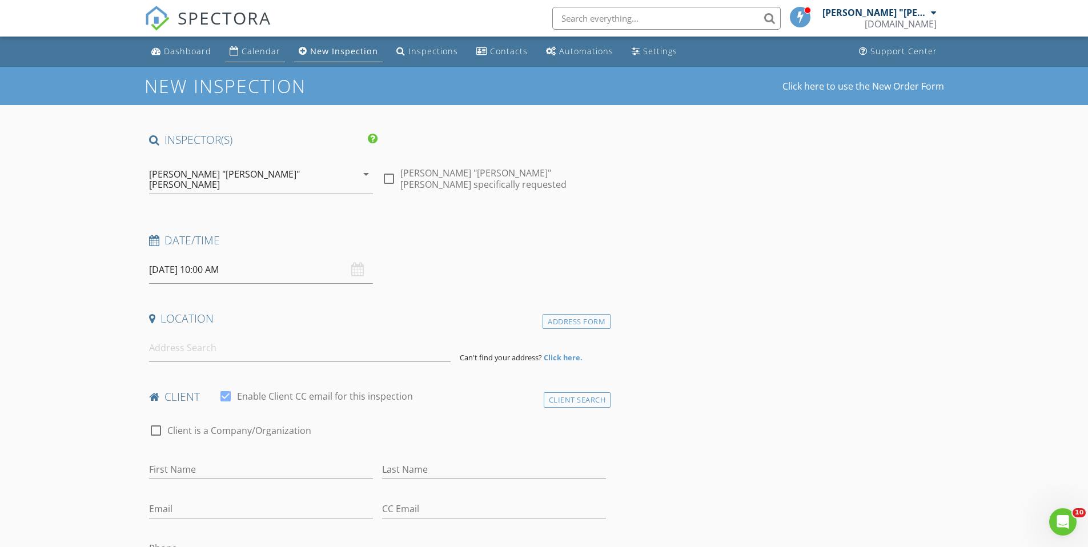
click at [262, 57] on link "Calendar" at bounding box center [255, 51] width 60 height 21
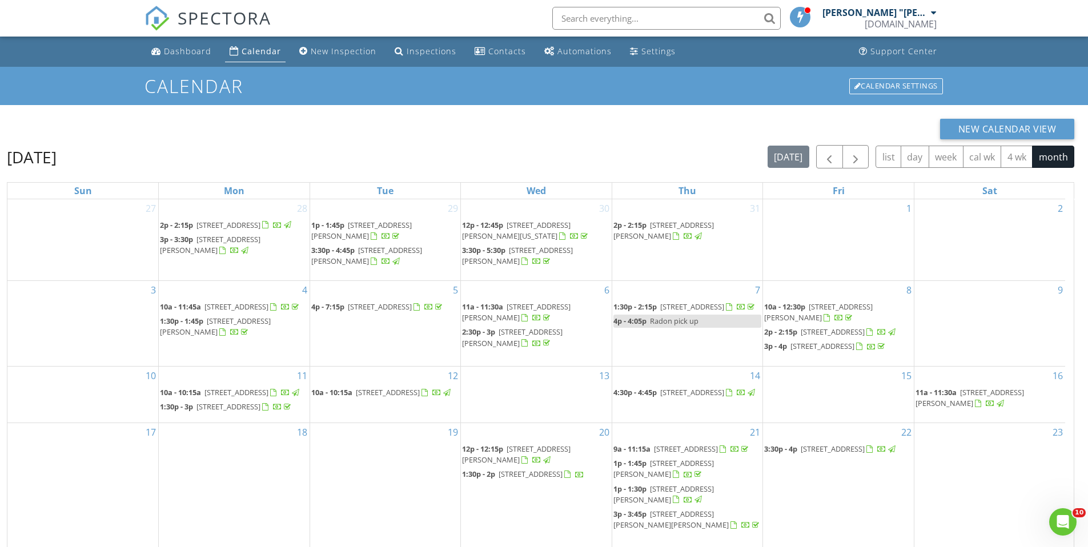
click at [267, 51] on div "Calendar" at bounding box center [261, 51] width 39 height 11
click at [595, 17] on input "text" at bounding box center [666, 18] width 228 height 23
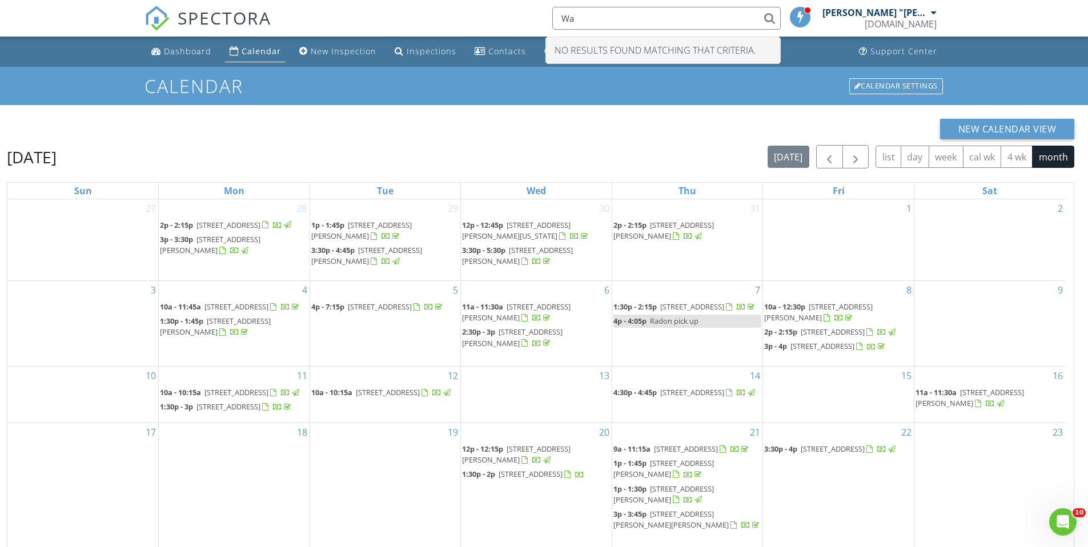
type input "W"
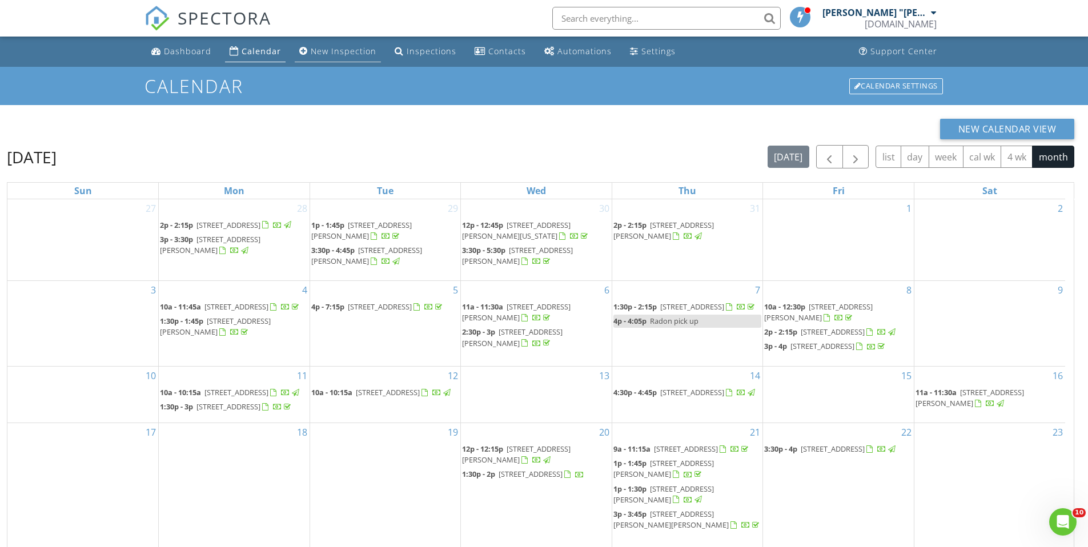
click at [364, 51] on div "New Inspection" at bounding box center [344, 51] width 66 height 11
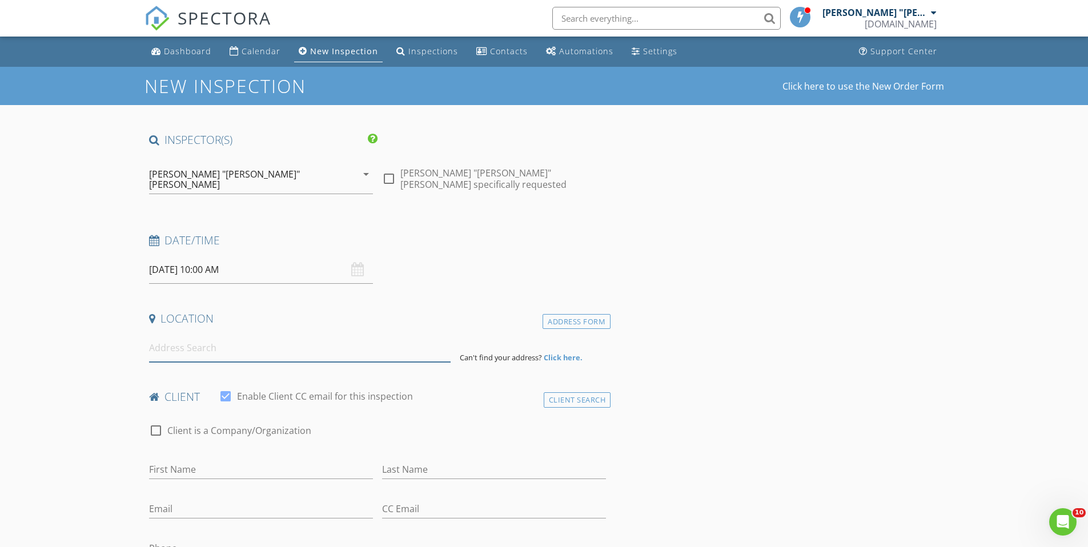
click at [295, 346] on input at bounding box center [299, 348] width 301 height 28
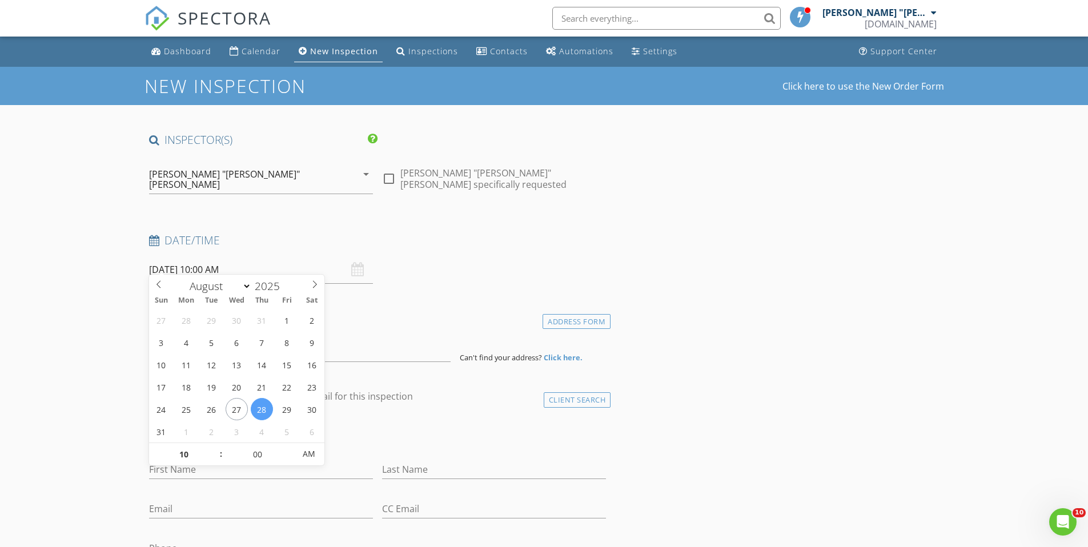
click at [276, 264] on input "[DATE] 10:00 AM" at bounding box center [261, 270] width 224 height 28
type input "11"
type input "[DATE] 11:00 AM"
click at [216, 446] on span at bounding box center [215, 448] width 8 height 11
type input "12"
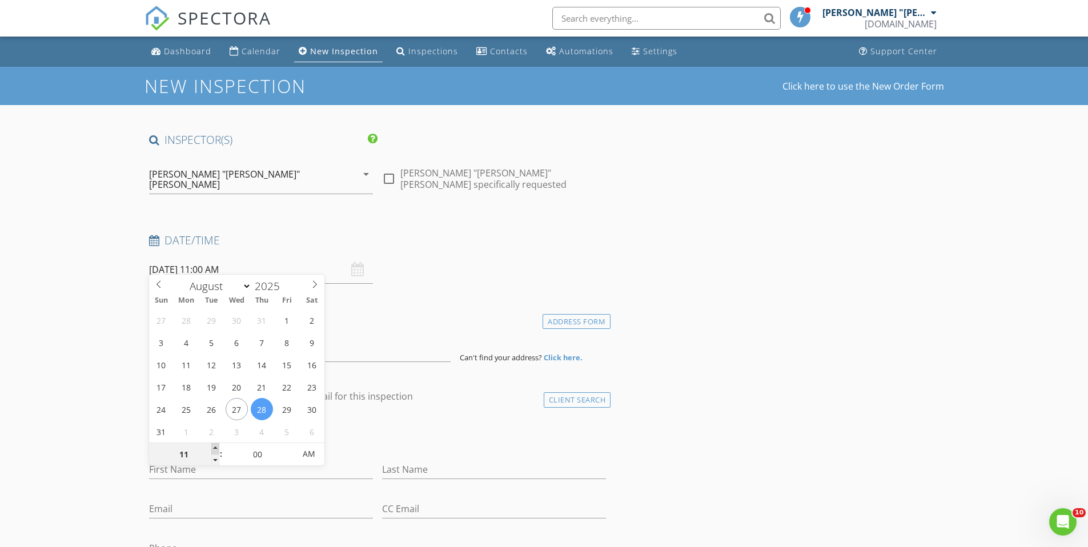
type input "[DATE] 12:00 PM"
click at [216, 446] on span at bounding box center [215, 448] width 8 height 11
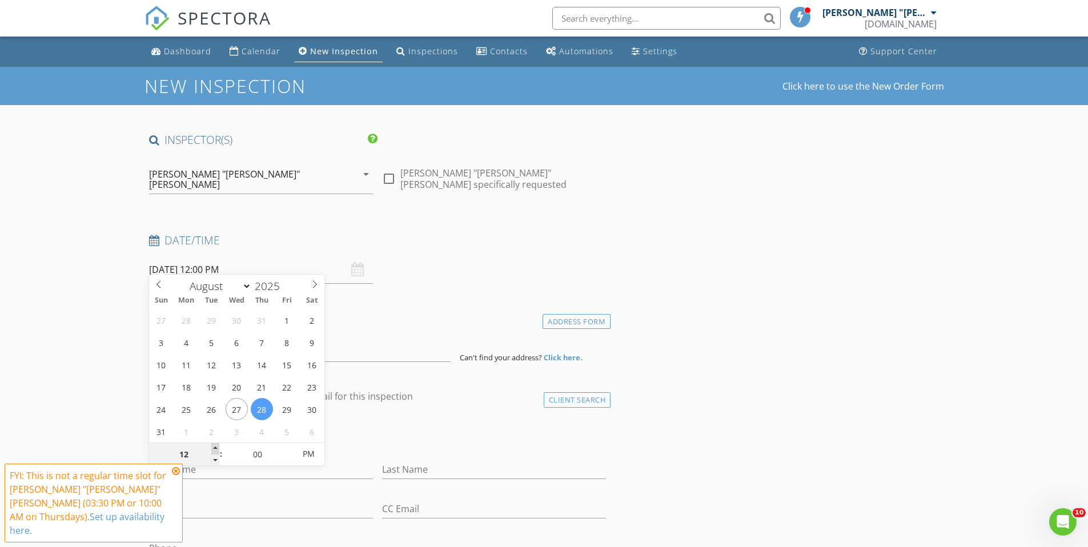
type input "01"
type input "08/28/2025 1:00 PM"
click at [216, 446] on span at bounding box center [215, 448] width 8 height 11
type input "05"
type input "08/28/2025 1:05 PM"
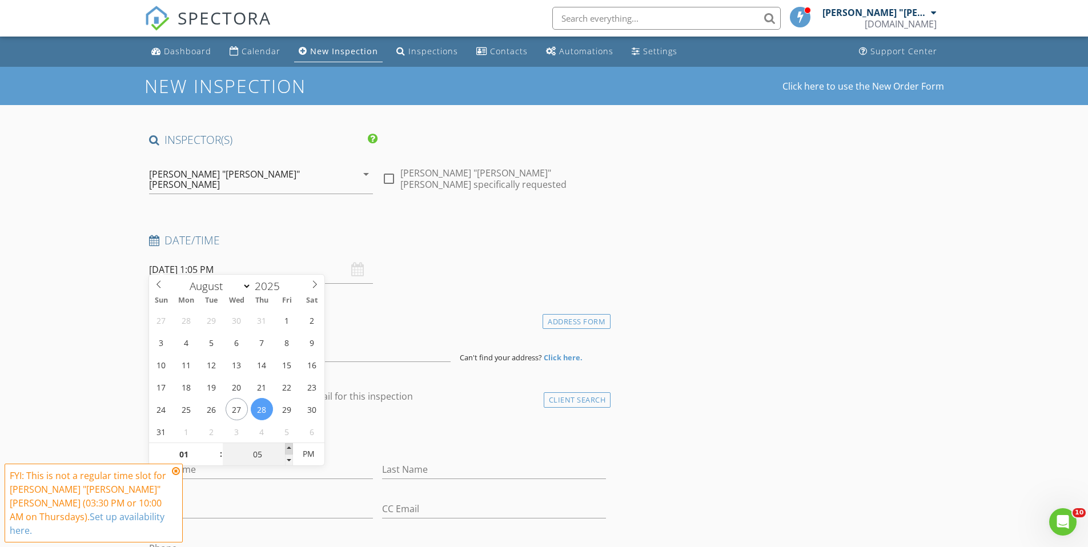
click at [285, 446] on span at bounding box center [289, 448] width 8 height 11
type input "10"
type input "08/28/2025 1:10 PM"
click at [285, 446] on span at bounding box center [289, 448] width 8 height 11
type input "15"
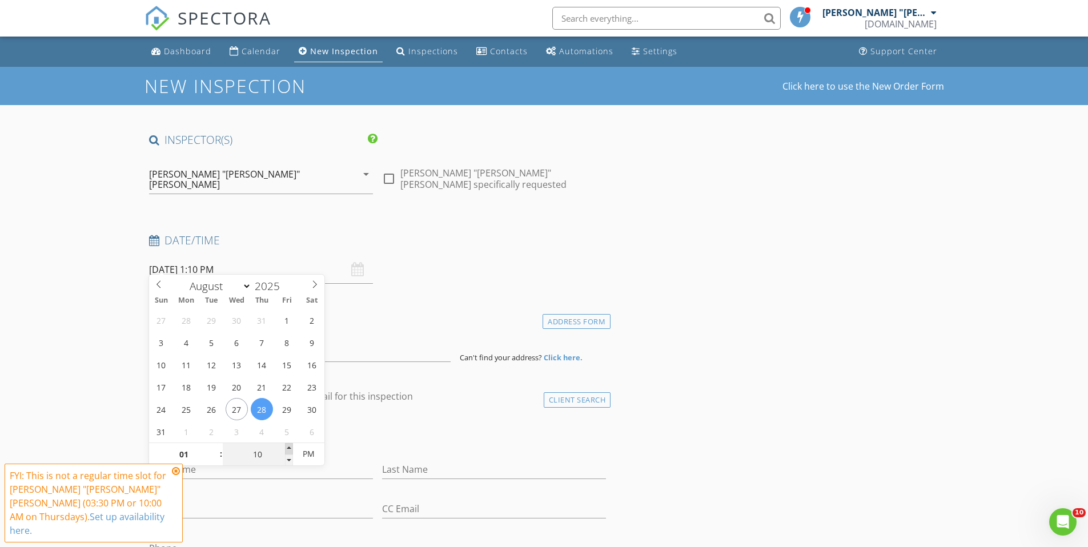
type input "08/28/2025 1:15 PM"
click at [285, 446] on span at bounding box center [289, 448] width 8 height 11
type input "20"
type input "08/28/2025 1:20 PM"
click at [285, 446] on span at bounding box center [289, 448] width 8 height 11
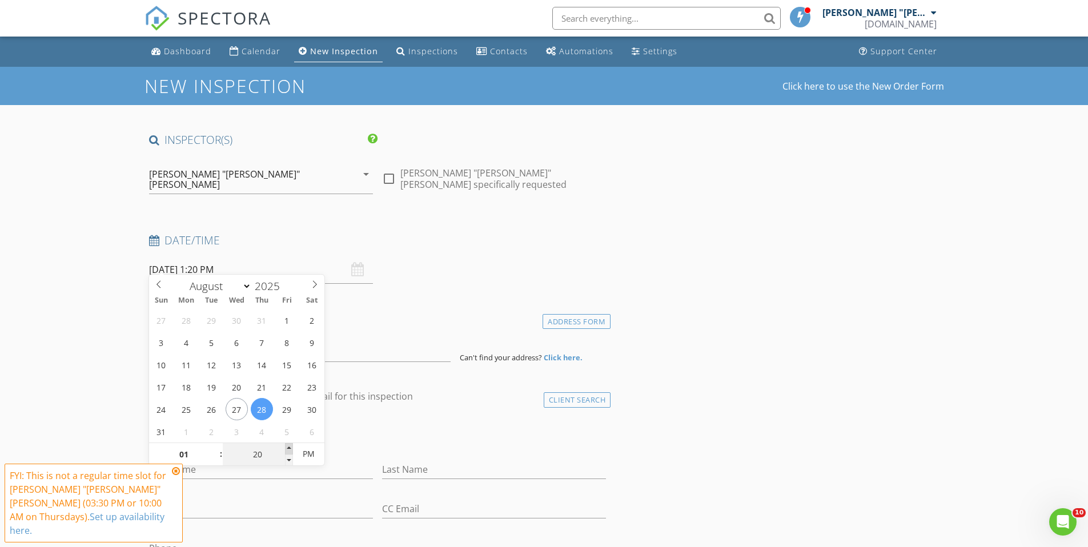
type input "25"
type input "08/28/2025 1:25 PM"
click at [285, 446] on span at bounding box center [289, 448] width 8 height 11
type input "30"
type input "[DATE] 1:30 PM"
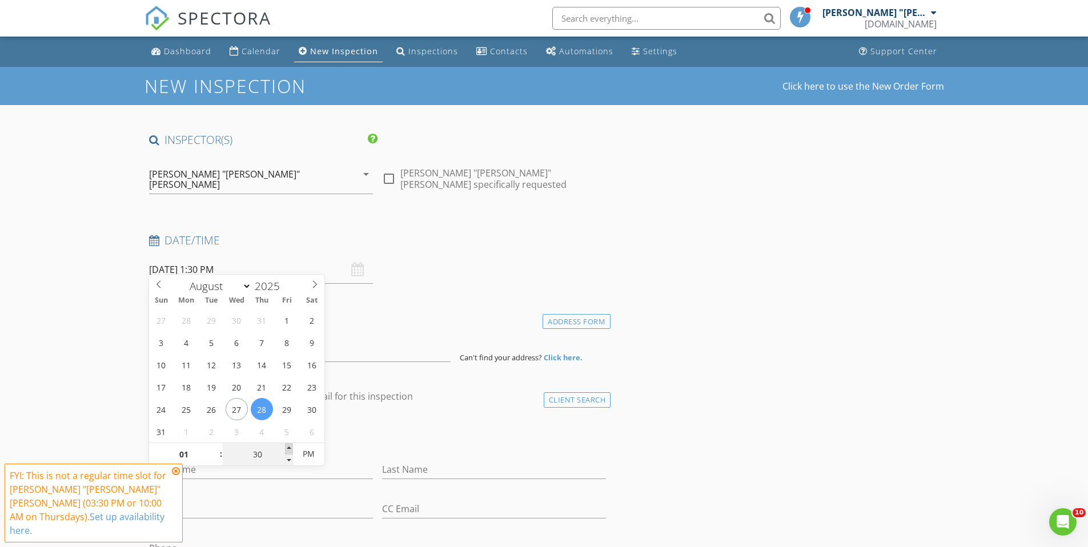
click at [285, 446] on span at bounding box center [289, 448] width 8 height 11
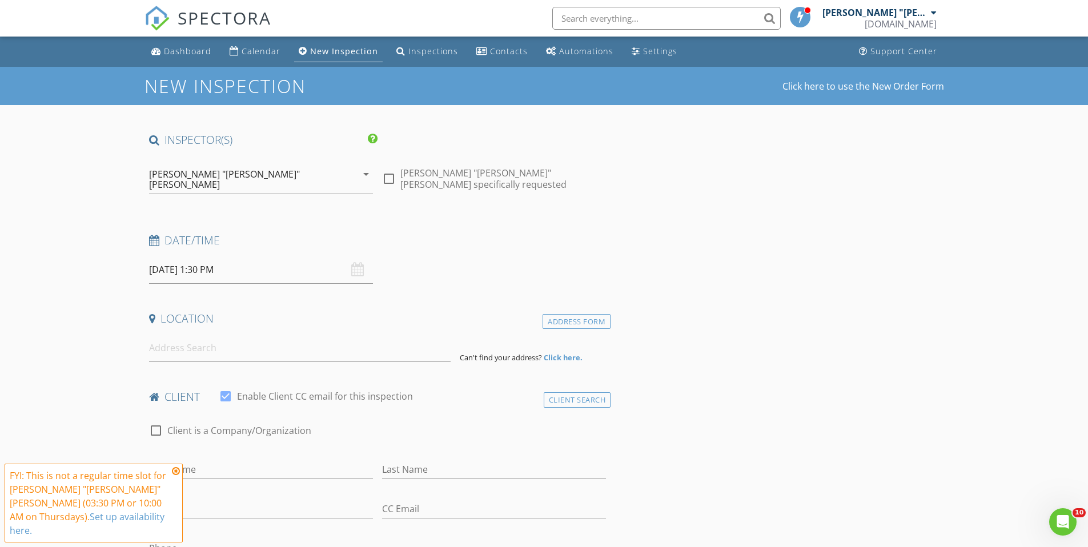
click at [341, 421] on div "check_box_outline_blank Client is a Company/Organization" at bounding box center [377, 436] width 457 height 30
click at [200, 347] on input at bounding box center [299, 348] width 301 height 28
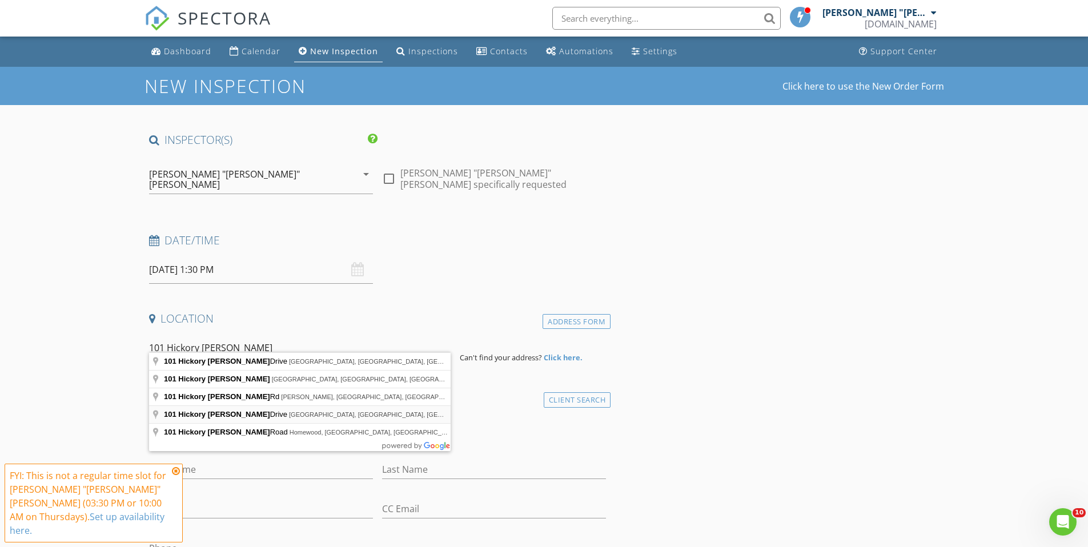
type input "101 Hickory Knoll Drive, Waynesboro, GA, USA"
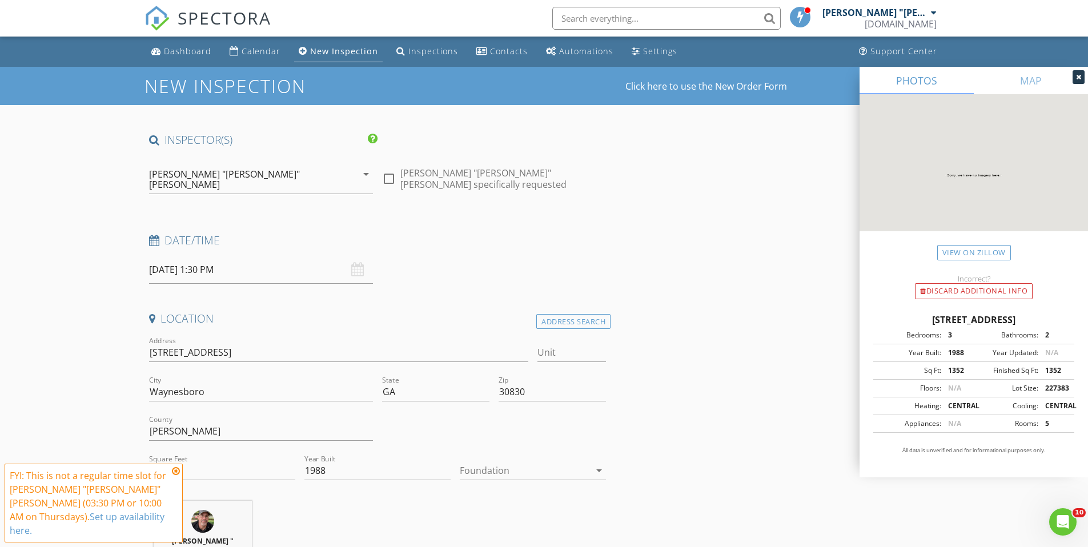
click at [181, 484] on div "FYI: This is not a regular time slot for Michael "Scott" Webb (03:30 PM or 10:0…" at bounding box center [94, 503] width 178 height 79
click at [178, 476] on icon at bounding box center [176, 470] width 8 height 9
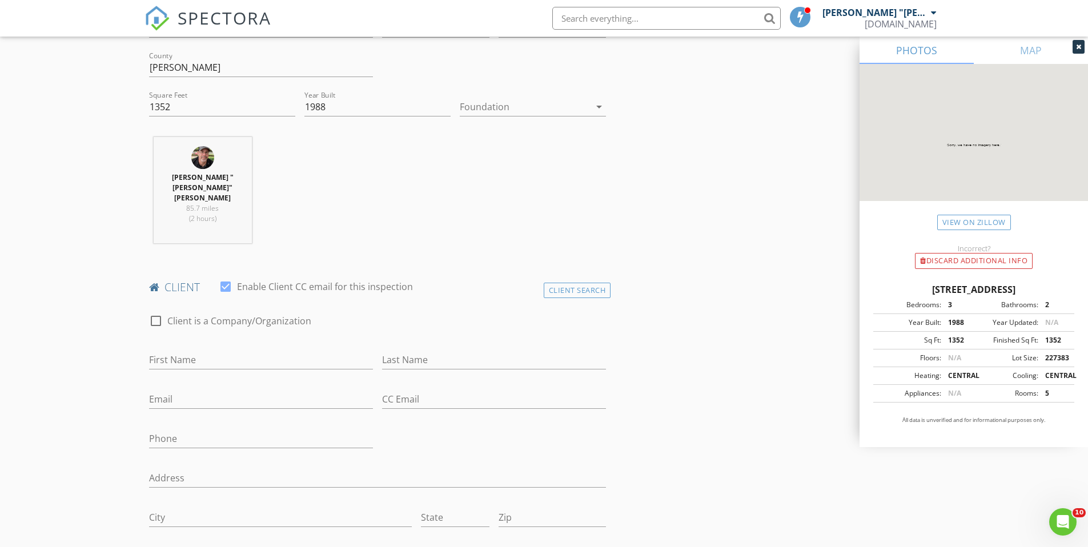
scroll to position [377, 0]
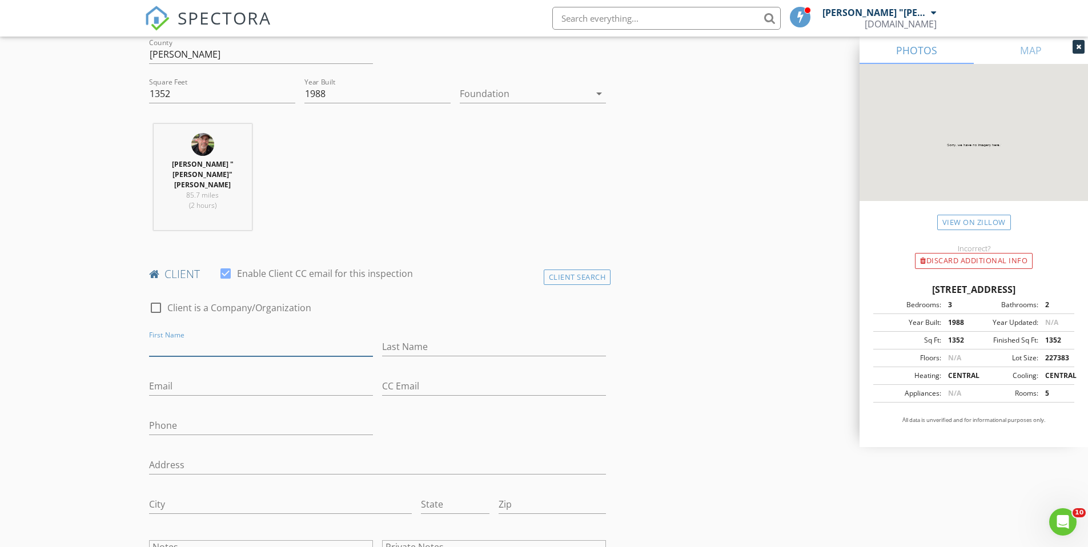
click at [218, 337] on input "First Name" at bounding box center [261, 346] width 224 height 19
type input "[PERSON_NAME]"
click at [207, 377] on input "Email" at bounding box center [261, 386] width 224 height 19
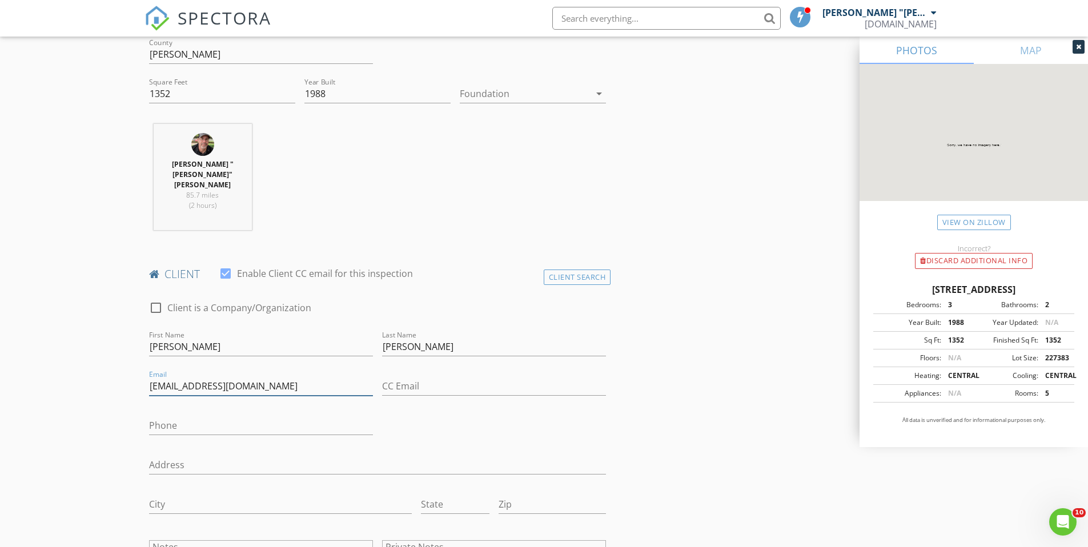
type input "[EMAIL_ADDRESS][DOMAIN_NAME]"
click at [269, 416] on input "Phone" at bounding box center [261, 425] width 224 height 19
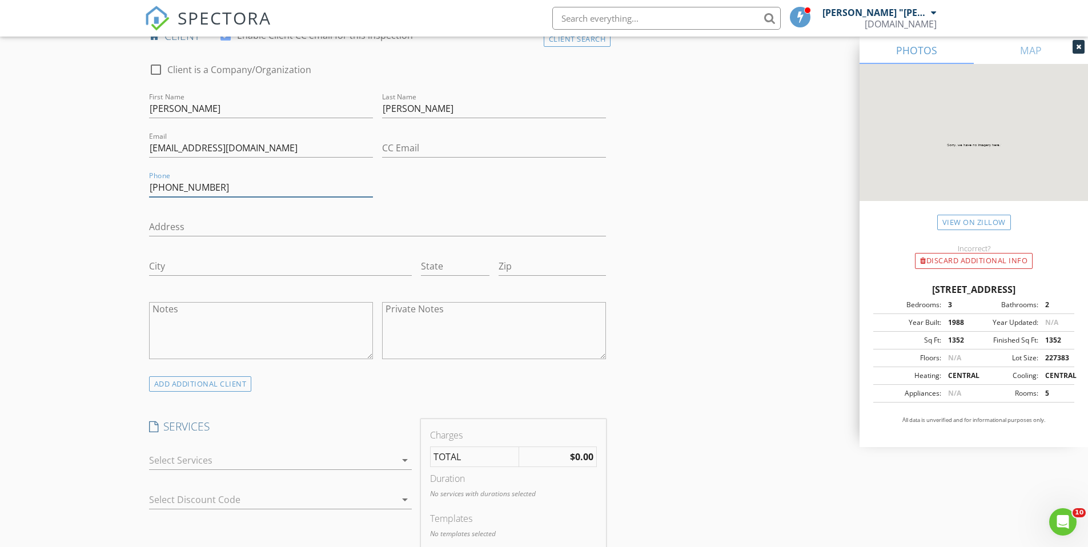
scroll to position [630, 0]
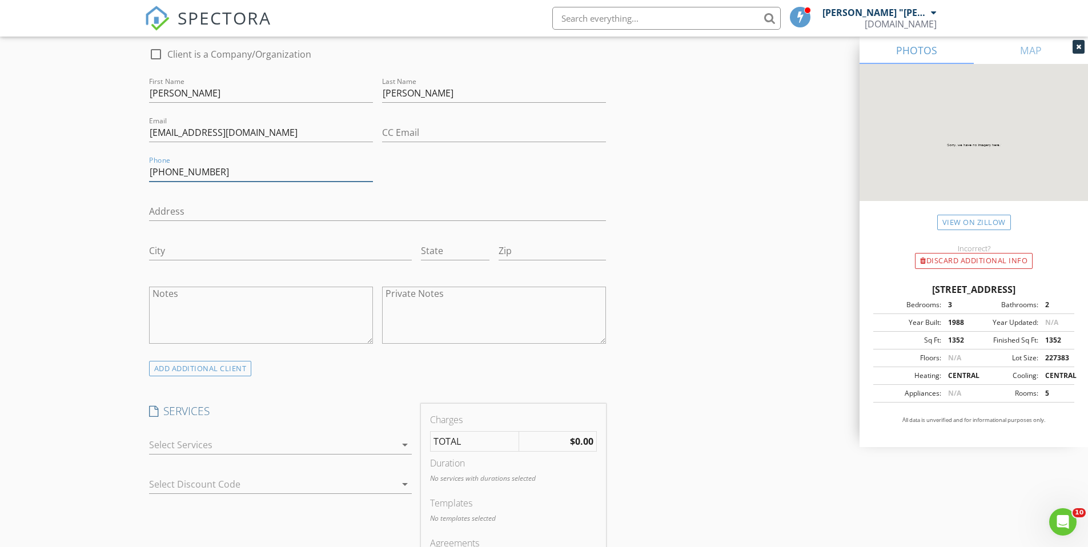
type input "[PHONE_NUMBER]"
click at [208, 436] on div at bounding box center [272, 445] width 247 height 18
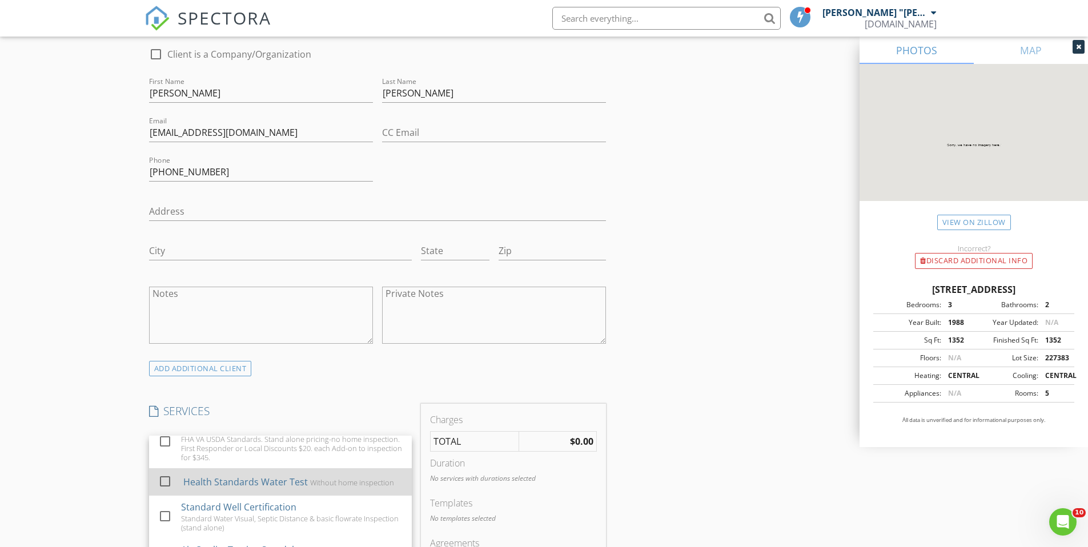
scroll to position [168, 0]
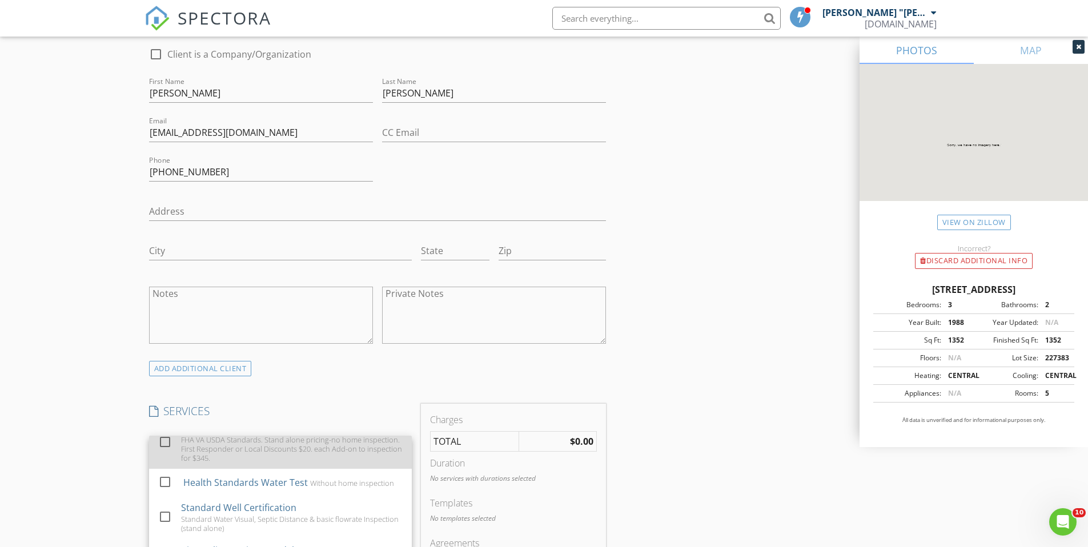
click at [224, 440] on div "FHA VA USDA Standards. Stand alone pricing-no home inspection. First Responder …" at bounding box center [292, 448] width 222 height 27
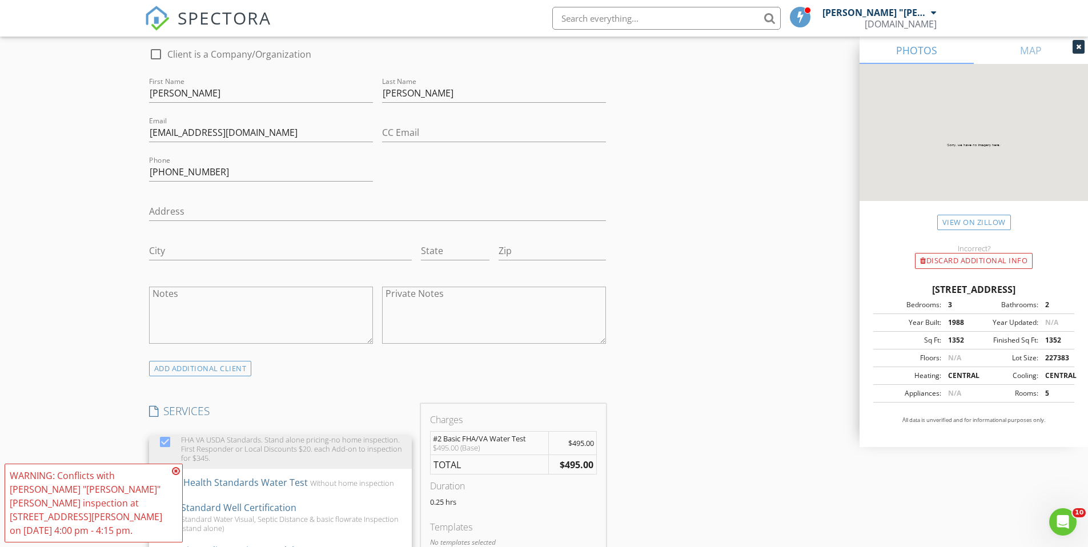
click at [283, 404] on h4 "SERVICES" at bounding box center [280, 411] width 263 height 15
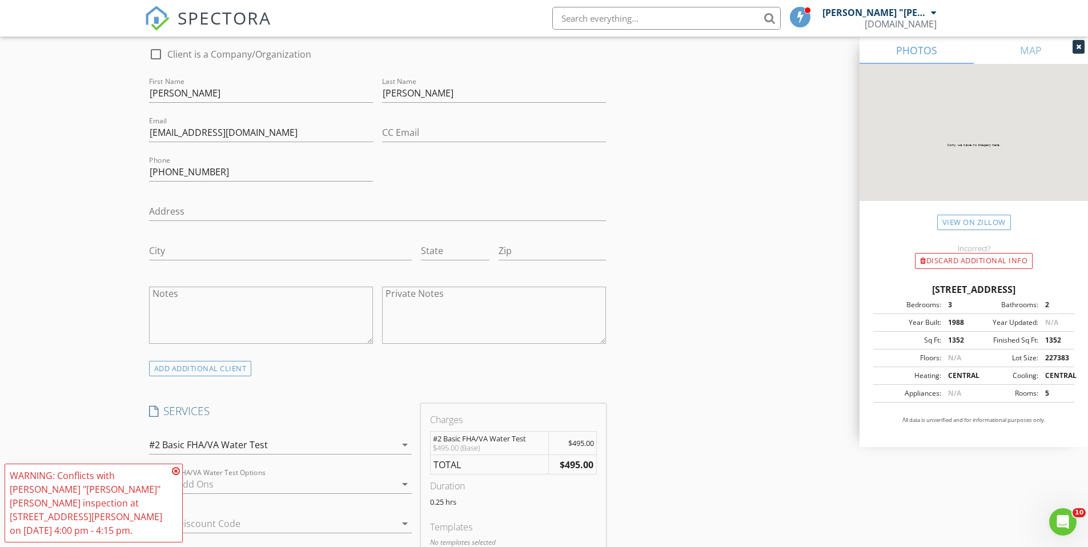
click at [175, 476] on icon at bounding box center [176, 470] width 8 height 9
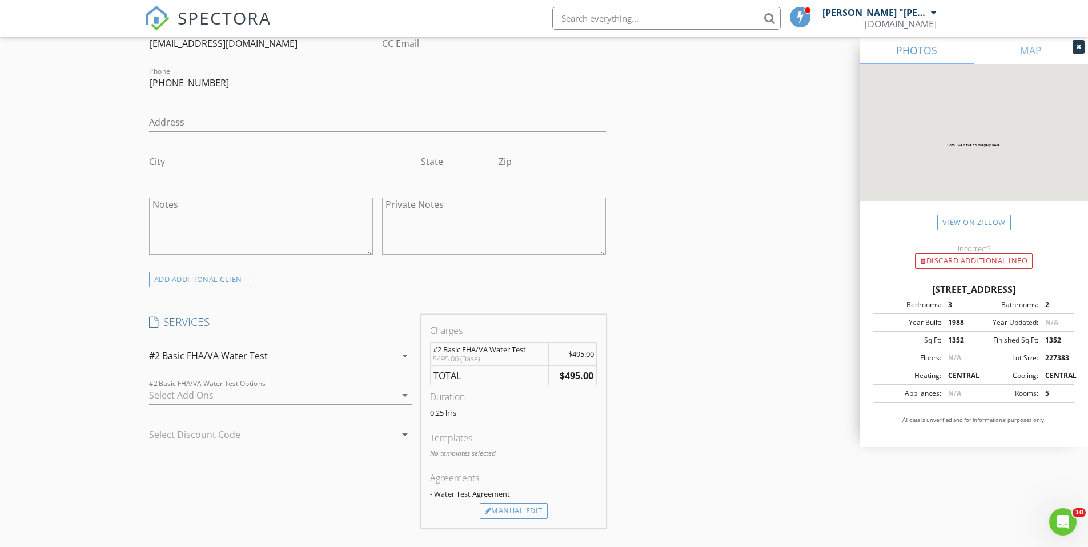
scroll to position [727, 0]
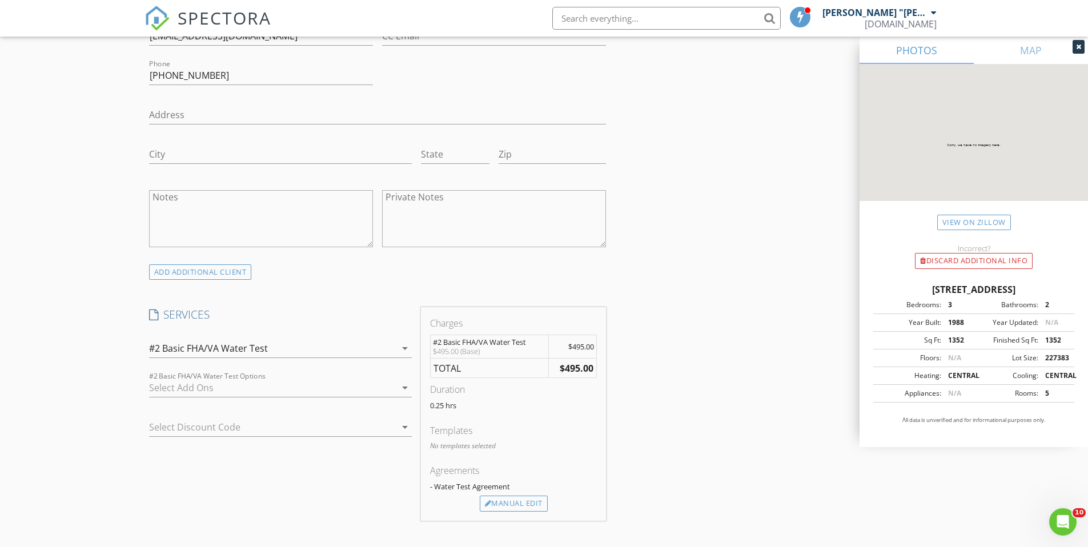
click at [284, 379] on div at bounding box center [272, 388] width 247 height 18
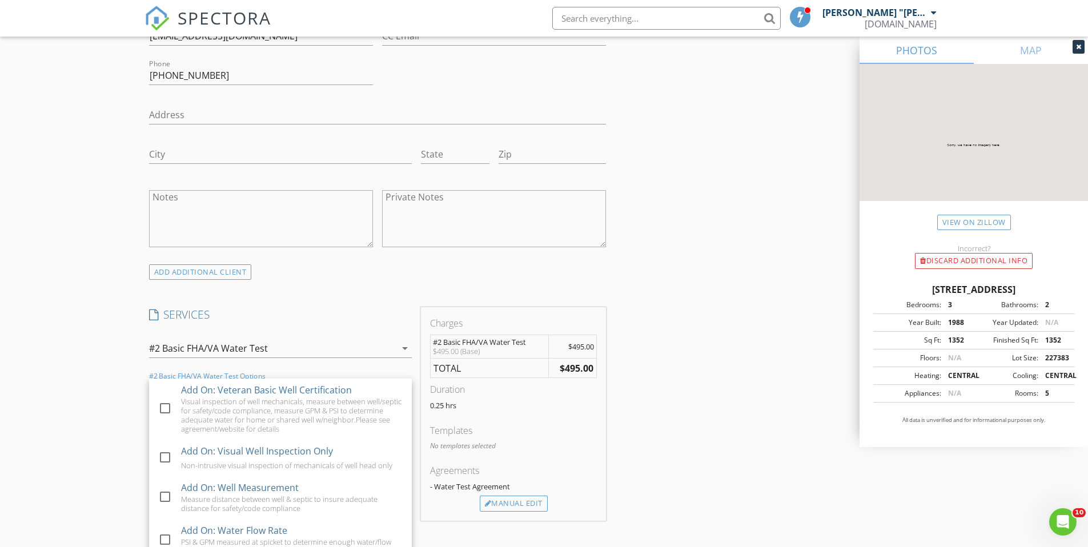
click at [112, 370] on div "New Inspection Click here to use the New Order Form INSPECTOR(S) check_box Mich…" at bounding box center [544, 360] width 1088 height 2041
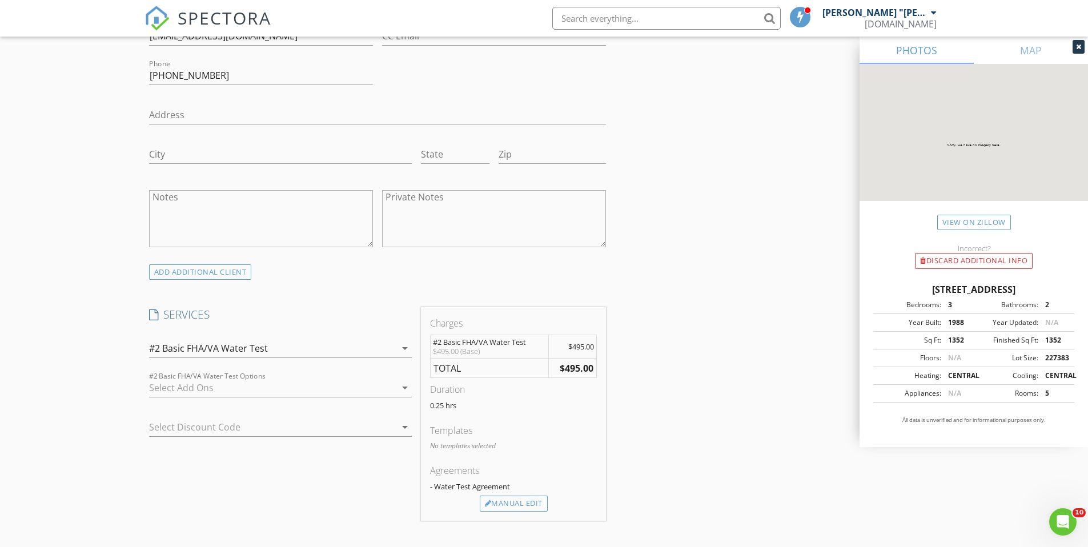
click at [249, 379] on div at bounding box center [272, 388] width 247 height 18
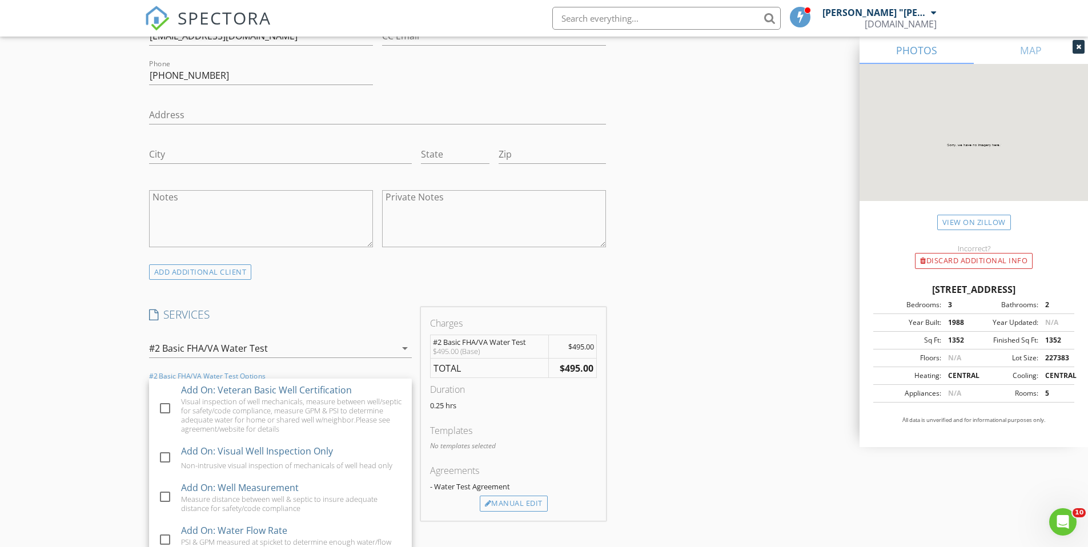
click at [109, 398] on div "New Inspection Click here to use the New Order Form INSPECTOR(S) check_box Mich…" at bounding box center [544, 360] width 1088 height 2041
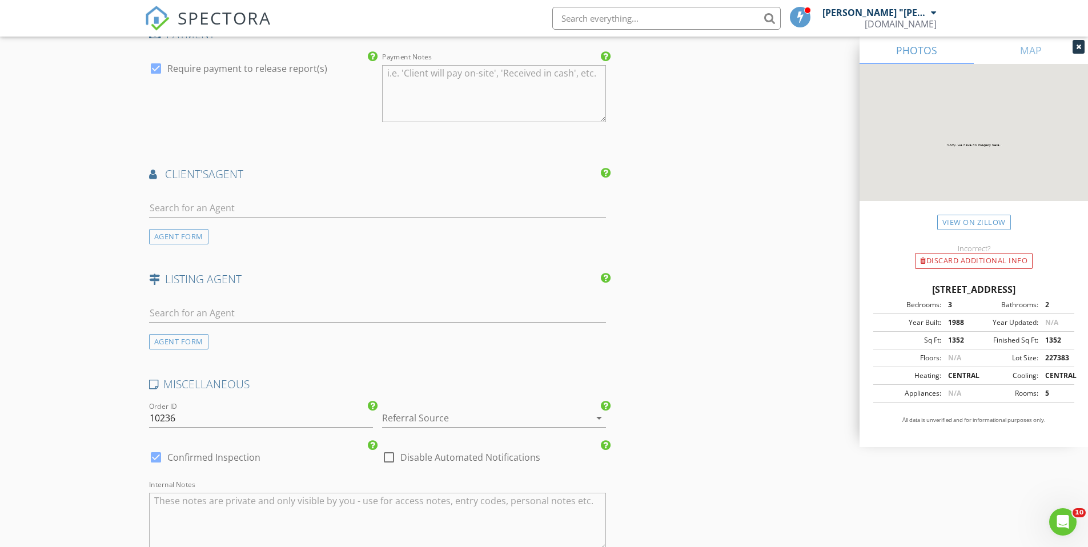
scroll to position [1371, 0]
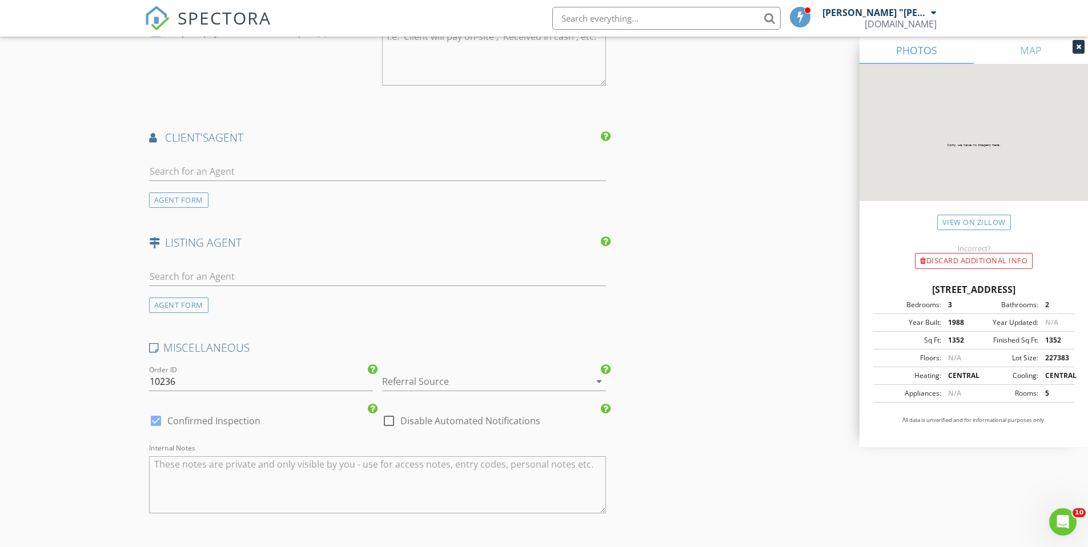
click at [389, 411] on div at bounding box center [388, 420] width 19 height 19
checkbox input "true"
click at [401, 372] on div at bounding box center [478, 381] width 192 height 18
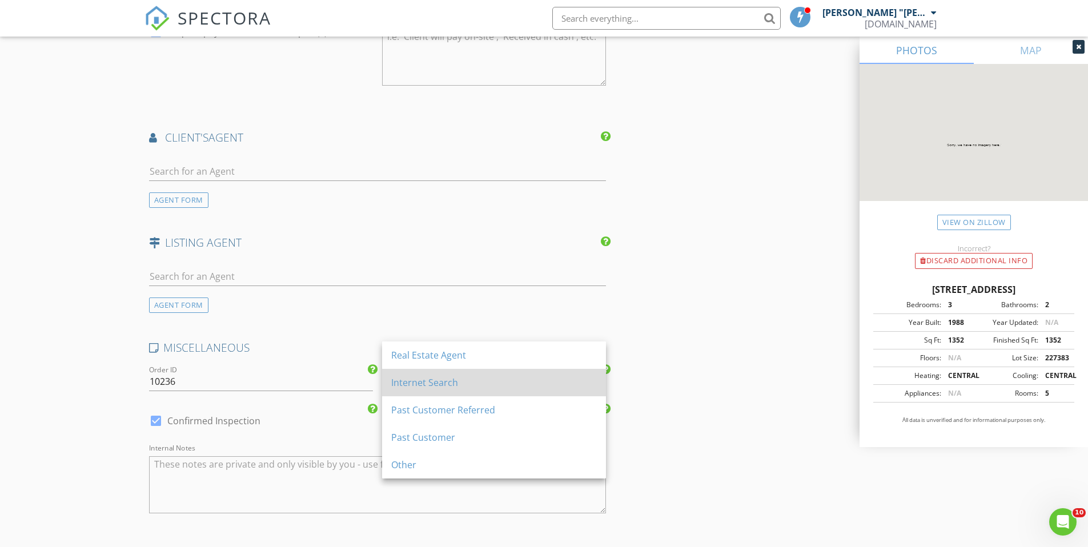
click at [420, 382] on div "Internet Search" at bounding box center [494, 383] width 206 height 14
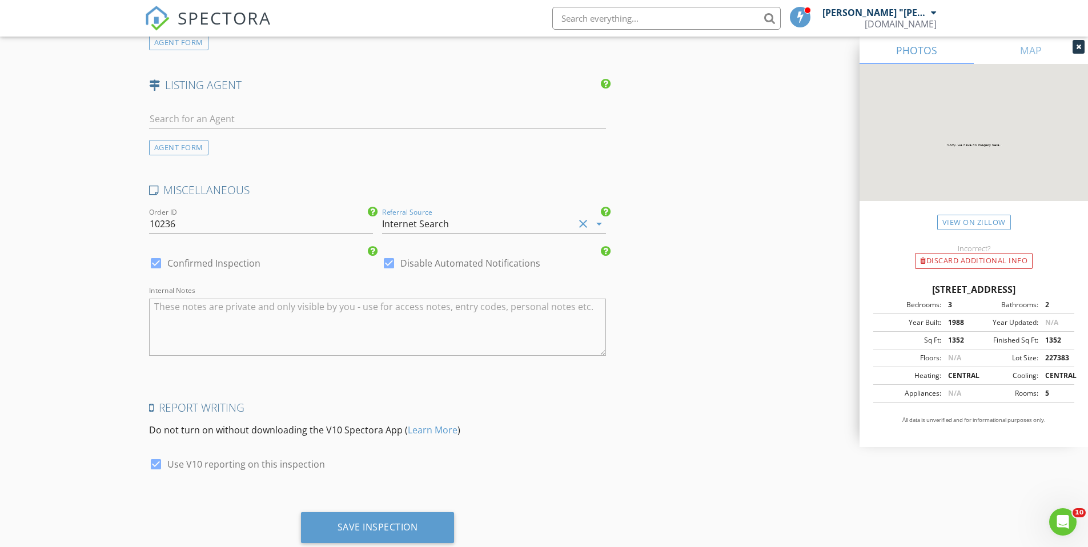
scroll to position [1530, 0]
click at [373, 520] on div "Save Inspection" at bounding box center [377, 525] width 81 height 11
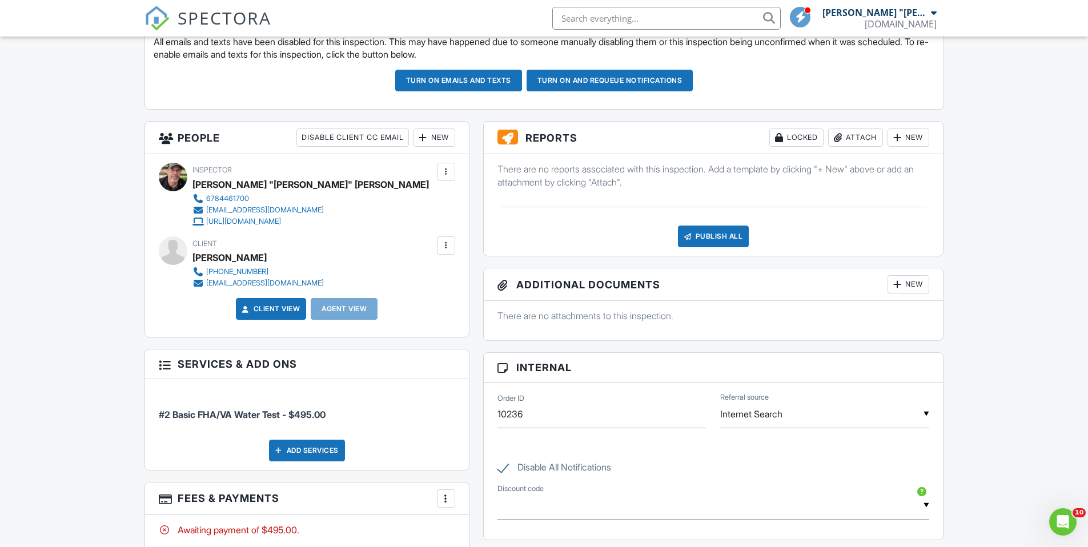
click at [448, 499] on div at bounding box center [445, 498] width 11 height 11
click at [480, 422] on li "Edit Fees & Payments" at bounding box center [503, 422] width 119 height 29
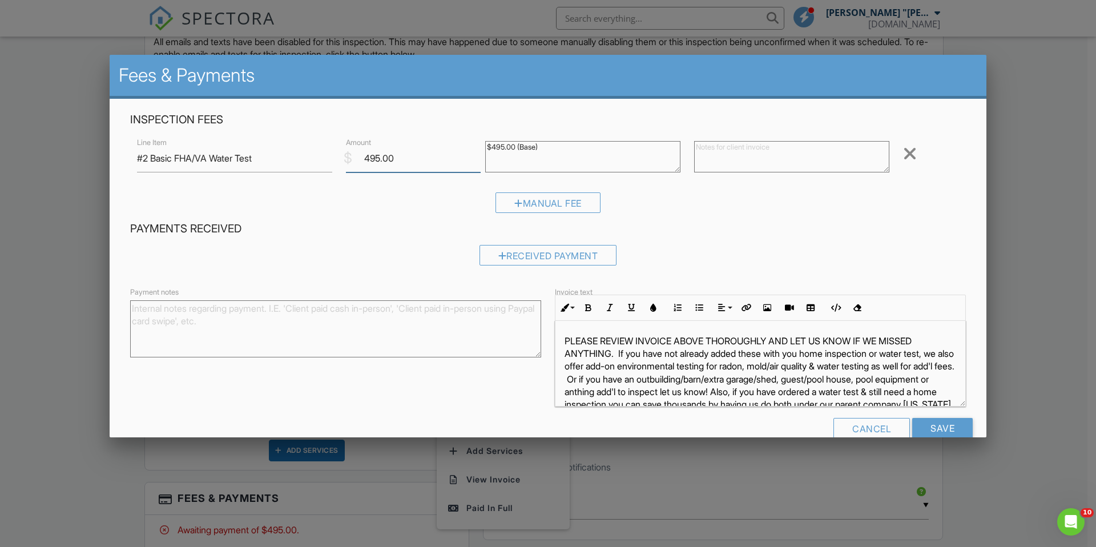
click at [368, 159] on input "495.00" at bounding box center [413, 158] width 135 height 28
type input "895.00"
click at [717, 160] on textarea at bounding box center [791, 156] width 195 height 31
type textarea "D"
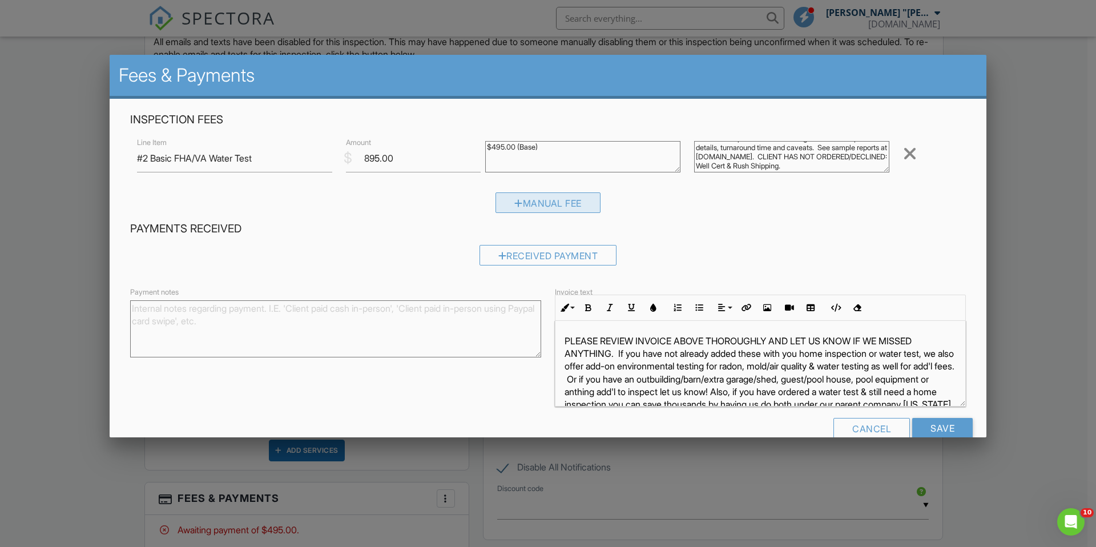
type textarea "Discounts explained below. See agreement for important details, turnaround time…"
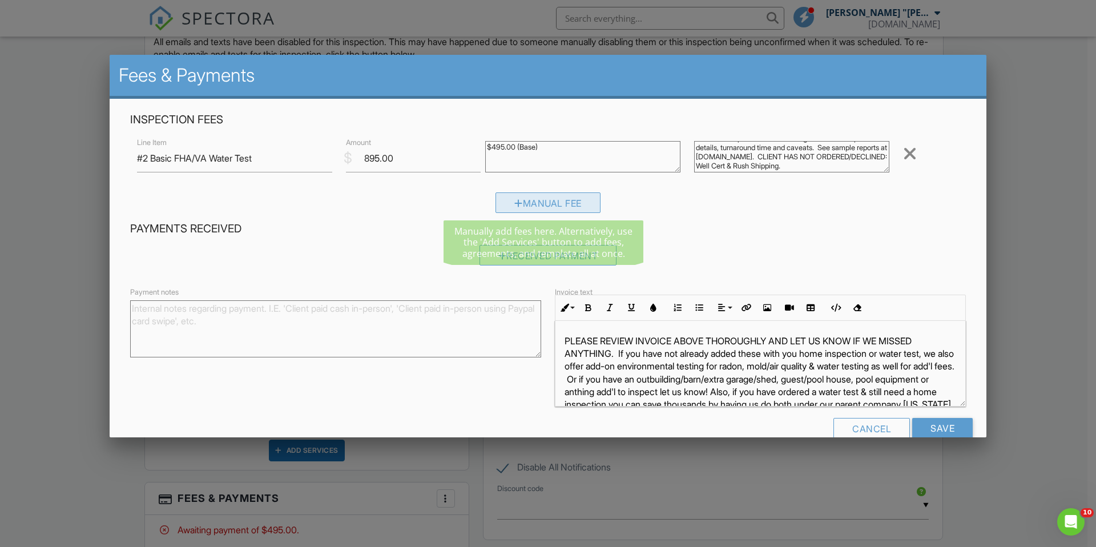
click at [569, 205] on div "Manual Fee" at bounding box center [548, 202] width 105 height 21
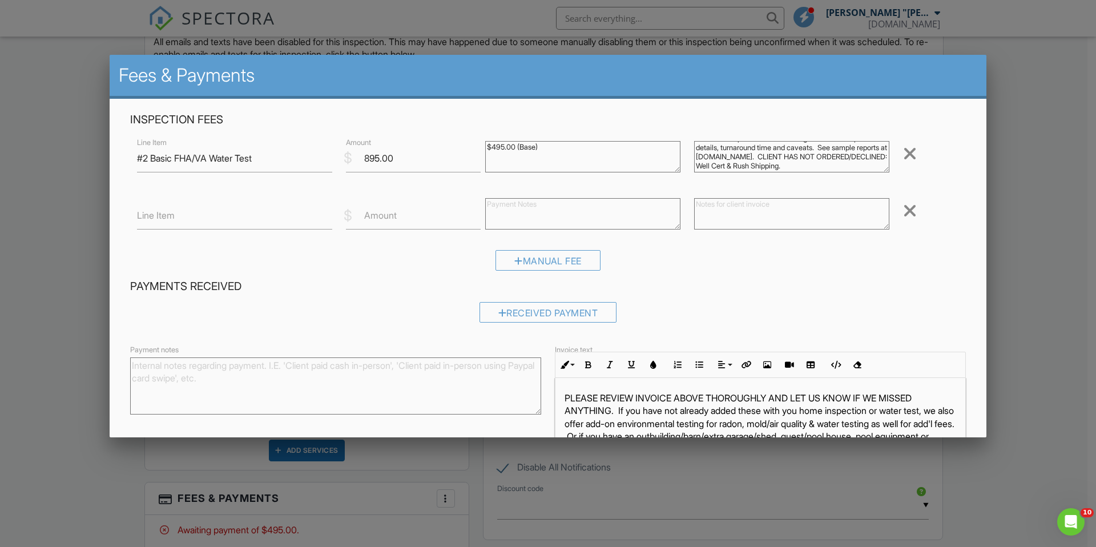
click at [370, 216] on label "Amount" at bounding box center [380, 215] width 33 height 13
click at [370, 216] on input "Amount" at bounding box center [413, 216] width 135 height 28
type input "-200"
click at [246, 223] on input "Line Item" at bounding box center [234, 216] width 195 height 28
type input "DISCOUNTS: Area/Veteran/Group"
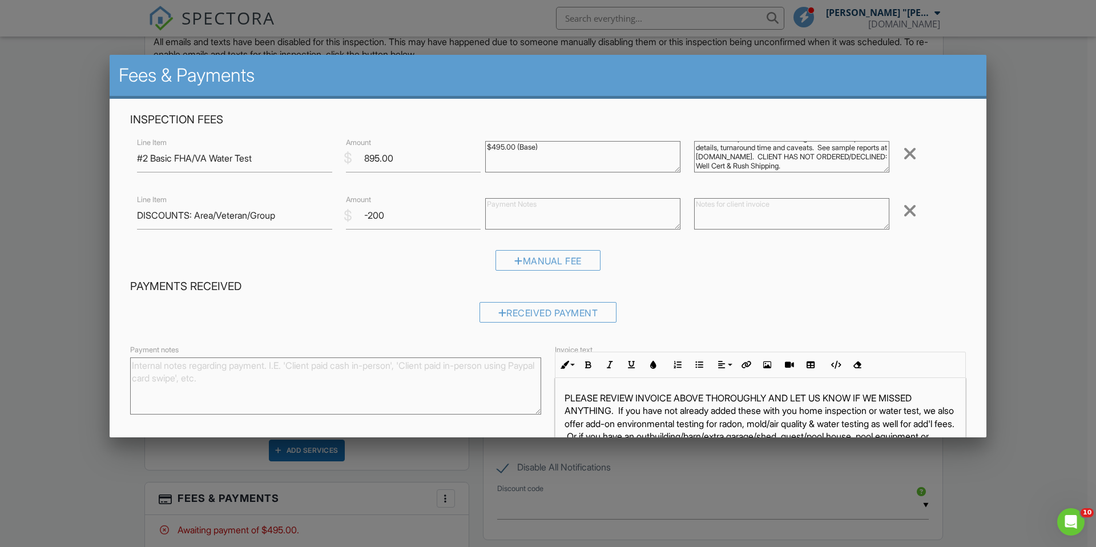
click at [725, 212] on textarea at bounding box center [791, 213] width 195 height 31
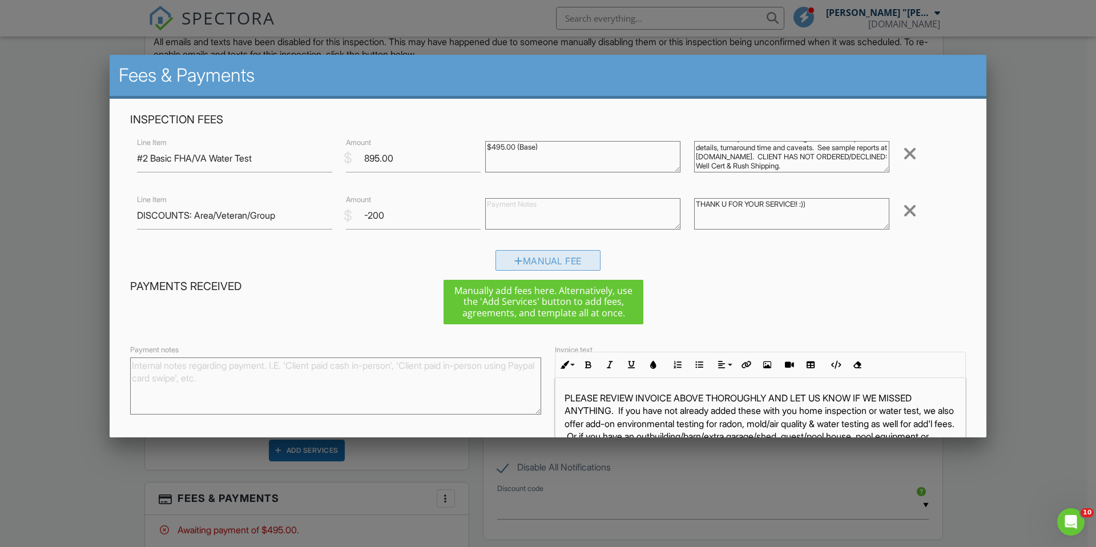
type textarea "THANK U FOR YOUR SERVICE!! :))"
click at [541, 261] on div "Manual Fee" at bounding box center [548, 260] width 105 height 21
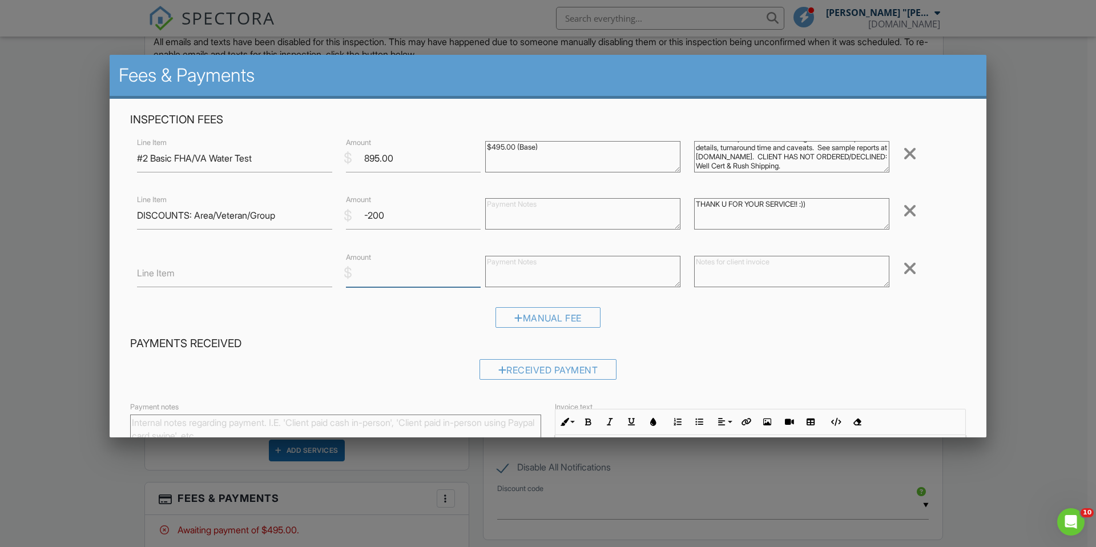
click at [403, 280] on input "Amount" at bounding box center [413, 273] width 135 height 28
click at [257, 280] on input "Line Item" at bounding box center [234, 273] width 195 height 28
type input "Buy Now Pay Later Program Fee"
click at [412, 281] on input "Amount" at bounding box center [413, 273] width 135 height 28
click at [368, 214] on input "-200" at bounding box center [413, 216] width 135 height 28
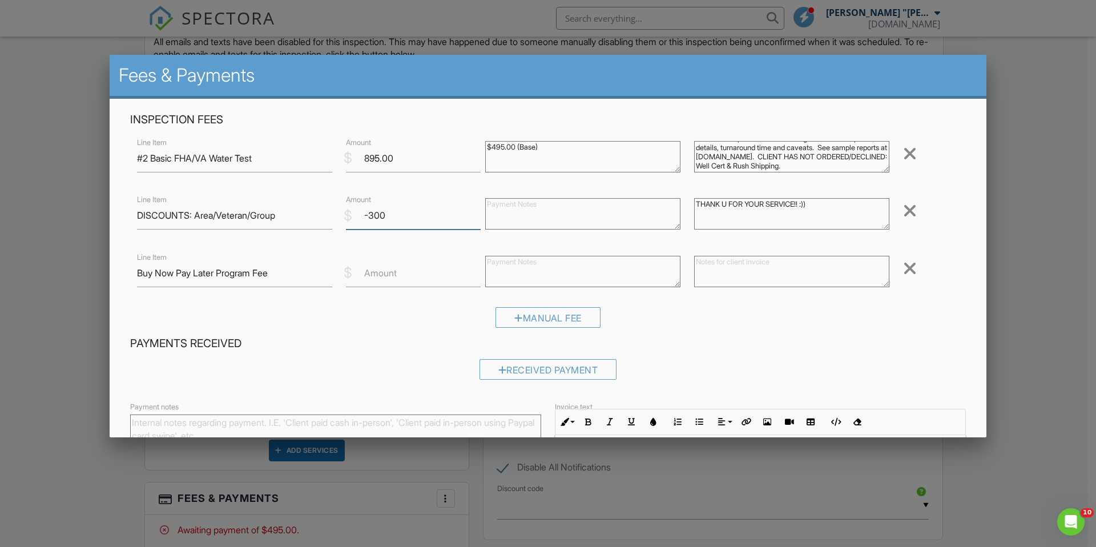
type input "-300"
click at [364, 280] on input "Amount" at bounding box center [413, 273] width 135 height 28
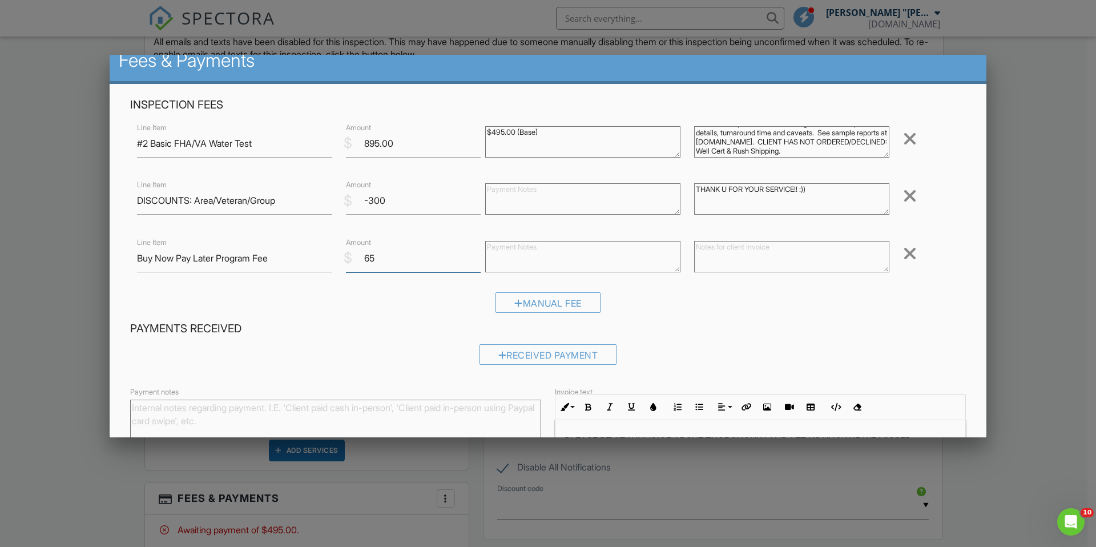
scroll to position [23, 0]
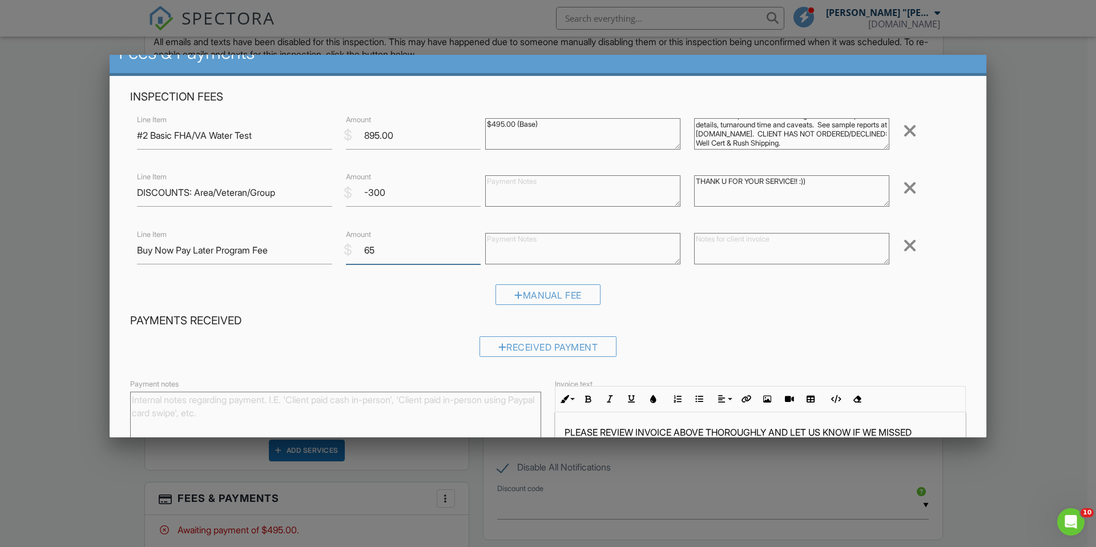
type input "65"
click at [723, 248] on textarea at bounding box center [791, 248] width 195 height 31
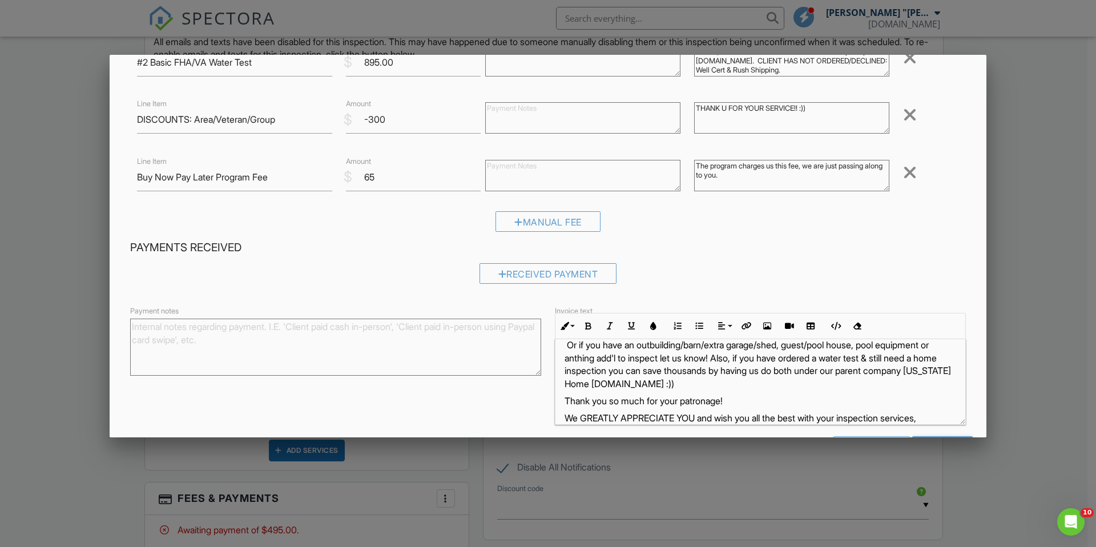
scroll to position [50, 0]
type textarea "The program charges us this fee, we are just passing along to you."
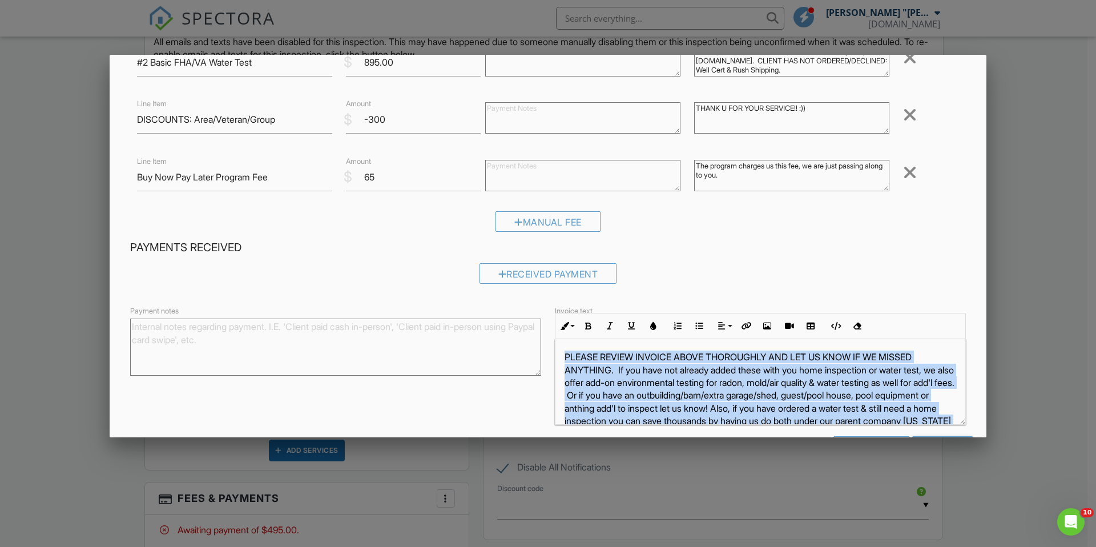
scroll to position [0, 0]
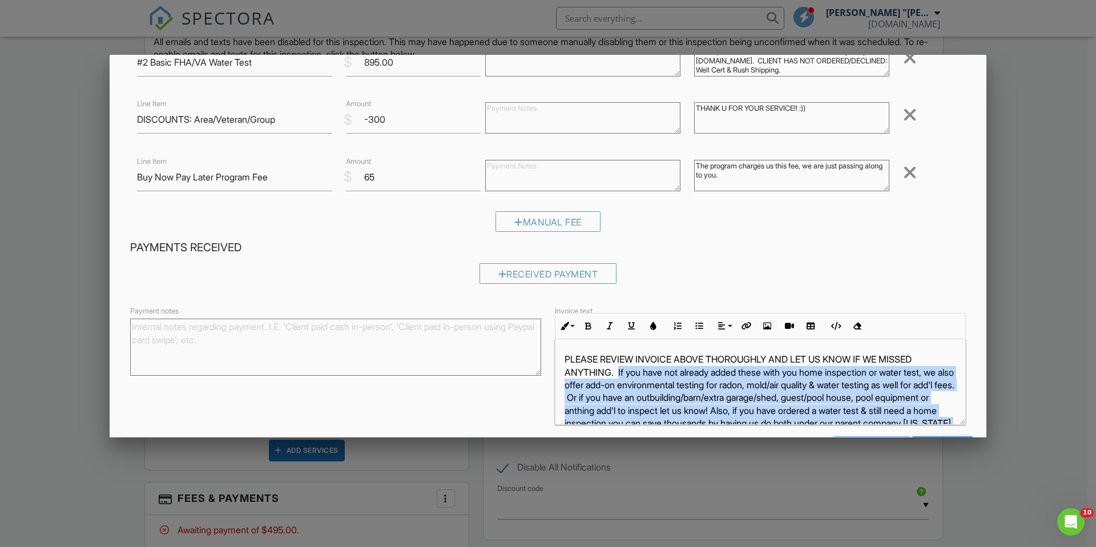
drag, startPoint x: 884, startPoint y: 389, endPoint x: 615, endPoint y: 375, distance: 269.3
click at [615, 375] on p "PLEASE REVIEW INVOICE ABOVE THOROUGHLY AND LET US KNOW IF WE MISSED ANYTHING. I…" at bounding box center [761, 398] width 392 height 90
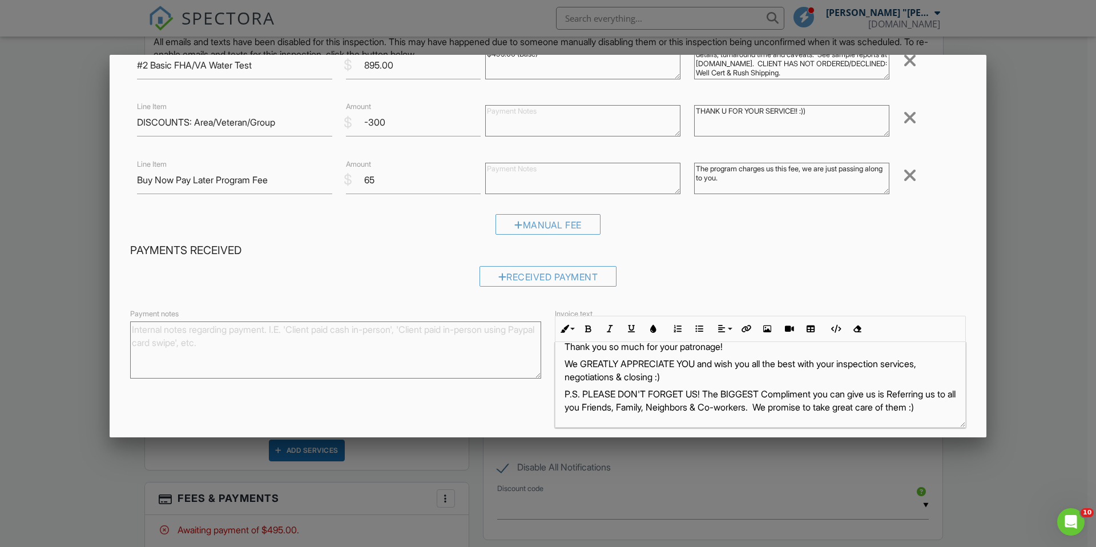
scroll to position [138, 0]
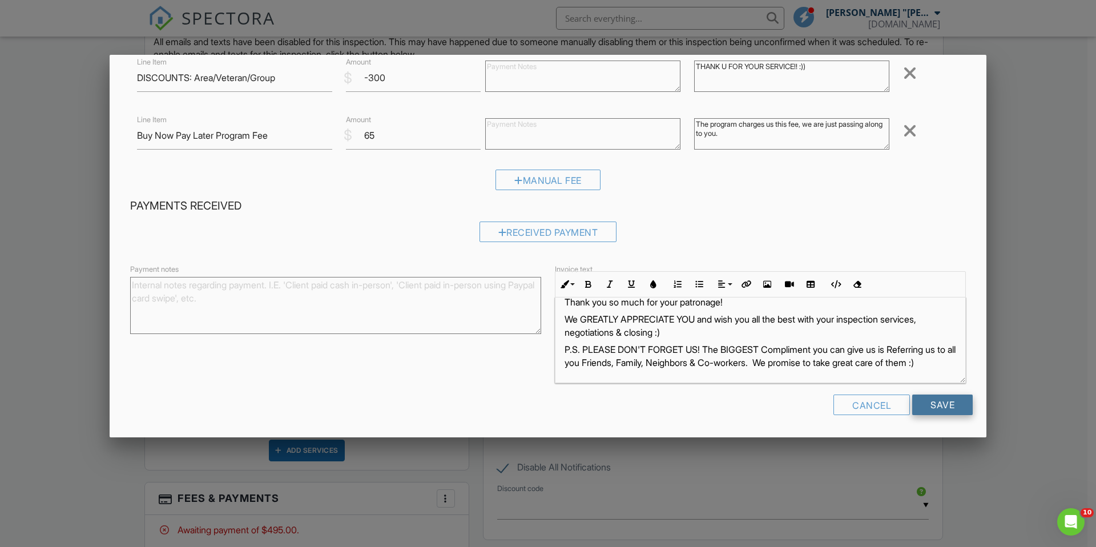
click at [932, 403] on input "Save" at bounding box center [942, 405] width 61 height 21
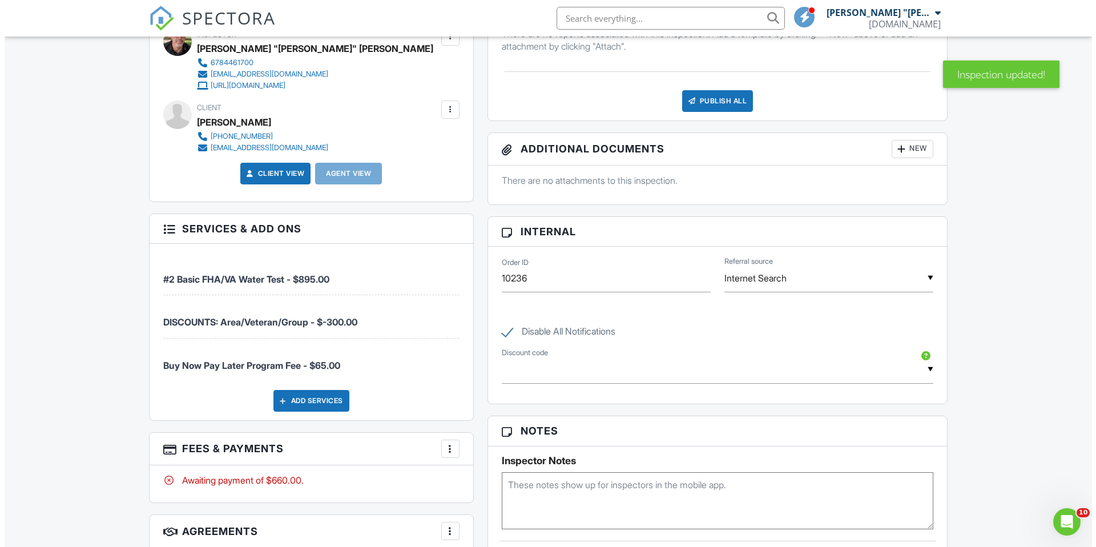
scroll to position [594, 0]
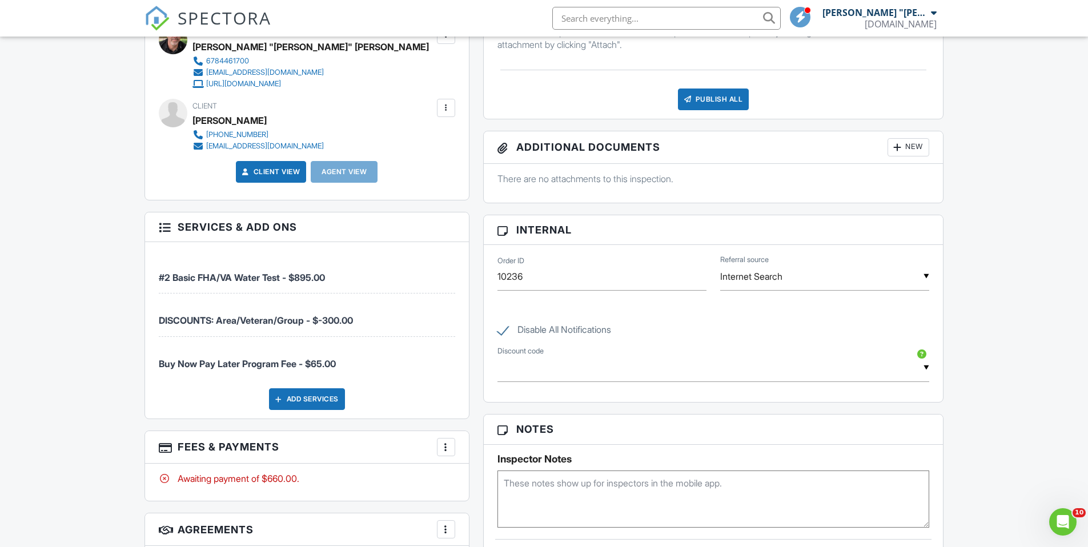
click at [447, 449] on div at bounding box center [445, 446] width 11 height 11
click at [492, 369] on li "Edit Fees & Payments" at bounding box center [503, 371] width 119 height 29
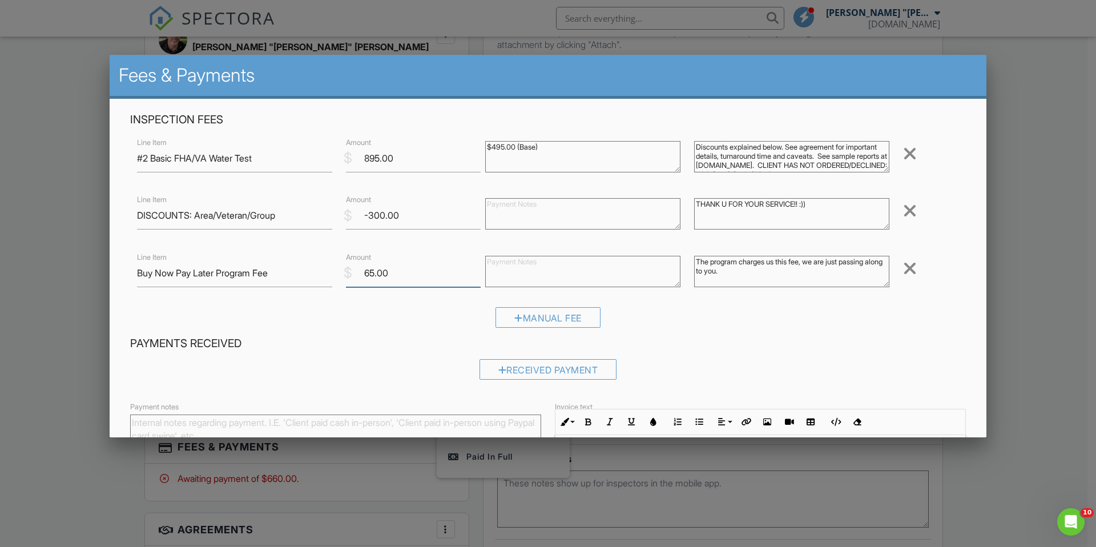
click at [372, 275] on input "65.00" at bounding box center [413, 273] width 135 height 28
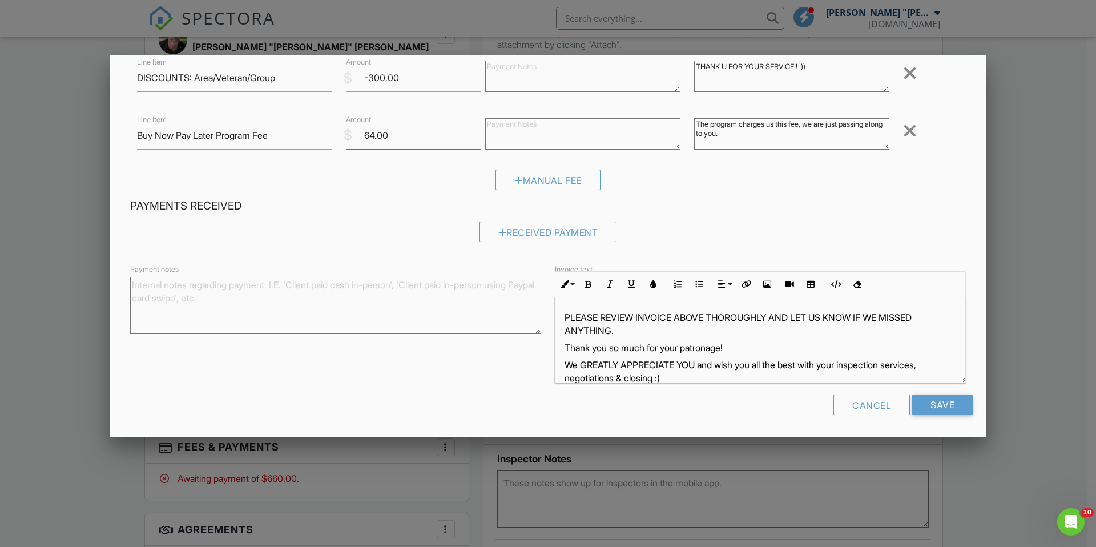
scroll to position [58, 0]
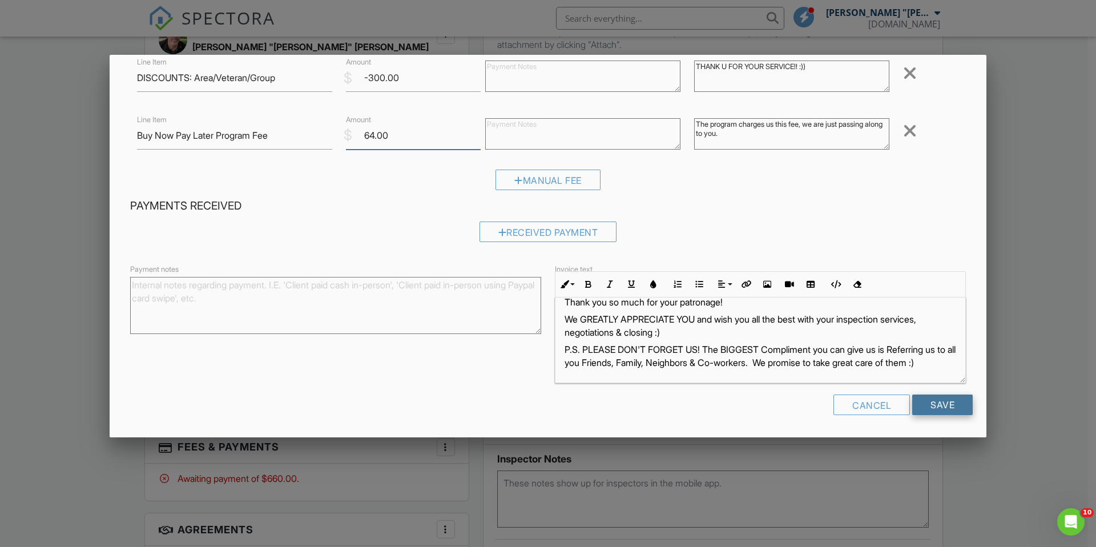
type input "64.00"
click at [932, 405] on input "Save" at bounding box center [942, 405] width 61 height 21
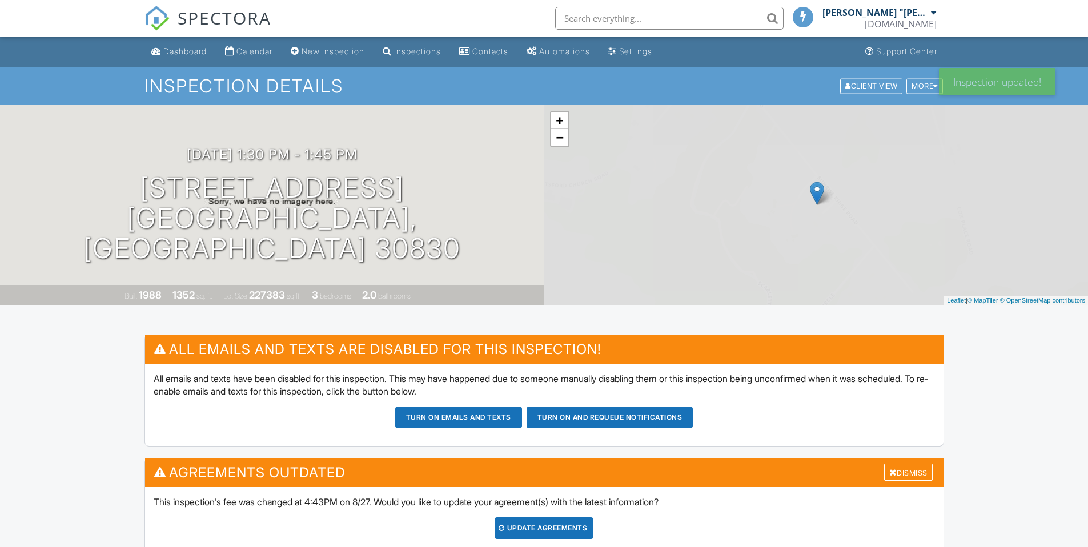
click at [565, 517] on div "Update Agreements" at bounding box center [543, 528] width 99 height 22
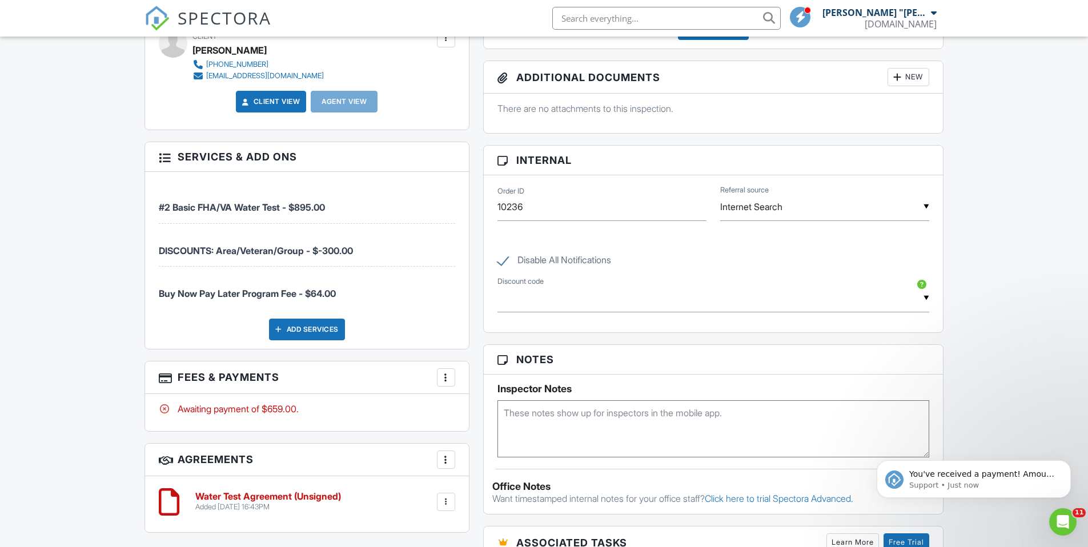
click at [445, 375] on div at bounding box center [445, 377] width 11 height 11
click at [484, 414] on li "Edit Fees & Payments" at bounding box center [503, 412] width 119 height 29
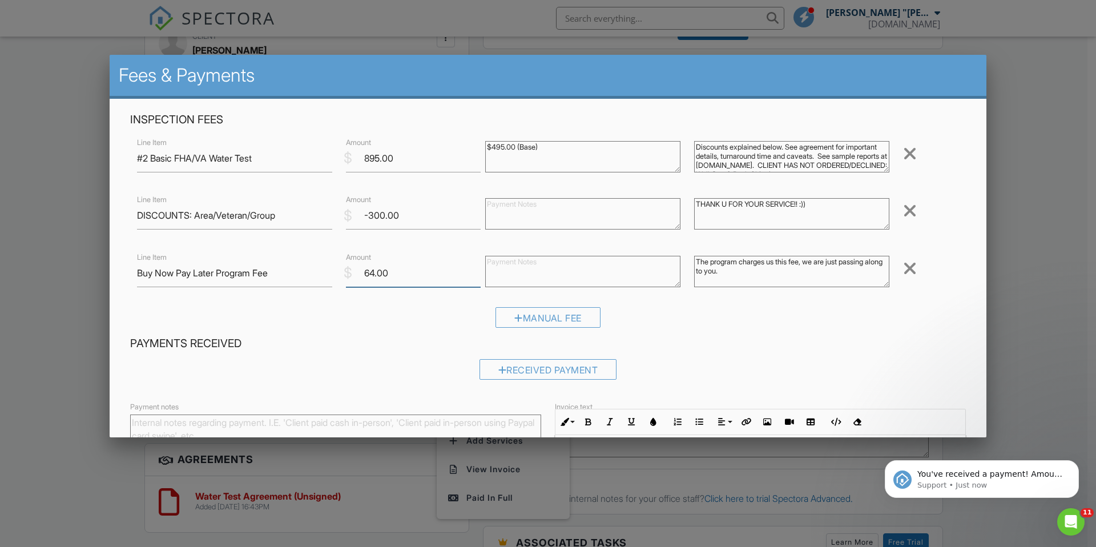
drag, startPoint x: 392, startPoint y: 275, endPoint x: 369, endPoint y: 275, distance: 22.8
click at [369, 275] on input "64.00" at bounding box center [413, 273] width 135 height 28
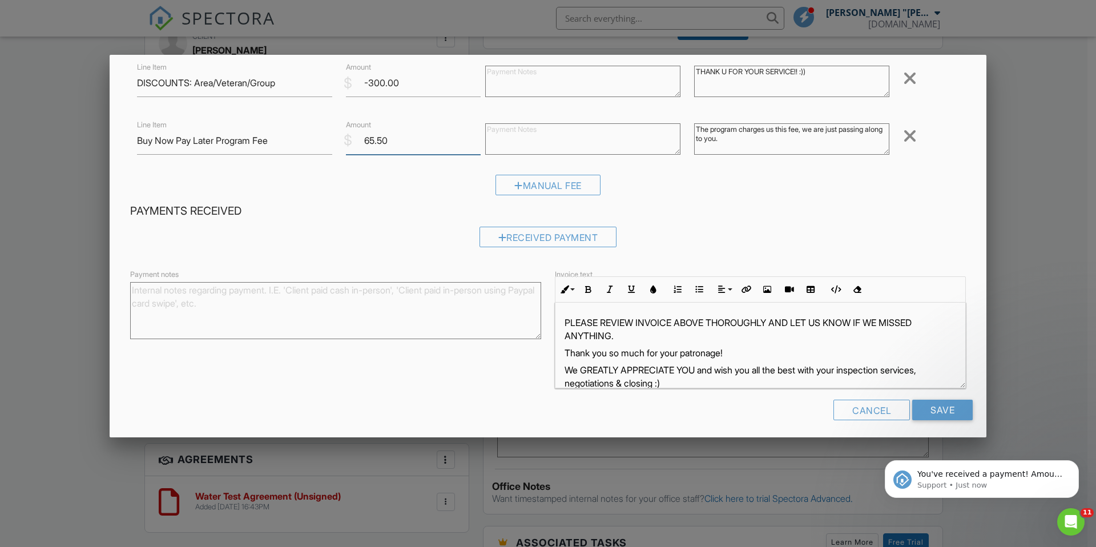
scroll to position [138, 0]
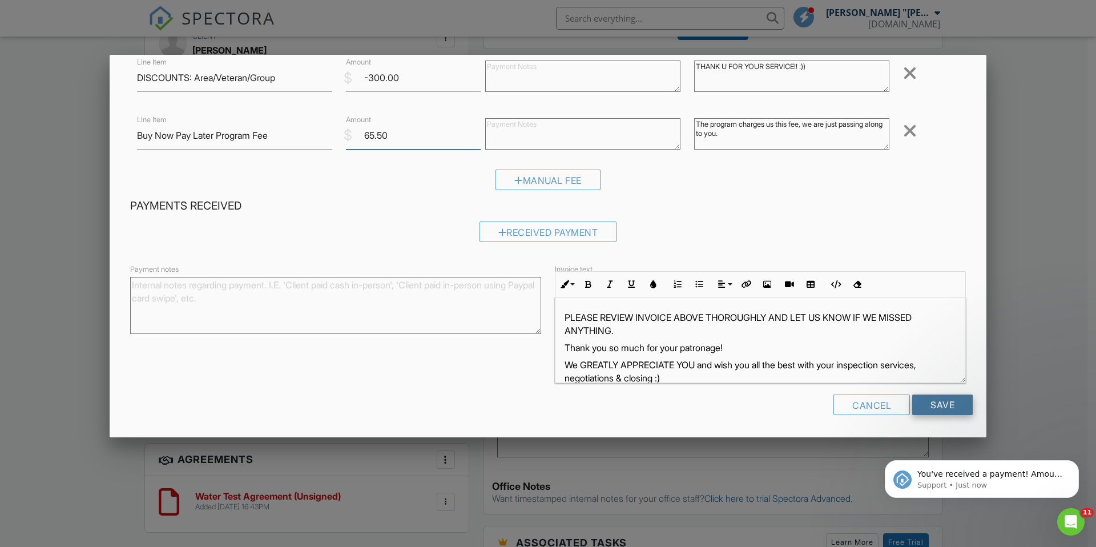
type input "65.50"
click at [940, 403] on input "Save" at bounding box center [942, 405] width 61 height 21
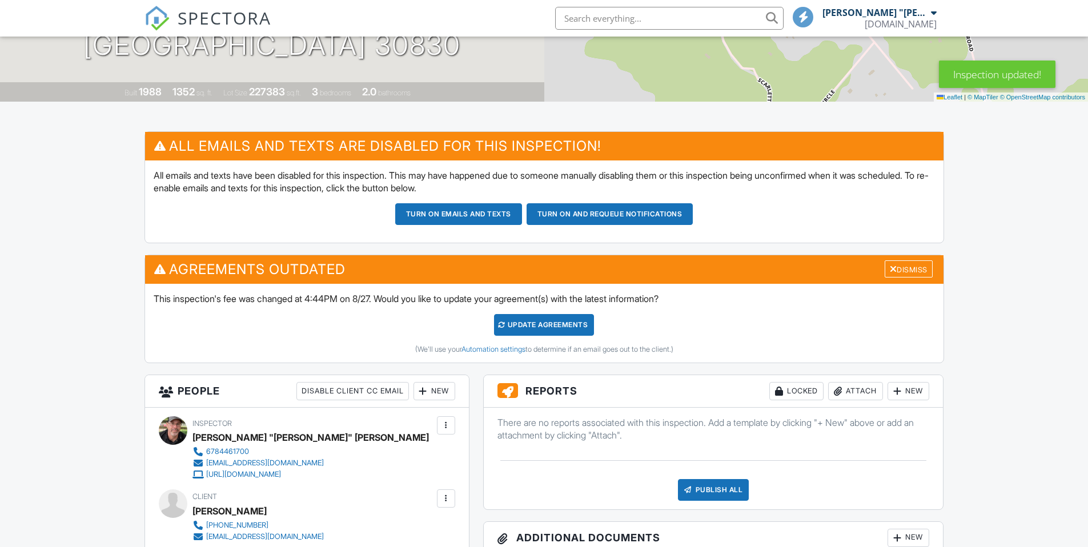
click at [536, 328] on div "Update Agreements" at bounding box center [544, 325] width 100 height 22
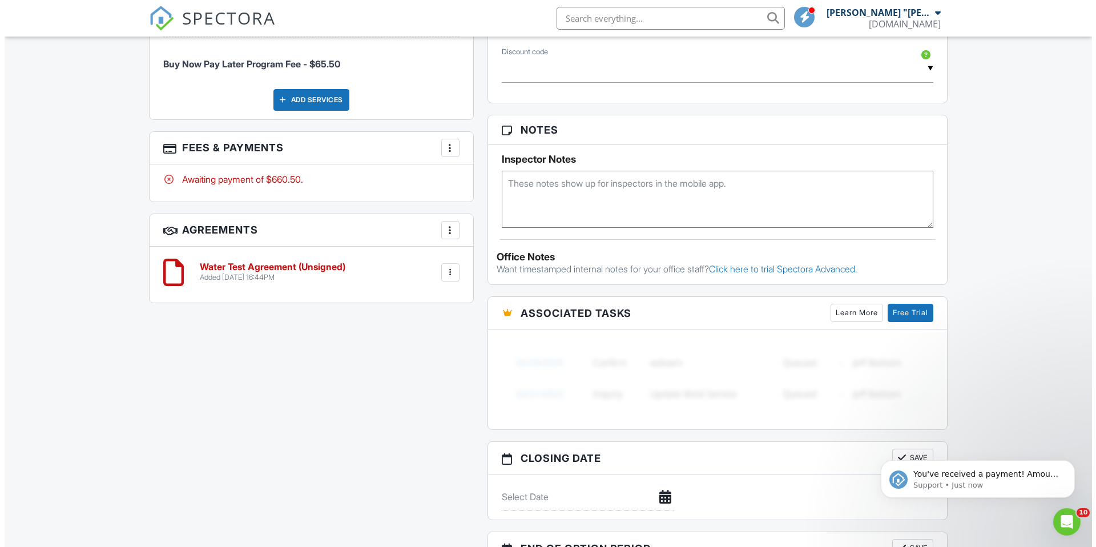
scroll to position [772, 0]
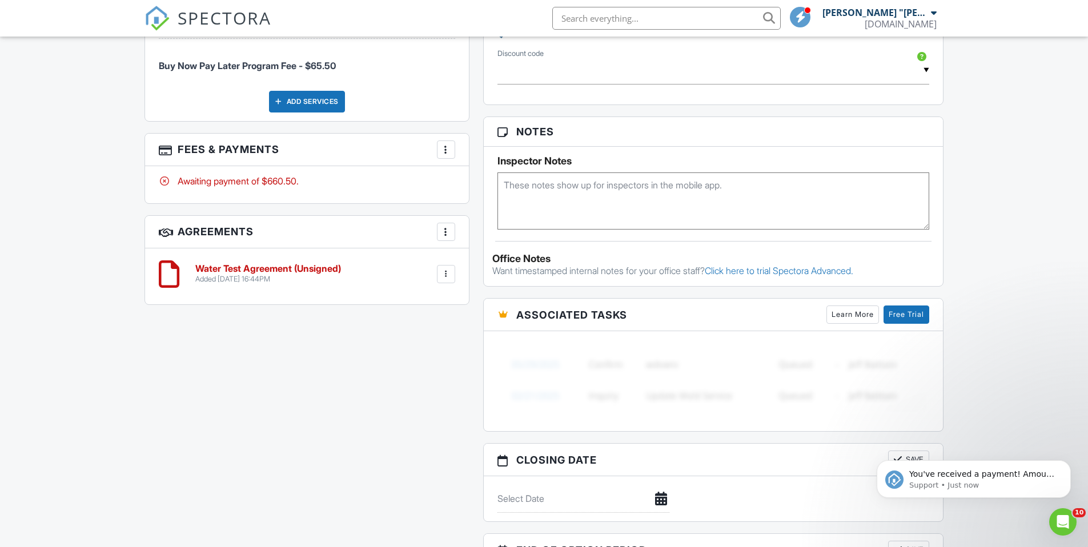
click at [445, 152] on div at bounding box center [445, 149] width 11 height 11
click at [482, 180] on li "Edit Fees & Payments" at bounding box center [503, 184] width 119 height 29
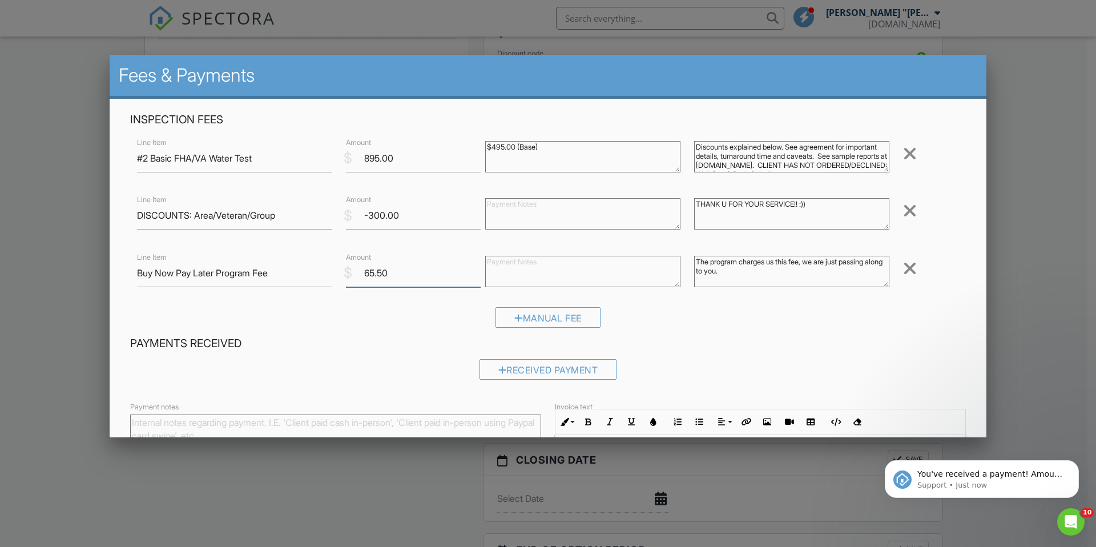
click at [372, 275] on input "65.50" at bounding box center [413, 273] width 135 height 28
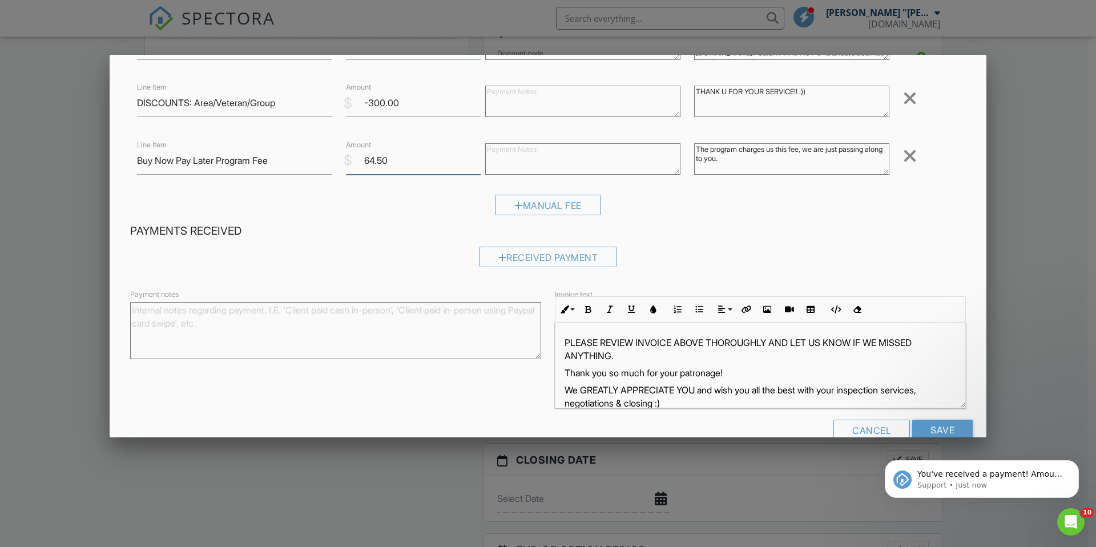
scroll to position [138, 0]
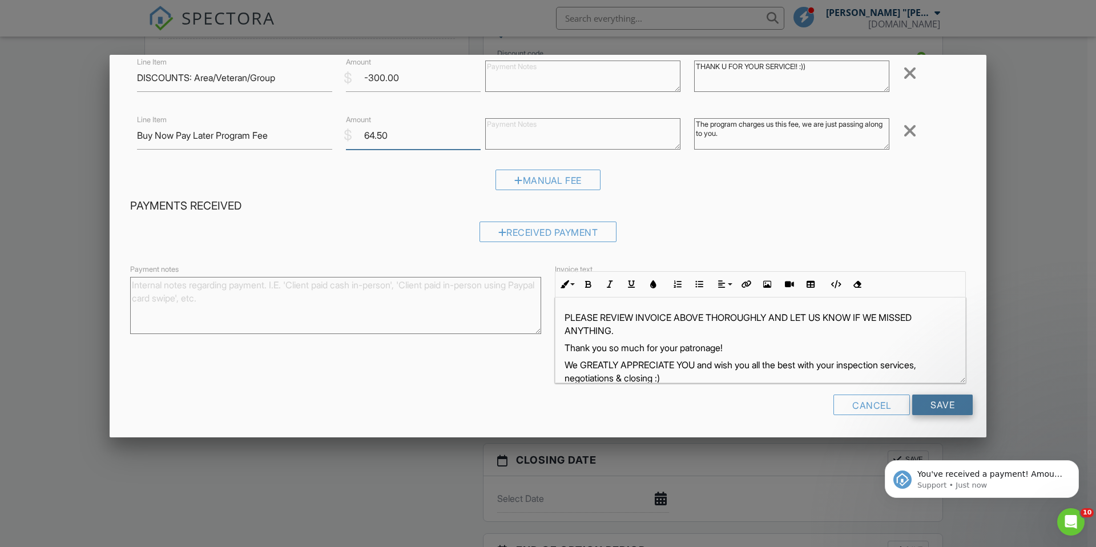
type input "64.50"
click at [913, 401] on input "Save" at bounding box center [942, 405] width 61 height 21
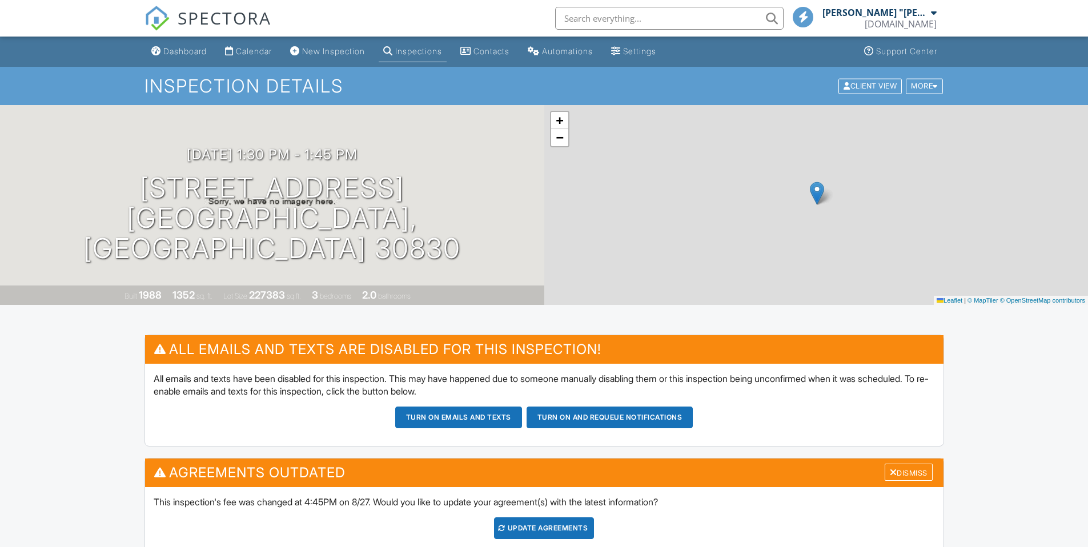
click at [582, 529] on div "Update Agreements" at bounding box center [544, 528] width 100 height 22
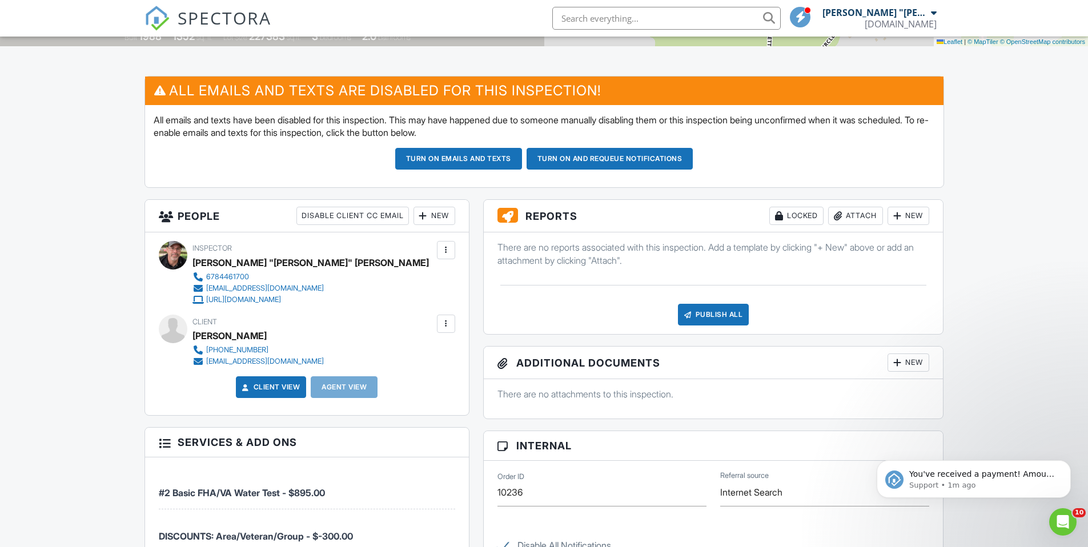
scroll to position [285, 0]
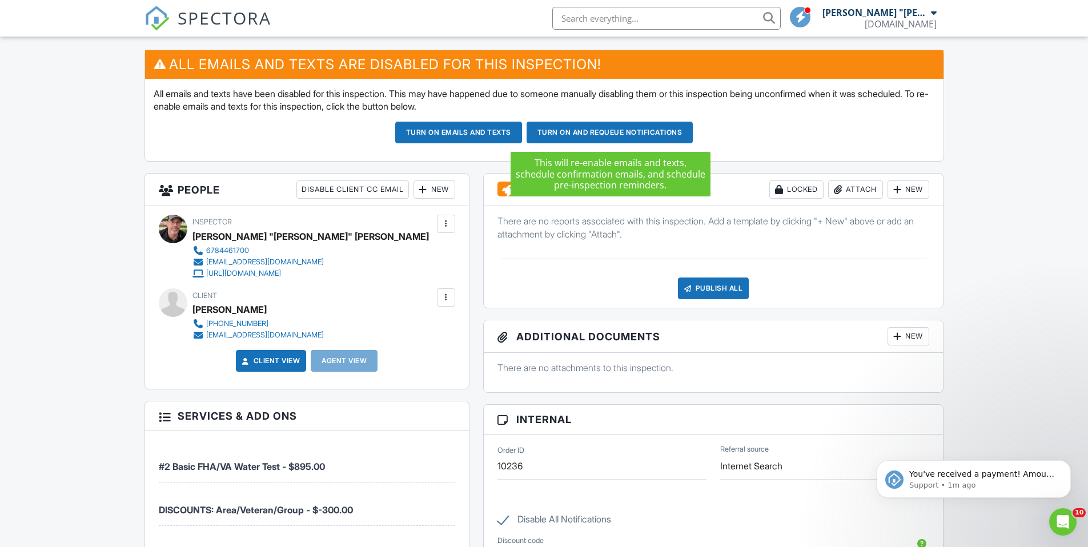
click at [592, 129] on button "Turn on and Requeue Notifications" at bounding box center [609, 133] width 167 height 22
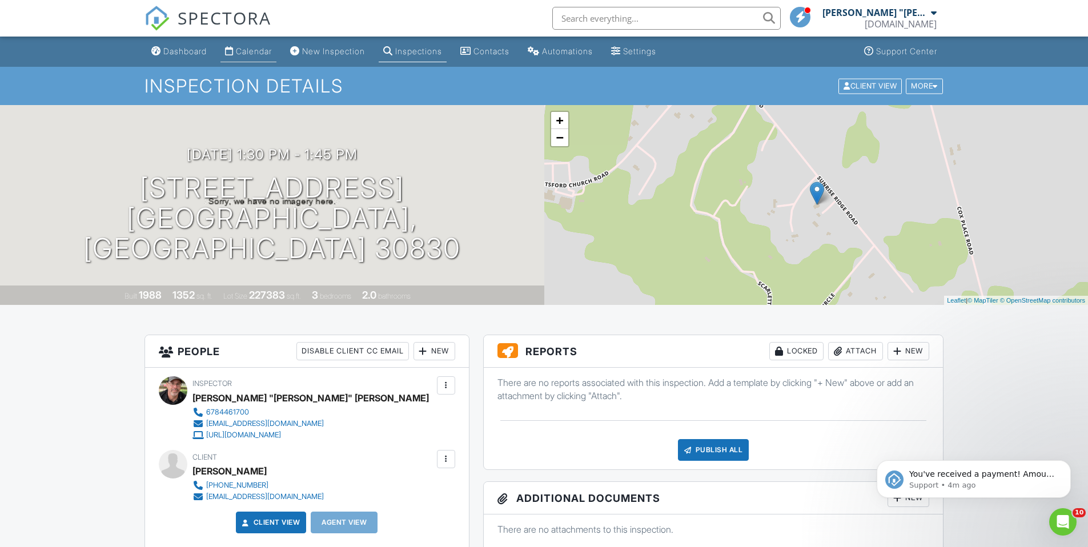
click at [262, 50] on div "Calendar" at bounding box center [254, 51] width 36 height 10
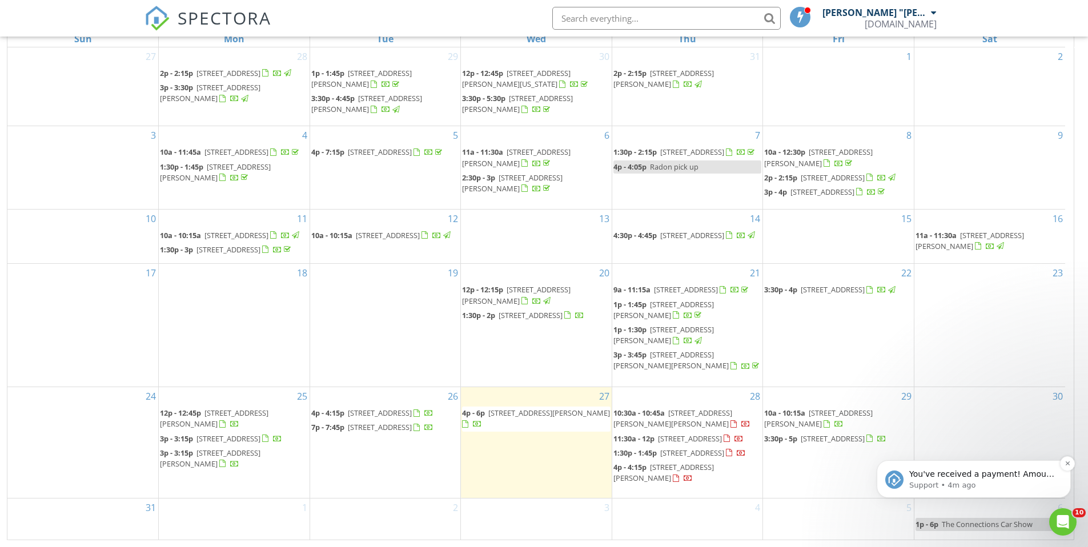
click at [1012, 476] on p "You've received a payment! Amount $495.00 Fee $13.91 Net $481.09 Transaction # …" at bounding box center [982, 474] width 147 height 11
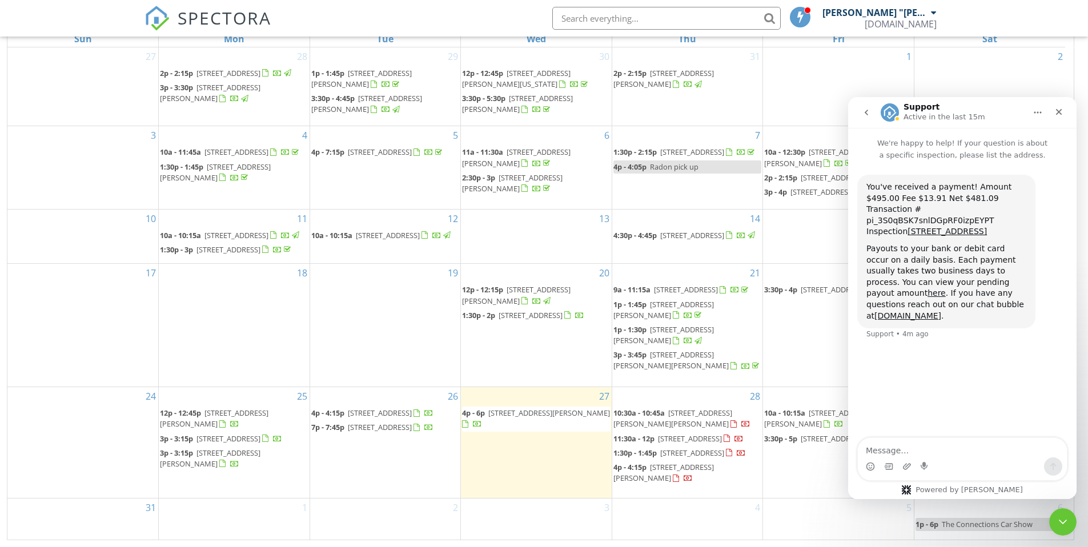
click at [824, 343] on div "22 3:30p - 4p 5905 Shadewater Dr, Cumming 30041" at bounding box center [838, 325] width 151 height 123
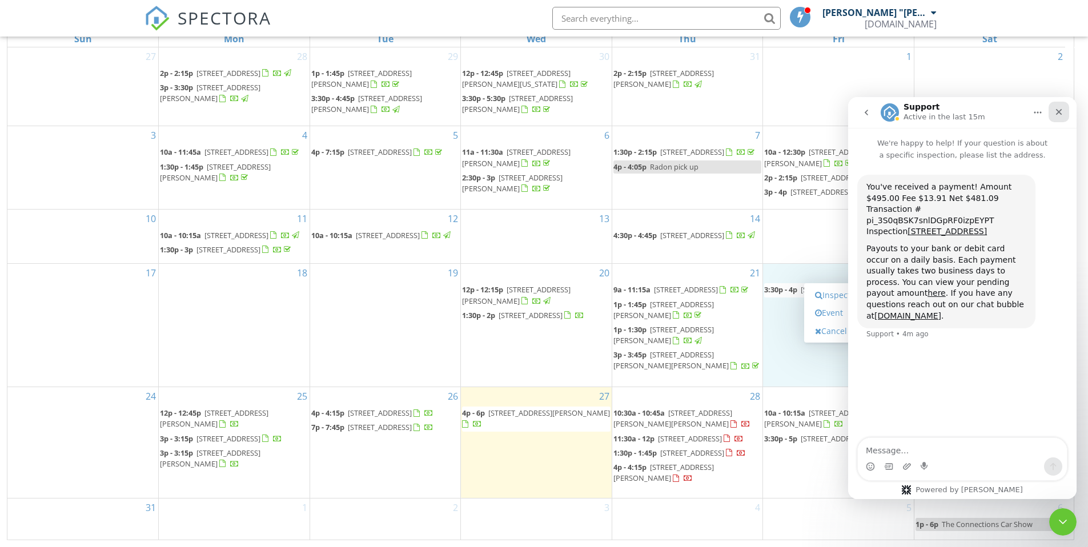
click at [1061, 114] on icon "Close" at bounding box center [1058, 111] width 9 height 9
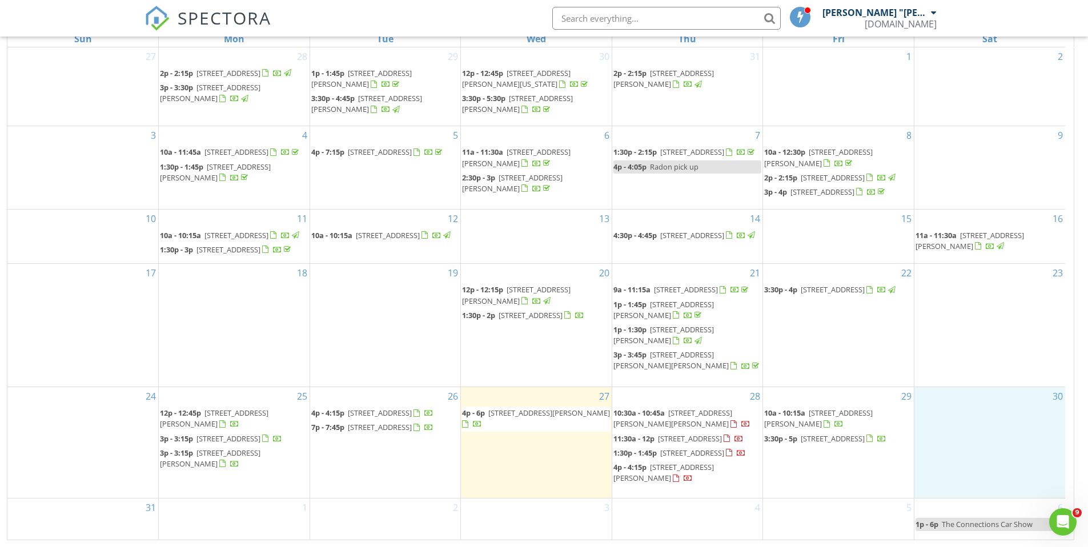
click at [985, 390] on div "30" at bounding box center [989, 442] width 151 height 110
click at [706, 433] on span "[STREET_ADDRESS]" at bounding box center [690, 438] width 64 height 10
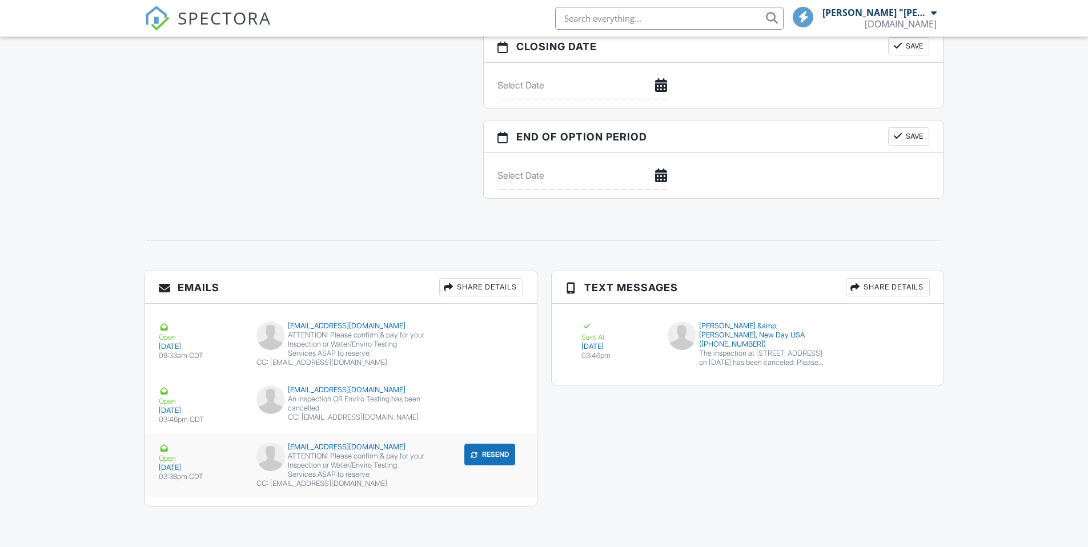
click at [337, 464] on div "ATTENTION: Please confirm & pay for your Inspection or Water/Enviro Testing Ser…" at bounding box center [340, 465] width 168 height 27
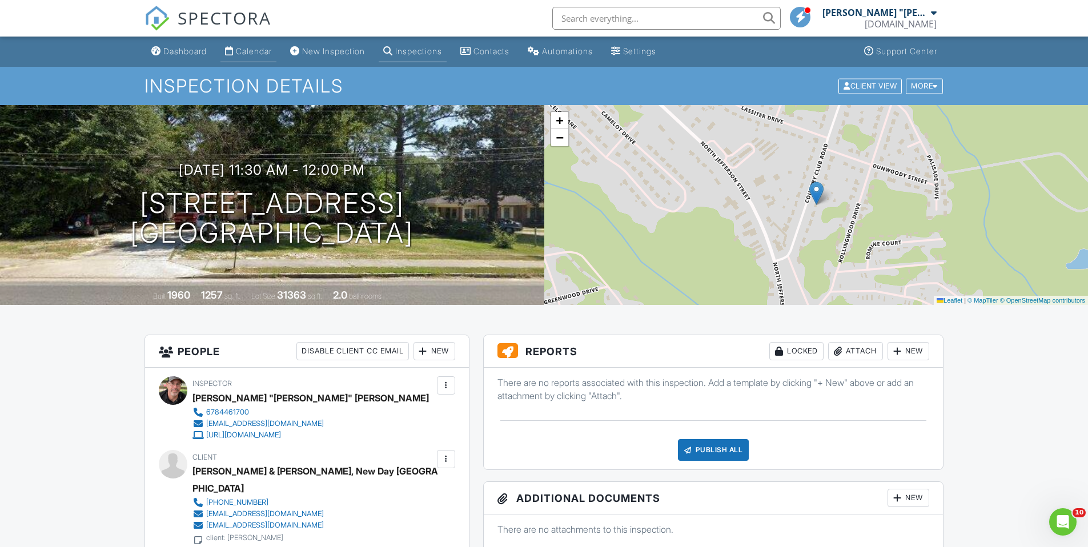
click at [256, 57] on link "Calendar" at bounding box center [248, 51] width 56 height 21
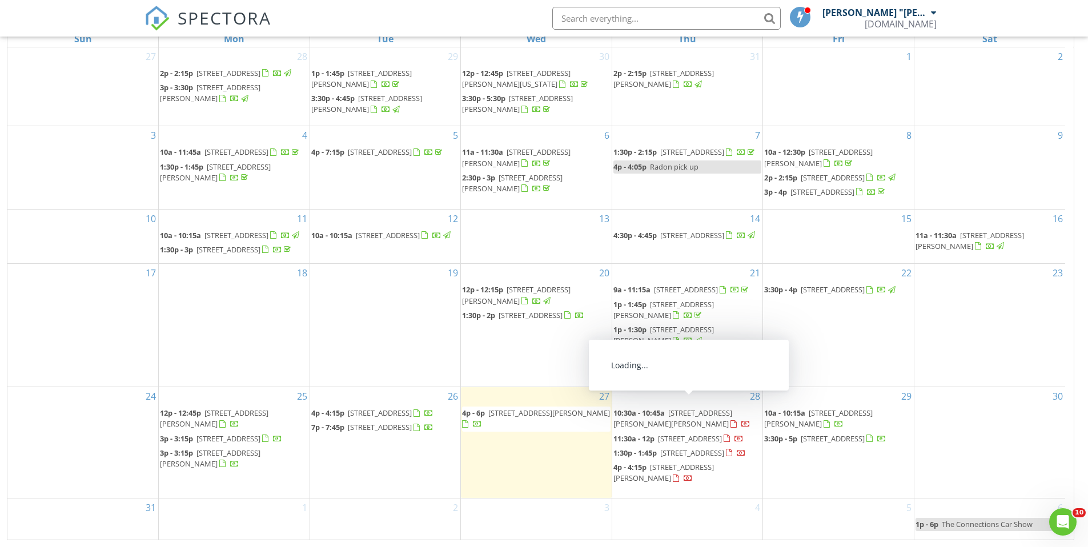
click at [713, 408] on span "65 Bagley Rd, Forsyth 31029" at bounding box center [672, 418] width 119 height 21
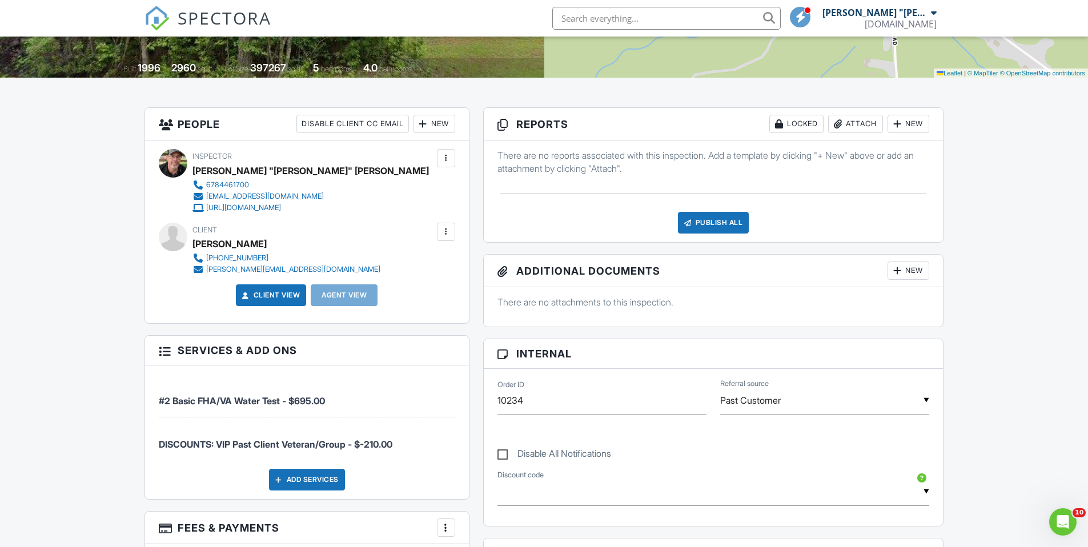
scroll to position [179, 0]
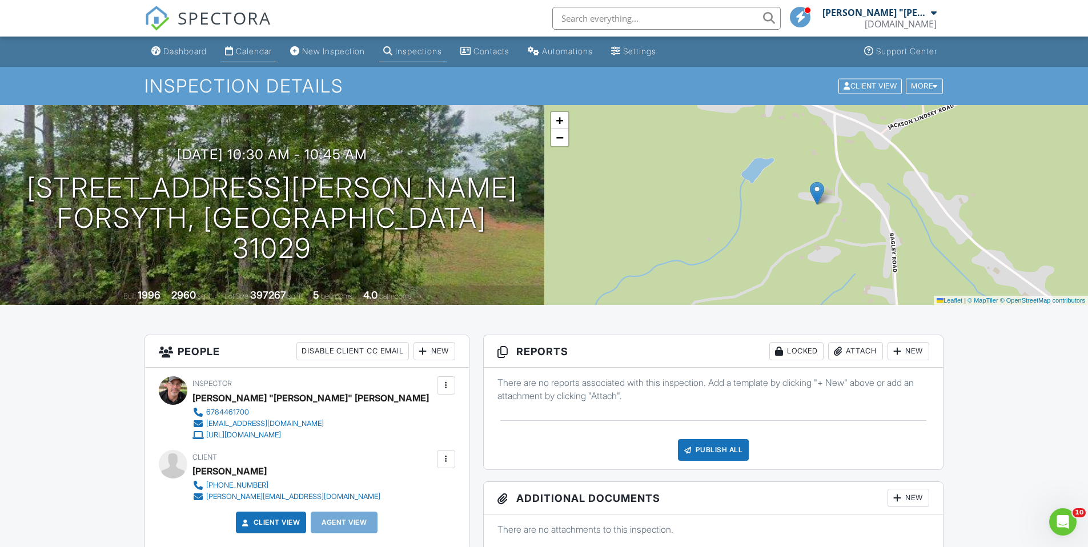
click at [249, 50] on div "Calendar" at bounding box center [254, 51] width 36 height 10
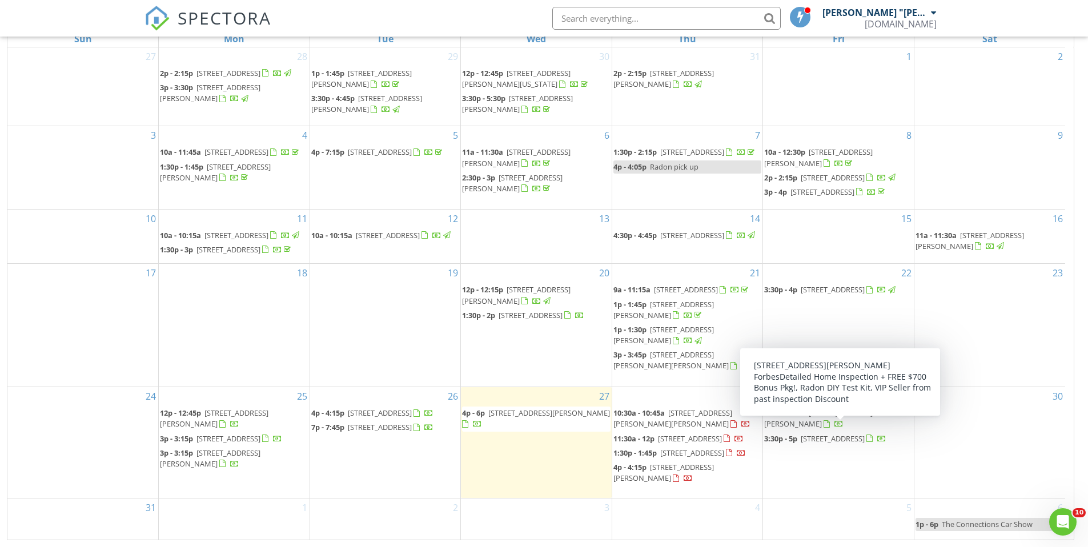
scroll to position [27, 0]
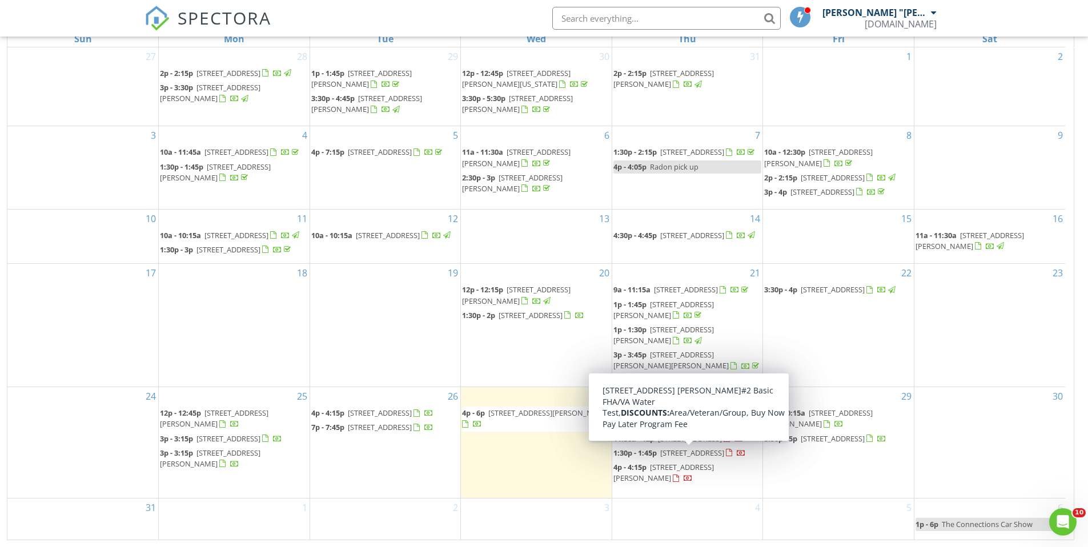
click at [689, 458] on span "[STREET_ADDRESS]" at bounding box center [692, 453] width 64 height 10
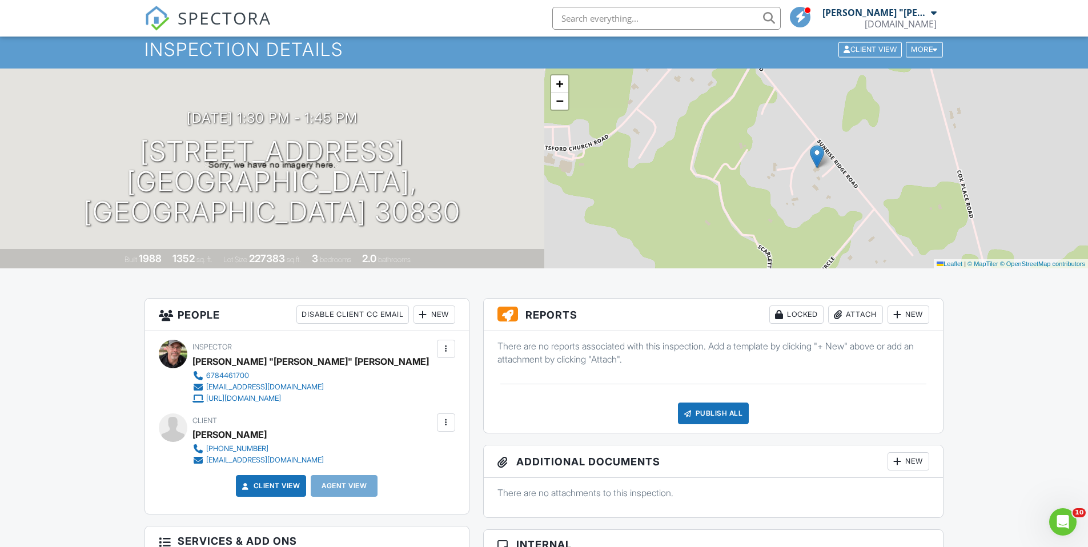
click at [448, 425] on div at bounding box center [445, 422] width 11 height 11
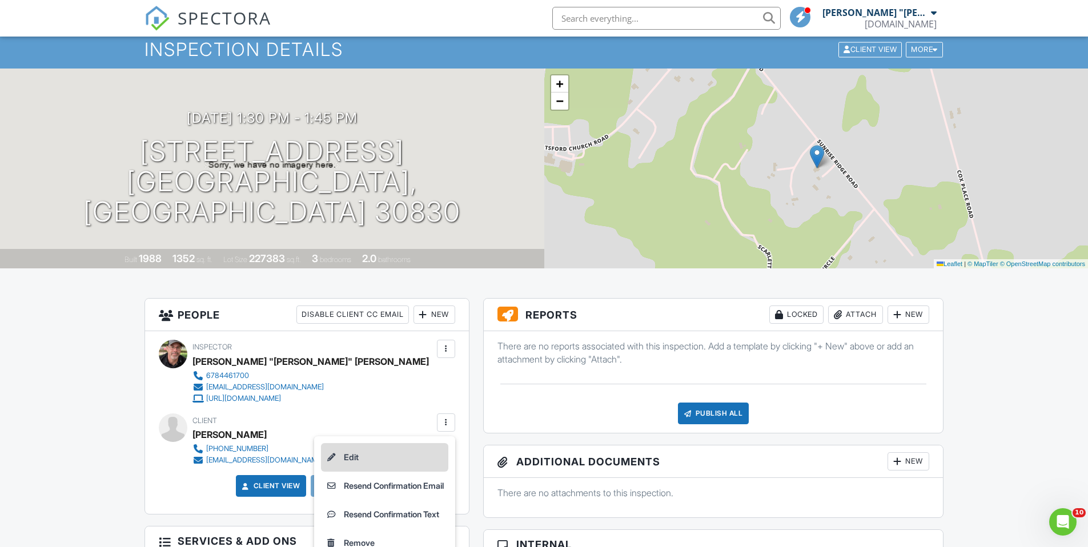
click at [374, 458] on li "Edit" at bounding box center [384, 457] width 127 height 29
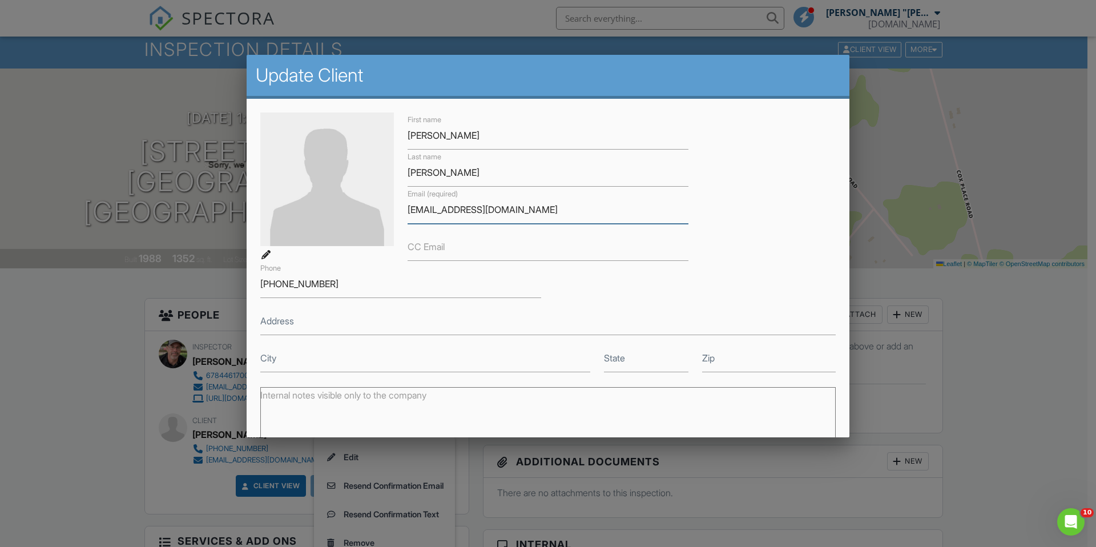
click at [463, 211] on input "[EMAIL_ADDRESS][DOMAIN_NAME]" at bounding box center [548, 210] width 281 height 28
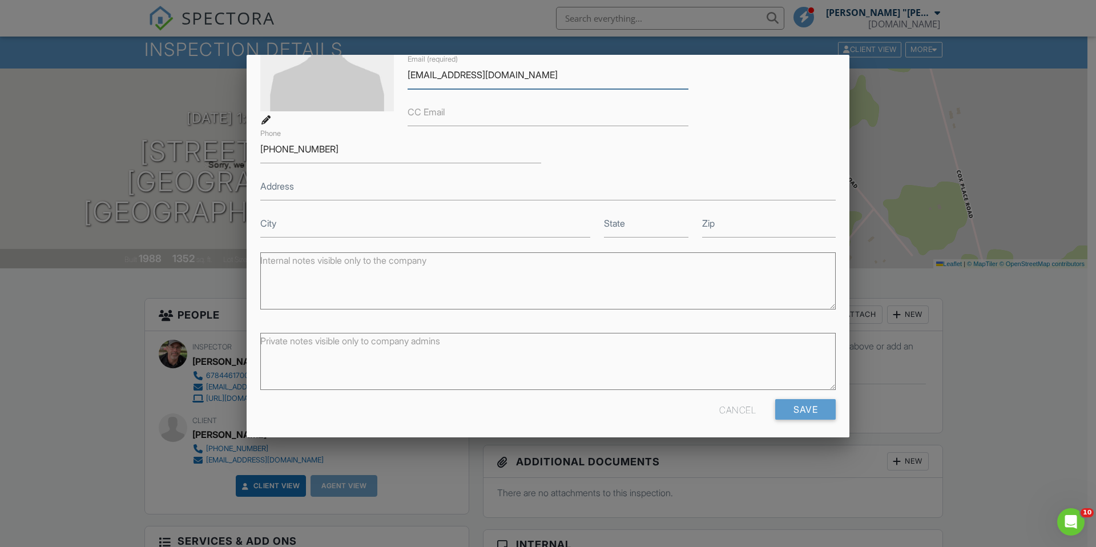
scroll to position [139, 0]
type input "[EMAIL_ADDRESS][DOMAIN_NAME]"
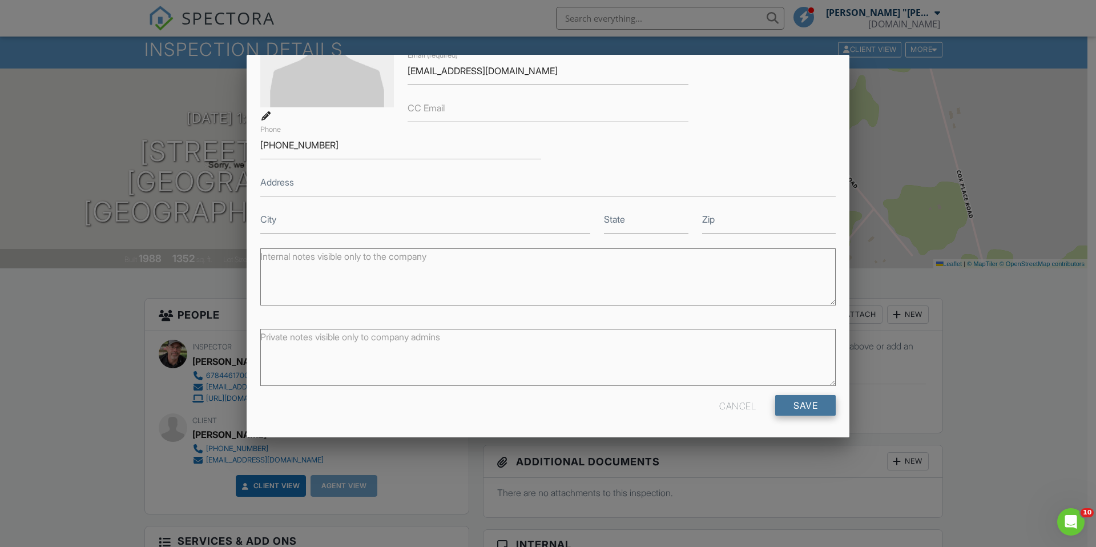
click at [790, 403] on input "Save" at bounding box center [805, 405] width 61 height 21
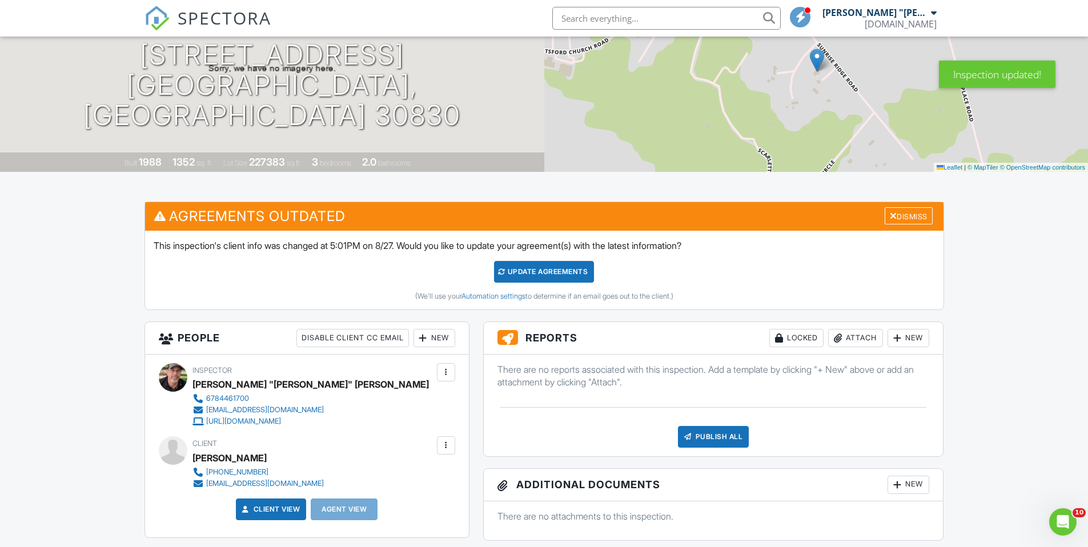
click at [516, 273] on div "Update Agreements" at bounding box center [544, 272] width 100 height 22
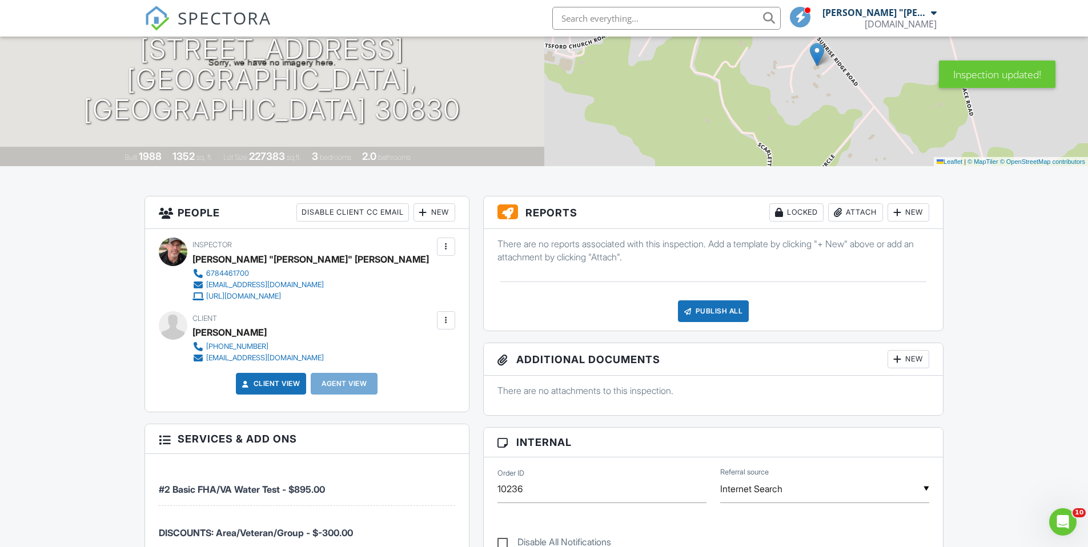
click at [444, 323] on div at bounding box center [445, 320] width 11 height 11
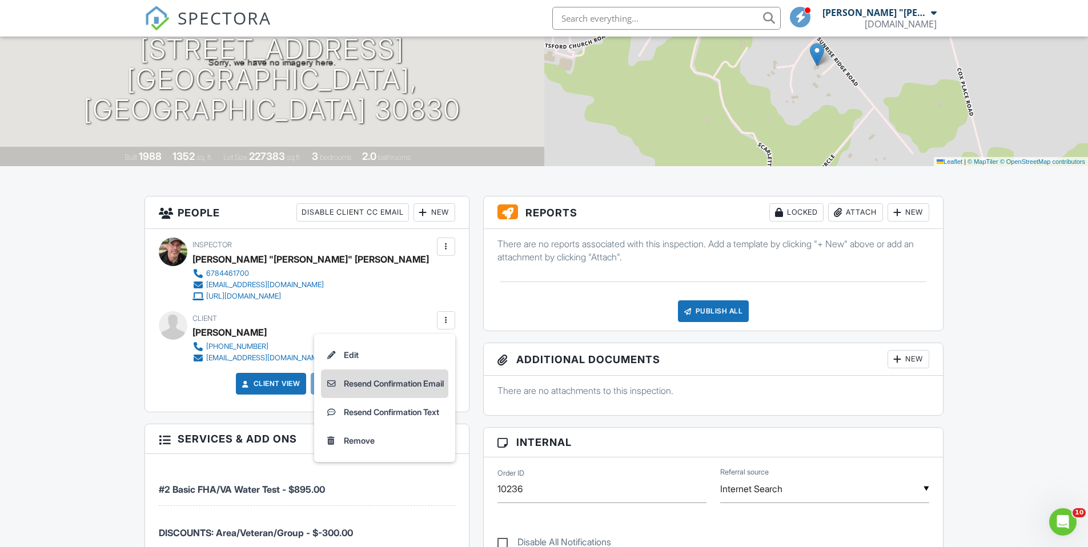
click at [375, 380] on li "Resend Confirmation Email" at bounding box center [384, 383] width 127 height 29
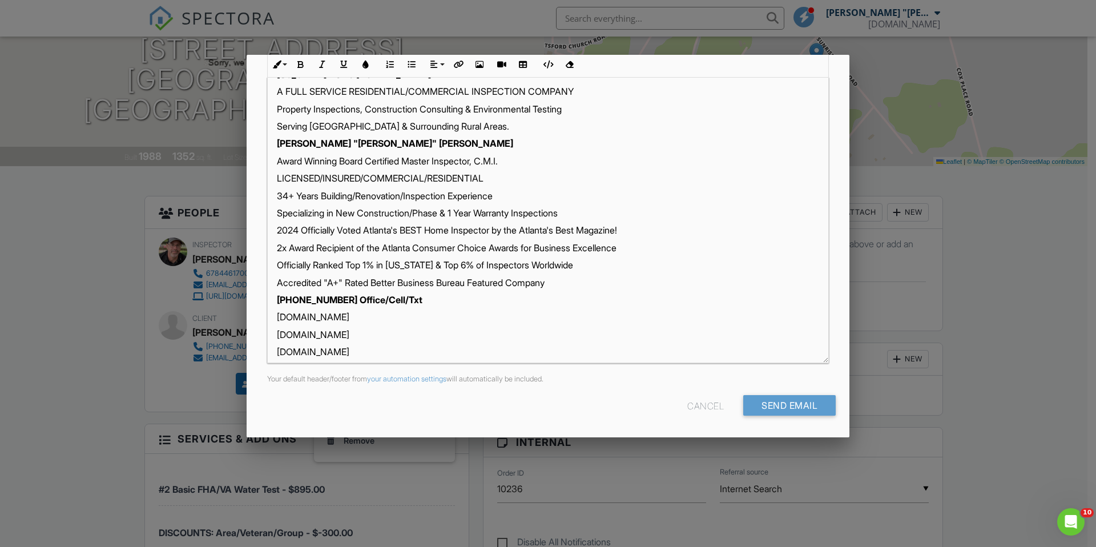
scroll to position [567, 0]
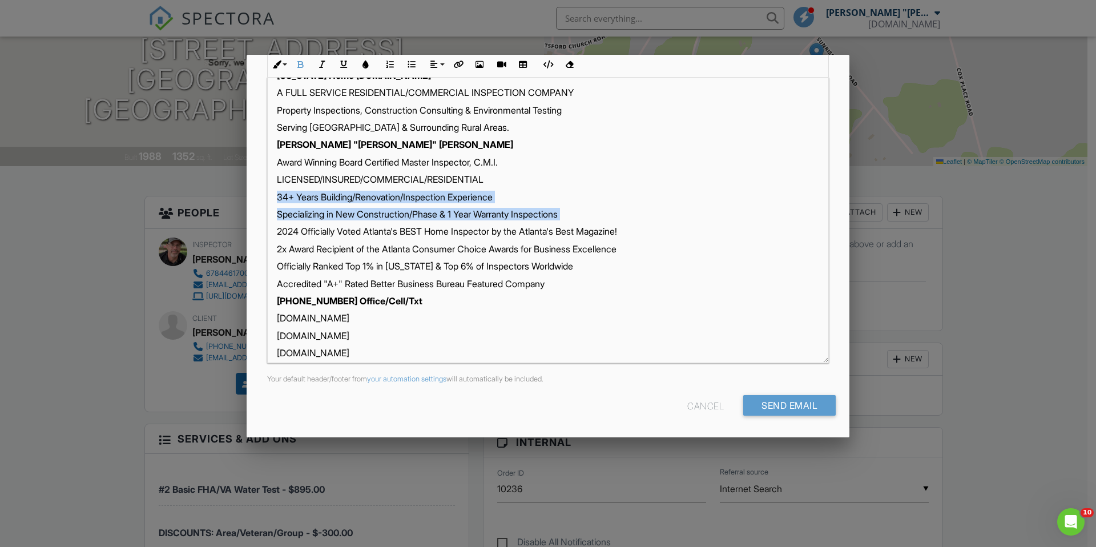
drag, startPoint x: 276, startPoint y: 223, endPoint x: 593, endPoint y: 251, distance: 317.5
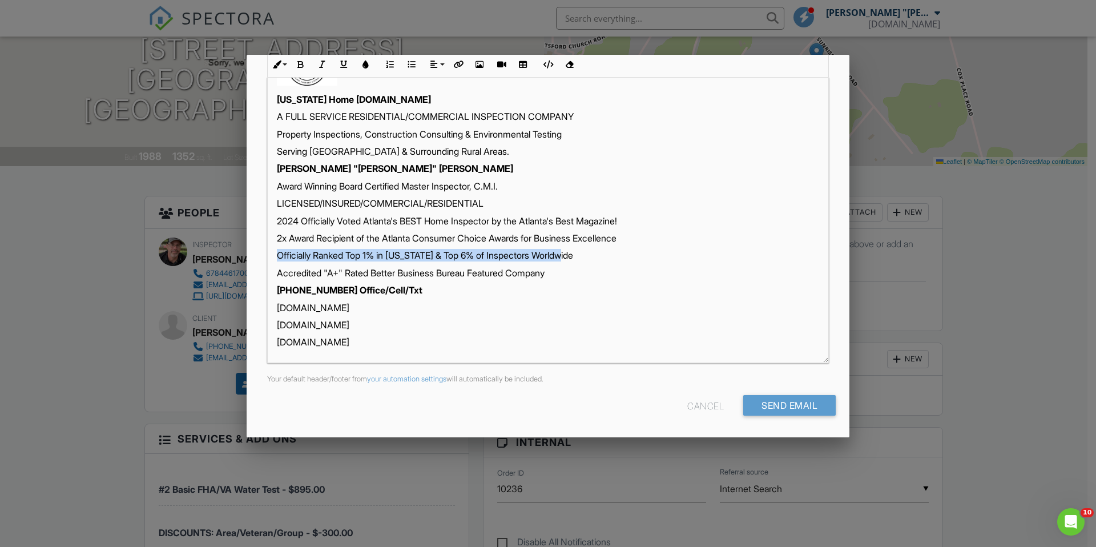
drag, startPoint x: 279, startPoint y: 255, endPoint x: 587, endPoint y: 262, distance: 308.9
click at [587, 261] on p "Officially Ranked Top 1% in [US_STATE] & Top 6% of Inspectors Worldwide" at bounding box center [548, 255] width 542 height 13
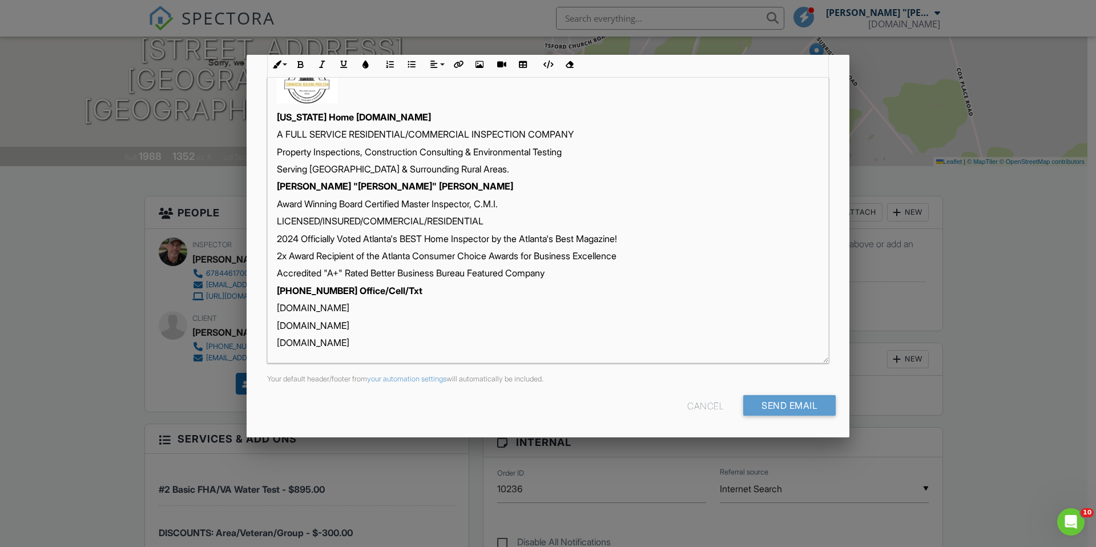
scroll to position [552, 0]
drag, startPoint x: 280, startPoint y: 309, endPoint x: 323, endPoint y: 315, distance: 42.6
click at [295, 327] on p "[DOMAIN_NAME]" at bounding box center [548, 325] width 542 height 13
drag, startPoint x: 418, startPoint y: 327, endPoint x: 267, endPoint y: 315, distance: 152.4
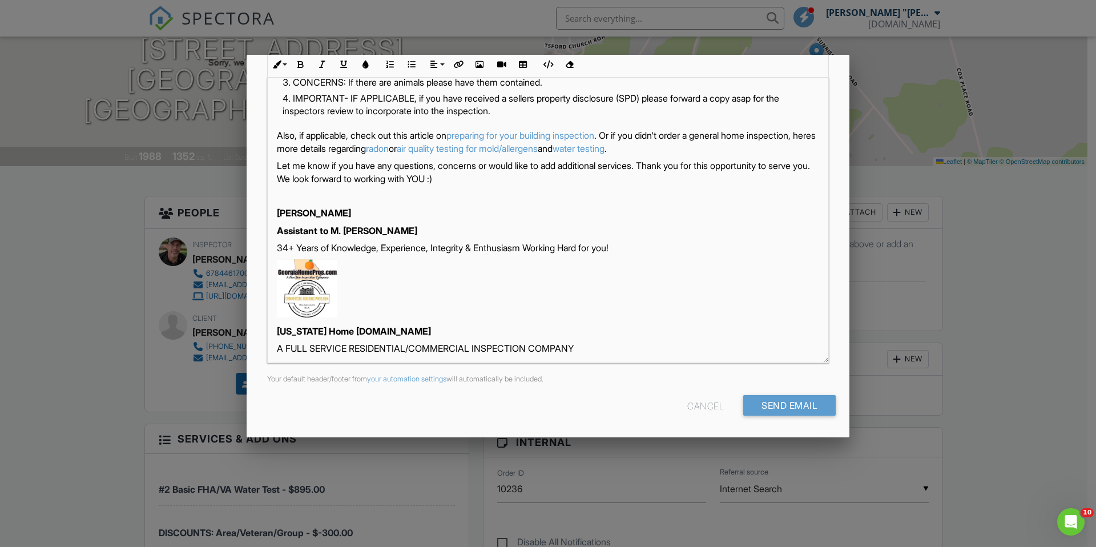
scroll to position [286, 0]
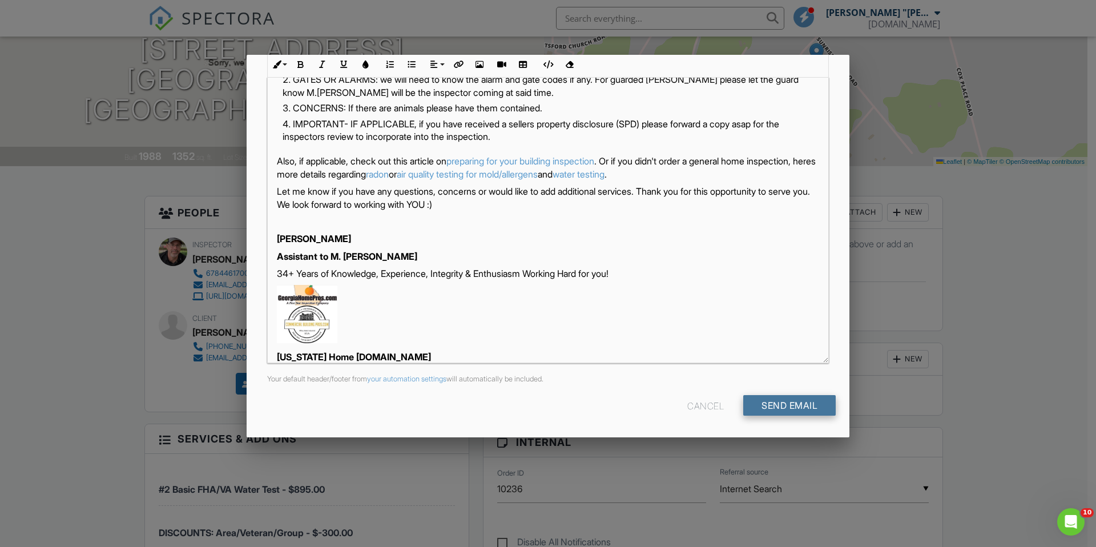
click at [782, 411] on input "Send Email" at bounding box center [789, 405] width 92 height 21
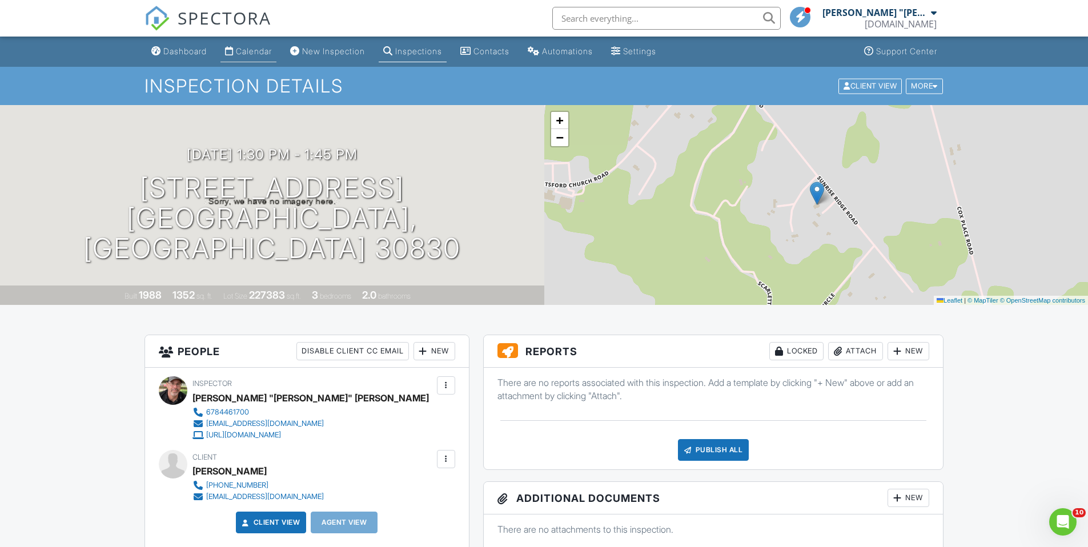
click at [262, 51] on div "Calendar" at bounding box center [254, 51] width 36 height 10
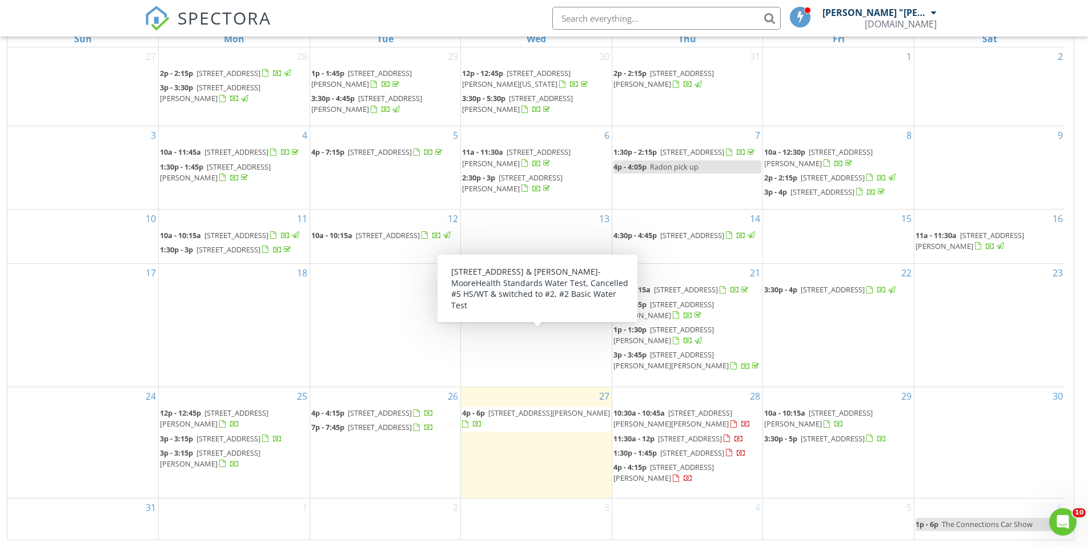
click at [549, 320] on span "3696 Old Stilesboro Rd NW, Kennesaw 30152" at bounding box center [530, 315] width 64 height 10
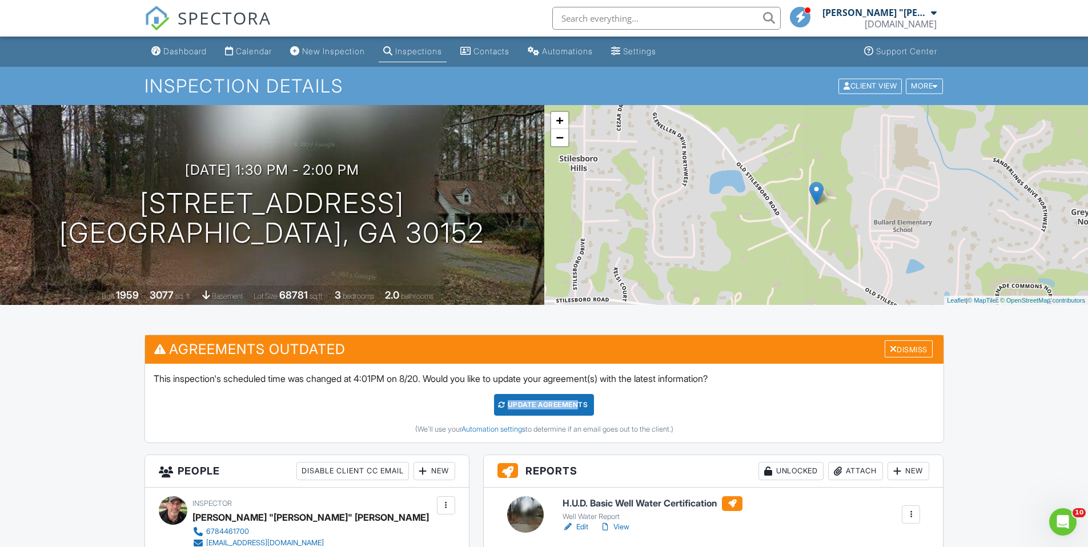
drag, startPoint x: 574, startPoint y: 403, endPoint x: 689, endPoint y: 399, distance: 114.8
click at [688, 399] on form "Update Agreements" at bounding box center [544, 405] width 781 height 22
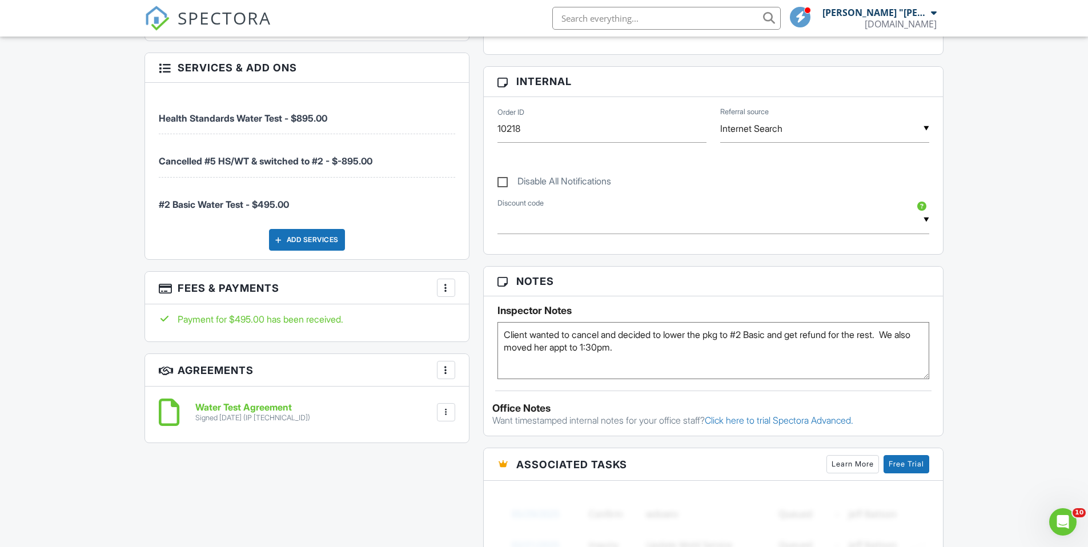
scroll to position [515, 0]
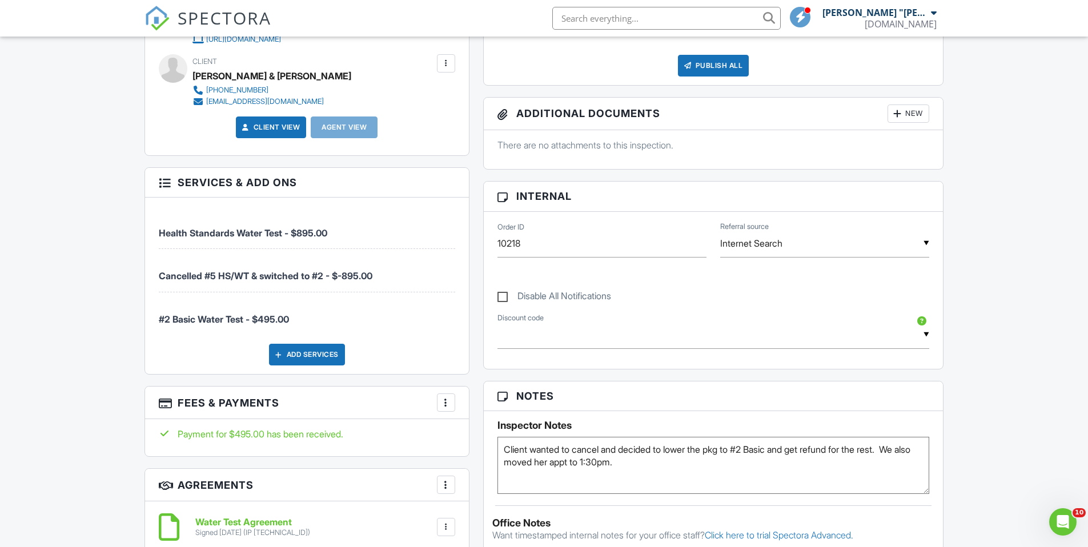
click at [502, 299] on label "Disable All Notifications" at bounding box center [554, 298] width 114 height 14
click at [502, 295] on input "Disable All Notifications" at bounding box center [500, 290] width 7 height 7
checkbox input "true"
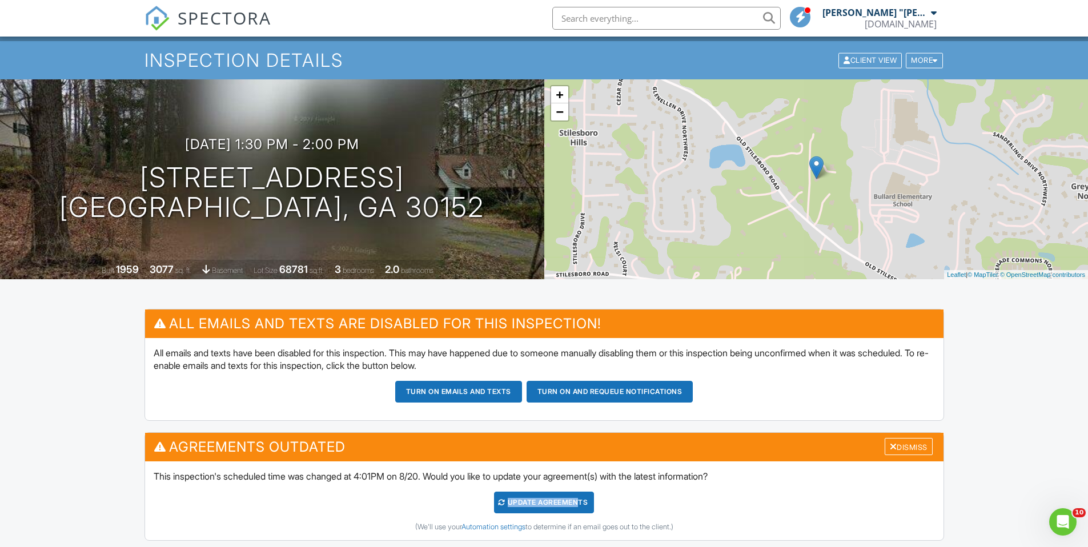
scroll to position [53, 0]
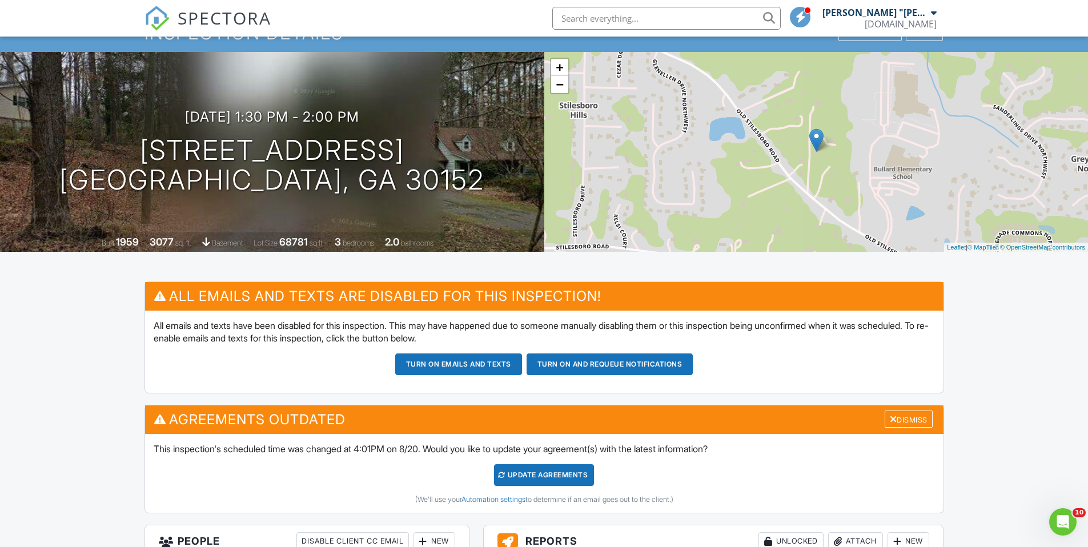
click at [550, 473] on div "Update Agreements" at bounding box center [544, 475] width 100 height 22
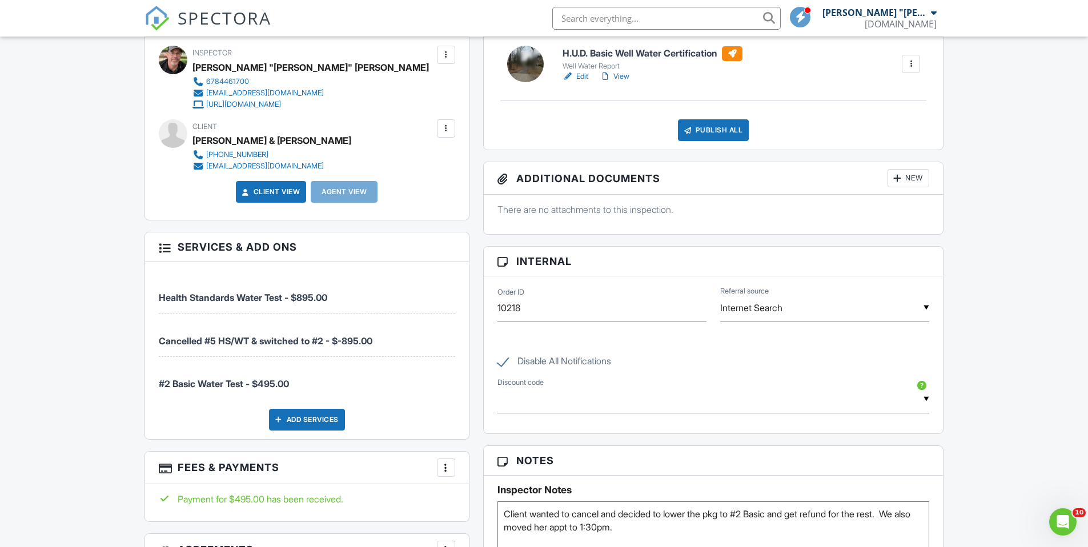
scroll to position [476, 0]
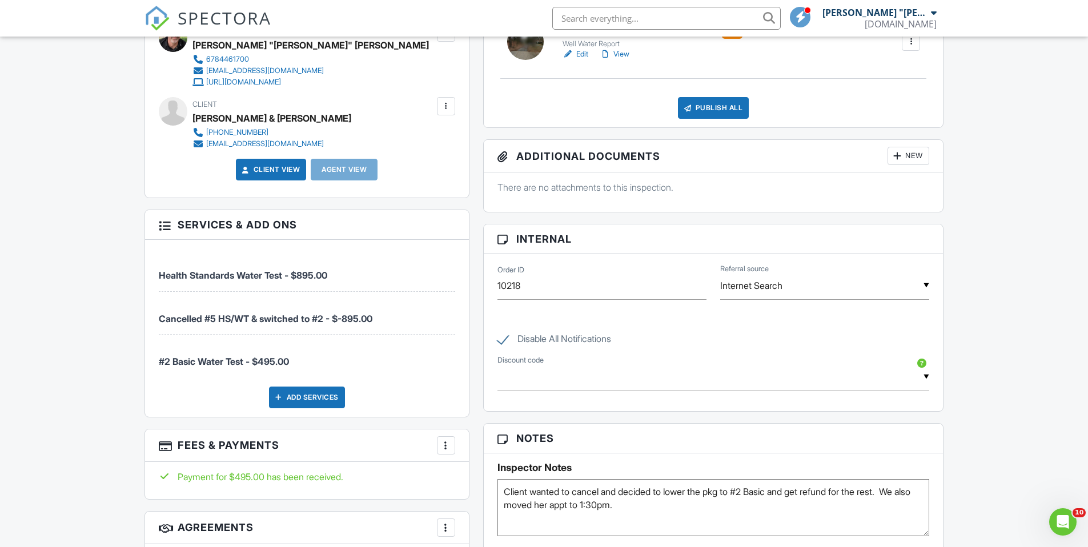
click at [446, 445] on div at bounding box center [445, 445] width 11 height 11
click at [483, 485] on li "Edit Fees & Payments" at bounding box center [503, 480] width 119 height 29
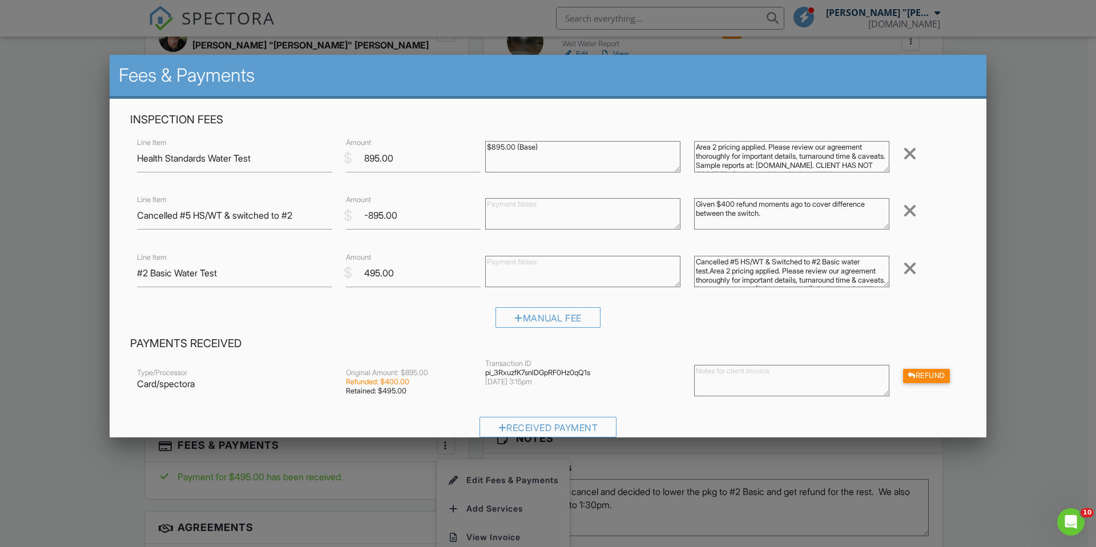
click at [1033, 339] on div at bounding box center [548, 285] width 1096 height 684
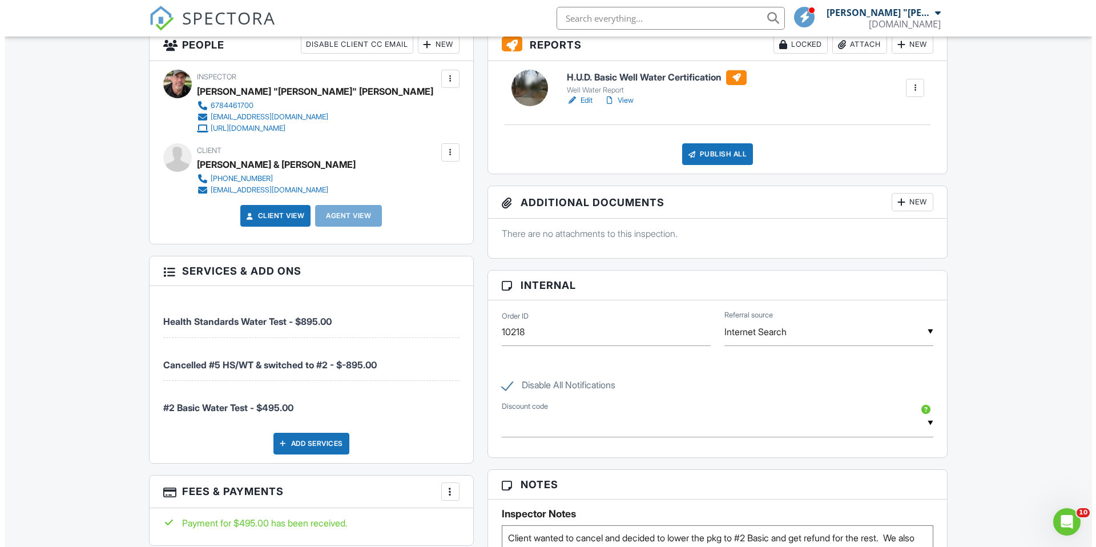
scroll to position [371, 0]
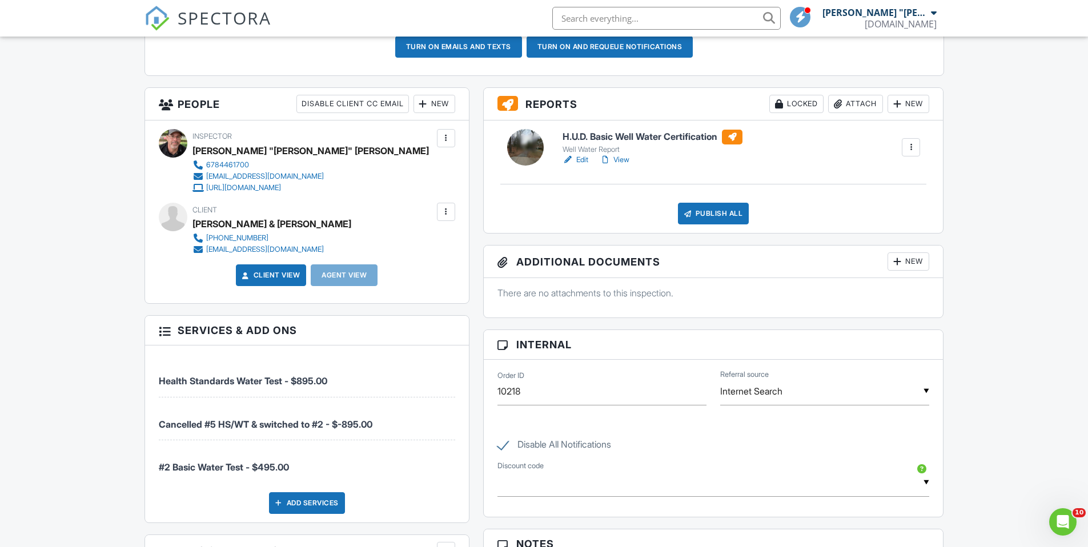
click at [854, 105] on div "Attach" at bounding box center [855, 104] width 55 height 18
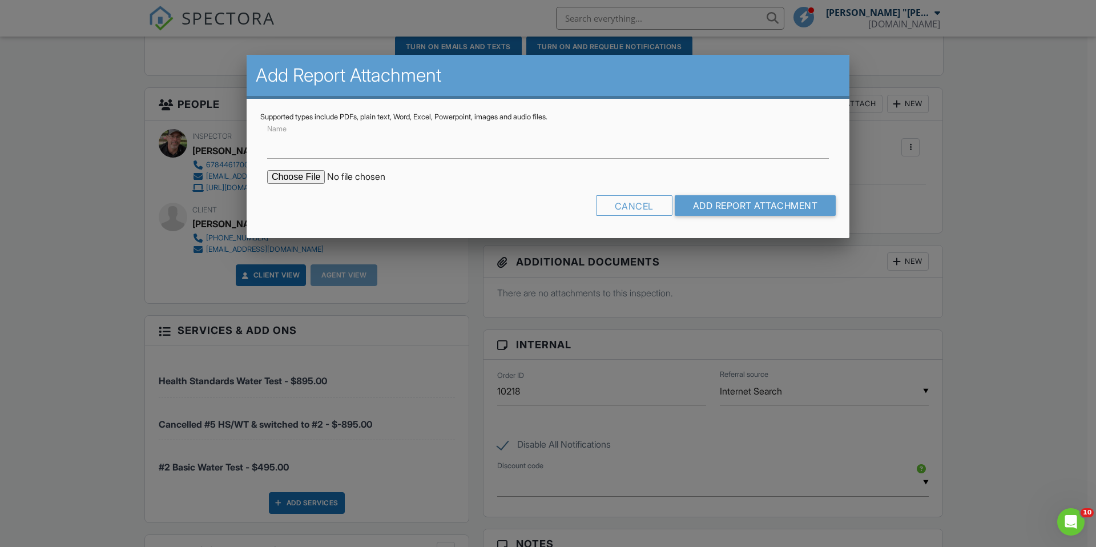
click at [313, 178] on input "file" at bounding box center [364, 177] width 194 height 14
type input "C:\fakepath\3696 Old Stilesboro Rd #2 Basic Water Report.pdf"
click at [389, 155] on input "Name" at bounding box center [548, 145] width 562 height 28
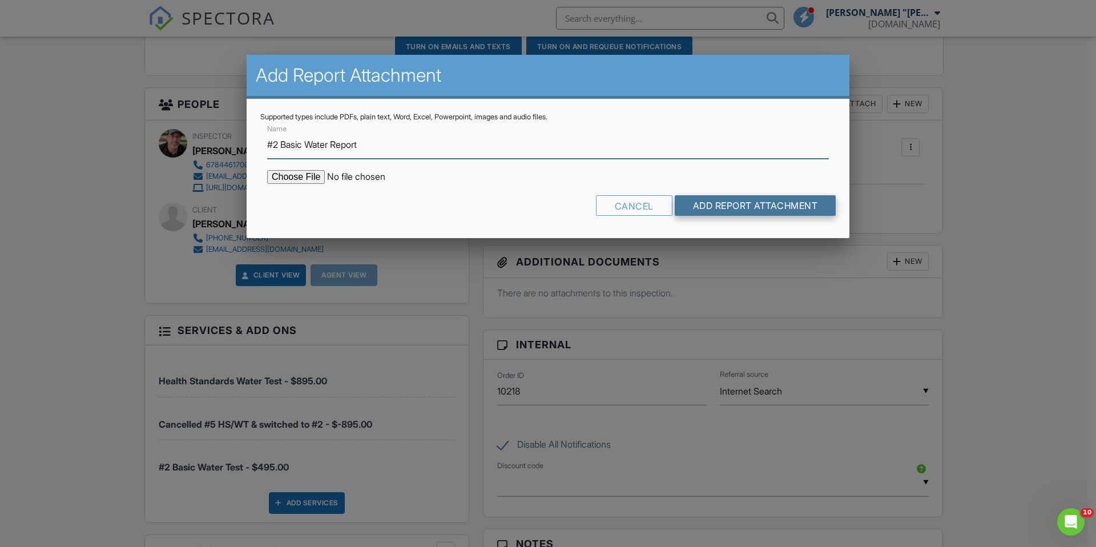
type input "#2 Basic Water Report"
click at [766, 205] on input "Add Report Attachment" at bounding box center [756, 205] width 162 height 21
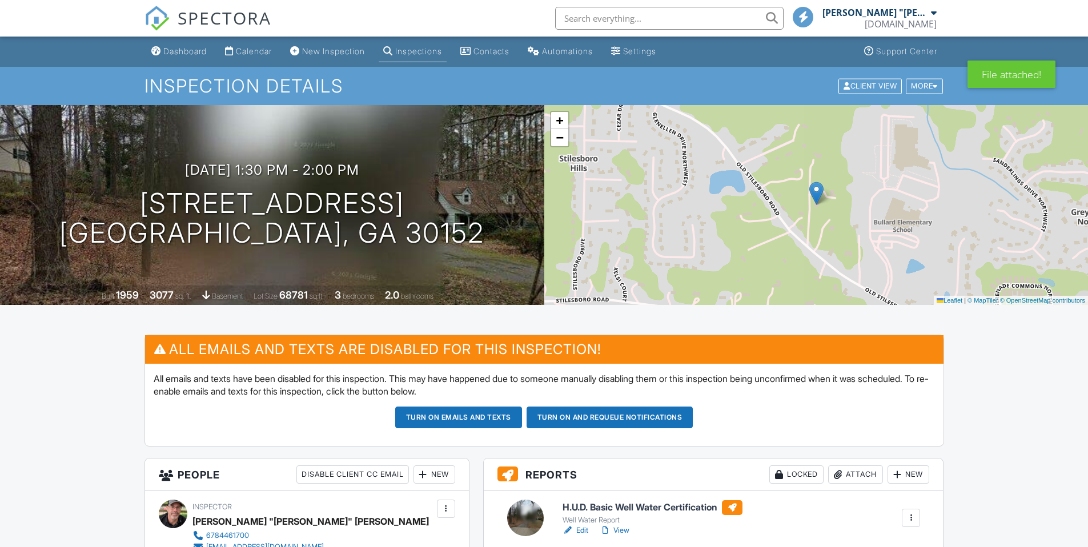
scroll to position [188, 0]
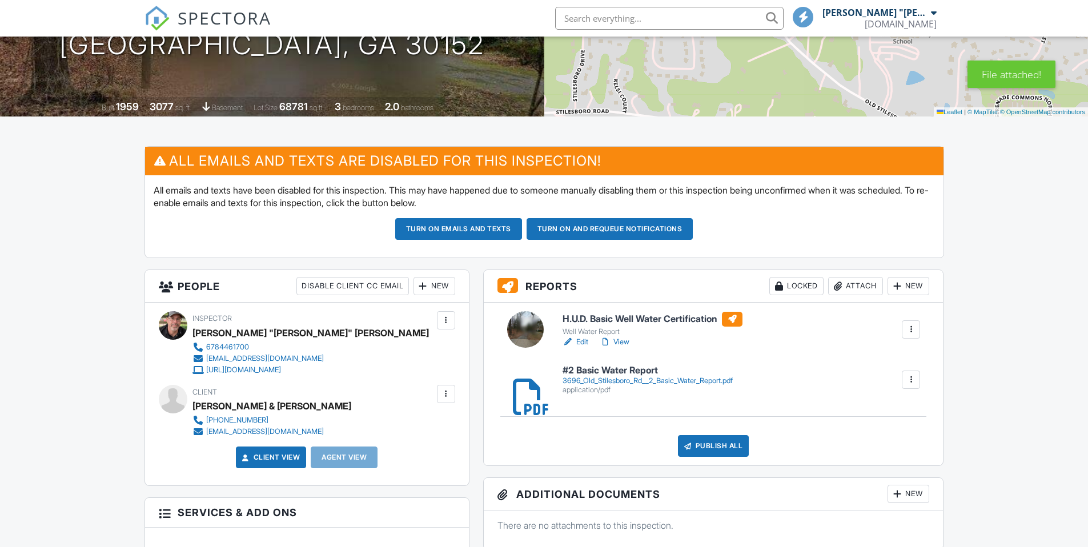
drag, startPoint x: 0, startPoint y: 0, endPoint x: 603, endPoint y: 227, distance: 644.3
click at [603, 227] on button "Turn on and Requeue Notifications" at bounding box center [609, 229] width 167 height 22
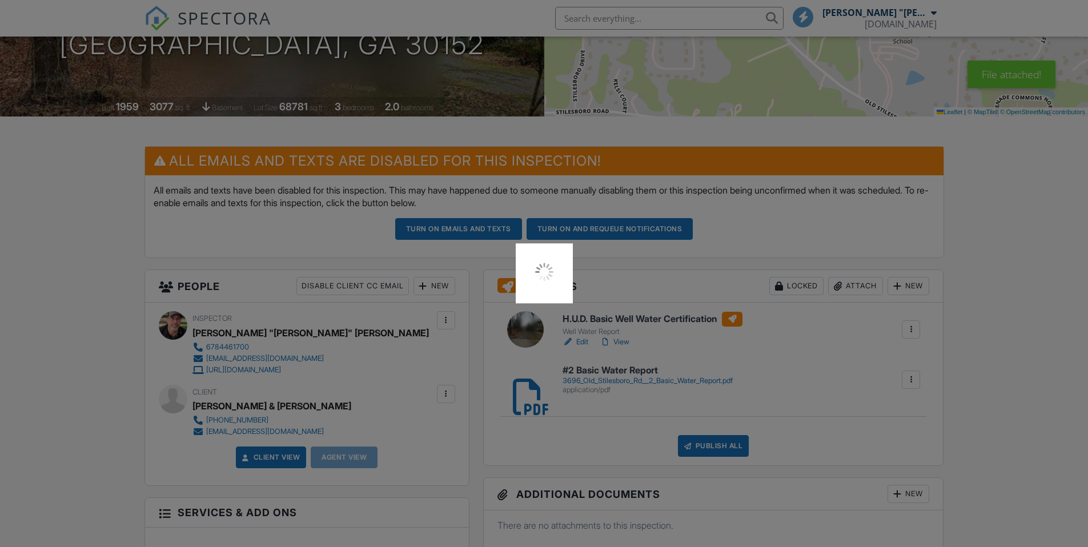
scroll to position [0, 0]
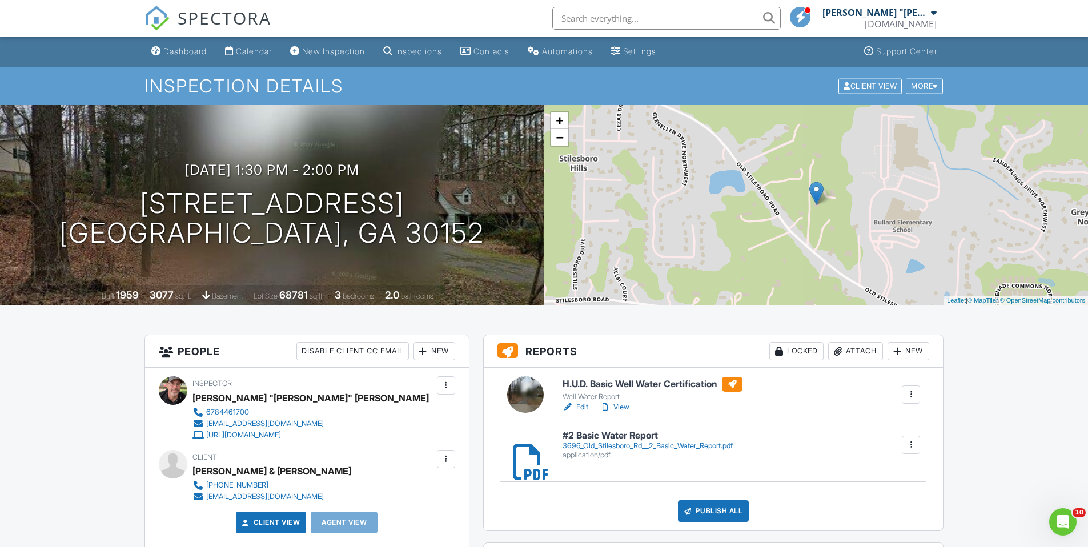
click at [256, 57] on link "Calendar" at bounding box center [248, 51] width 56 height 21
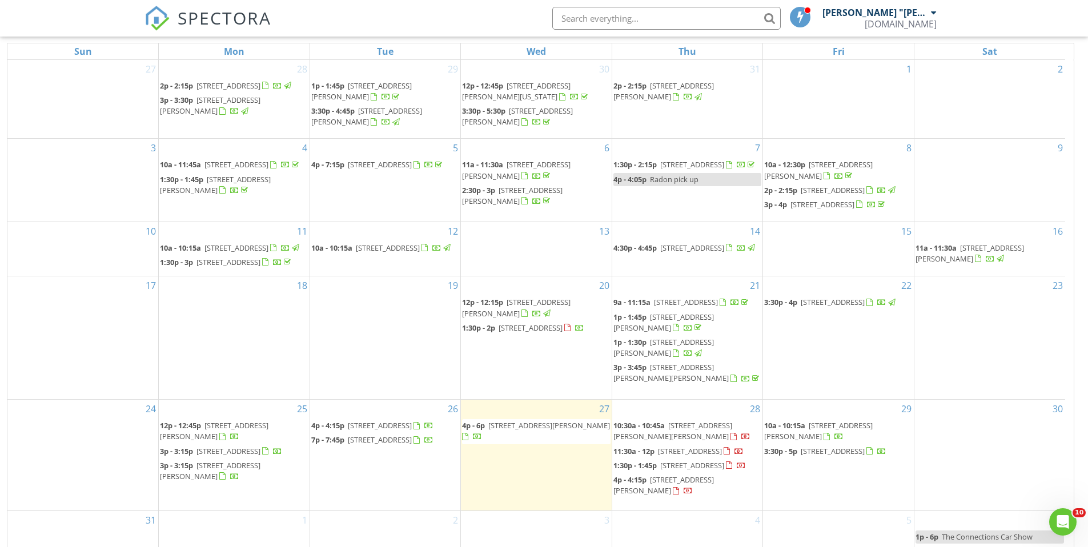
scroll to position [152, 0]
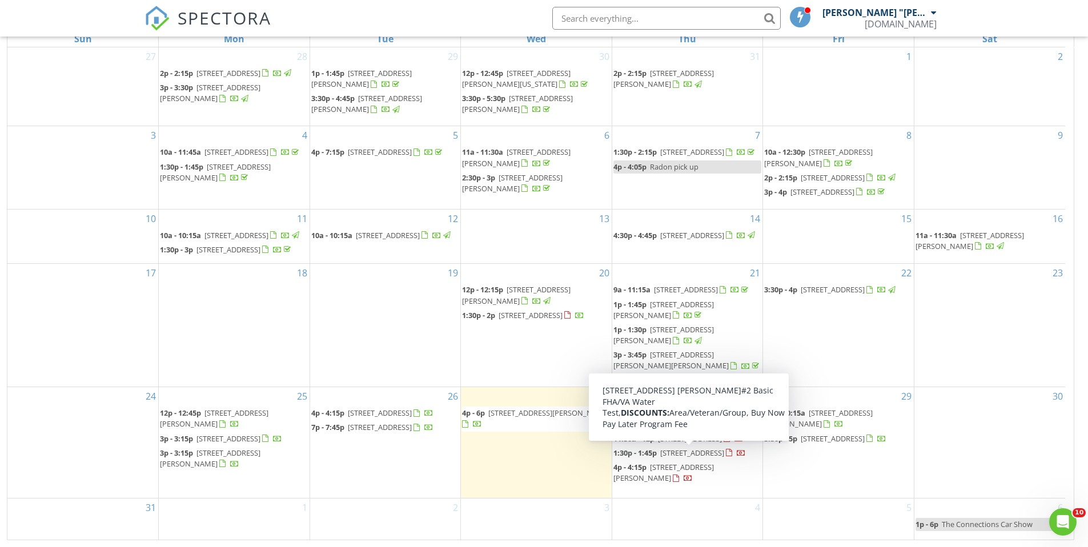
click at [659, 456] on link "1:30p - 1:45p 101 Hickory Knl Dr, Waynesboro 30830" at bounding box center [679, 453] width 132 height 10
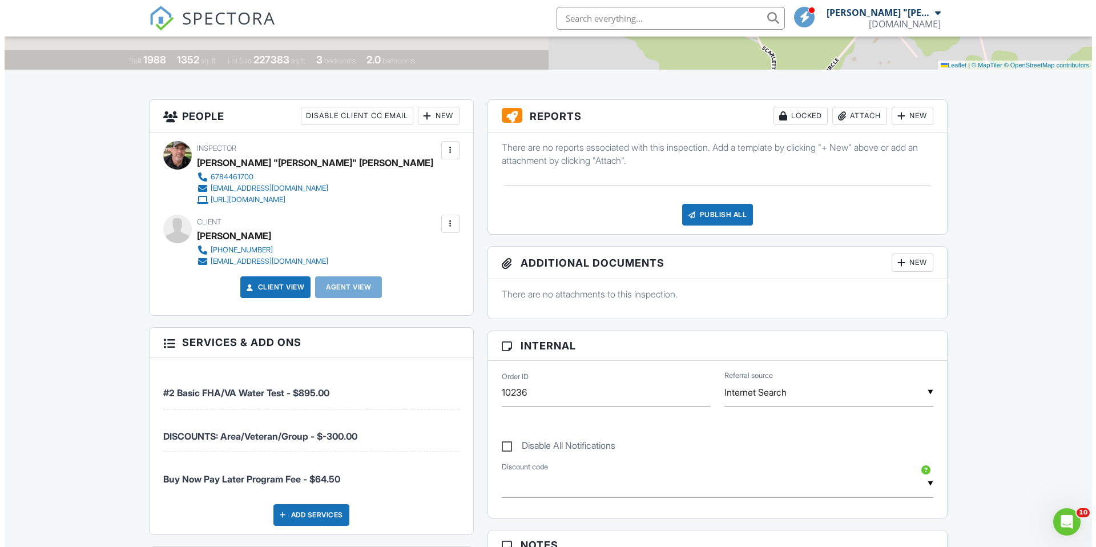
scroll to position [228, 0]
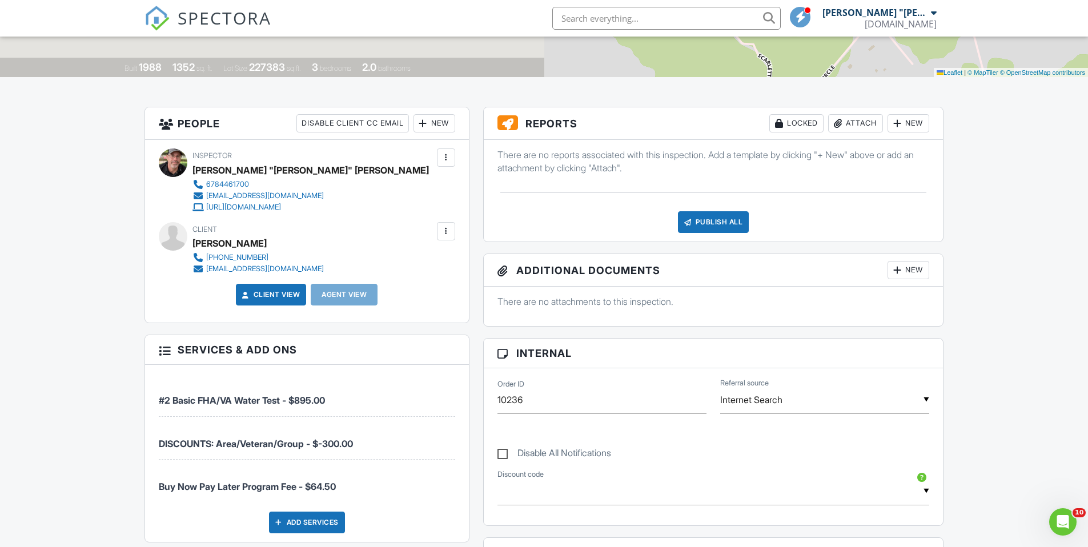
click at [448, 233] on div at bounding box center [445, 231] width 11 height 11
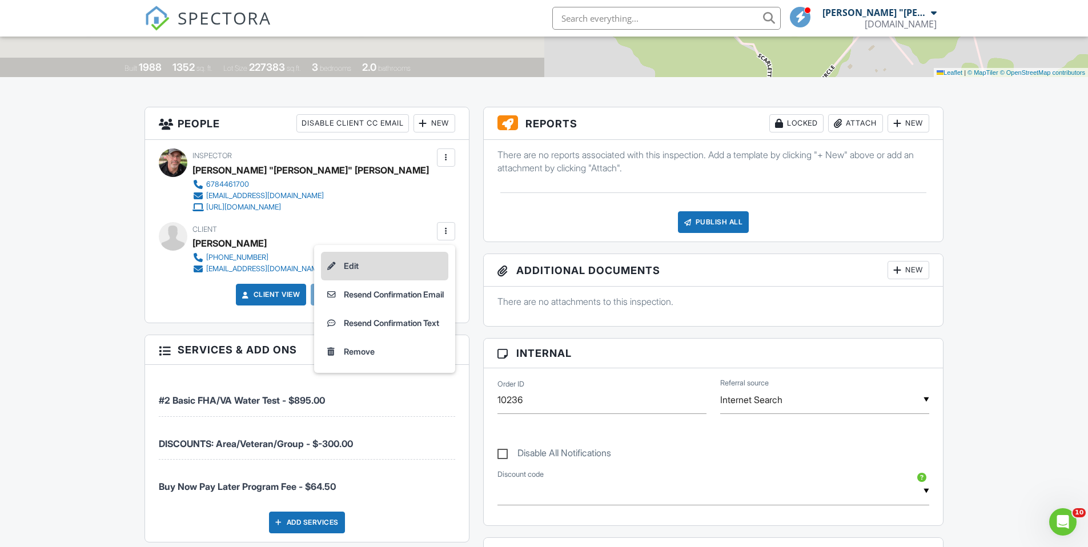
click at [394, 270] on li "Edit" at bounding box center [384, 266] width 127 height 29
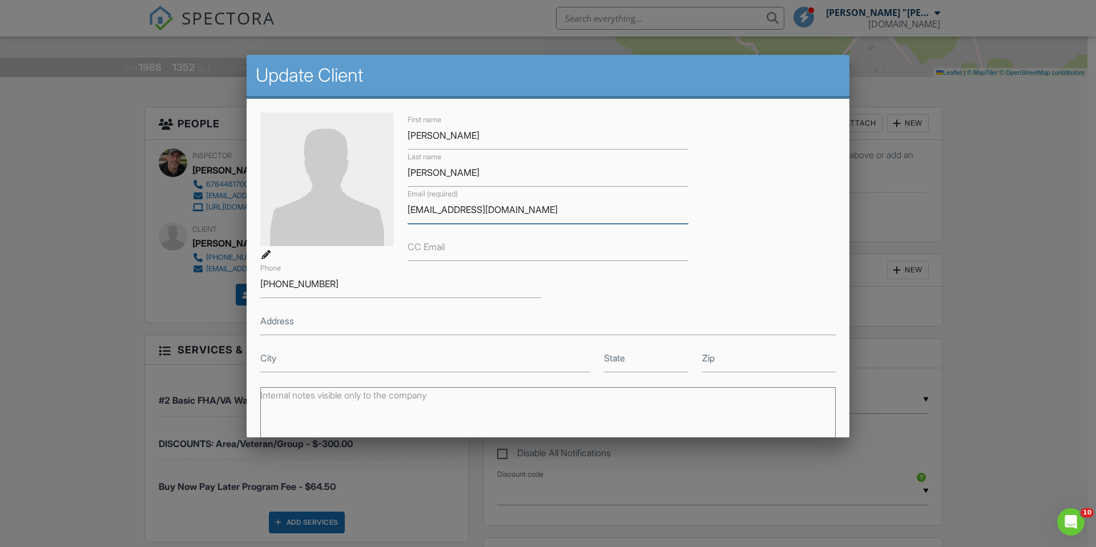
click at [426, 212] on input "[EMAIL_ADDRESS][DOMAIN_NAME]" at bounding box center [548, 210] width 281 height 28
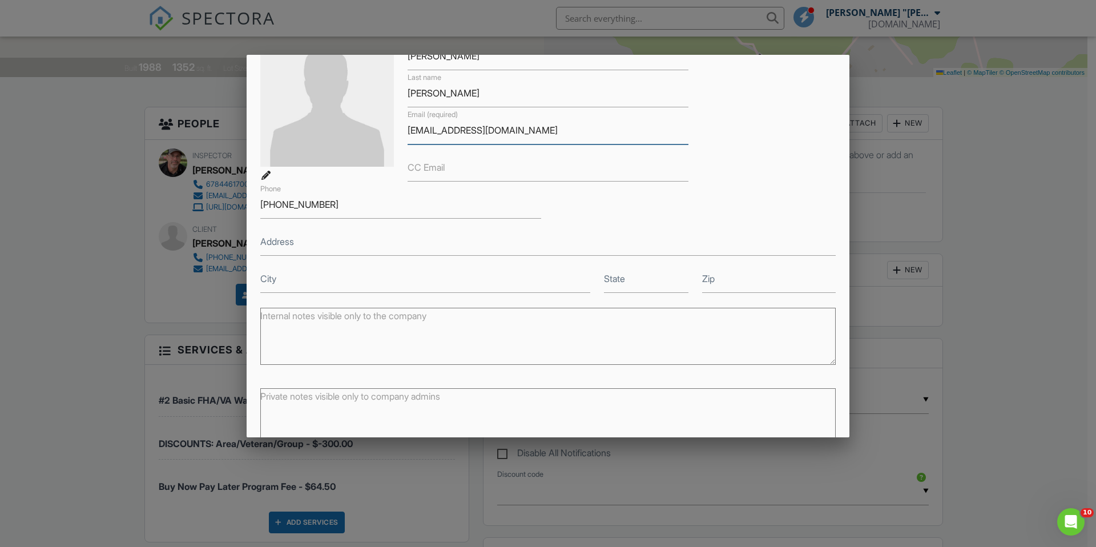
scroll to position [139, 0]
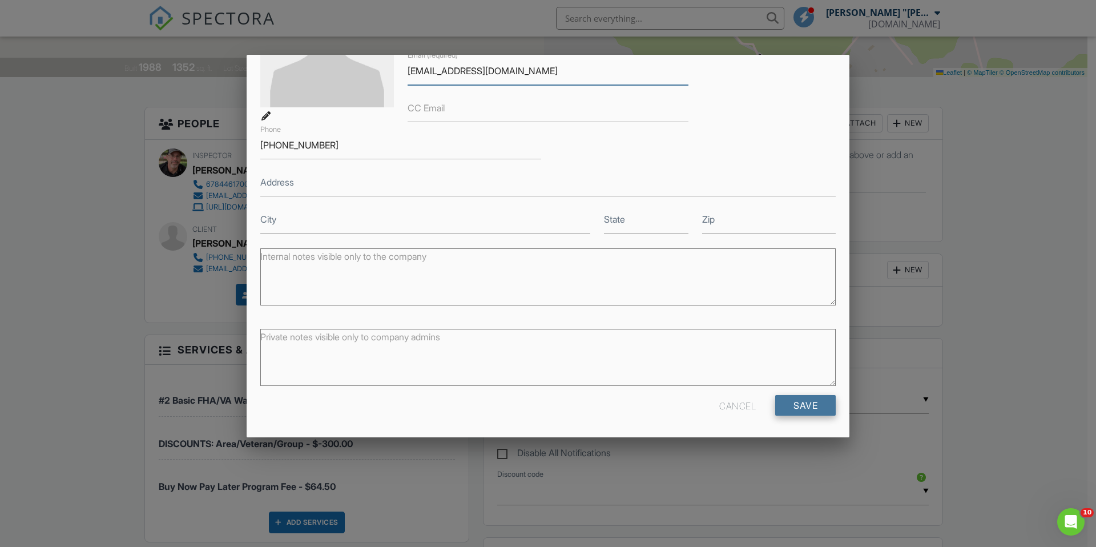
type input "[EMAIL_ADDRESS][DOMAIN_NAME]"
click at [795, 405] on input "Save" at bounding box center [805, 405] width 61 height 21
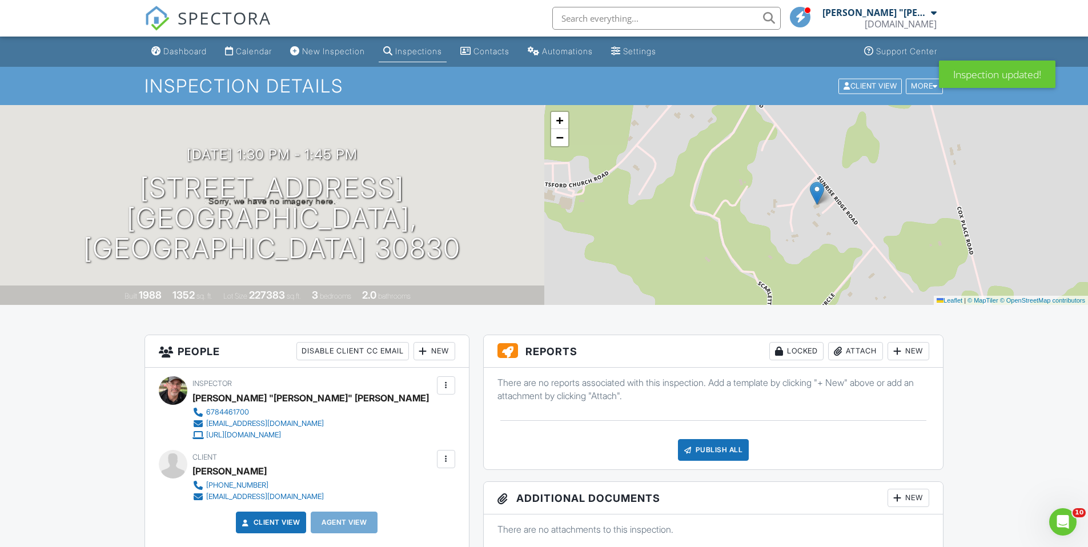
click at [446, 461] on div at bounding box center [445, 458] width 11 height 11
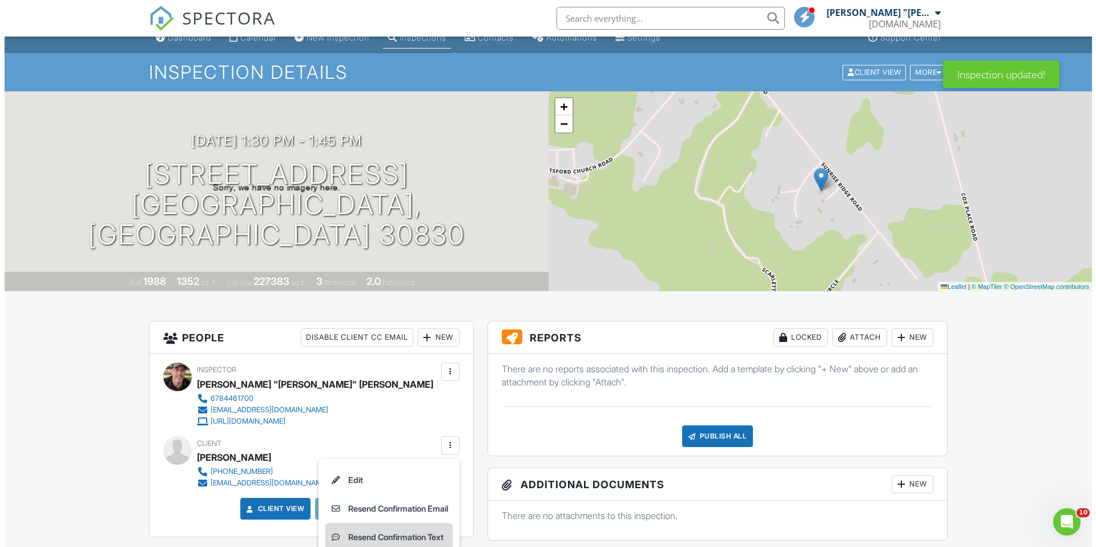
scroll to position [42, 0]
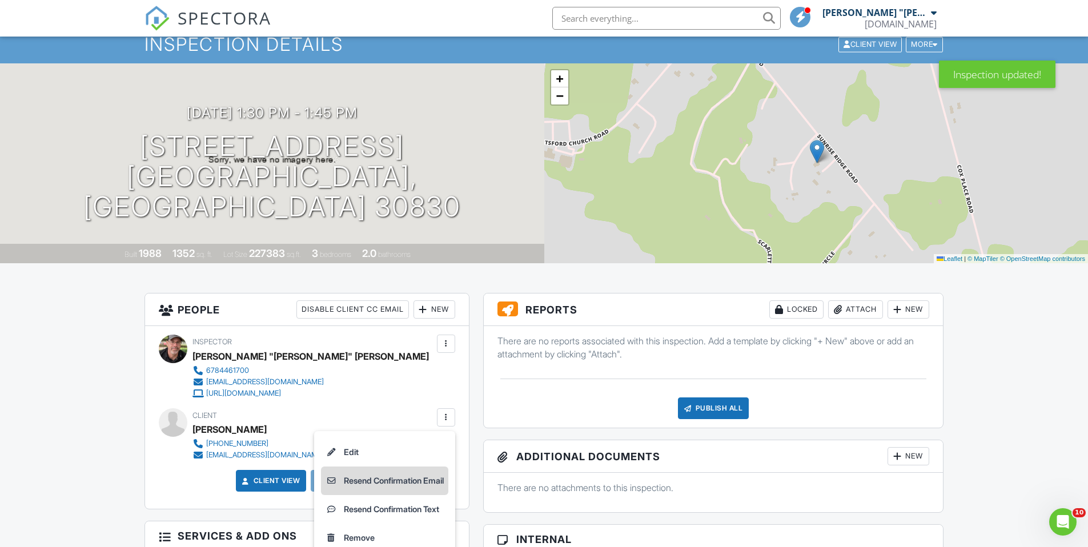
click at [392, 484] on li "Resend Confirmation Email" at bounding box center [384, 480] width 127 height 29
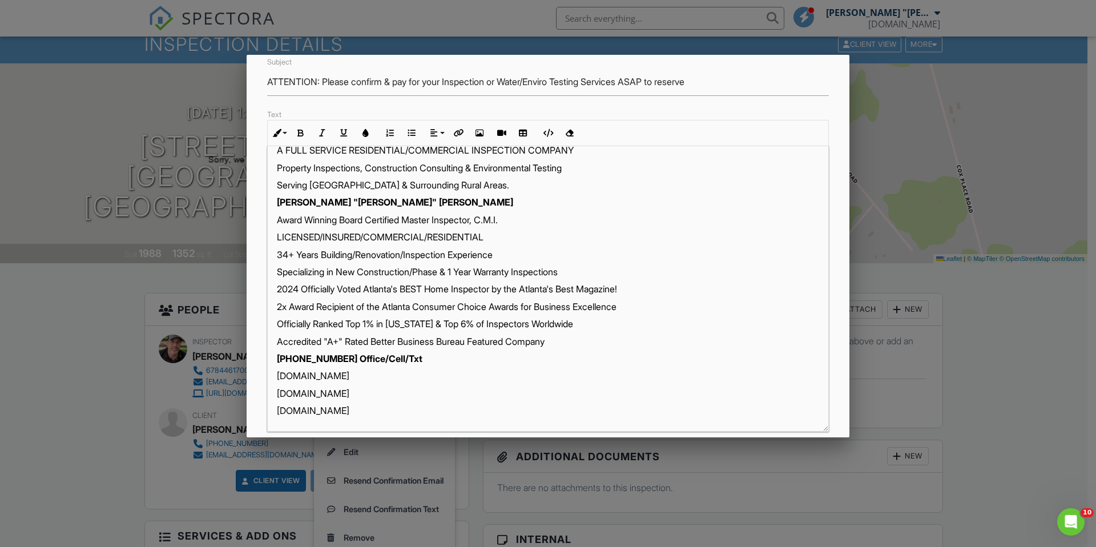
scroll to position [178, 0]
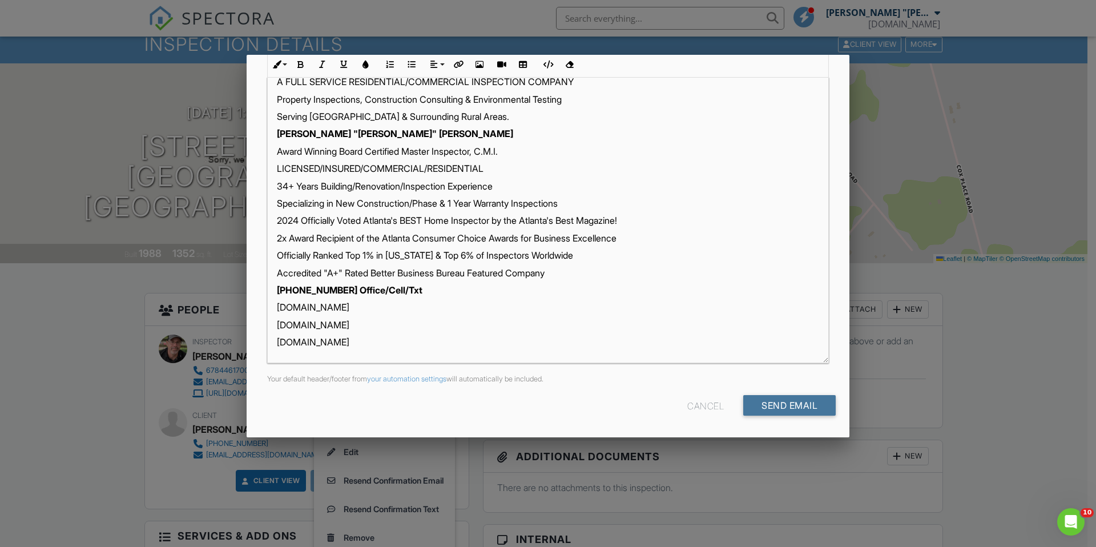
click at [791, 410] on input "Send Email" at bounding box center [789, 405] width 92 height 21
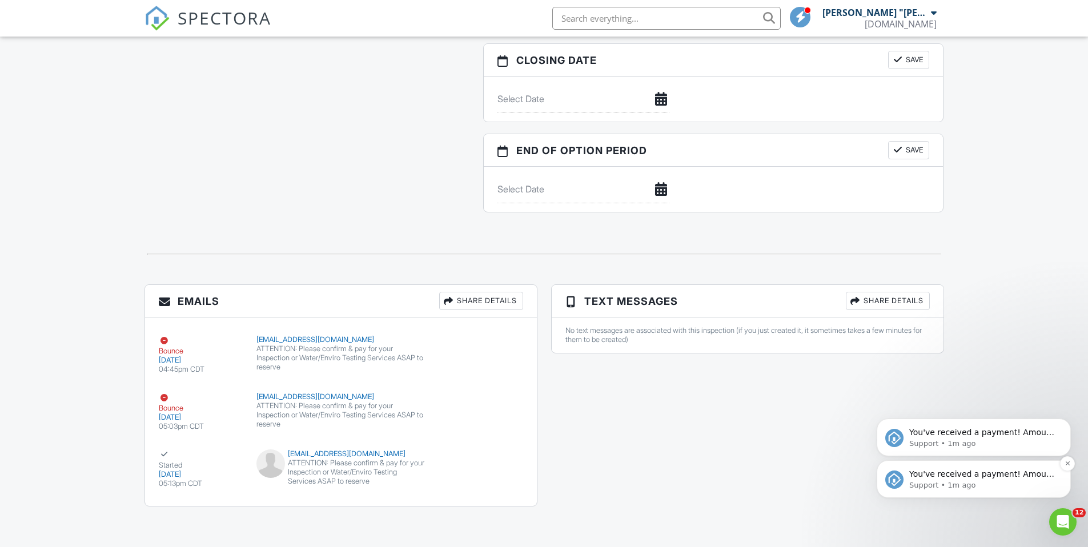
click at [920, 481] on p "Support • 1m ago" at bounding box center [982, 485] width 147 height 10
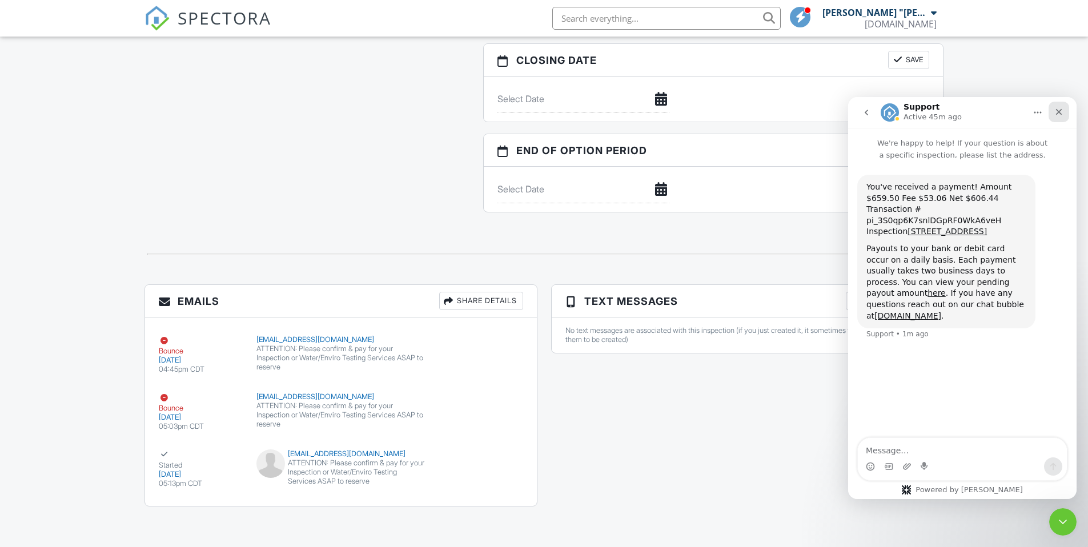
click at [1053, 111] on div "Close" at bounding box center [1058, 112] width 21 height 21
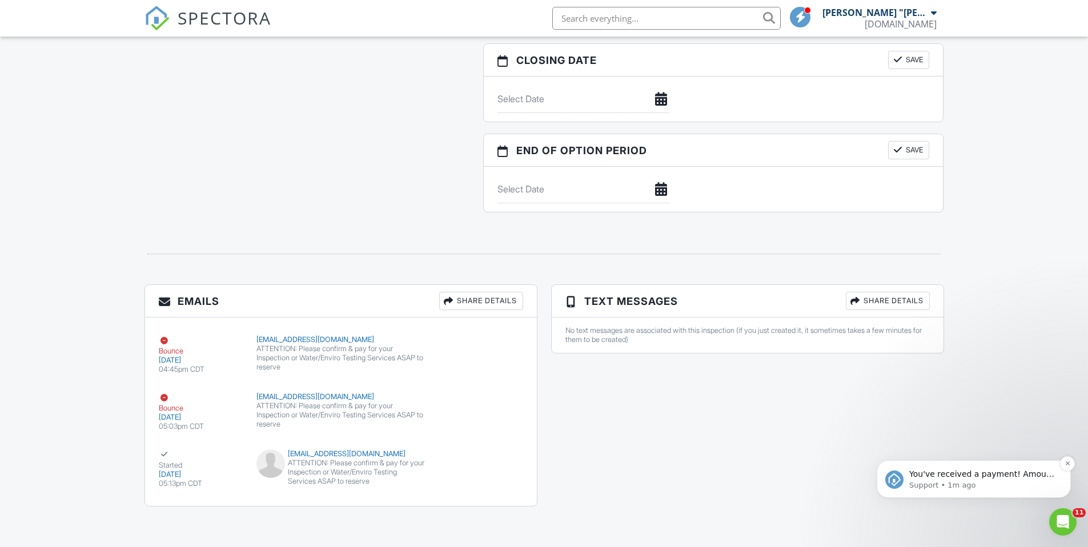
click at [988, 484] on p "Support • 1m ago" at bounding box center [982, 485] width 147 height 10
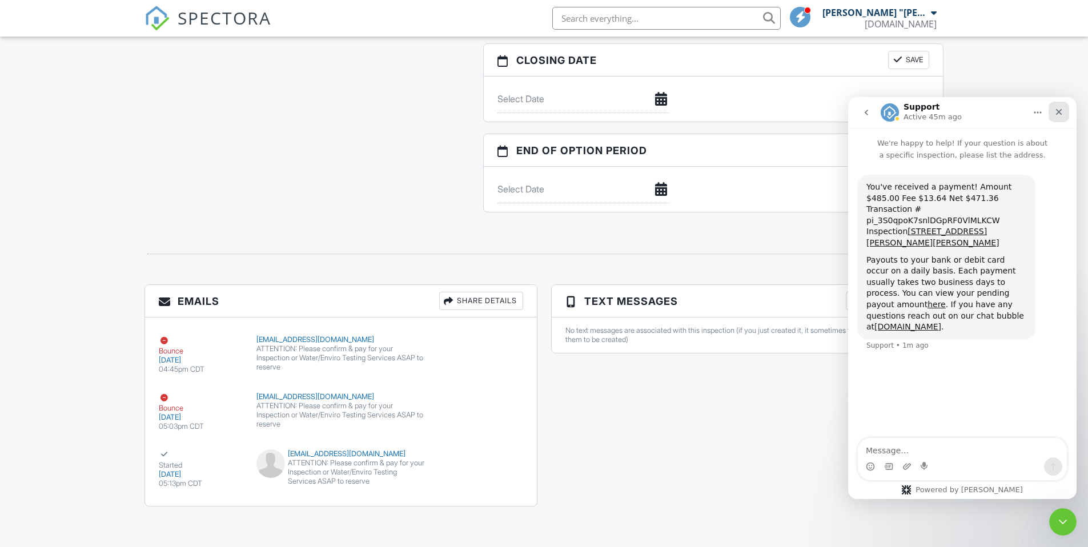
click at [1057, 113] on icon "Close" at bounding box center [1059, 112] width 6 height 6
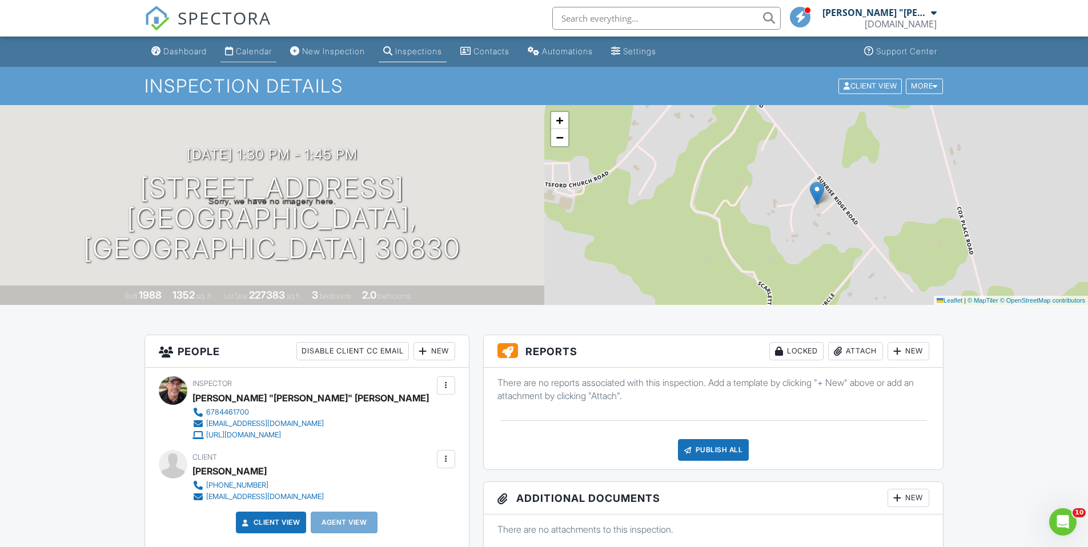
click at [257, 53] on div "Calendar" at bounding box center [254, 51] width 36 height 10
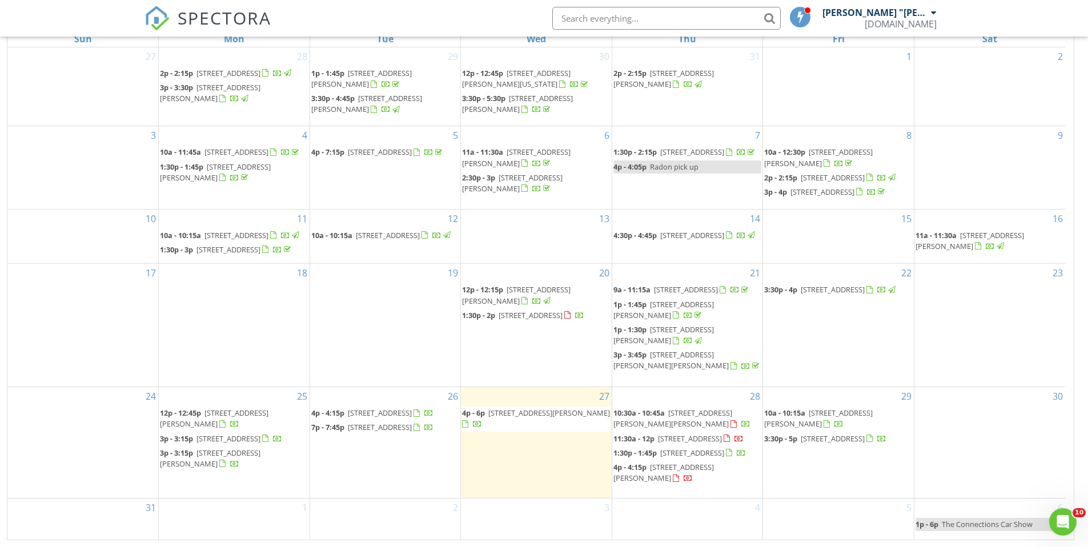
click at [828, 497] on div "29 10a - 10:15a [STREET_ADDRESS][PERSON_NAME] 3:30p - 5p [STREET_ADDRESS]" at bounding box center [838, 442] width 151 height 110
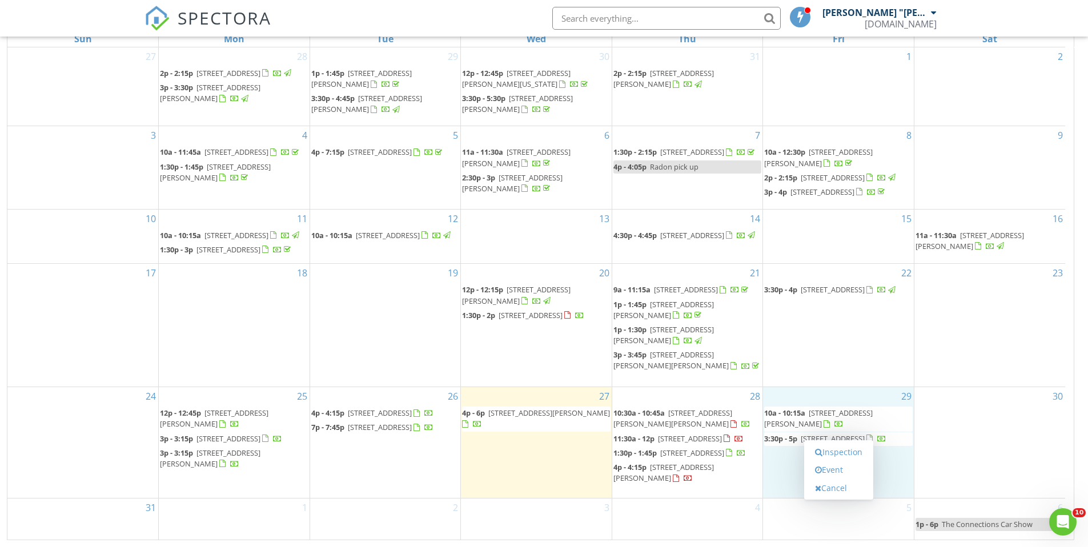
click at [958, 479] on div "30" at bounding box center [989, 442] width 151 height 110
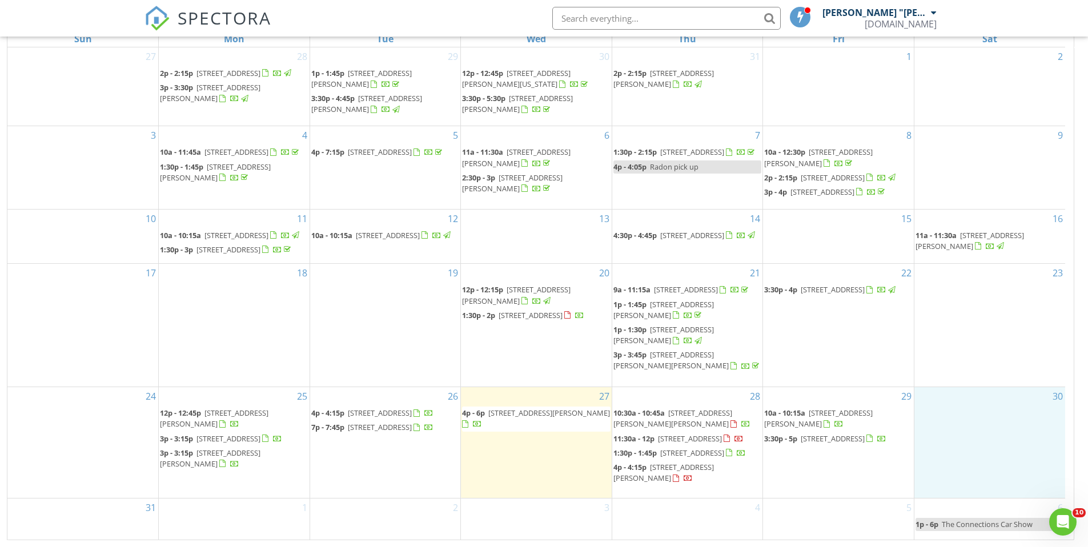
click at [707, 444] on span "[STREET_ADDRESS]" at bounding box center [690, 438] width 64 height 10
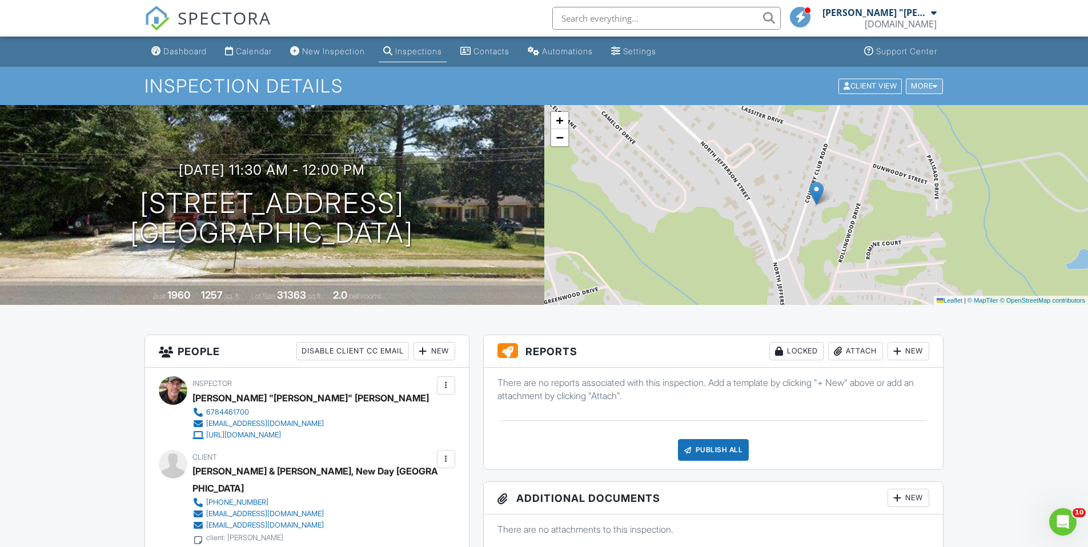
click at [937, 83] on div "More" at bounding box center [923, 85] width 37 height 15
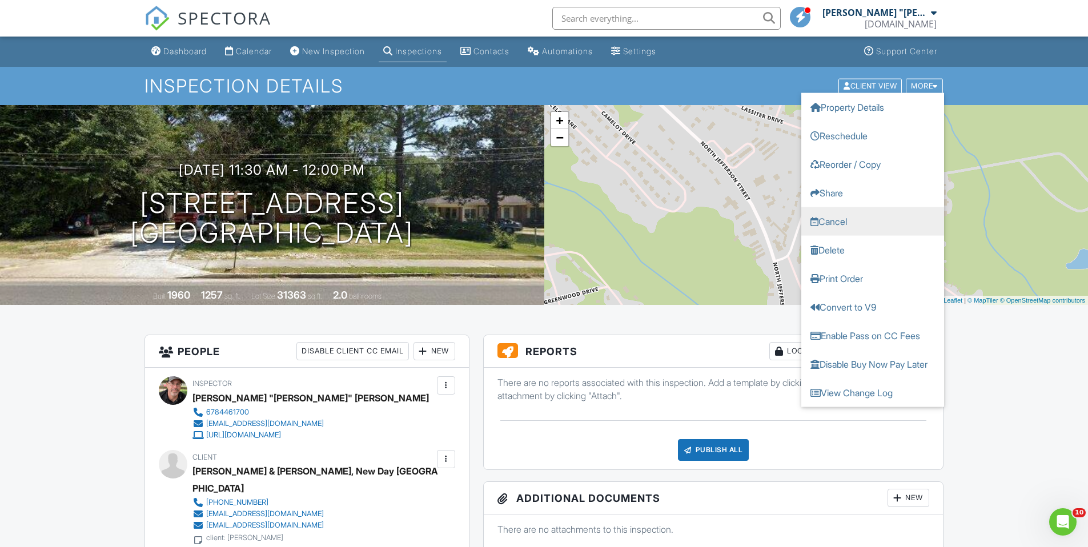
click at [842, 223] on link "Cancel" at bounding box center [872, 221] width 143 height 29
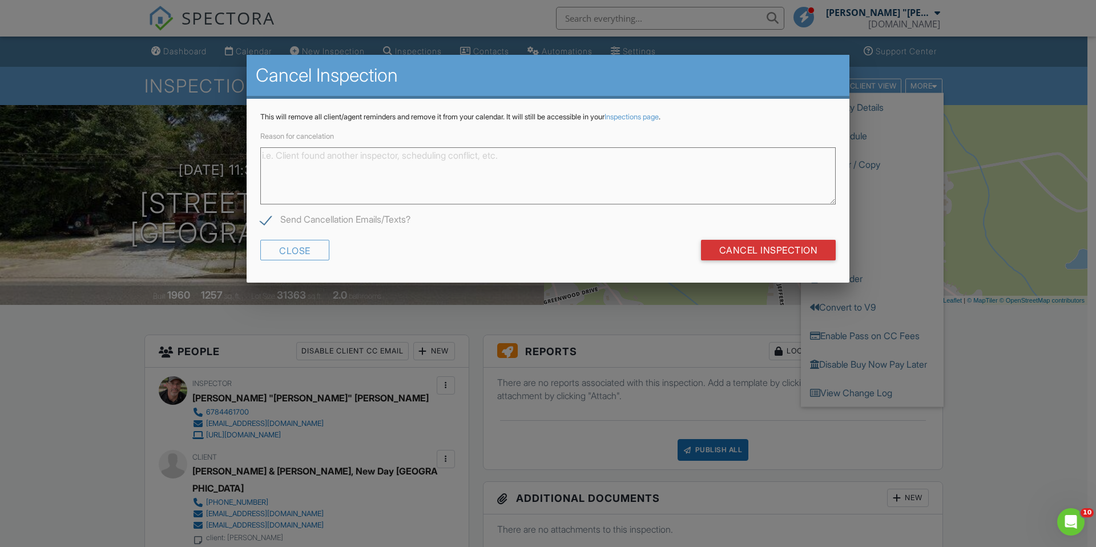
click at [331, 167] on textarea "Reason for cancelation" at bounding box center [547, 175] width 575 height 57
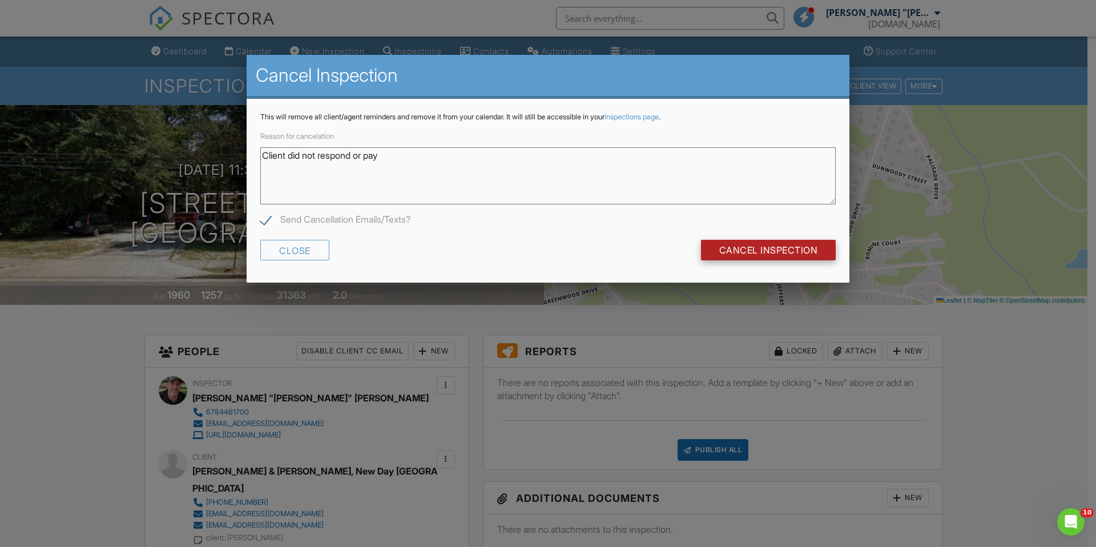
type textarea "Client did not respond or pay"
click at [768, 256] on input "Cancel Inspection" at bounding box center [768, 250] width 135 height 21
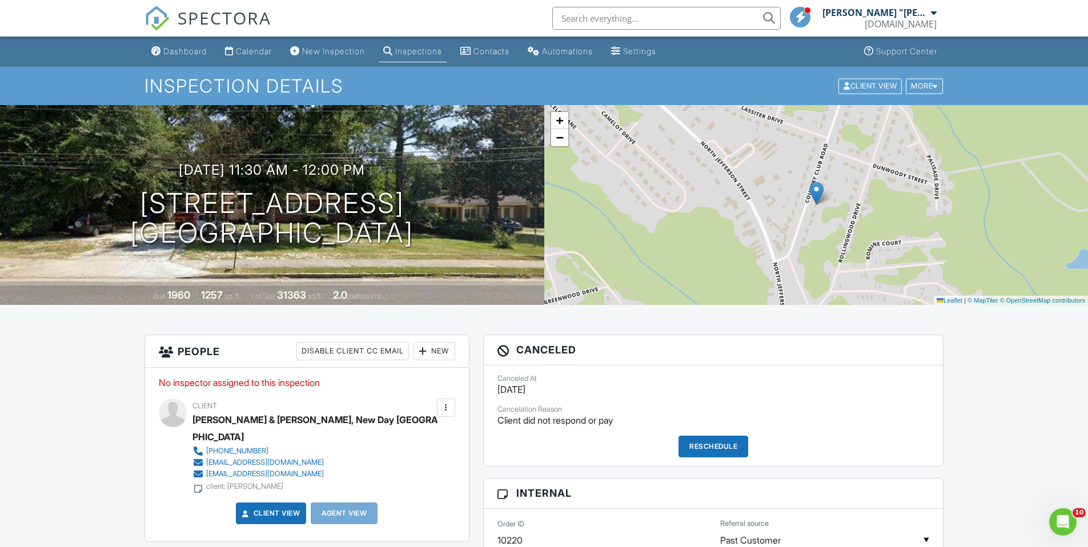
click at [645, 18] on input "text" at bounding box center [666, 18] width 228 height 23
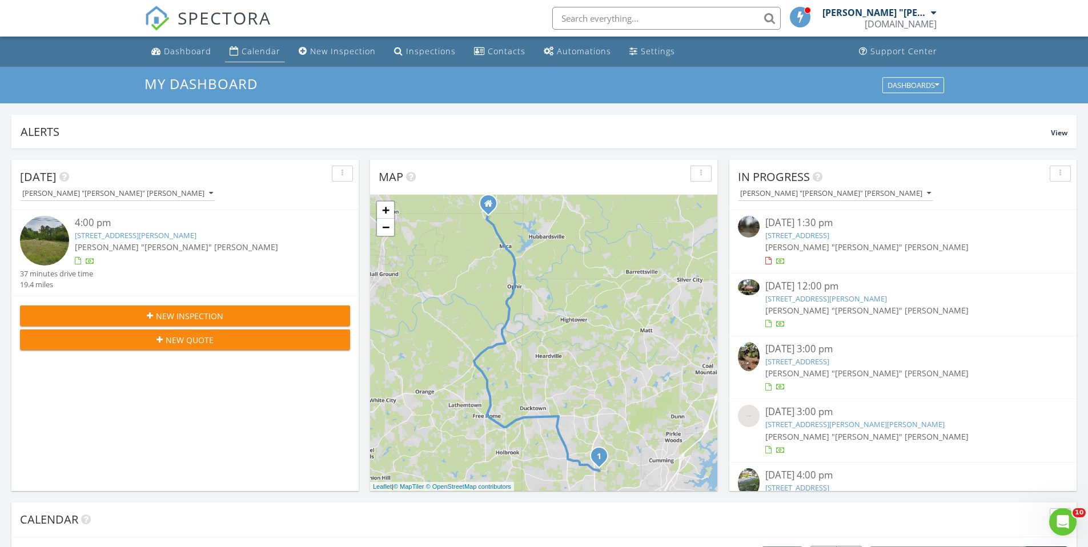
click at [273, 53] on div "Calendar" at bounding box center [261, 51] width 39 height 11
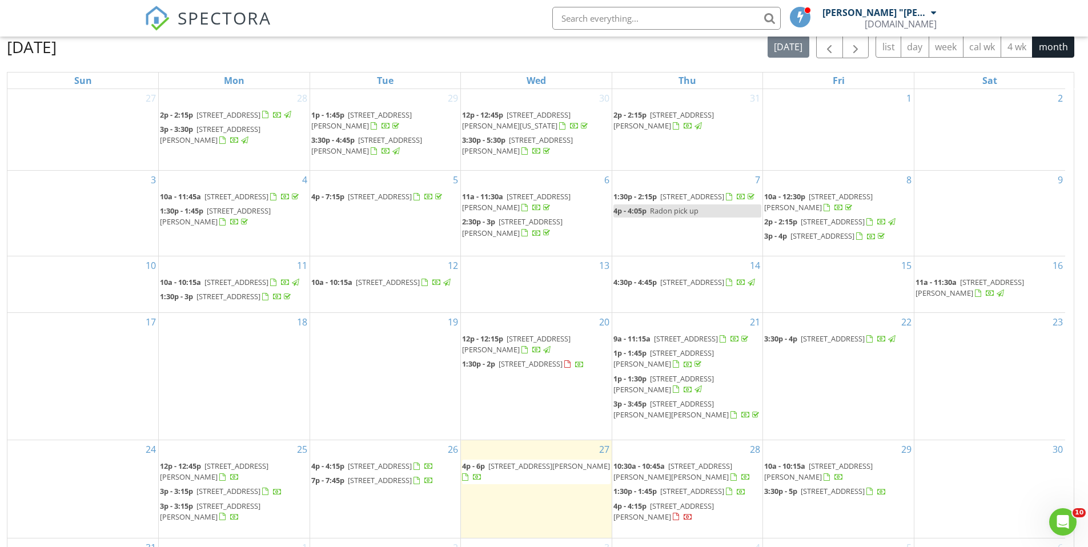
scroll to position [152, 0]
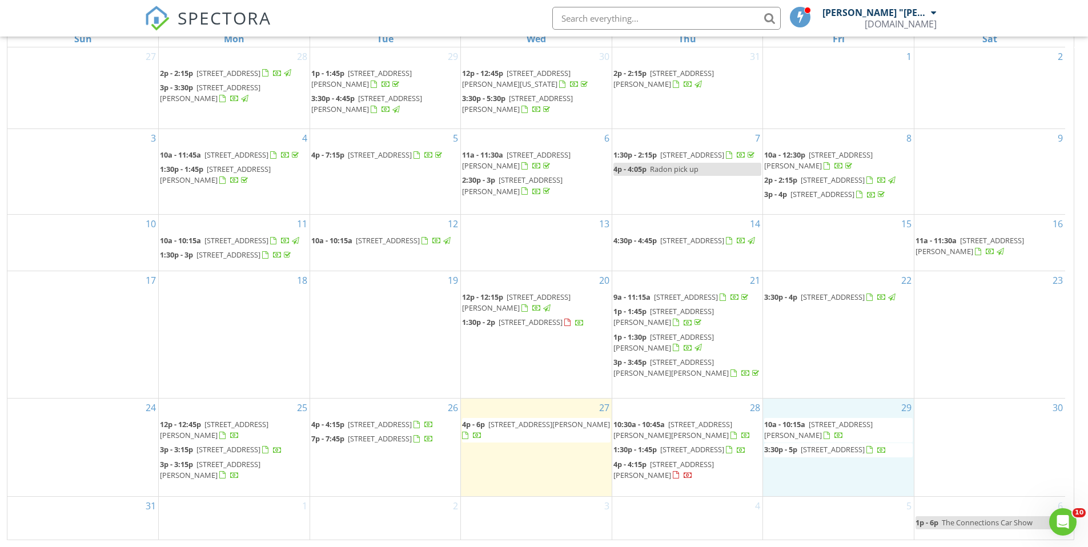
click at [792, 490] on div "29 10a - 10:15a 480 Cambridge Way, Covington 30016 3:30p - 5p 1041 Shoreline Dr…" at bounding box center [838, 448] width 151 height 98
click at [852, 444] on link "Inspection" at bounding box center [838, 442] width 59 height 18
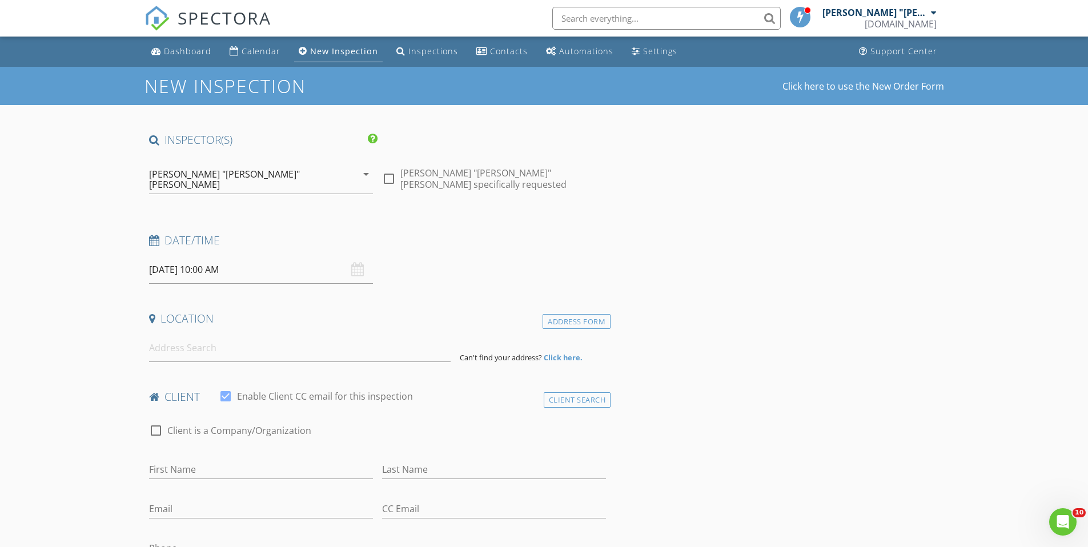
click at [277, 265] on input "[DATE] 10:00 AM" at bounding box center [261, 270] width 224 height 28
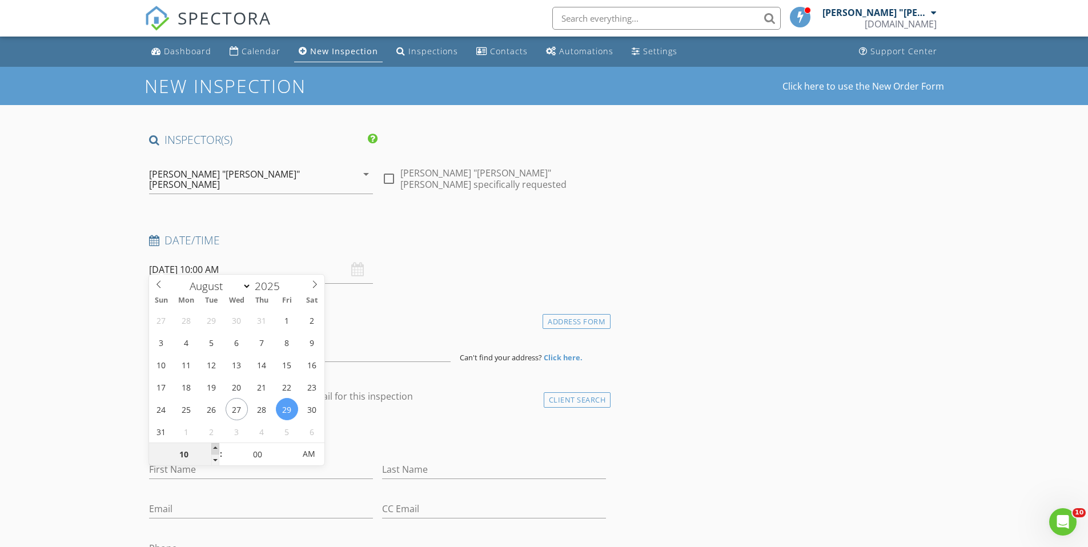
type input "11"
type input "[DATE] 11:00 AM"
click at [212, 448] on span at bounding box center [215, 448] width 8 height 11
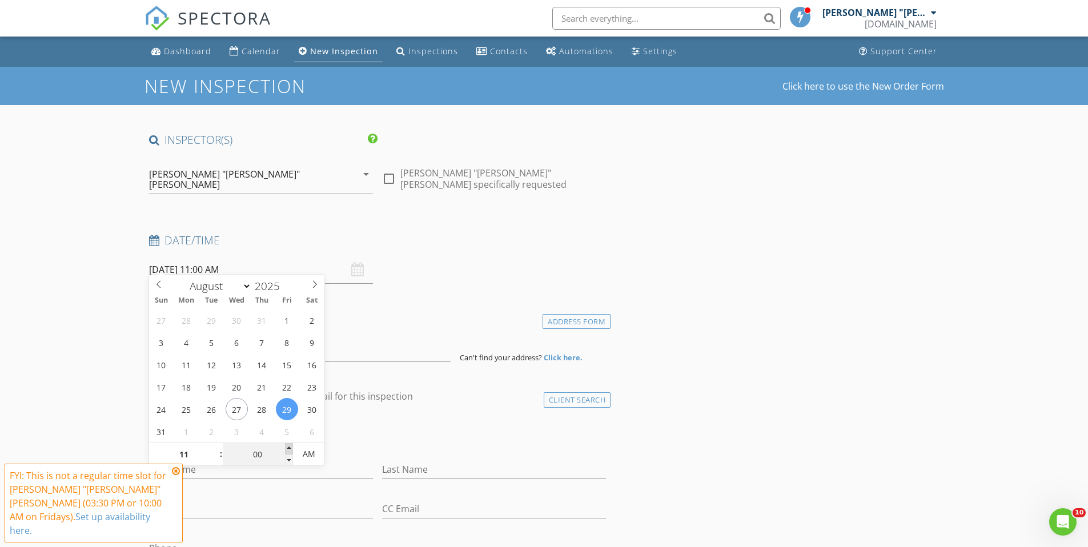
type input "05"
type input "[DATE] 11:05 AM"
click at [288, 447] on span at bounding box center [289, 448] width 8 height 11
type input "10"
type input "[DATE] 11:10 AM"
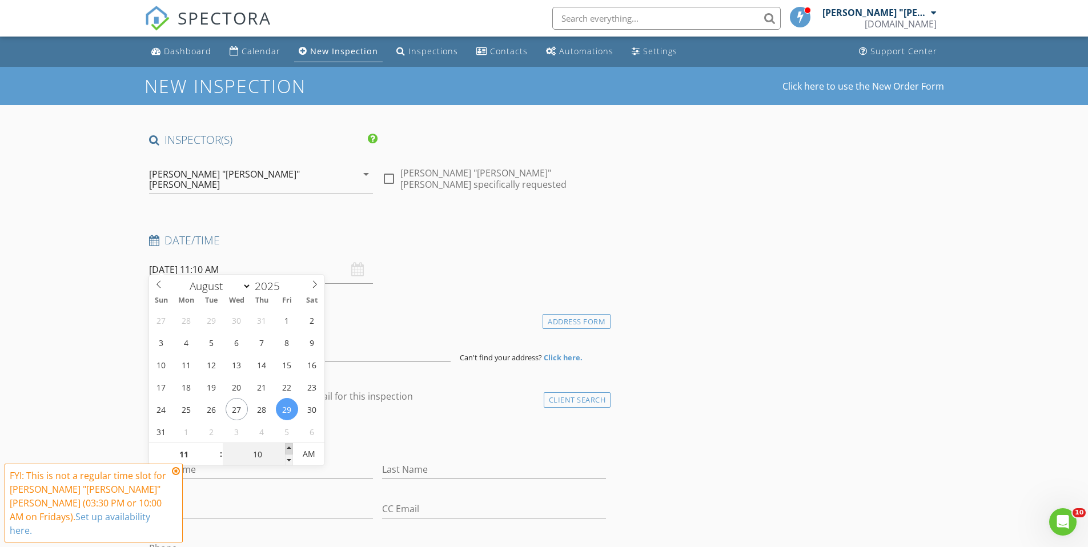
click at [288, 447] on span at bounding box center [289, 448] width 8 height 11
type input "15"
type input "[DATE] 11:15 AM"
click at [287, 446] on span at bounding box center [289, 448] width 8 height 11
type input "20"
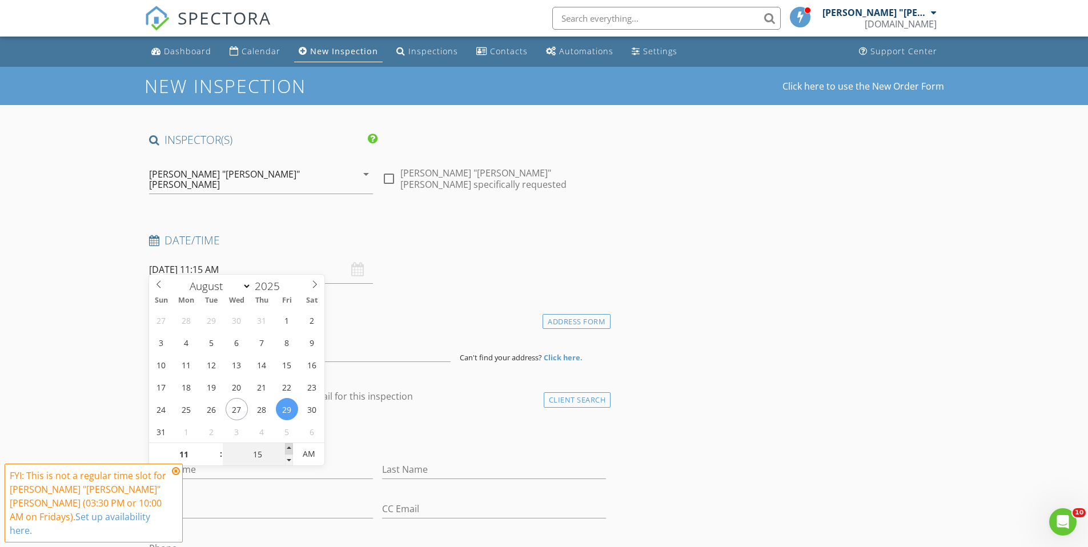
type input "[DATE] 11:20 AM"
click at [287, 446] on span at bounding box center [289, 448] width 8 height 11
type input "25"
type input "[DATE] 11:25 AM"
click at [287, 446] on span at bounding box center [289, 448] width 8 height 11
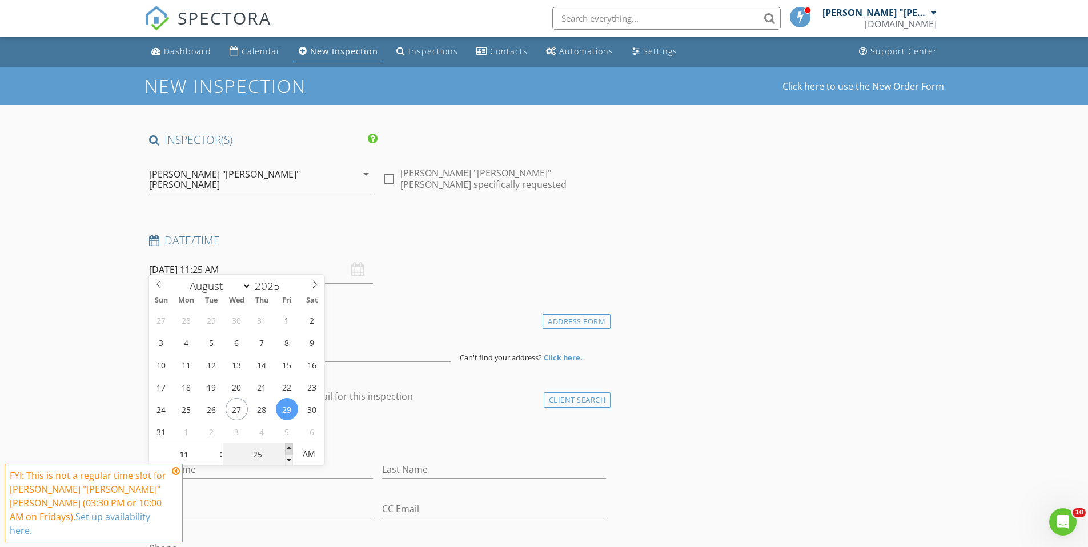
type input "30"
type input "[DATE] 11:30 AM"
click at [287, 447] on span at bounding box center [289, 448] width 8 height 11
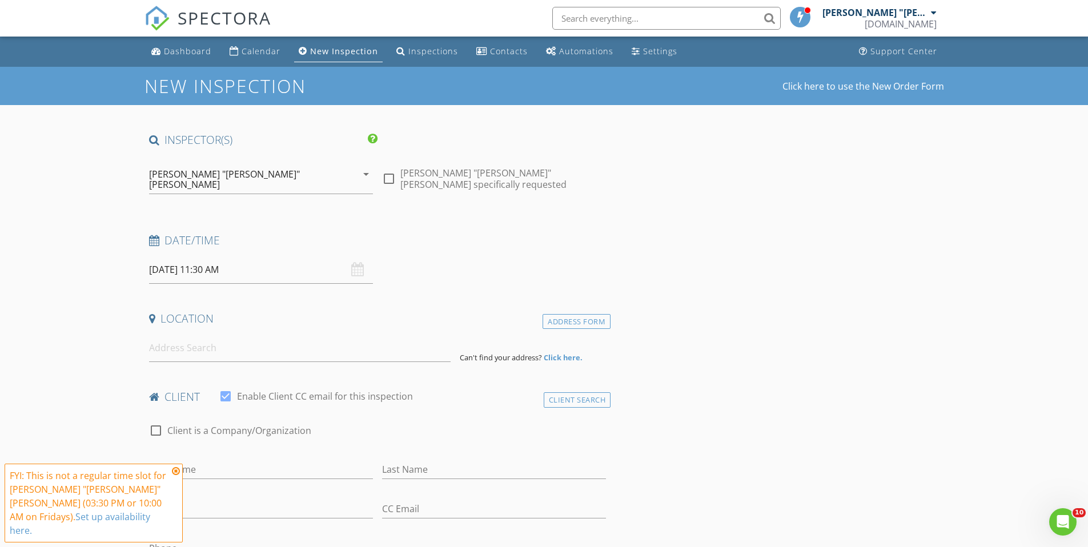
click at [424, 315] on h4 "Location" at bounding box center [377, 318] width 457 height 15
click at [295, 345] on input at bounding box center [299, 348] width 301 height 28
click at [220, 344] on input at bounding box center [299, 348] width 301 height 28
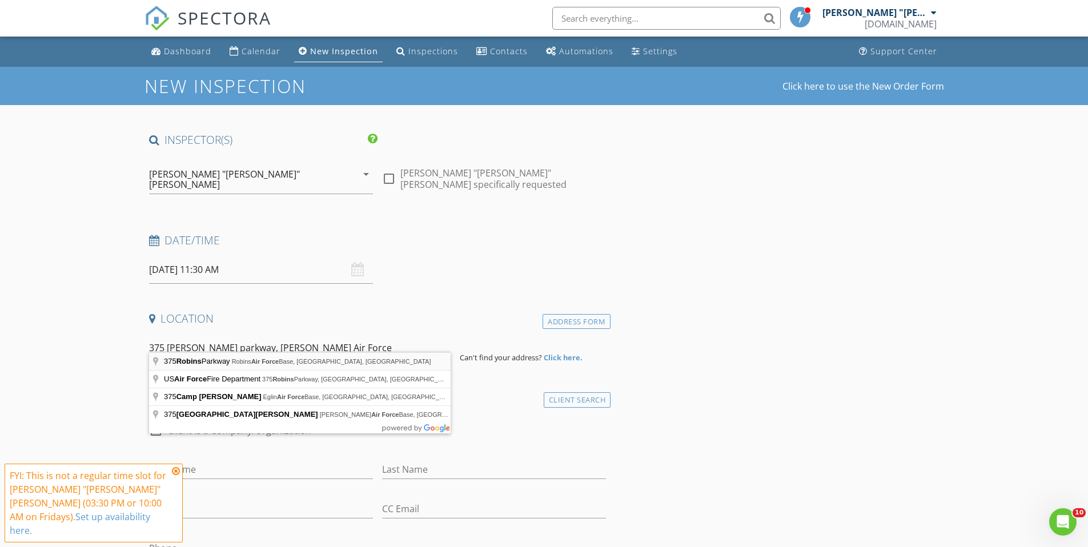
type input "[STREET_ADDRESS]"
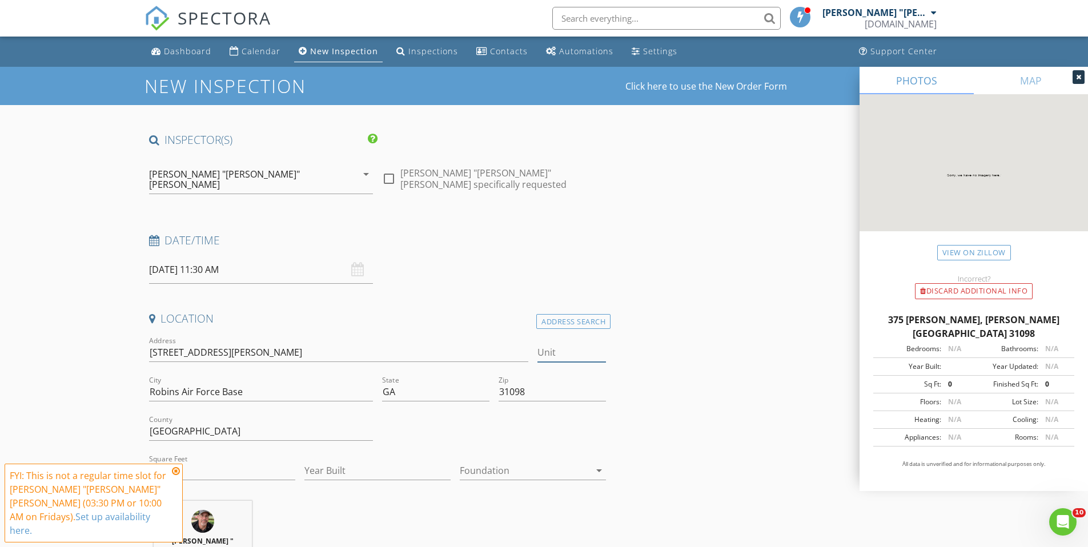
click at [570, 344] on input "Unit" at bounding box center [571, 352] width 69 height 19
type input "#377"
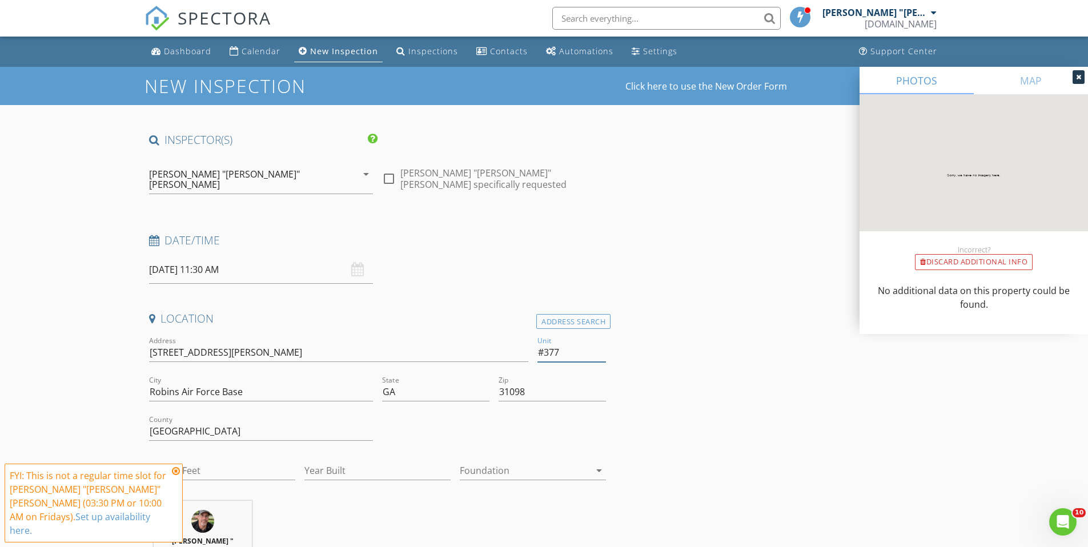
type input "#377"
click at [178, 476] on icon at bounding box center [176, 470] width 8 height 9
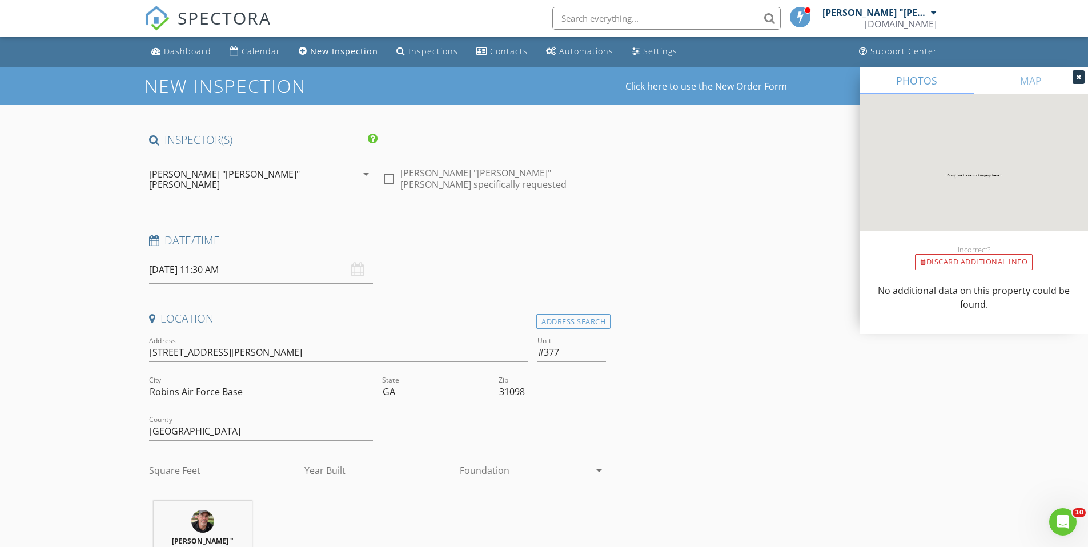
click at [1079, 71] on div at bounding box center [1078, 77] width 12 height 14
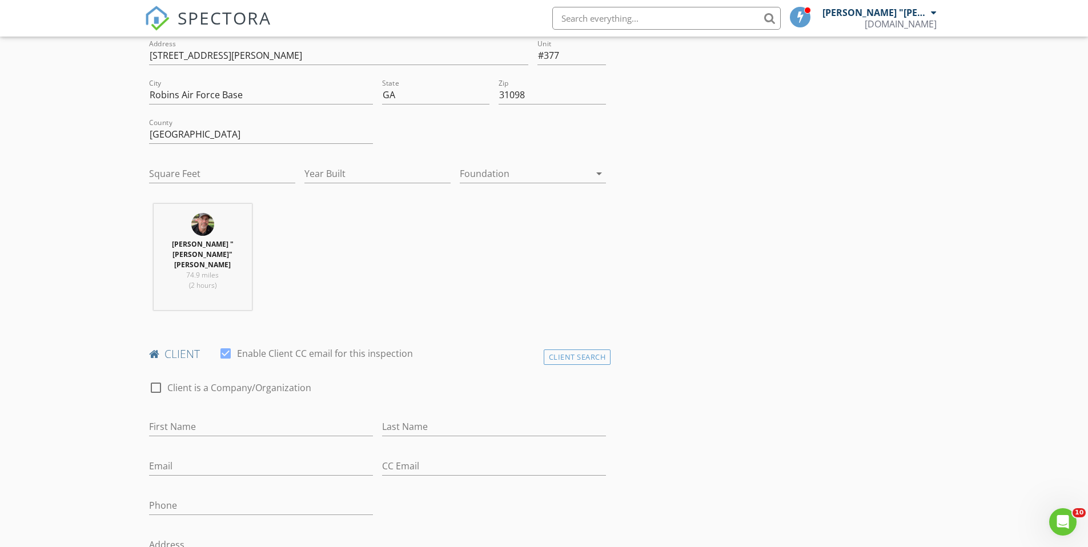
scroll to position [360, 0]
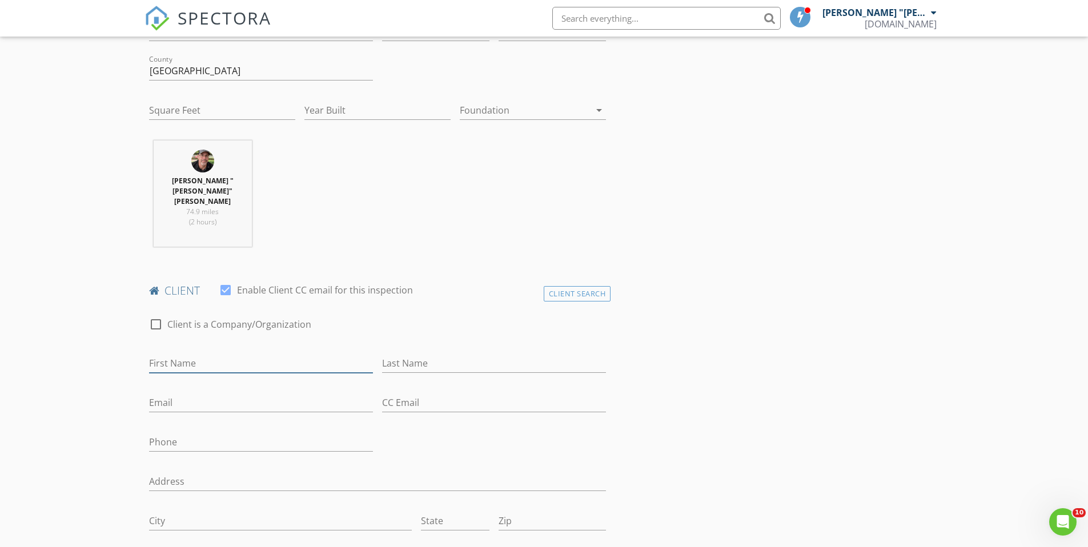
click at [232, 354] on input "First Name" at bounding box center [261, 363] width 224 height 19
type input "[PERSON_NAME]"
click at [154, 315] on div at bounding box center [155, 324] width 19 height 19
checkbox input "true"
click at [210, 354] on input "[PERSON_NAME]" at bounding box center [377, 363] width 457 height 19
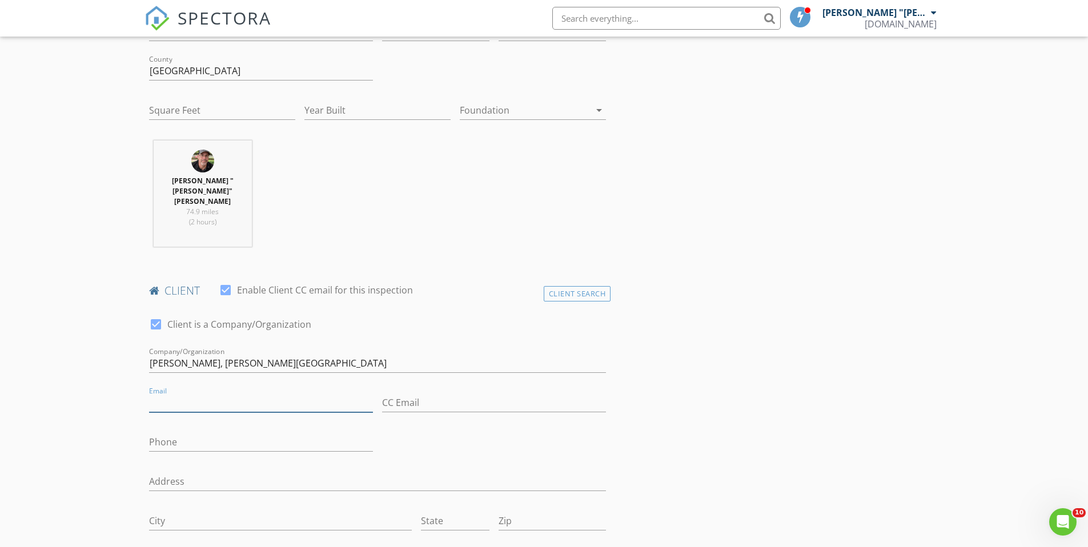
click at [235, 393] on input "Email" at bounding box center [261, 402] width 224 height 19
click at [308, 354] on input "[PERSON_NAME], [PERSON_NAME][GEOGRAPHIC_DATA]" at bounding box center [377, 363] width 457 height 19
drag, startPoint x: 308, startPoint y: 334, endPoint x: 247, endPoint y: 333, distance: 61.1
click at [247, 354] on input "[PERSON_NAME], [PERSON_NAME] Air Force Base Fire Dept" at bounding box center [377, 363] width 457 height 19
type input "[PERSON_NAME], [PERSON_NAME] Air Force Base Fire Dept"
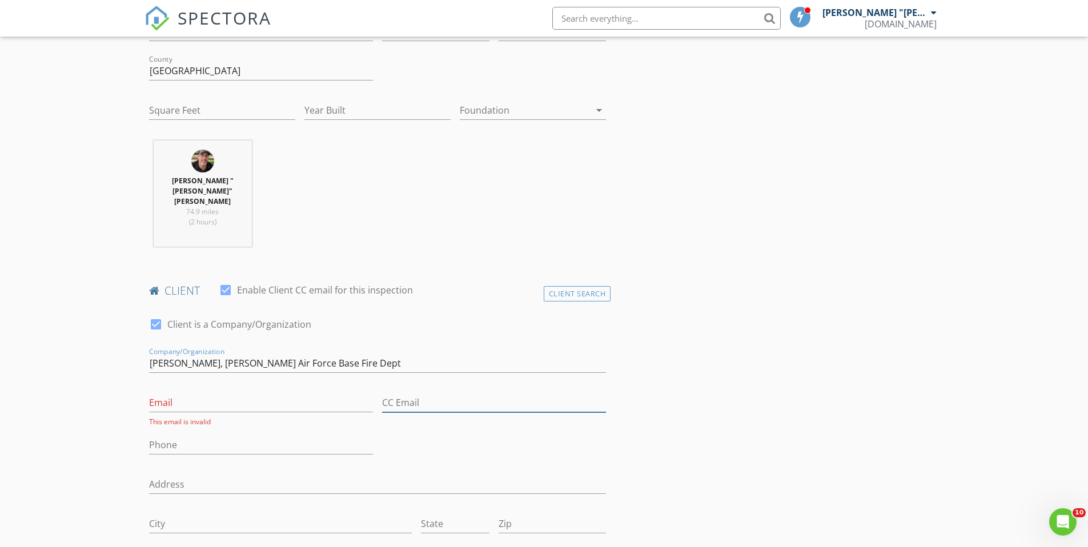
click at [402, 393] on input "CC Email" at bounding box center [494, 402] width 224 height 19
click at [393, 393] on input "CC Email" at bounding box center [494, 402] width 224 height 19
paste input "[EMAIL_ADDRESS][DOMAIN_NAME]"
type input "[EMAIL_ADDRESS][DOMAIN_NAME]"
drag, startPoint x: 519, startPoint y: 373, endPoint x: 337, endPoint y: 372, distance: 181.6
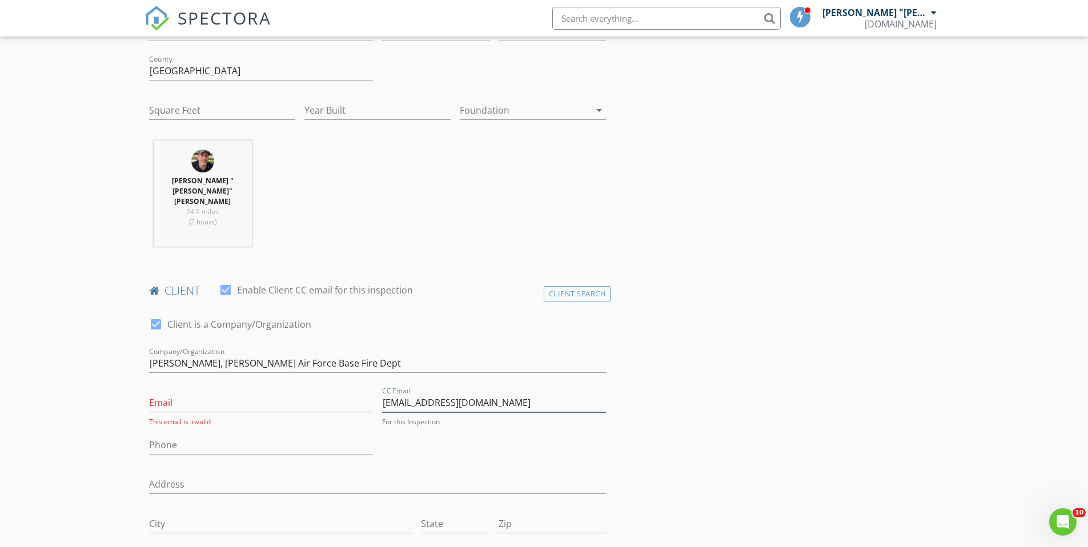
click at [337, 372] on div "check_box Client is a Company/Organization Company/Organization [PERSON_NAME], …" at bounding box center [377, 470] width 466 height 328
click at [293, 393] on input "Email" at bounding box center [261, 402] width 224 height 19
paste input "[EMAIL_ADDRESS][DOMAIN_NAME]"
drag, startPoint x: 517, startPoint y: 371, endPoint x: 369, endPoint y: 377, distance: 148.0
click at [369, 377] on div "check_box Client is a Company/Organization Company/Organization [PERSON_NAME], …" at bounding box center [377, 470] width 466 height 328
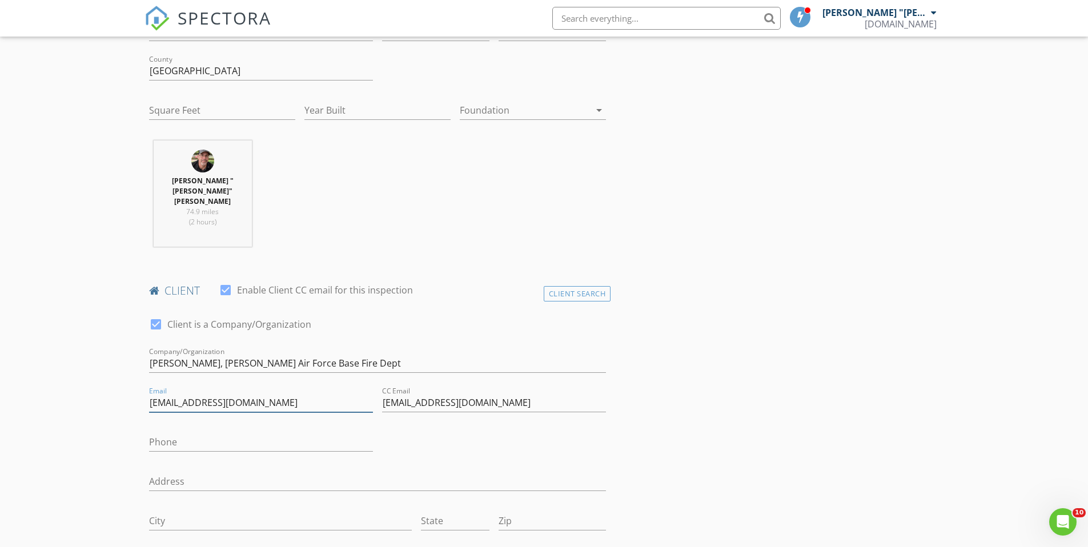
type input "[EMAIL_ADDRESS][DOMAIN_NAME]"
drag, startPoint x: 523, startPoint y: 377, endPoint x: 371, endPoint y: 368, distance: 152.2
click at [373, 371] on div "check_box Client is a Company/Organization Company/Organization [PERSON_NAME], …" at bounding box center [377, 470] width 466 height 328
paste input "[EMAIL_ADDRESS][PERSON_NAME][DOMAIN_NAME]"
type input "[EMAIL_ADDRESS][PERSON_NAME][DOMAIN_NAME]"
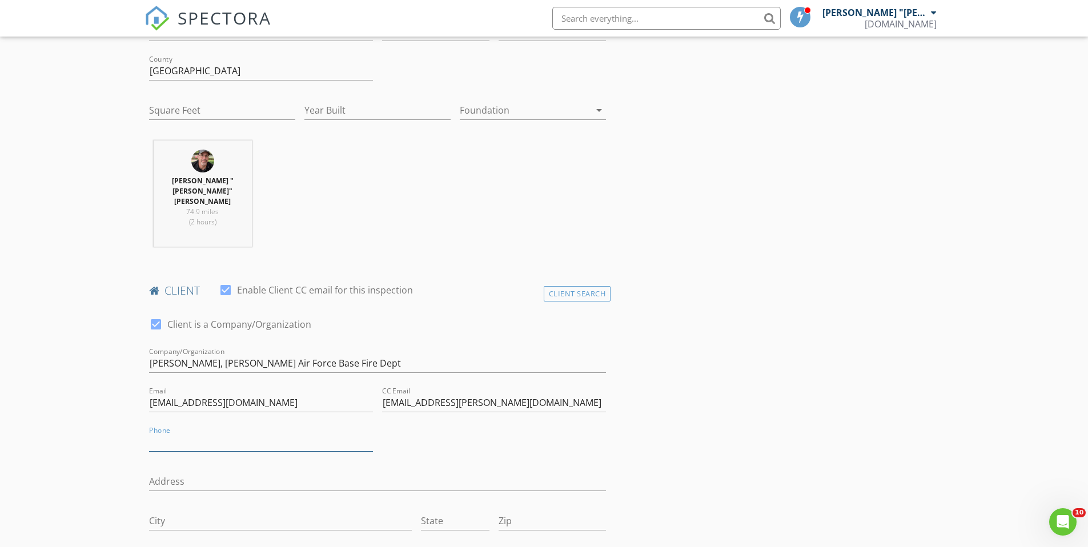
click at [223, 433] on input "Phone" at bounding box center [261, 442] width 224 height 19
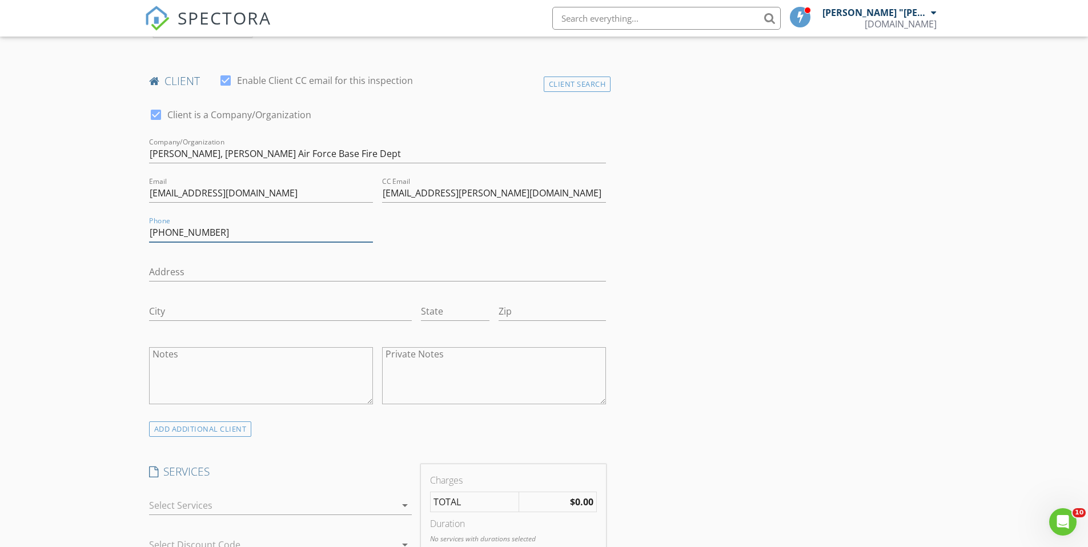
scroll to position [570, 0]
type input "[PHONE_NUMBER]"
click at [265, 347] on textarea "Notes" at bounding box center [261, 375] width 224 height 57
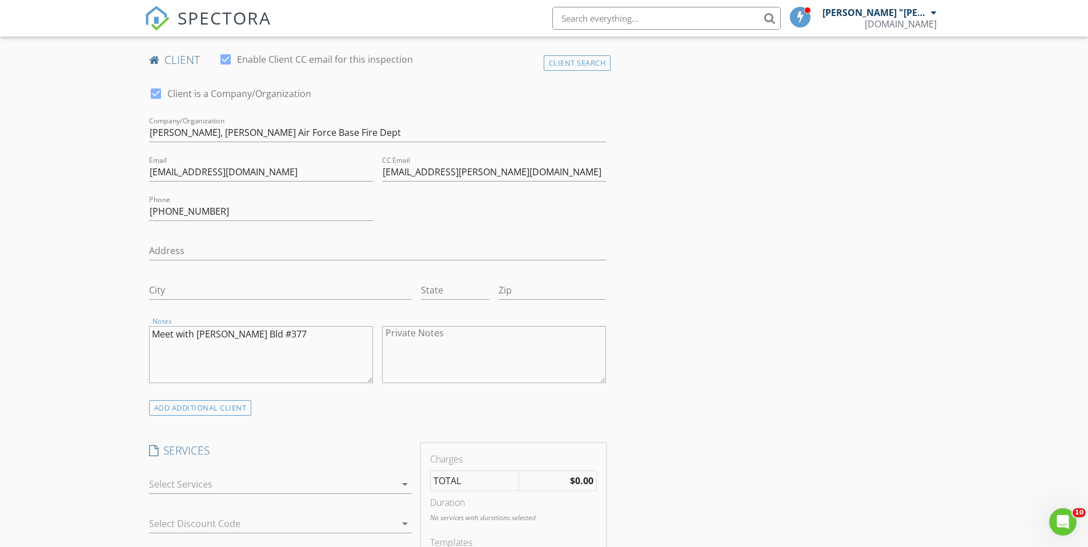
scroll to position [594, 0]
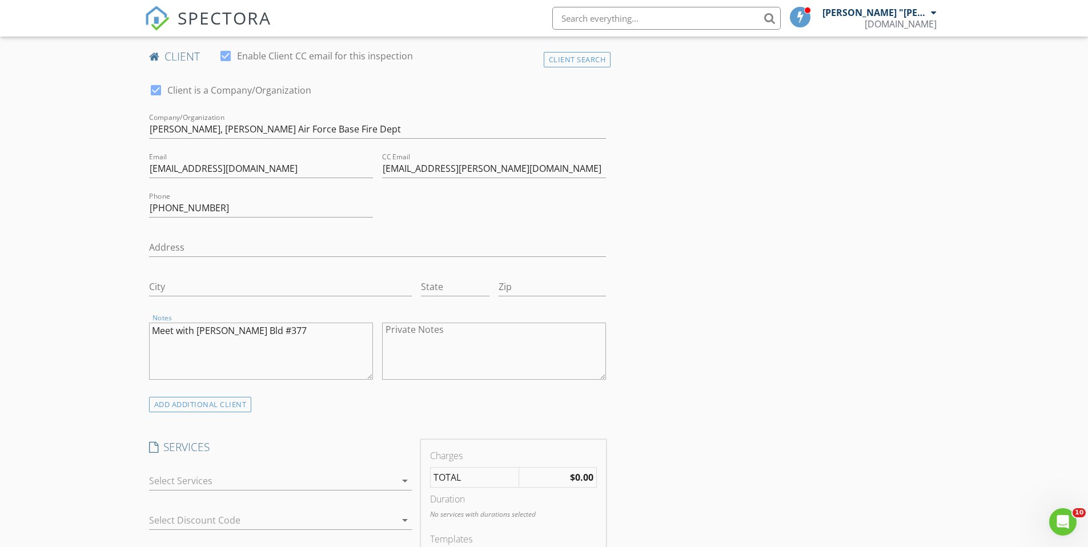
type textarea "Meet with [PERSON_NAME] Bld #377"
click at [243, 472] on div at bounding box center [272, 481] width 247 height 18
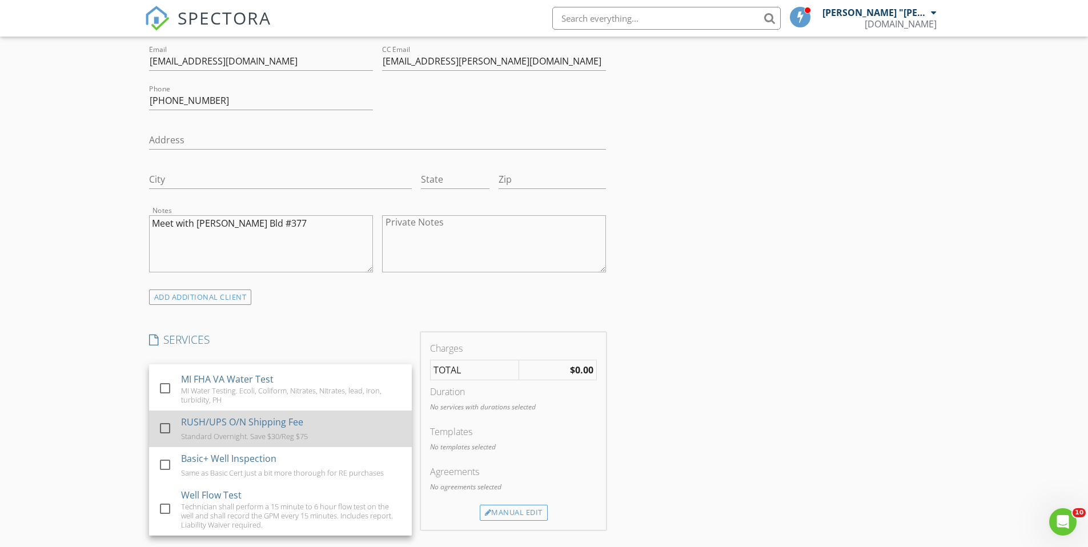
scroll to position [395, 0]
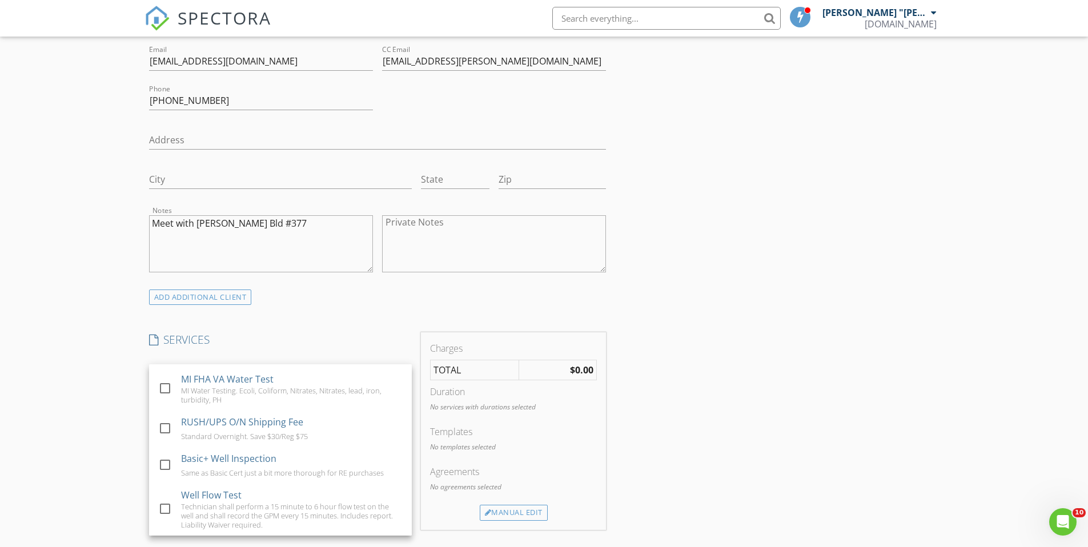
click at [328, 299] on div "INSPECTOR(S) check_box [PERSON_NAME] "[PERSON_NAME]" [PERSON_NAME] PRIMARY [PER…" at bounding box center [377, 363] width 466 height 1865
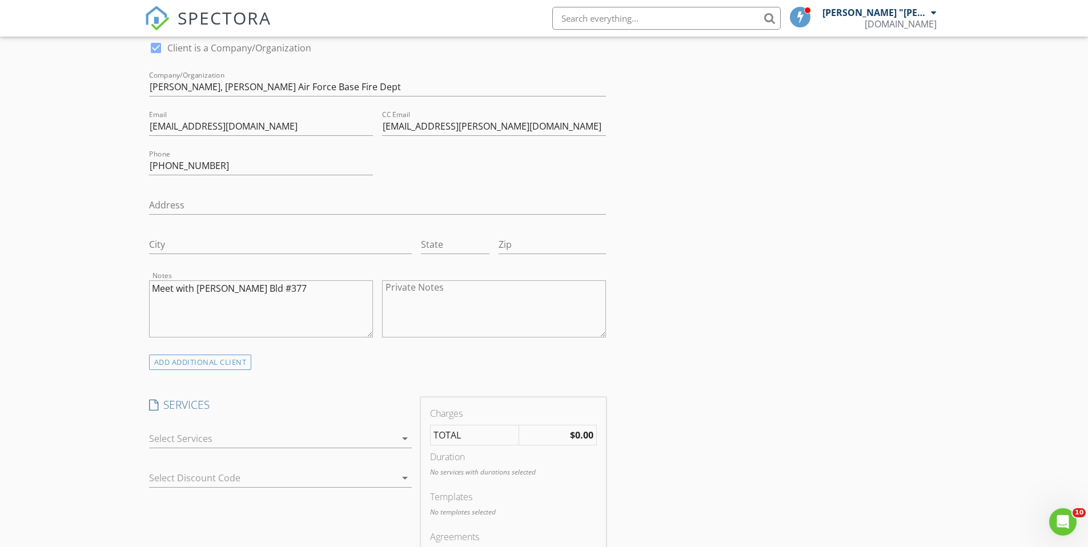
scroll to position [633, 0]
click at [216, 433] on div at bounding box center [272, 442] width 247 height 18
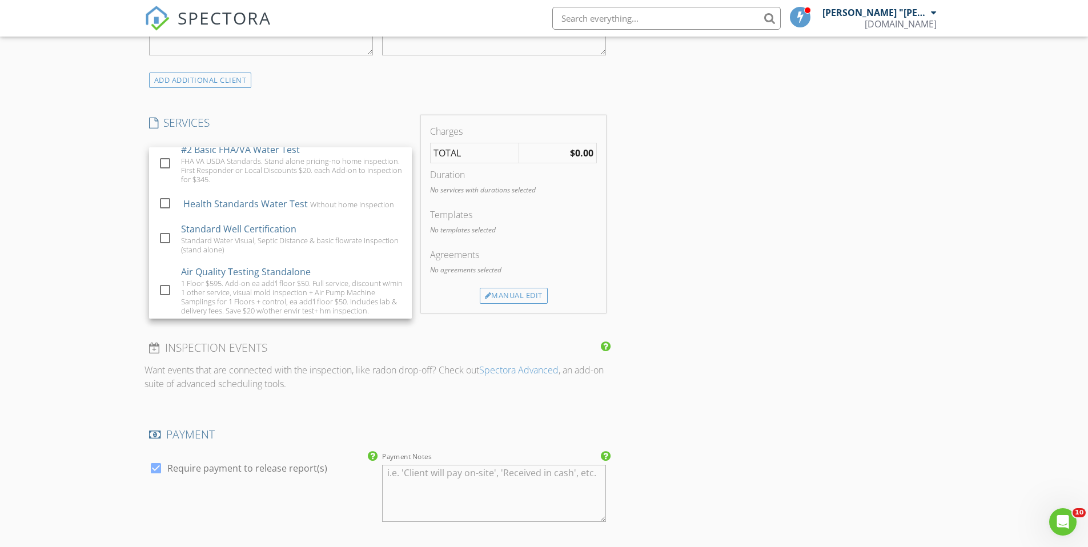
scroll to position [181, 0]
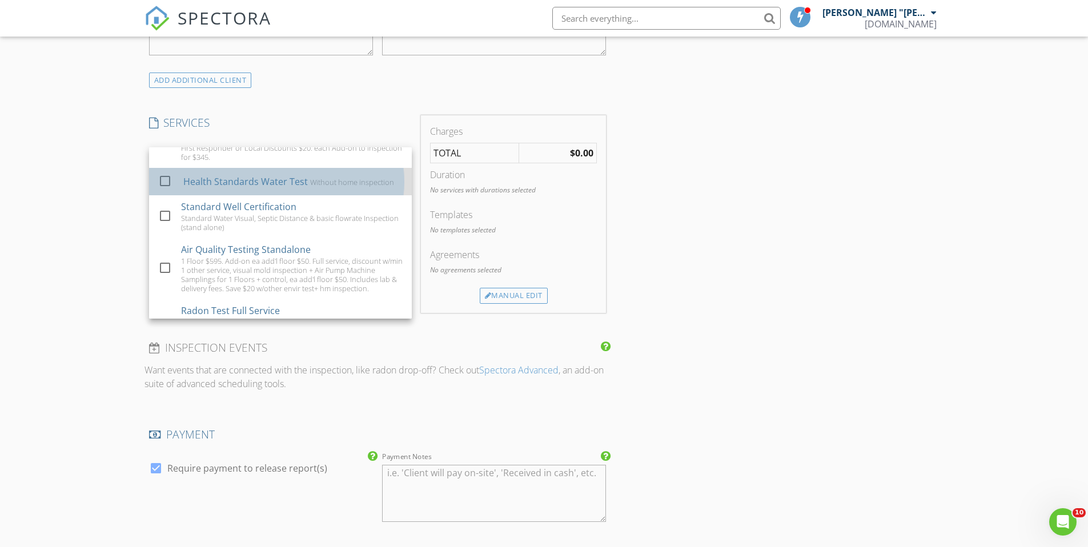
click at [206, 171] on div "Health Standards Water Test Without home inspection" at bounding box center [292, 181] width 219 height 23
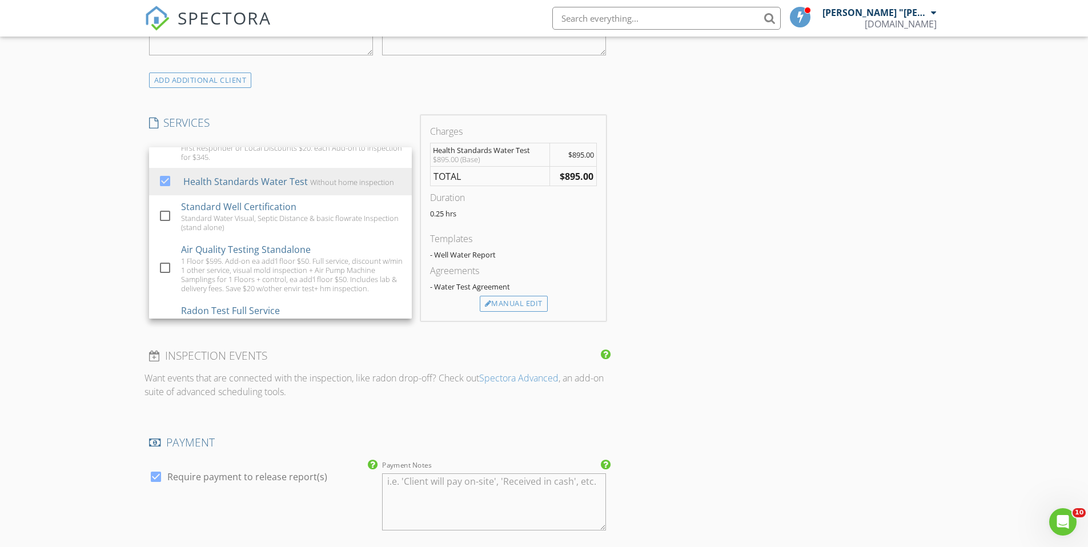
click at [77, 200] on div "New Inspection Click here to use the New Order Form INSPECTOR(S) check_box [PER…" at bounding box center [544, 164] width 1088 height 2033
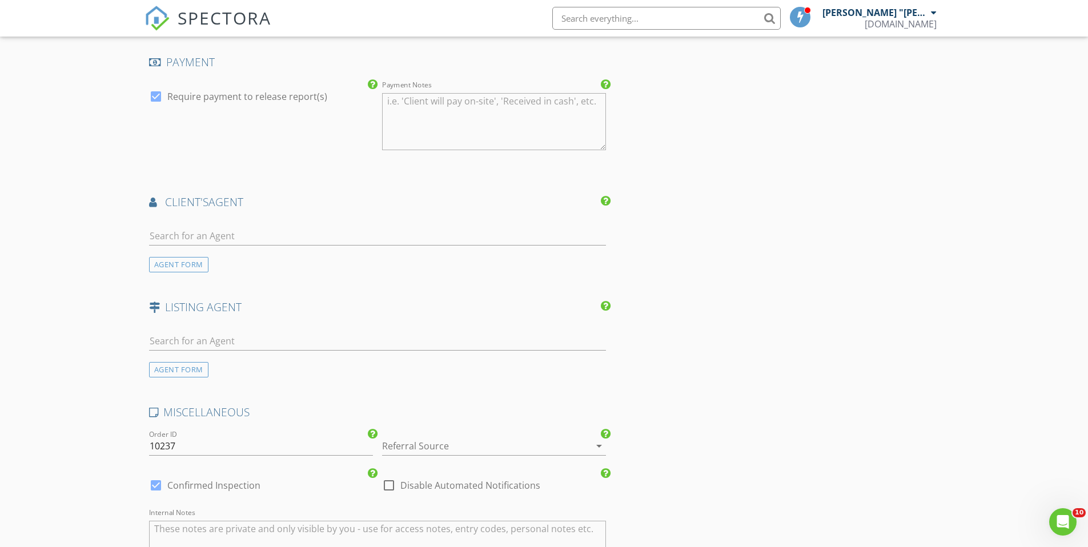
scroll to position [1307, 0]
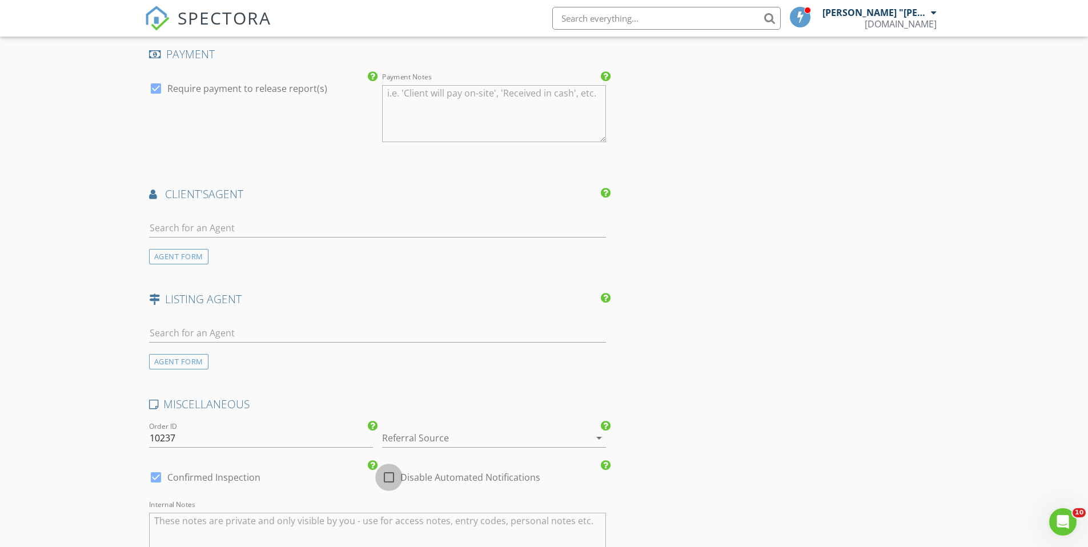
click at [388, 468] on div at bounding box center [388, 477] width 19 height 19
checkbox input "true"
click at [387, 429] on div at bounding box center [478, 438] width 192 height 18
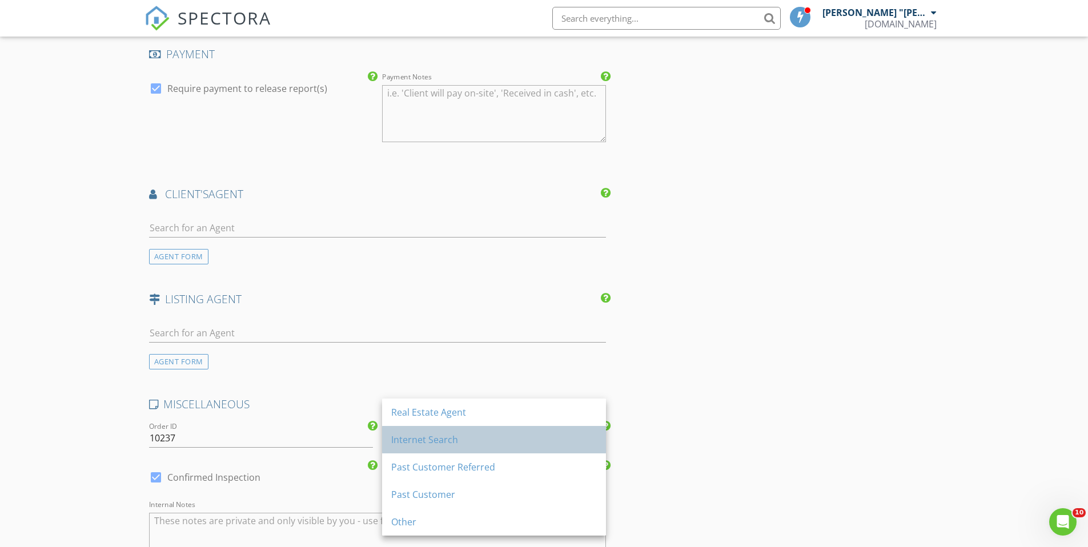
click at [436, 446] on div "Internet Search" at bounding box center [494, 439] width 206 height 27
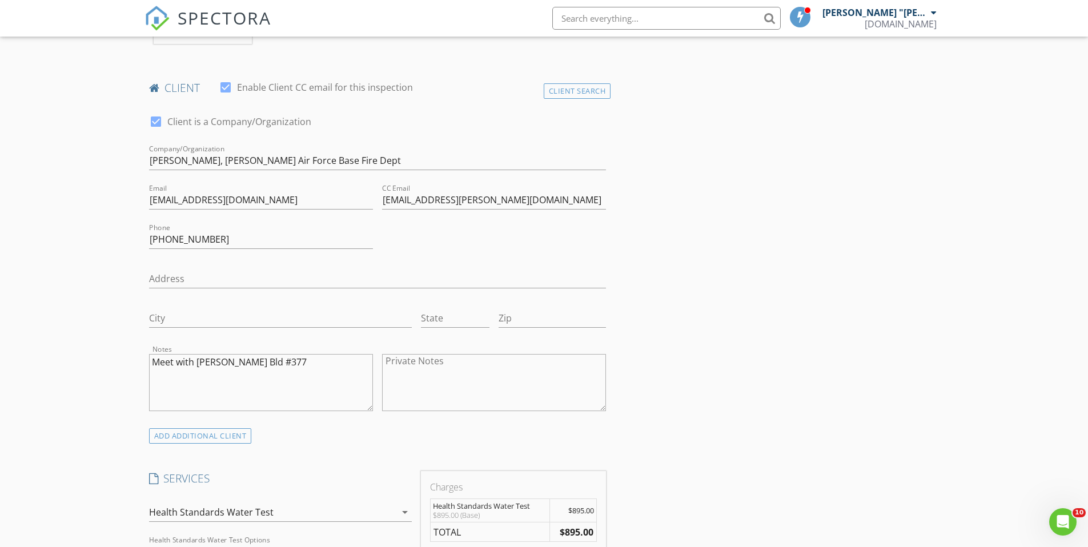
scroll to position [564, 0]
click at [335, 353] on textarea "Meet with [PERSON_NAME] Bld #377" at bounding box center [261, 381] width 224 height 57
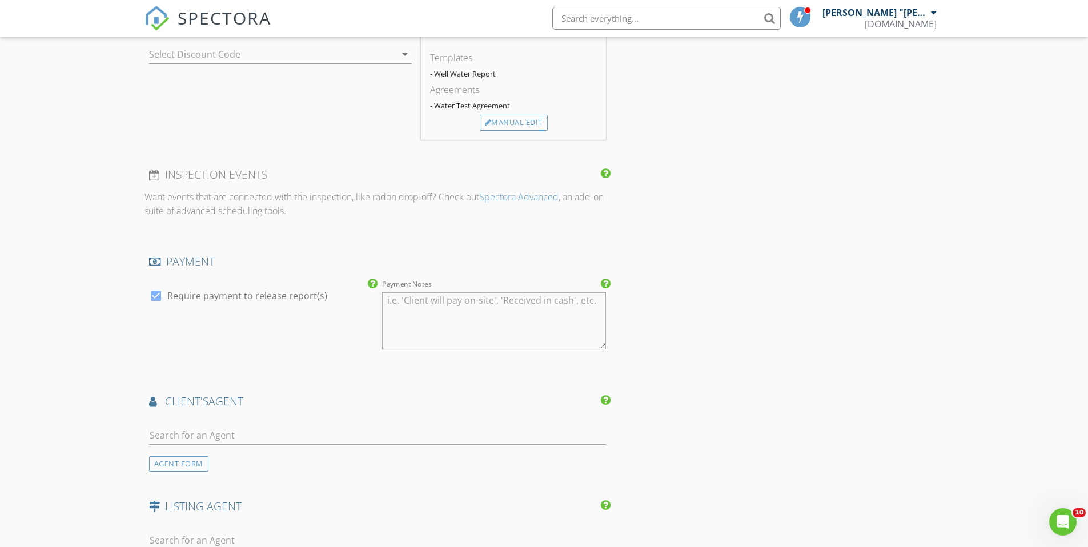
scroll to position [1223, 0]
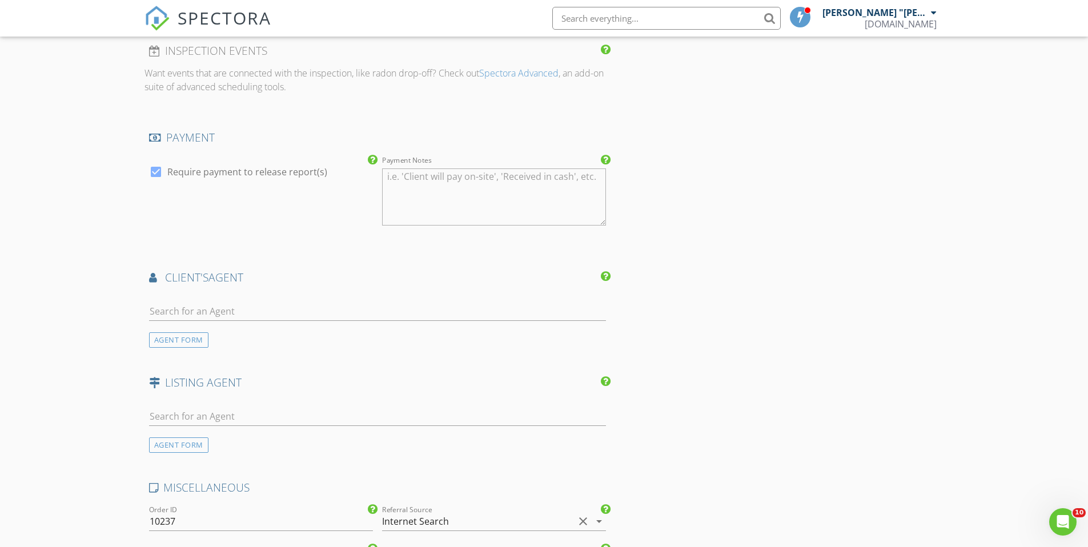
type textarea "Meet with [PERSON_NAME] Bld #377. Originally spoke w/[PERSON_NAME]."
click at [436, 168] on textarea "Payment Notes" at bounding box center [494, 196] width 224 height 57
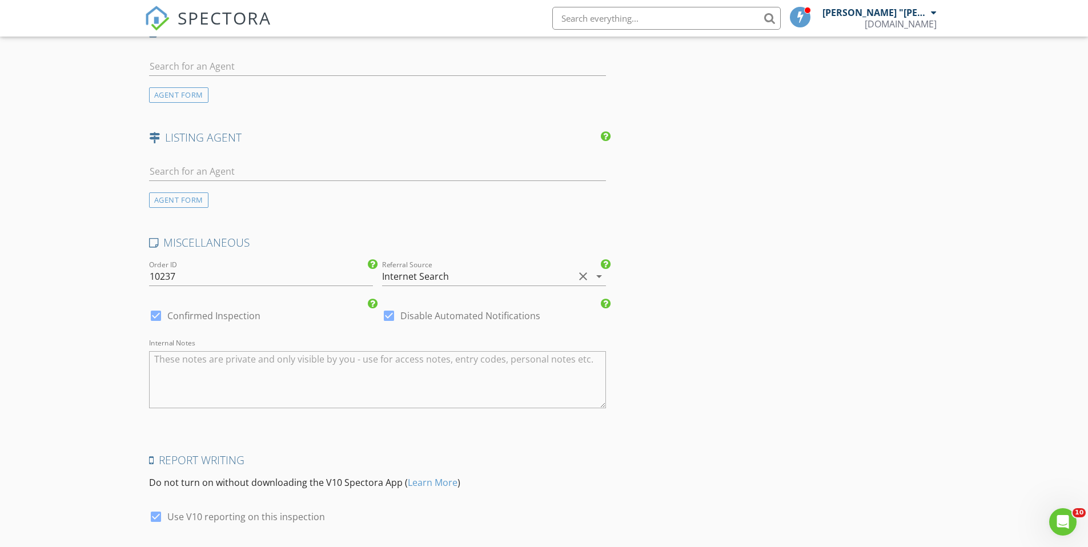
scroll to position [1522, 0]
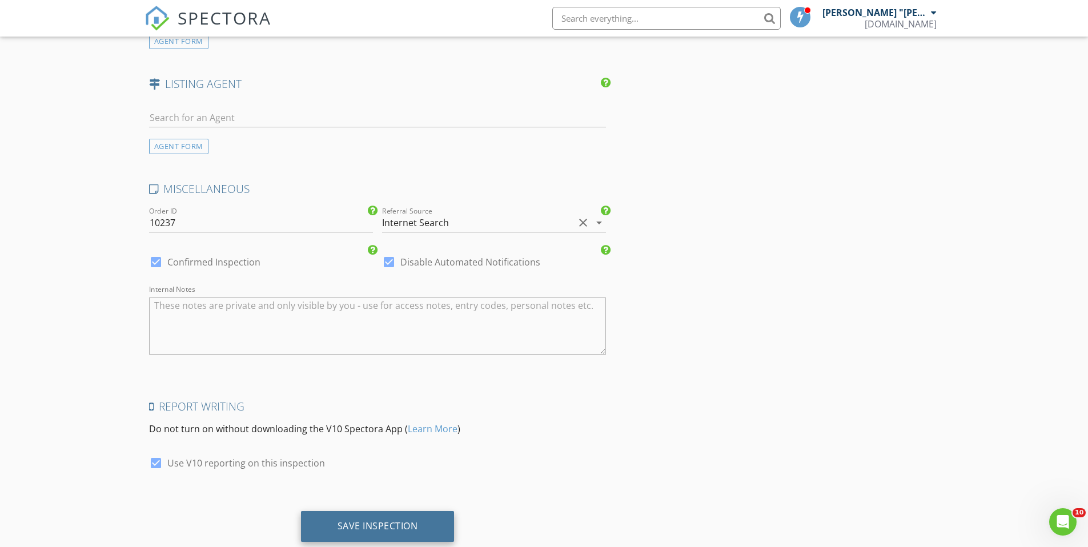
type textarea "Meet w/[PERSON_NAME] Bld #377. Bring hard copy of license, registration, insura…"
click at [400, 511] on div "Save Inspection" at bounding box center [378, 526] width 154 height 31
